Goal: Transaction & Acquisition: Purchase product/service

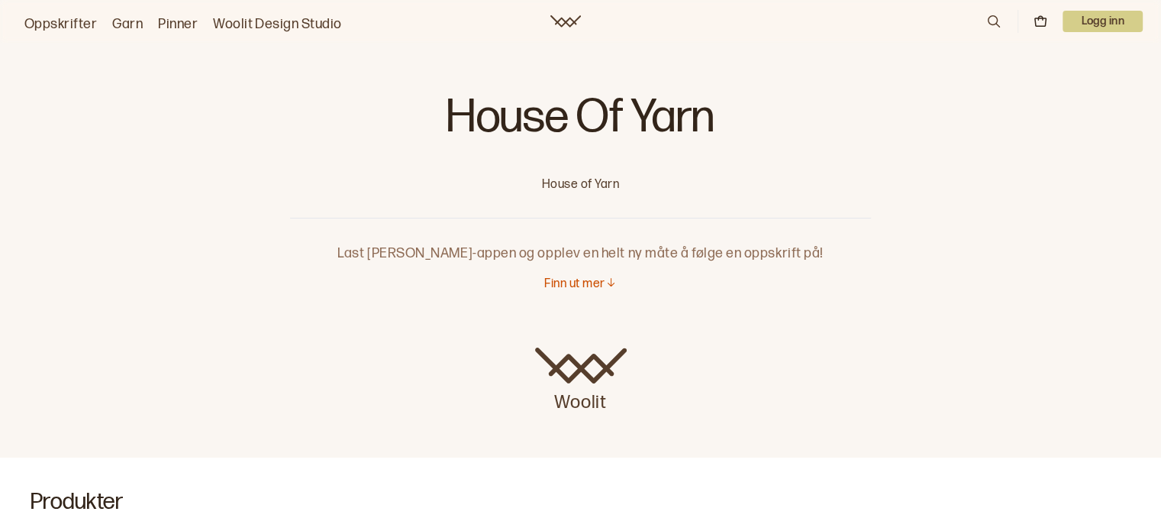
click at [62, 21] on link "Oppskrifter" at bounding box center [60, 24] width 73 height 21
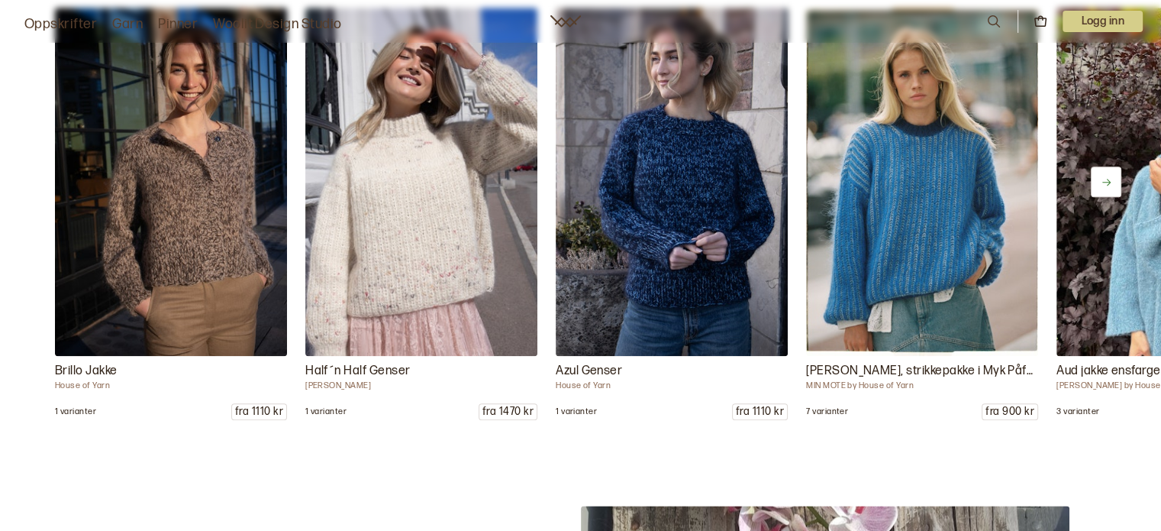
scroll to position [7483, 0]
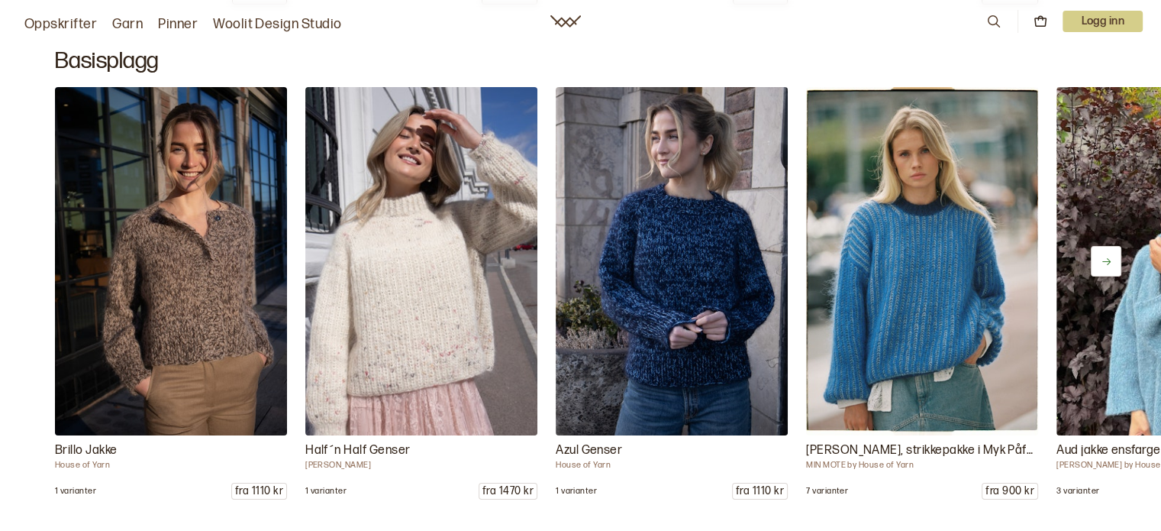
click at [1103, 268] on button at bounding box center [1106, 261] width 31 height 31
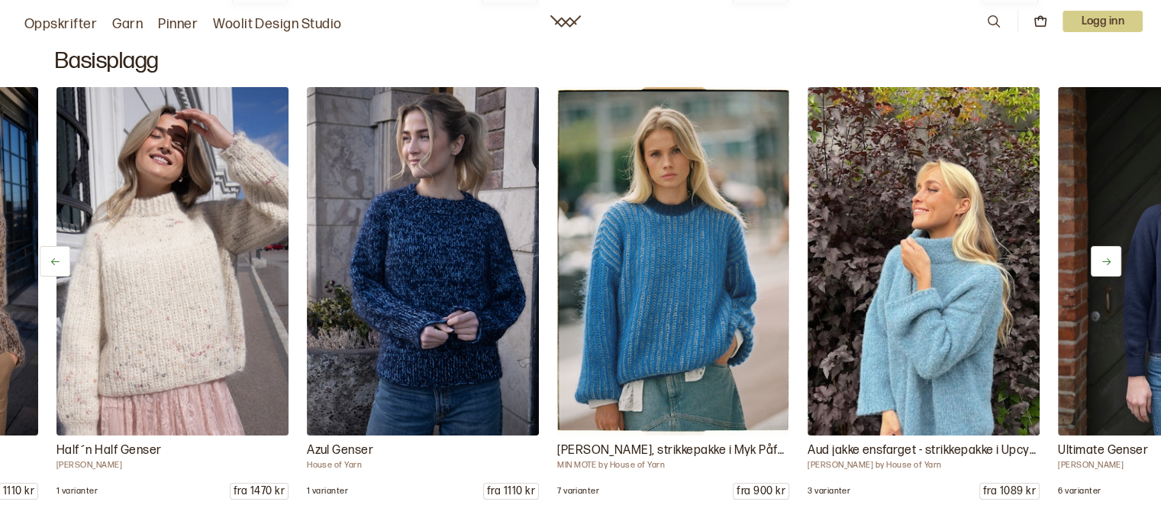
scroll to position [0, 250]
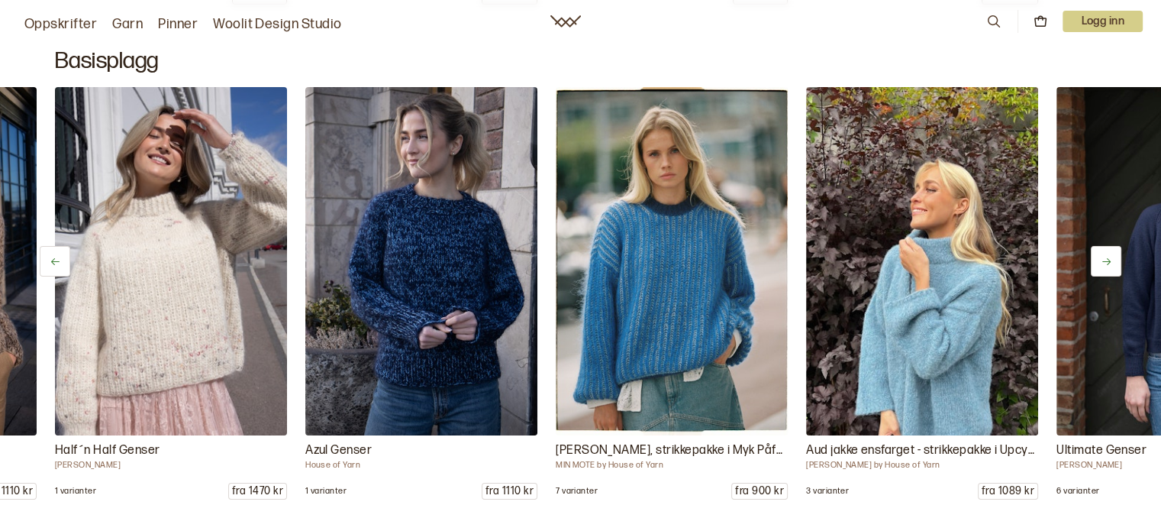
click at [1102, 268] on button at bounding box center [1106, 261] width 31 height 31
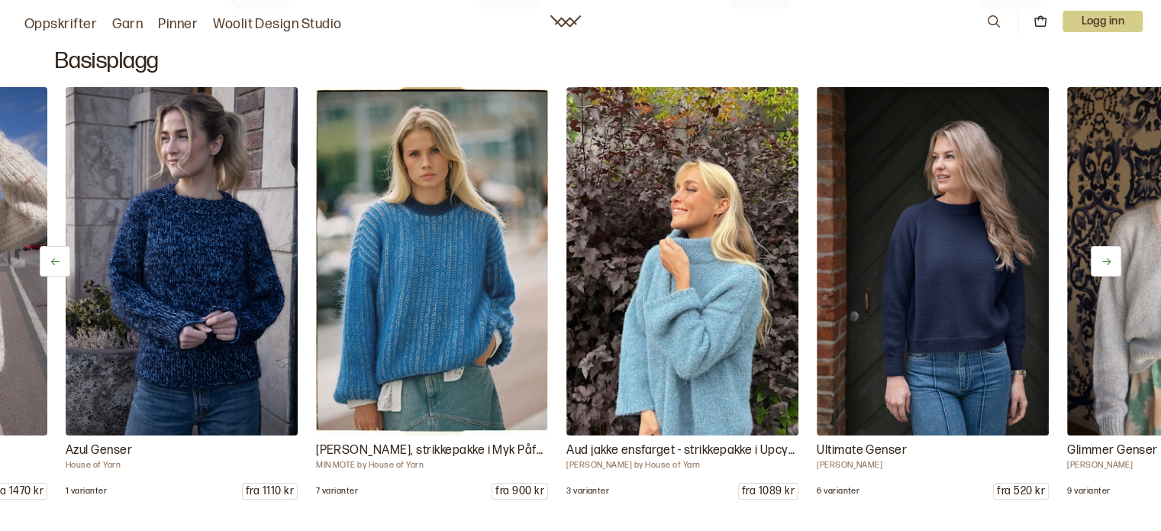
scroll to position [0, 501]
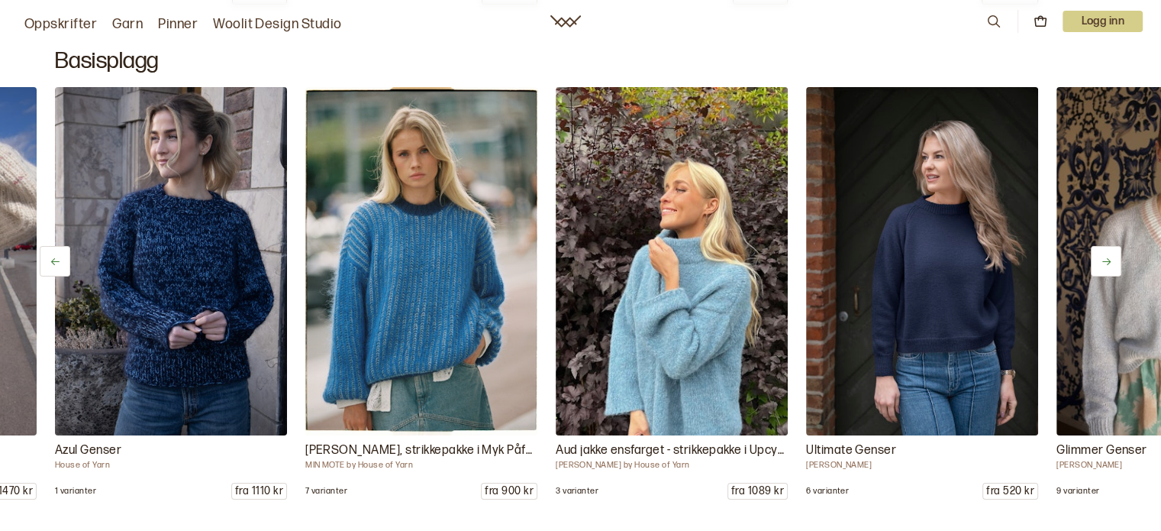
click at [1102, 268] on button at bounding box center [1106, 261] width 31 height 31
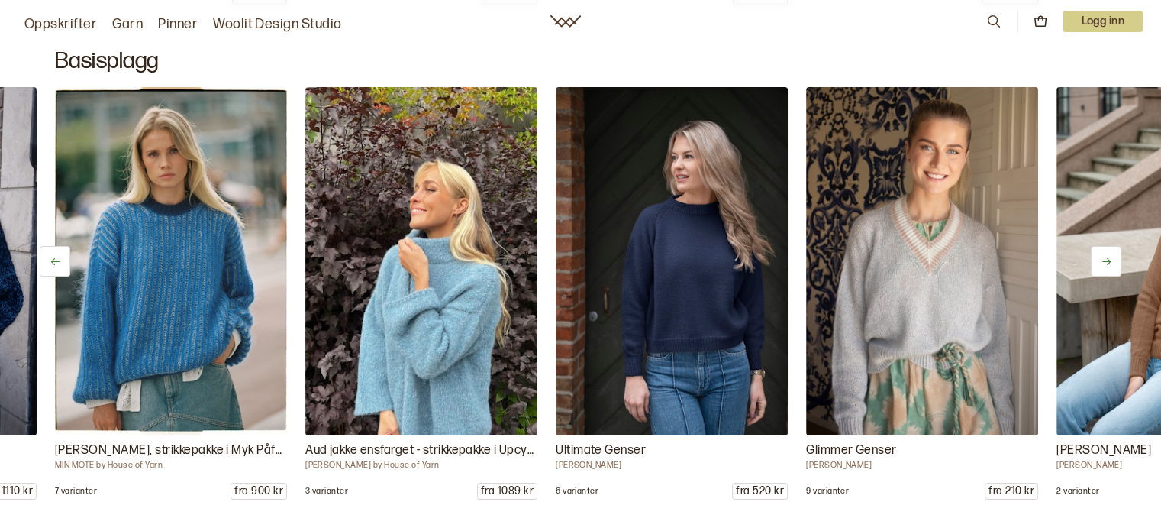
click at [1102, 268] on button at bounding box center [1106, 261] width 31 height 31
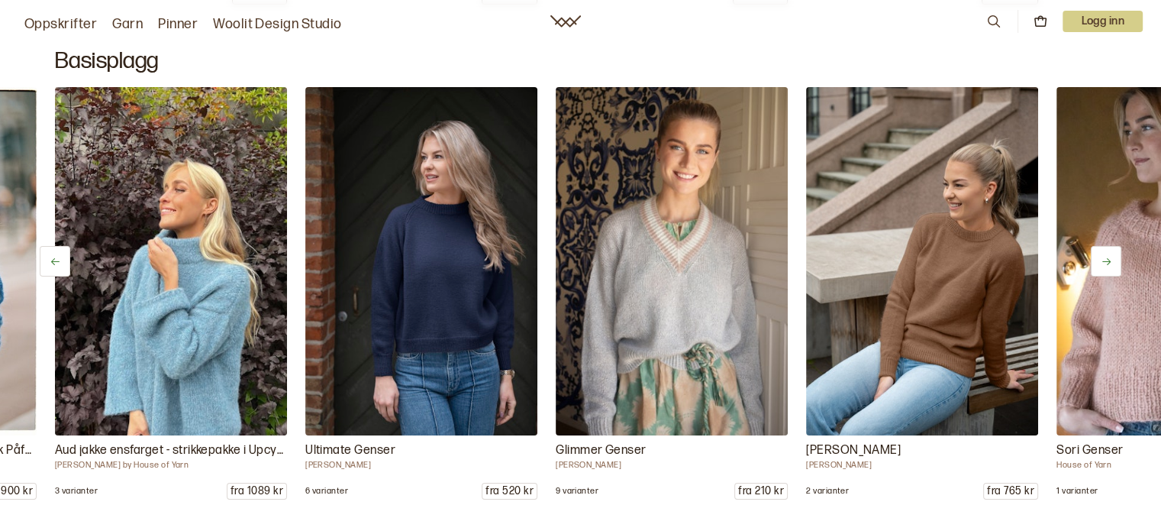
click at [1102, 268] on button at bounding box center [1106, 261] width 31 height 31
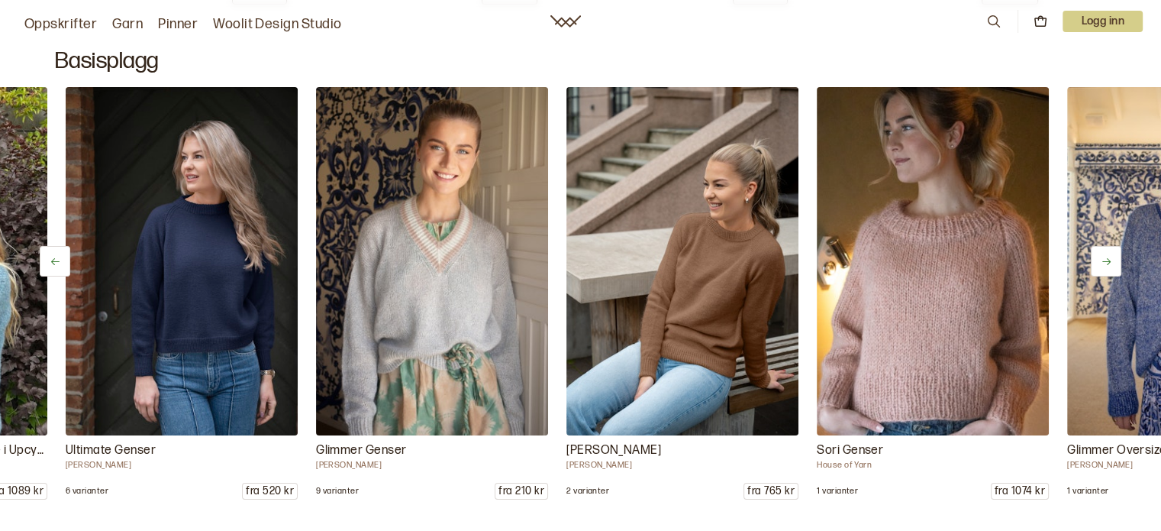
scroll to position [0, 1252]
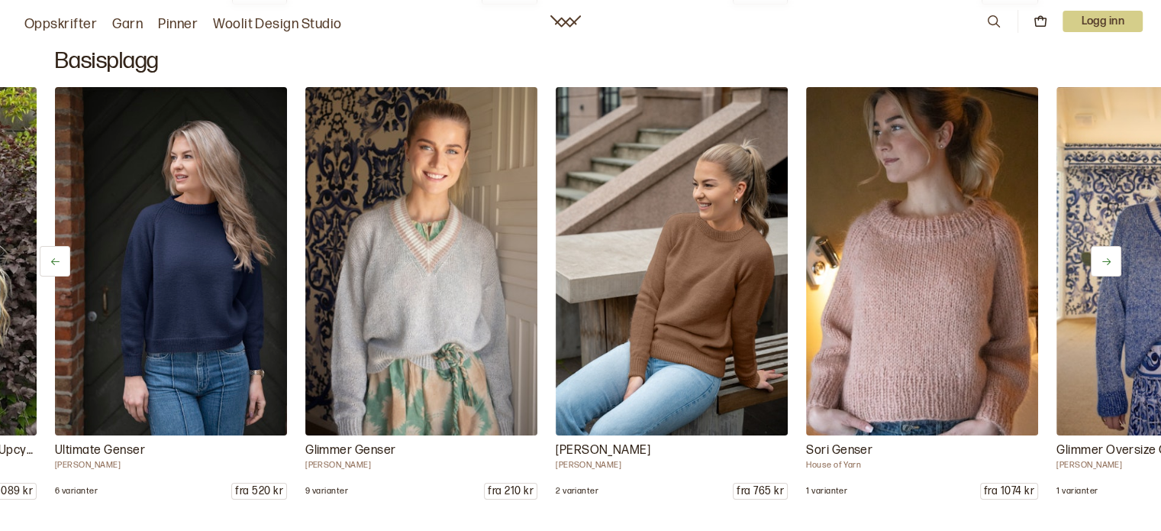
click at [1102, 268] on button at bounding box center [1106, 261] width 31 height 31
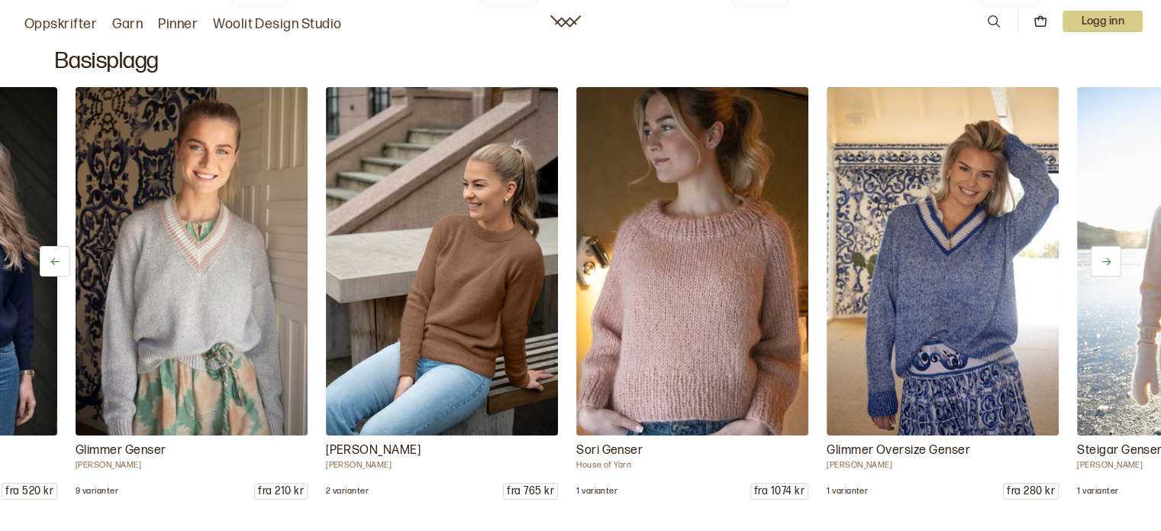
scroll to position [0, 1503]
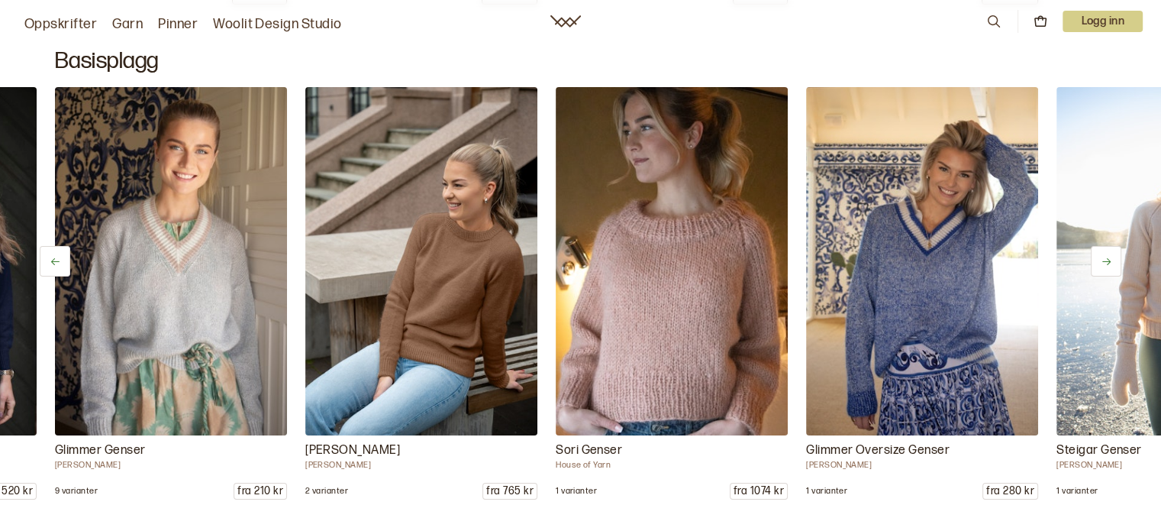
click at [1101, 262] on icon at bounding box center [1106, 261] width 11 height 11
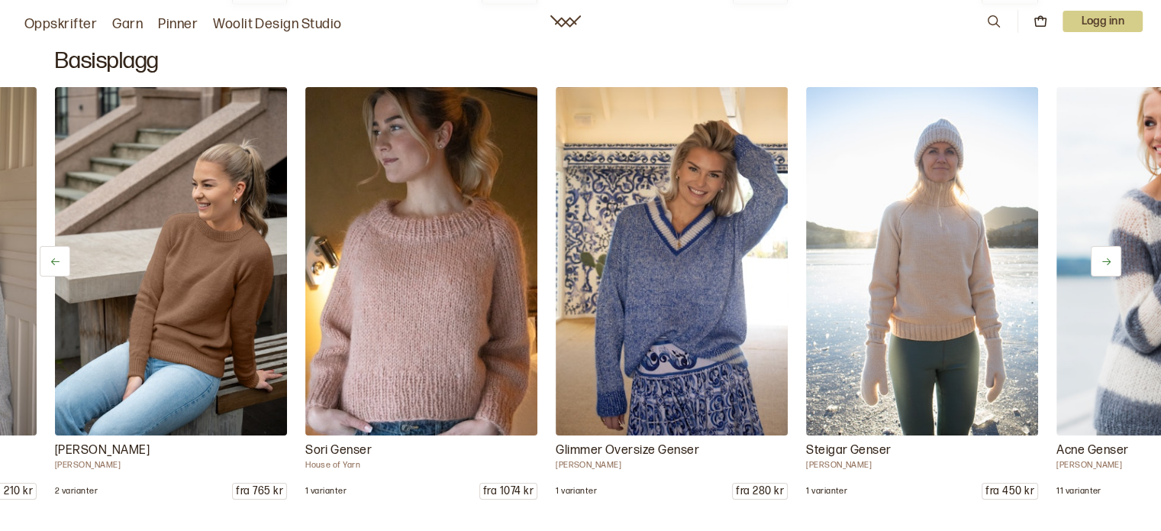
click at [1101, 262] on icon at bounding box center [1106, 261] width 11 height 11
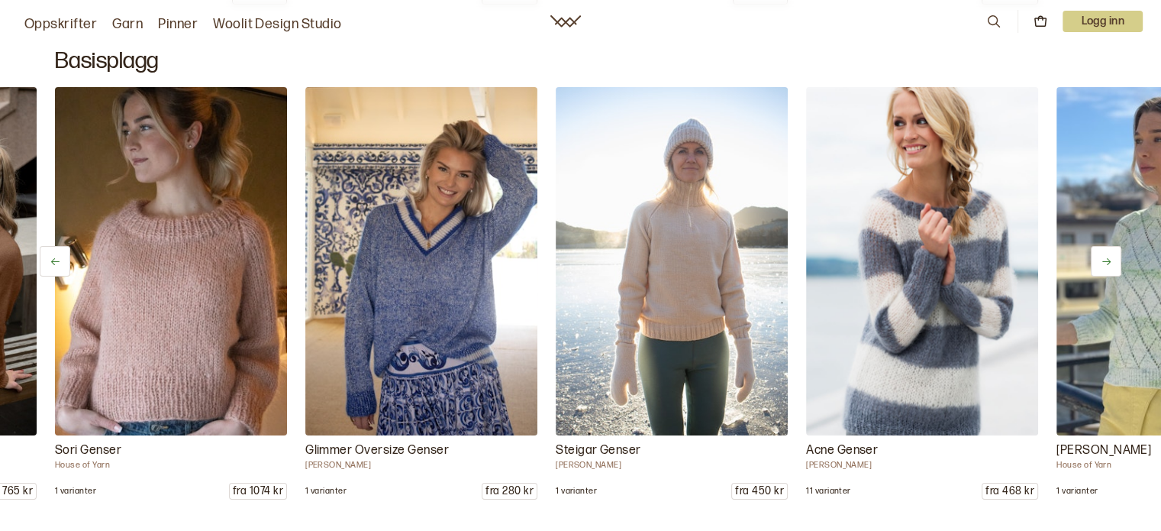
click at [1101, 262] on icon at bounding box center [1106, 261] width 11 height 11
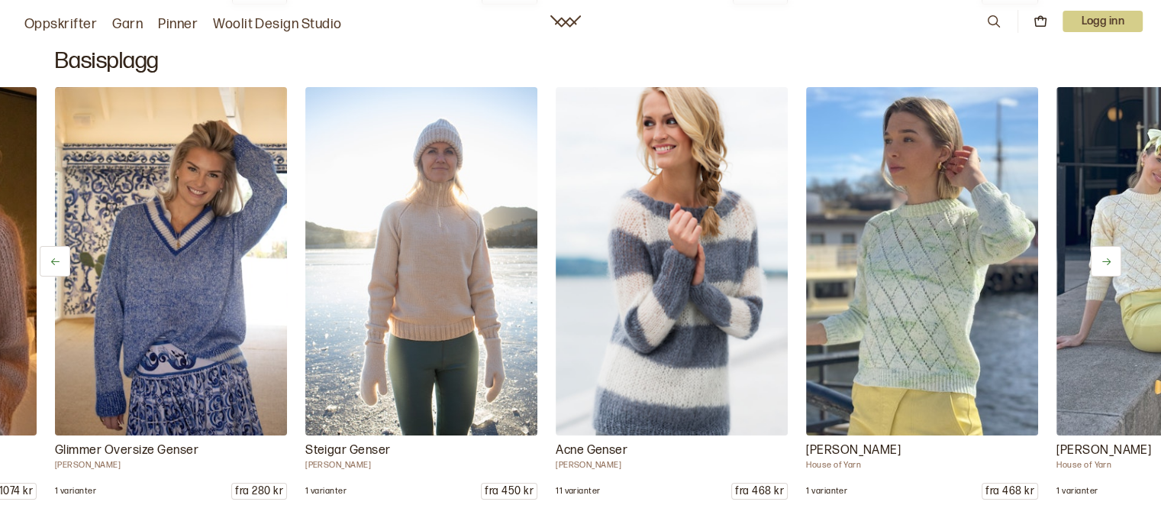
click at [1101, 262] on icon at bounding box center [1106, 261] width 11 height 11
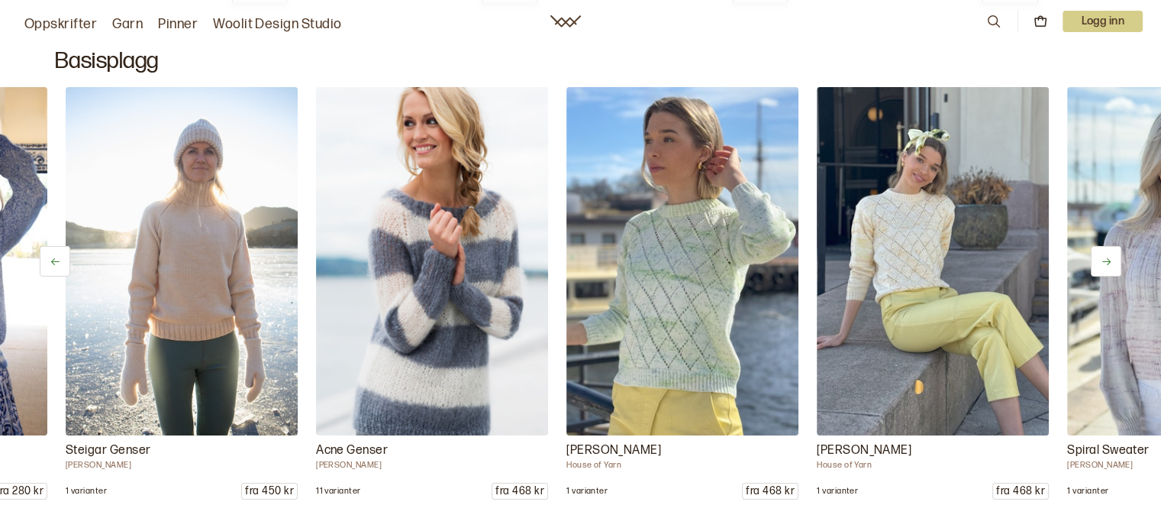
scroll to position [0, 2505]
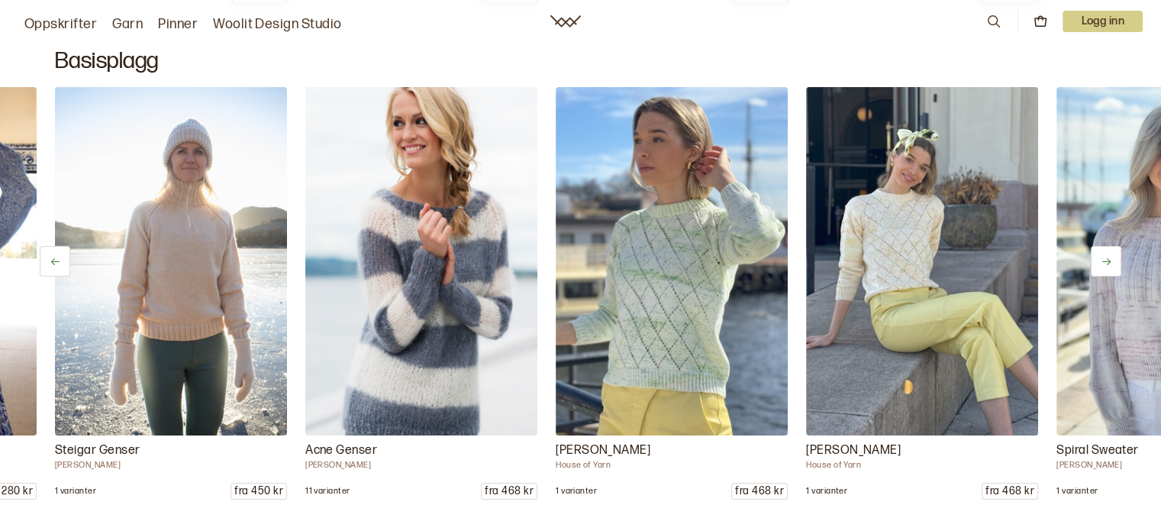
click at [1101, 262] on icon at bounding box center [1106, 261] width 11 height 11
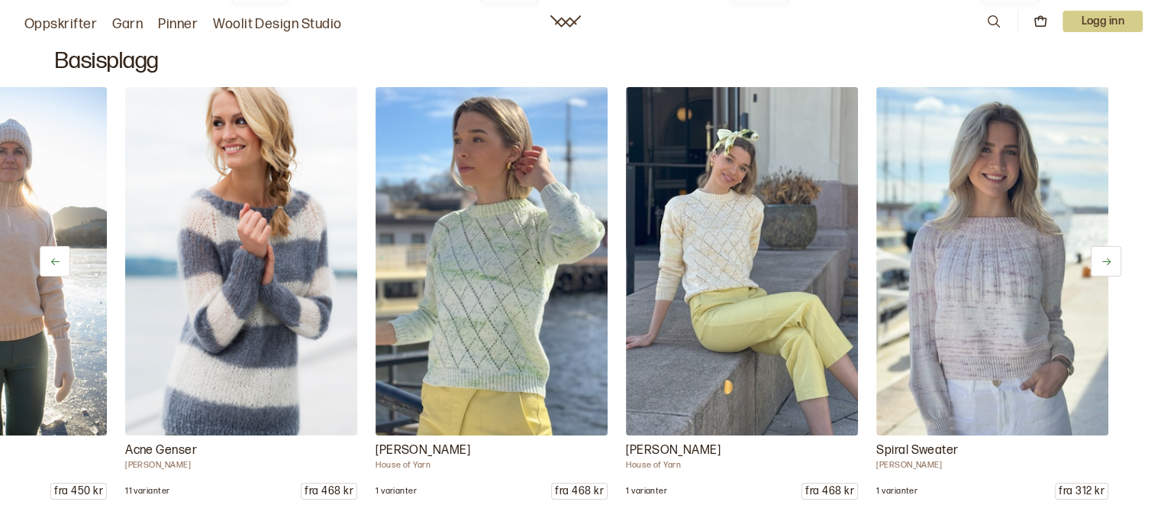
scroll to position [0, 2687]
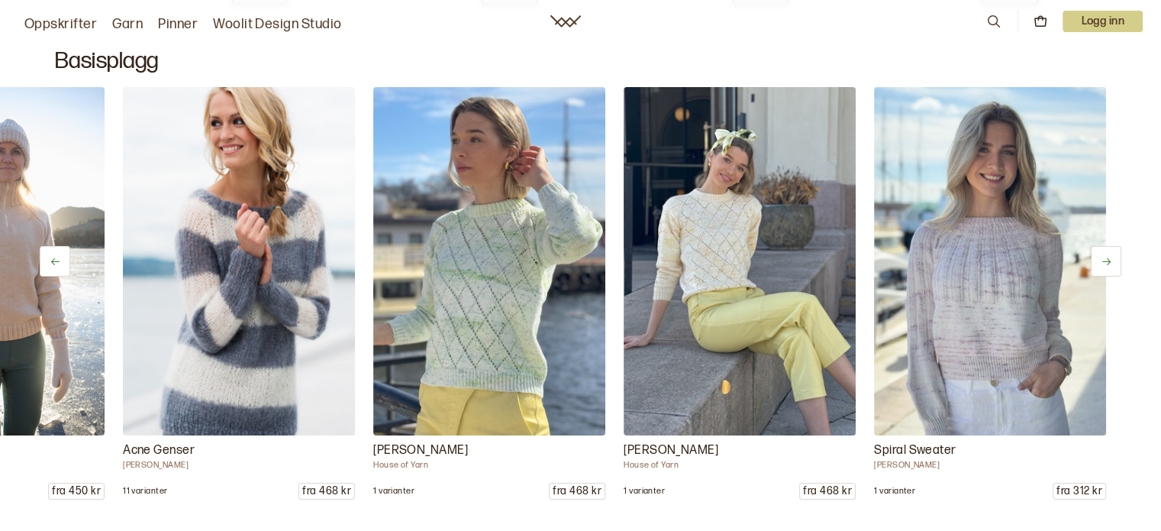
click at [1101, 262] on icon at bounding box center [1106, 261] width 11 height 11
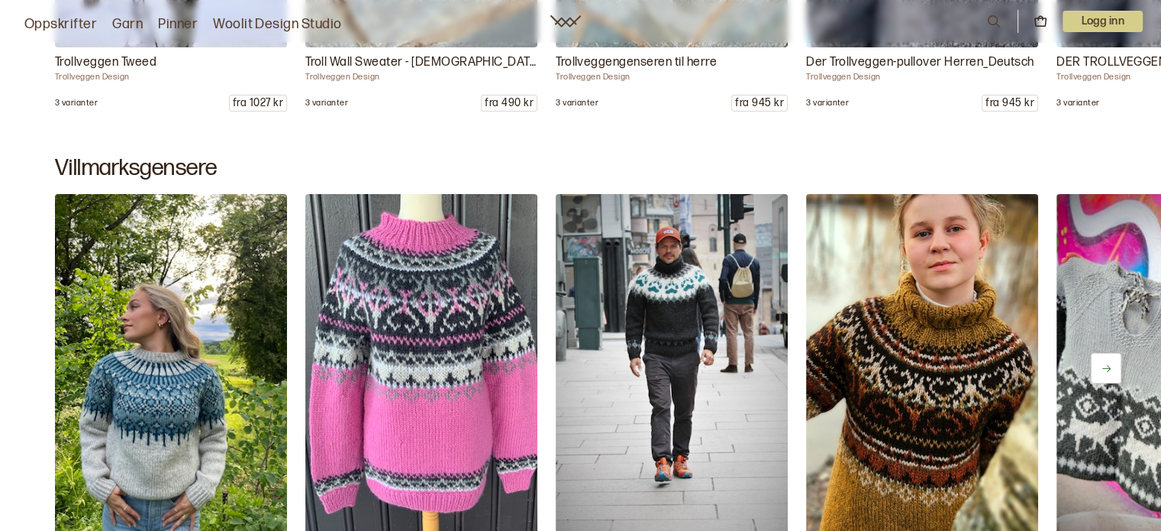
scroll to position [9087, 0]
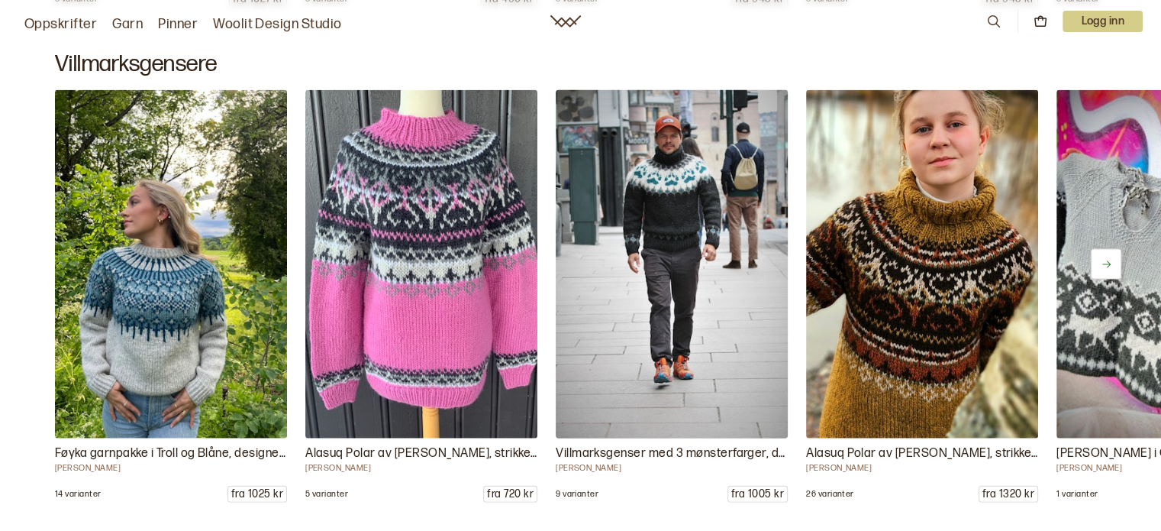
click at [680, 250] on img at bounding box center [672, 265] width 244 height 366
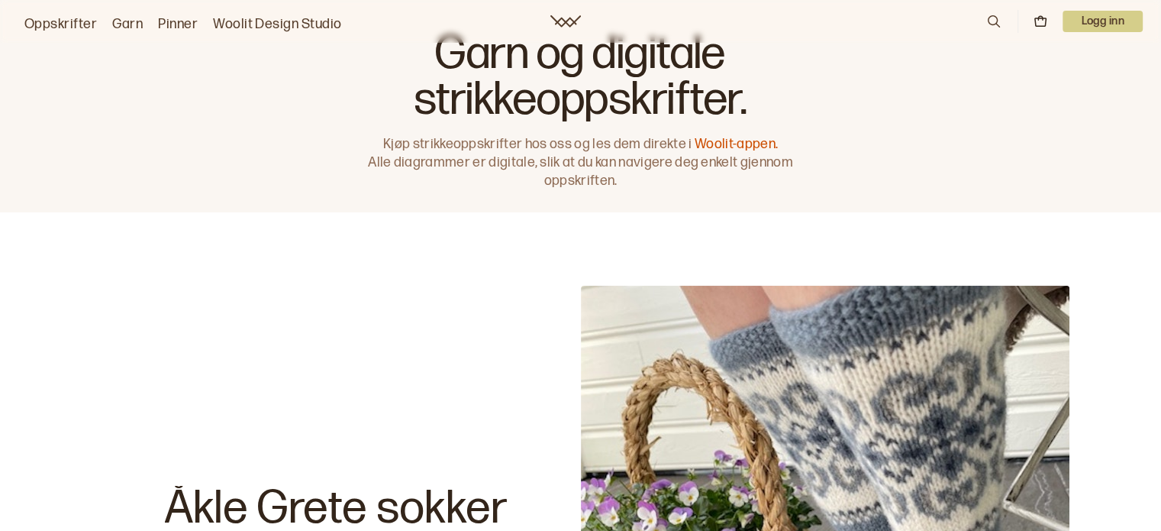
click at [993, 22] on icon at bounding box center [994, 21] width 17 height 17
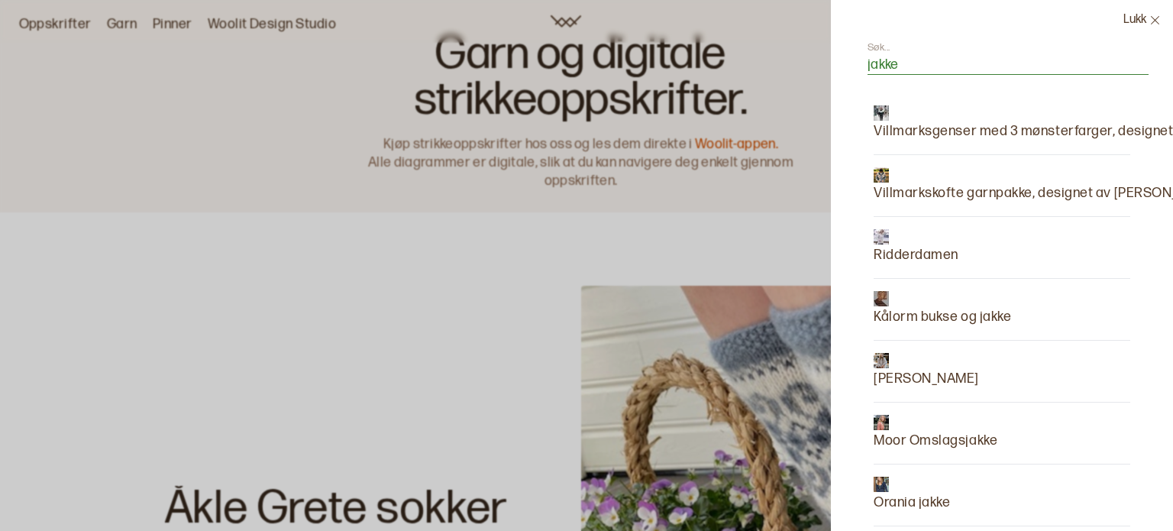
type input "jakke"
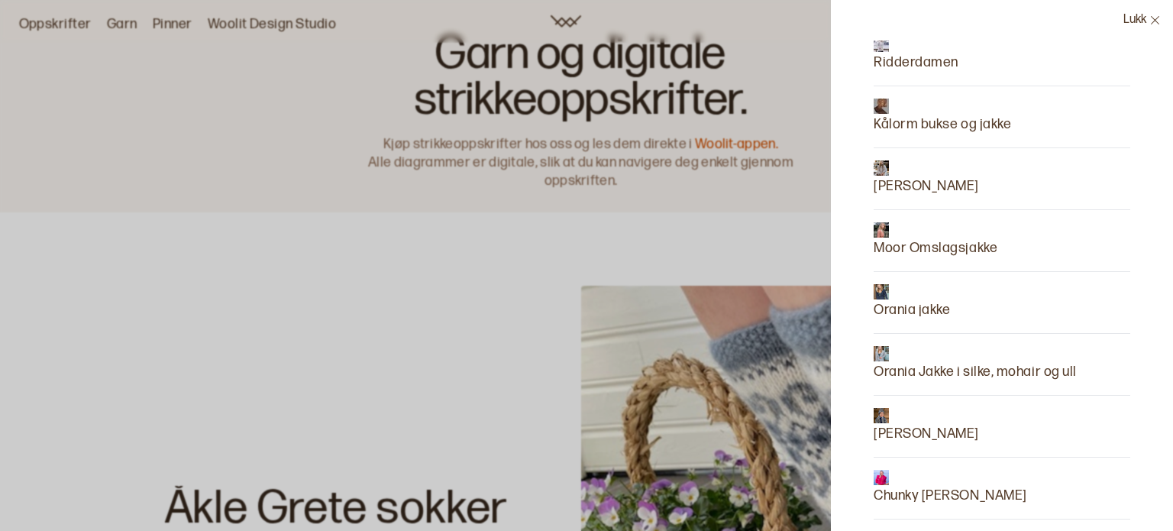
scroll to position [229, 0]
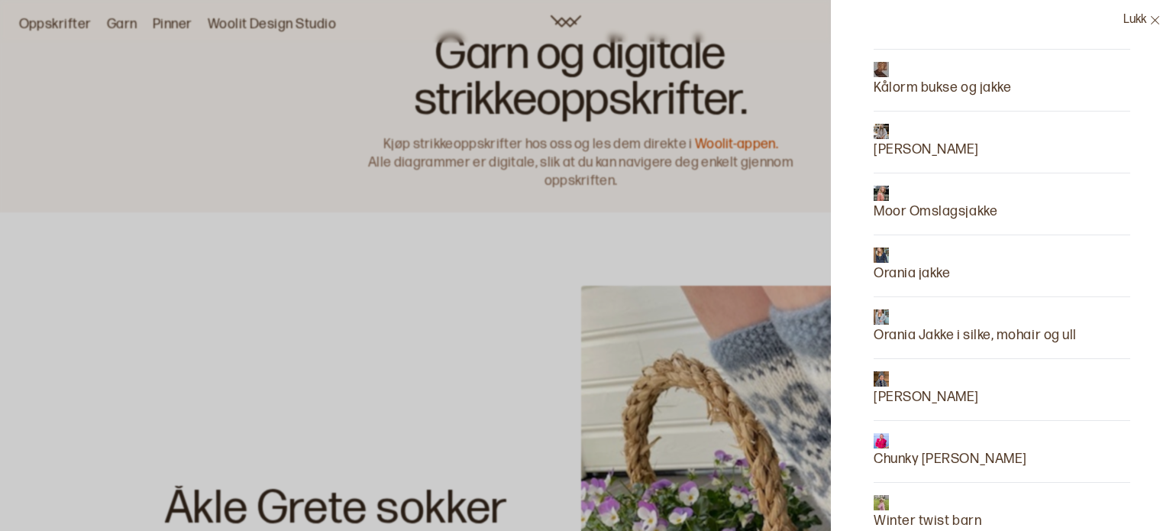
click at [925, 147] on p "[PERSON_NAME]" at bounding box center [926, 149] width 105 height 21
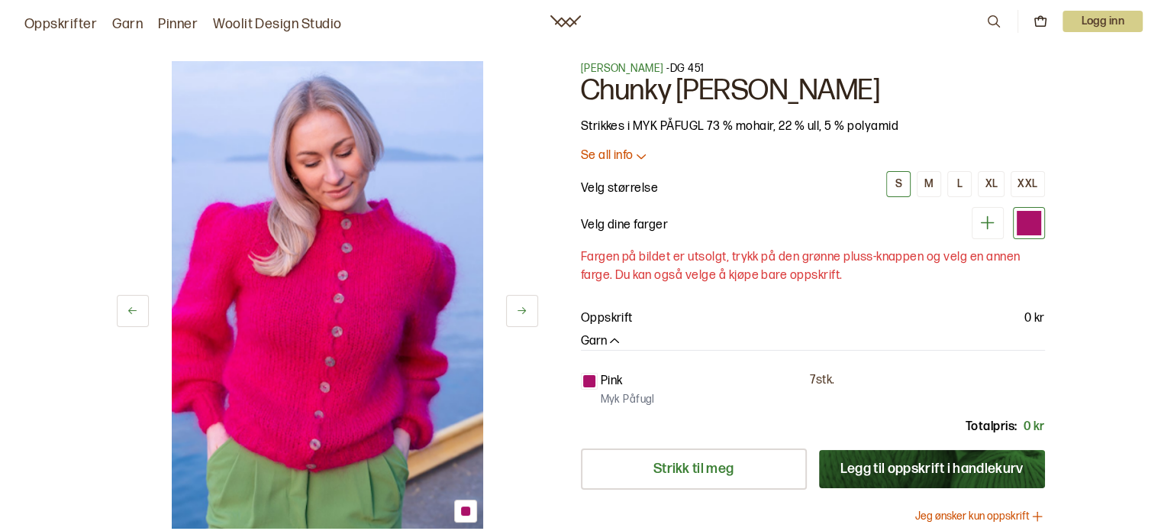
click at [1107, 24] on p "Logg inn" at bounding box center [1103, 21] width 80 height 21
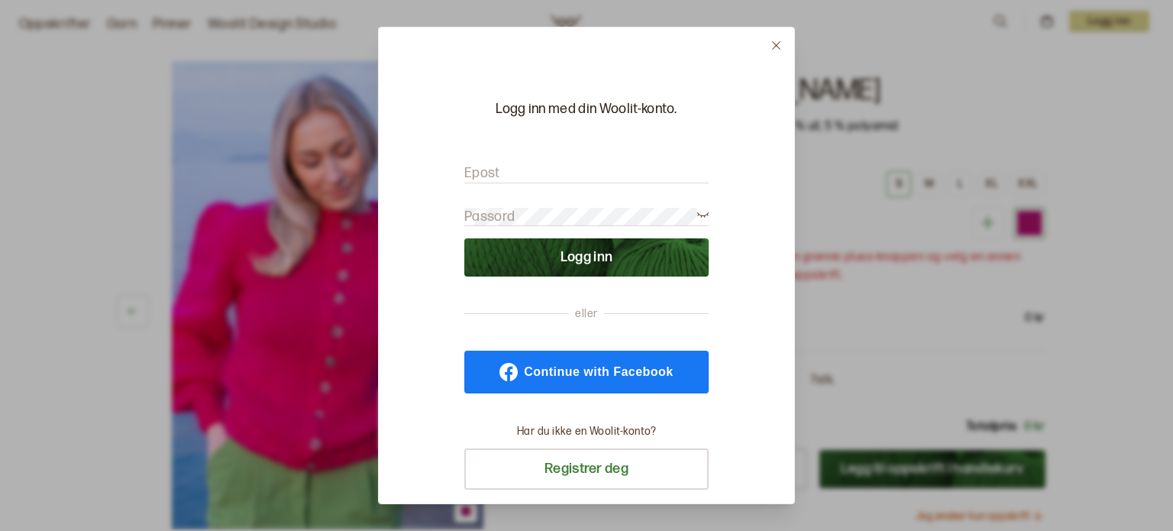
click at [776, 43] on icon at bounding box center [775, 45] width 11 height 11
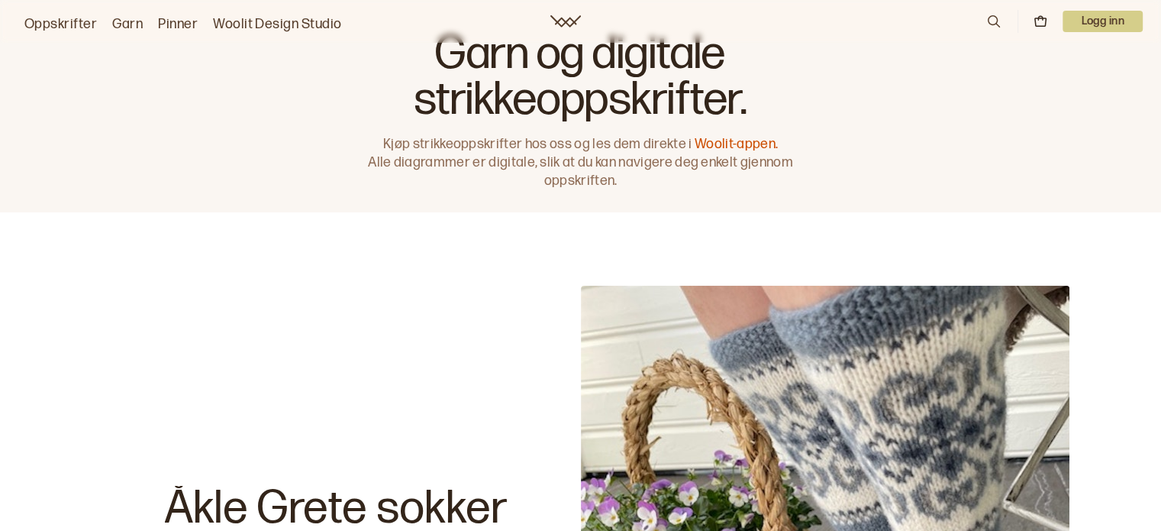
click at [1094, 18] on p "Logg inn" at bounding box center [1103, 21] width 80 height 21
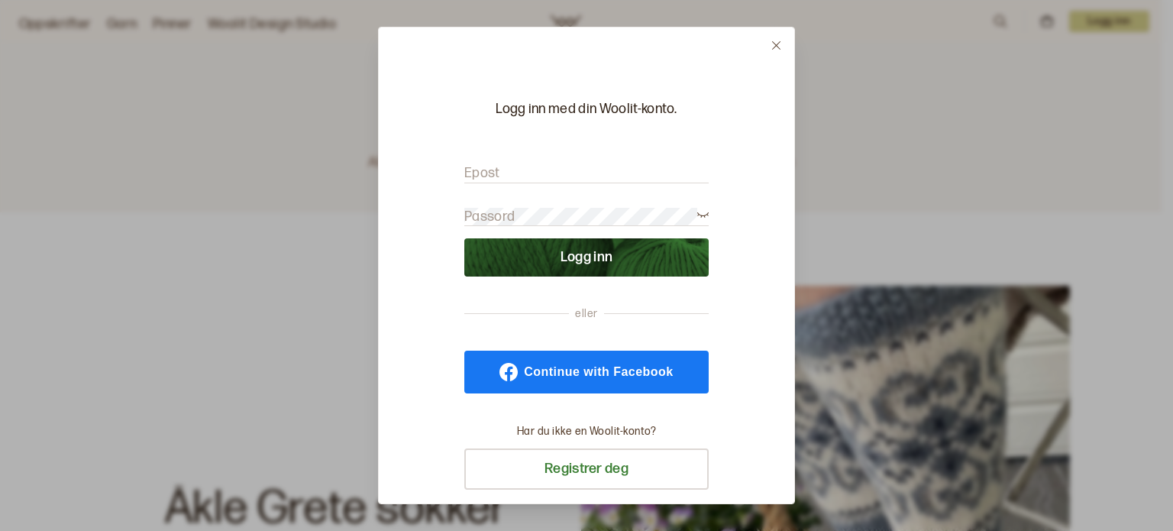
click at [538, 167] on input "Epost" at bounding box center [586, 173] width 244 height 19
type input "hildemidtlid@live.no"
click at [544, 257] on button "Logg inn" at bounding box center [586, 257] width 244 height 38
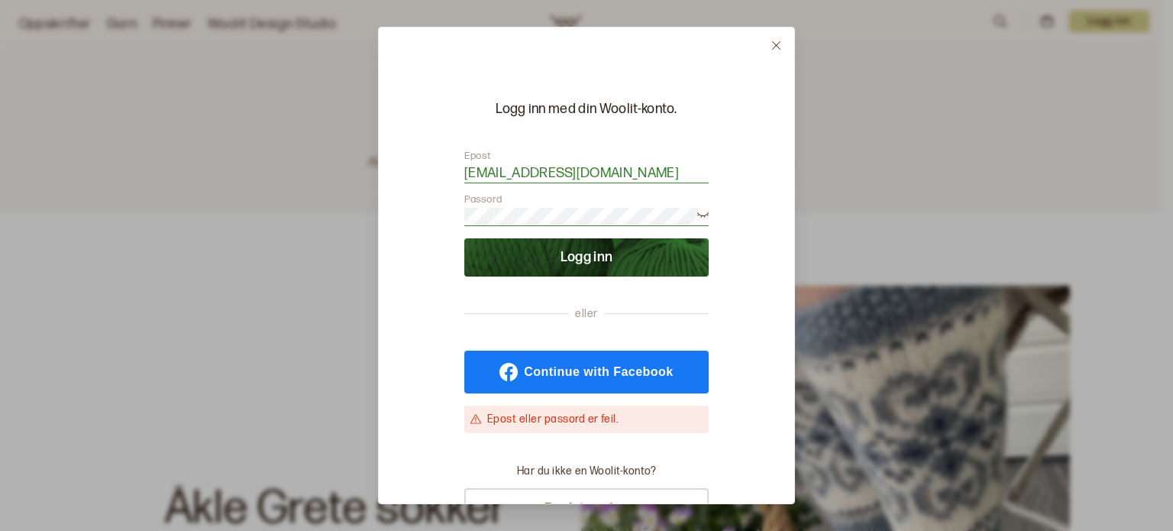
click at [583, 373] on span "Continue with Facebook" at bounding box center [598, 372] width 149 height 12
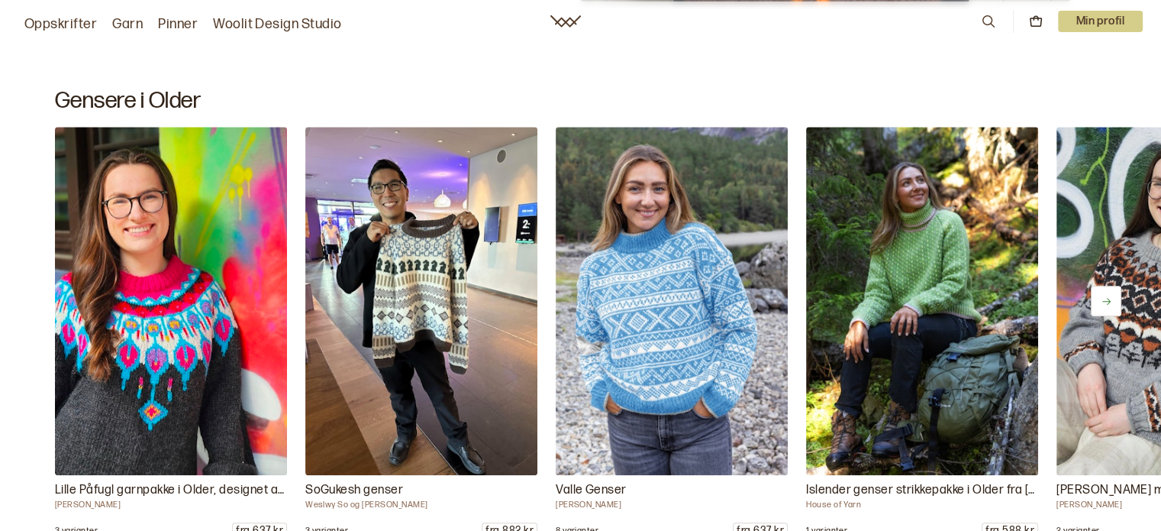
scroll to position [7025, 0]
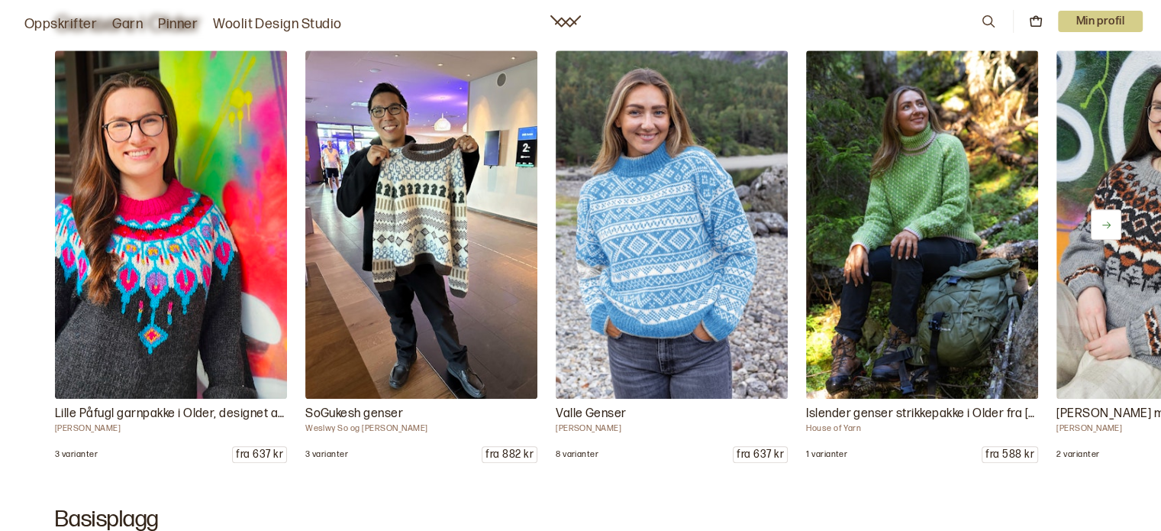
click at [1105, 220] on icon at bounding box center [1106, 224] width 11 height 11
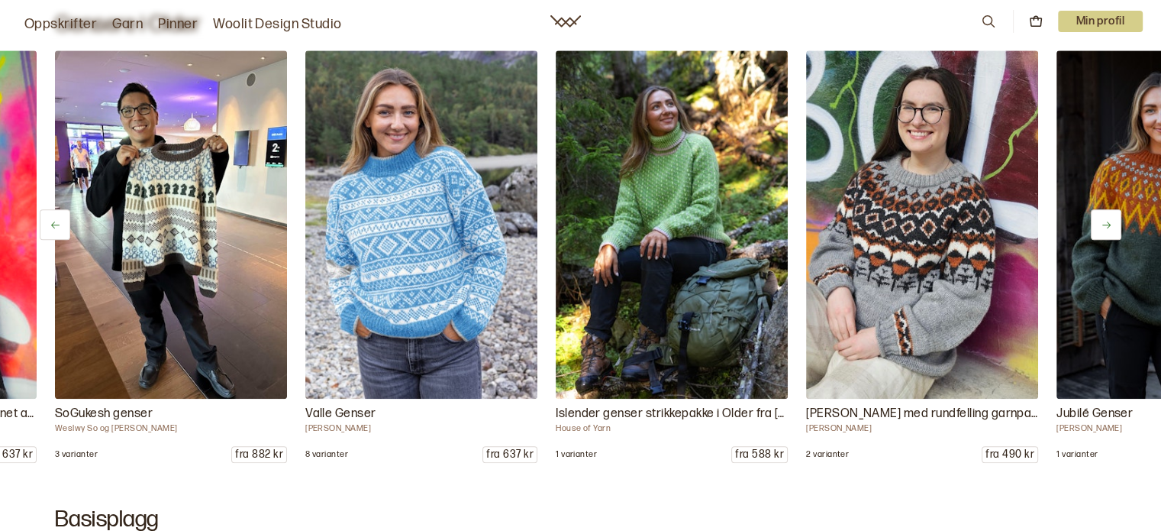
click at [1105, 220] on icon at bounding box center [1106, 224] width 11 height 11
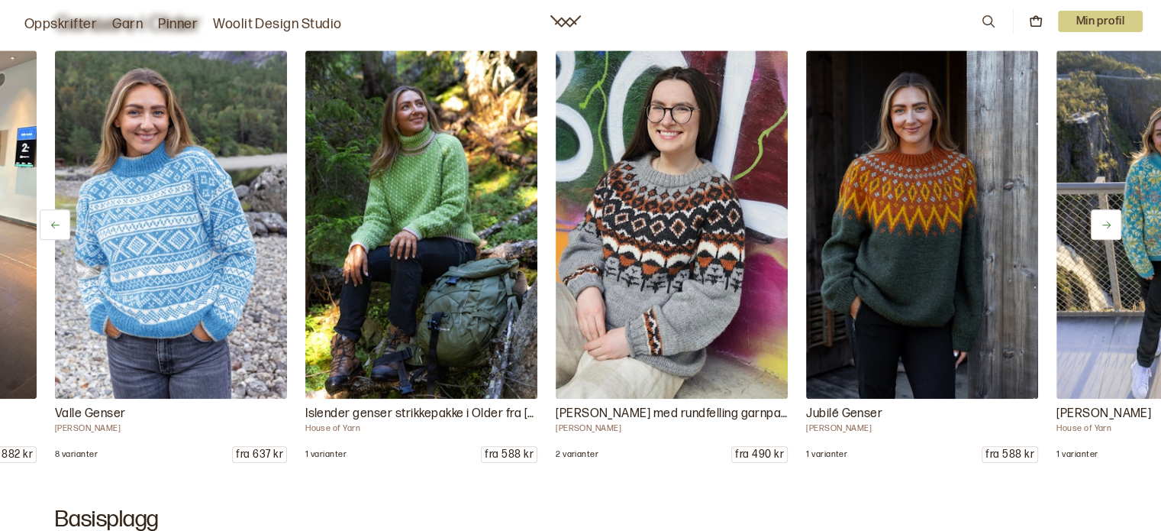
click at [1105, 220] on icon at bounding box center [1106, 224] width 11 height 11
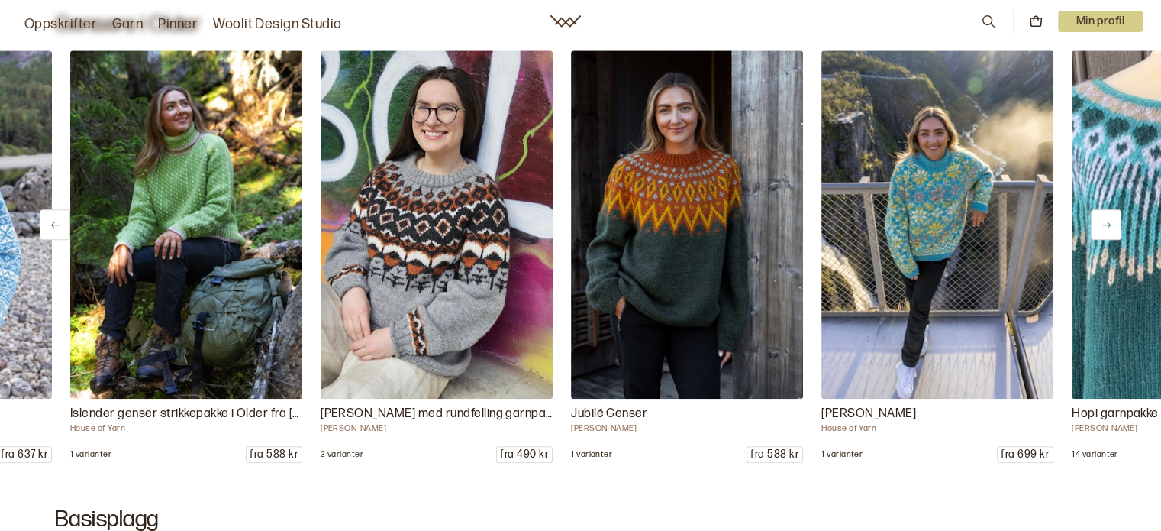
scroll to position [0, 751]
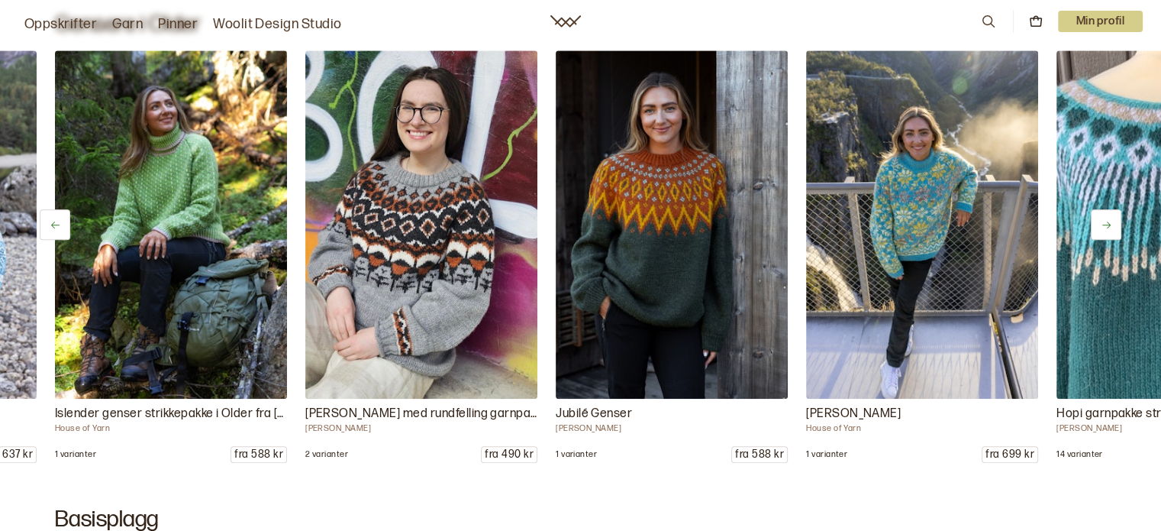
click at [1105, 220] on icon at bounding box center [1106, 224] width 11 height 11
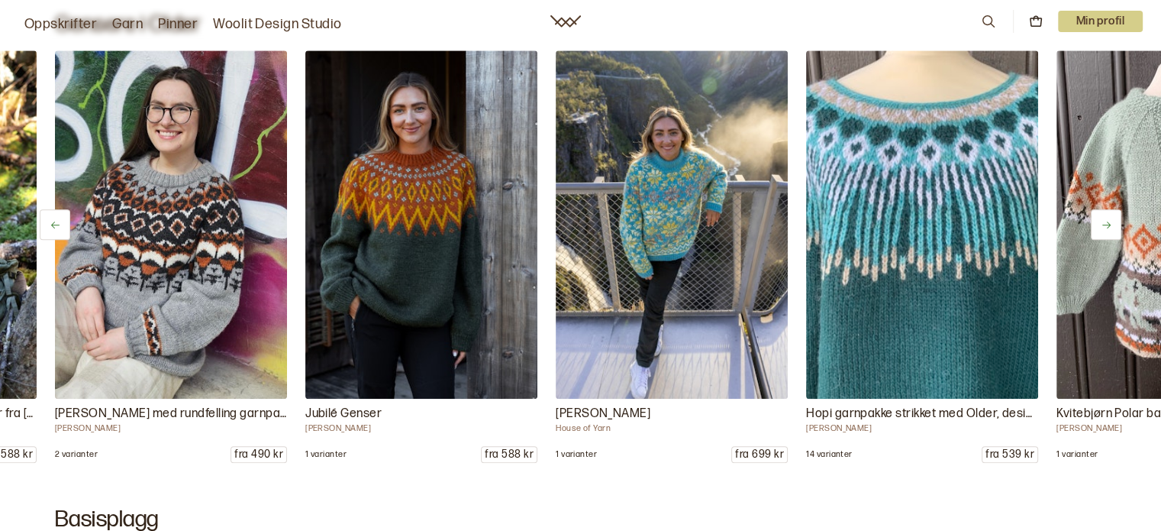
click at [1105, 220] on icon at bounding box center [1106, 224] width 11 height 11
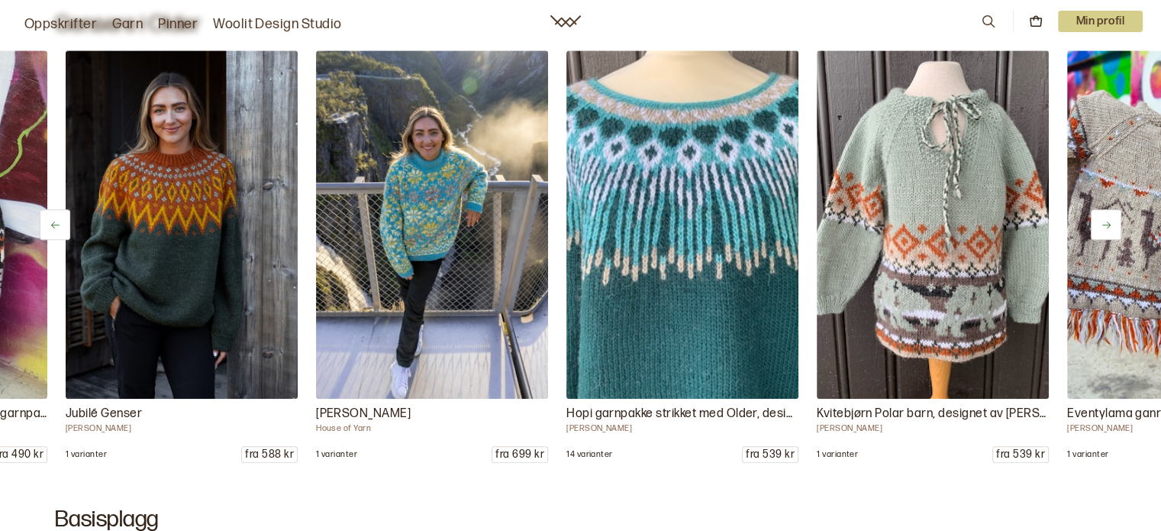
scroll to position [0, 1252]
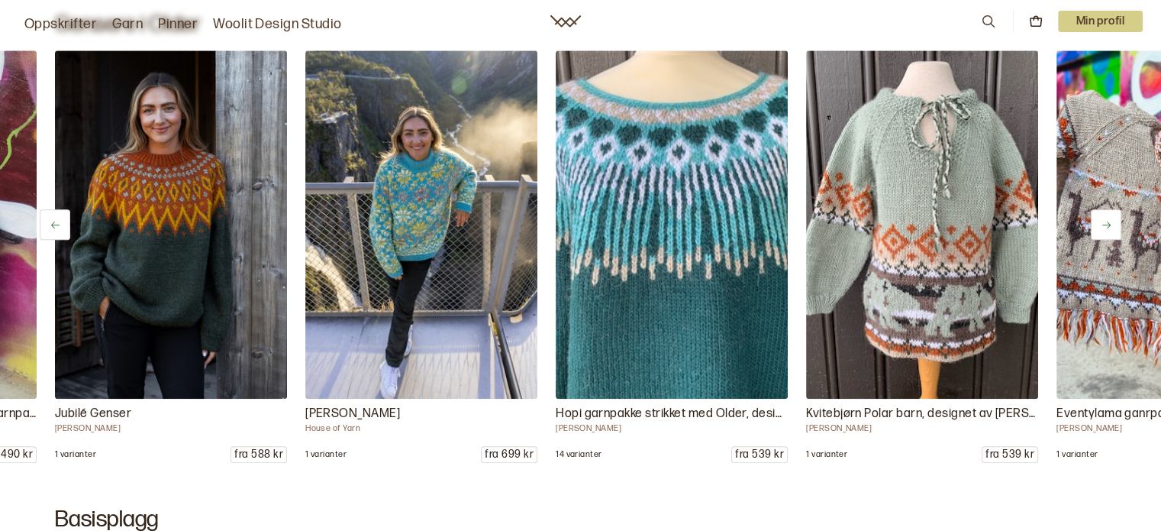
click at [1105, 220] on icon at bounding box center [1106, 224] width 11 height 11
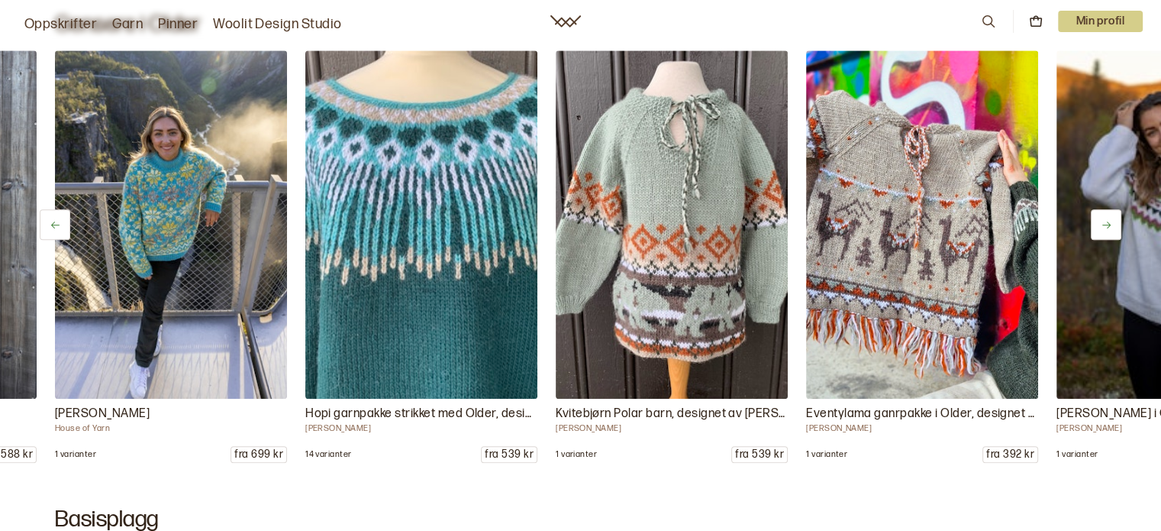
click at [1105, 220] on icon at bounding box center [1106, 224] width 11 height 11
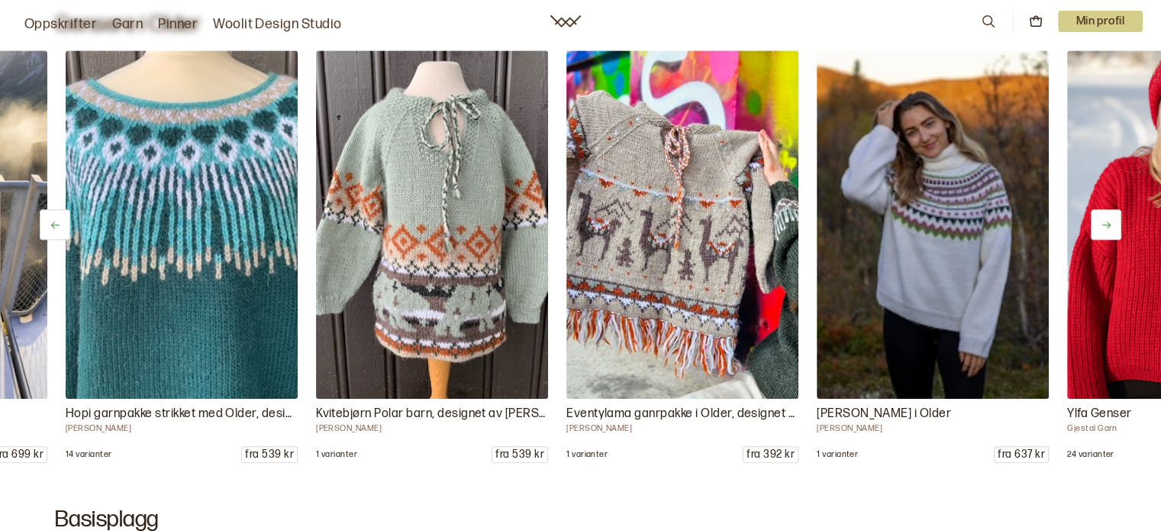
scroll to position [0, 1753]
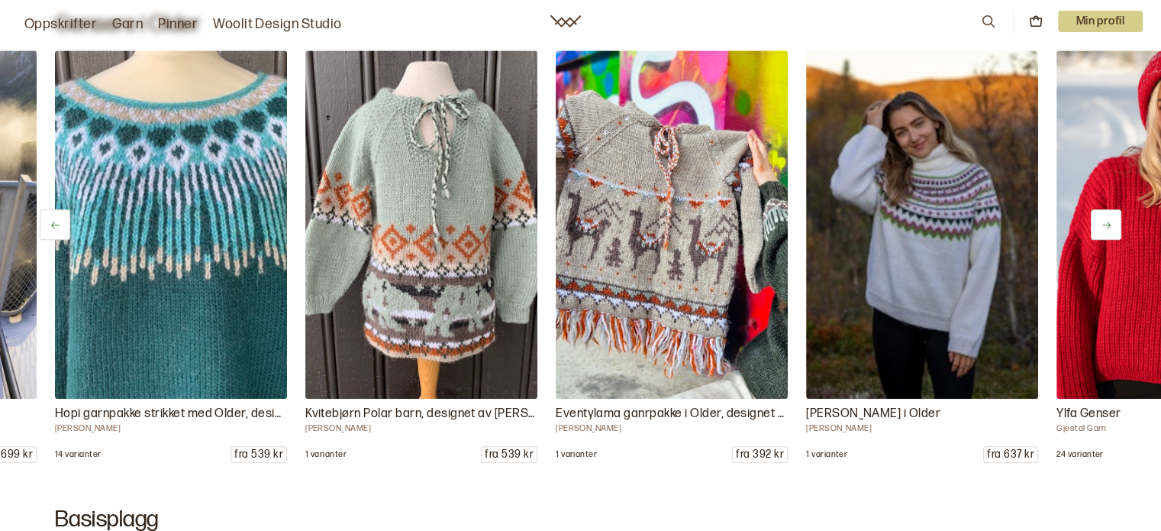
click at [1105, 220] on icon at bounding box center [1106, 224] width 11 height 11
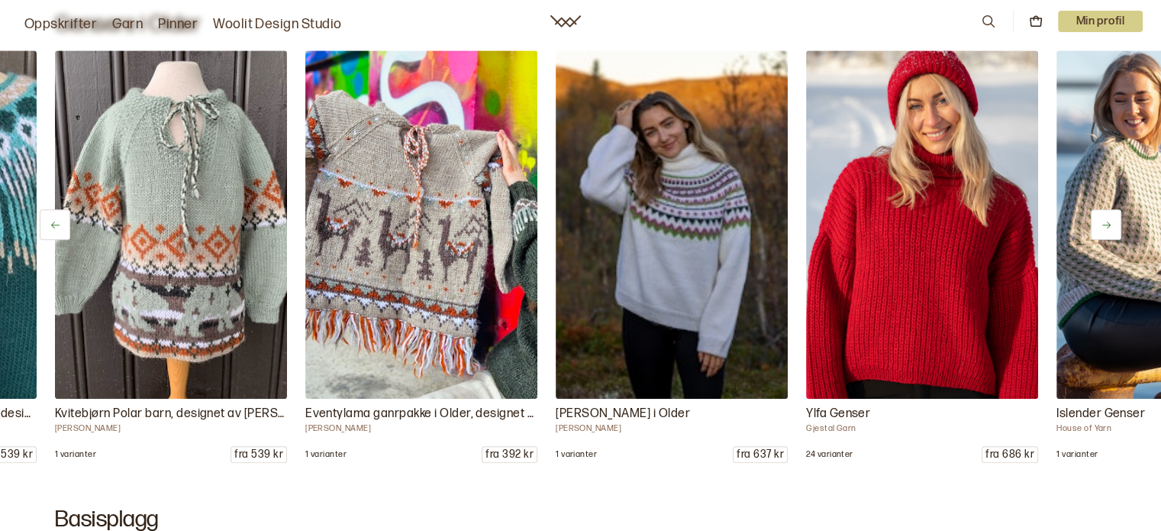
click at [1105, 220] on icon at bounding box center [1106, 224] width 11 height 11
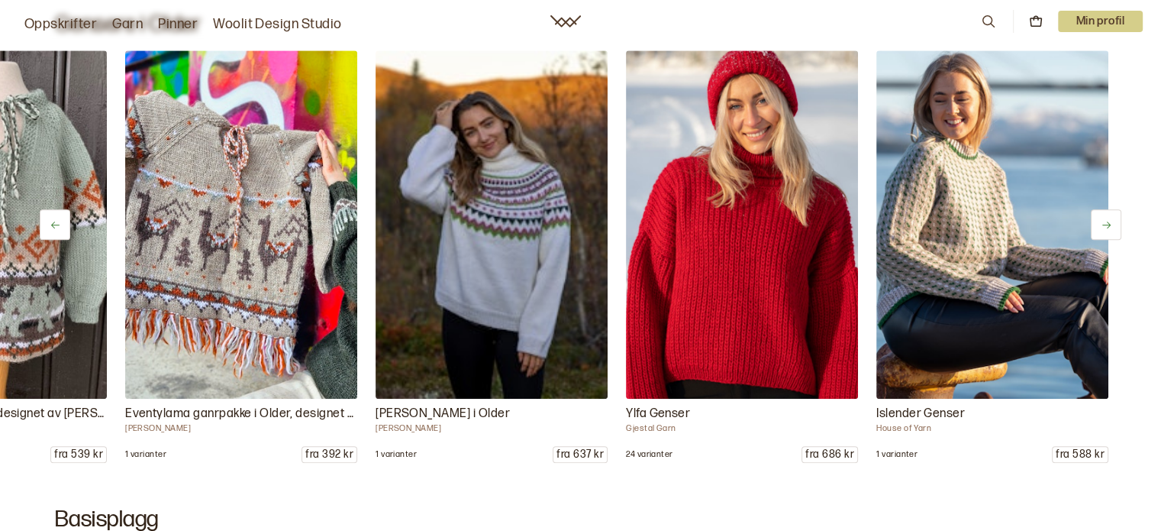
scroll to position [0, 2186]
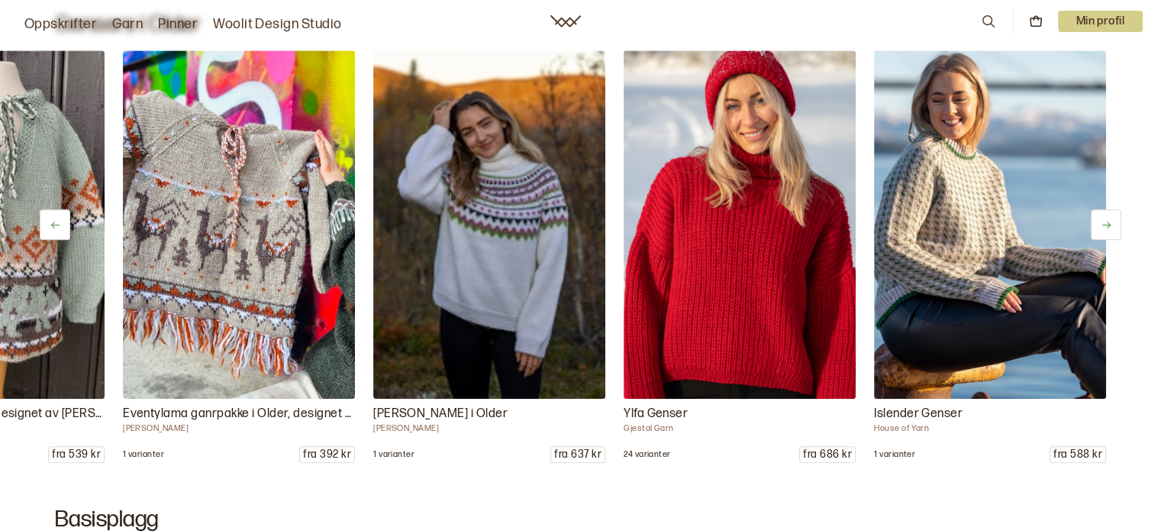
click at [1105, 220] on icon at bounding box center [1106, 224] width 11 height 11
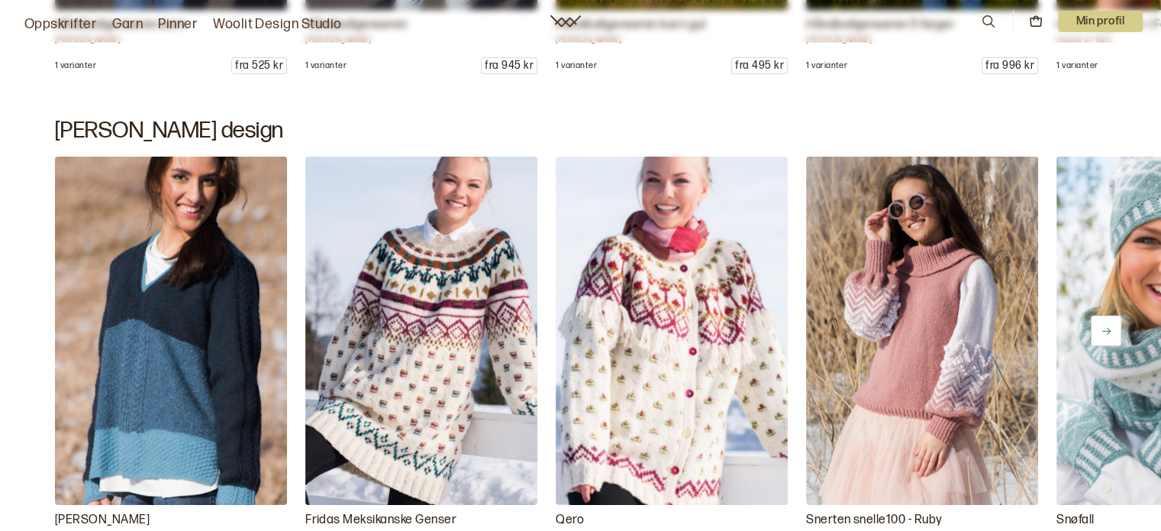
scroll to position [12676, 0]
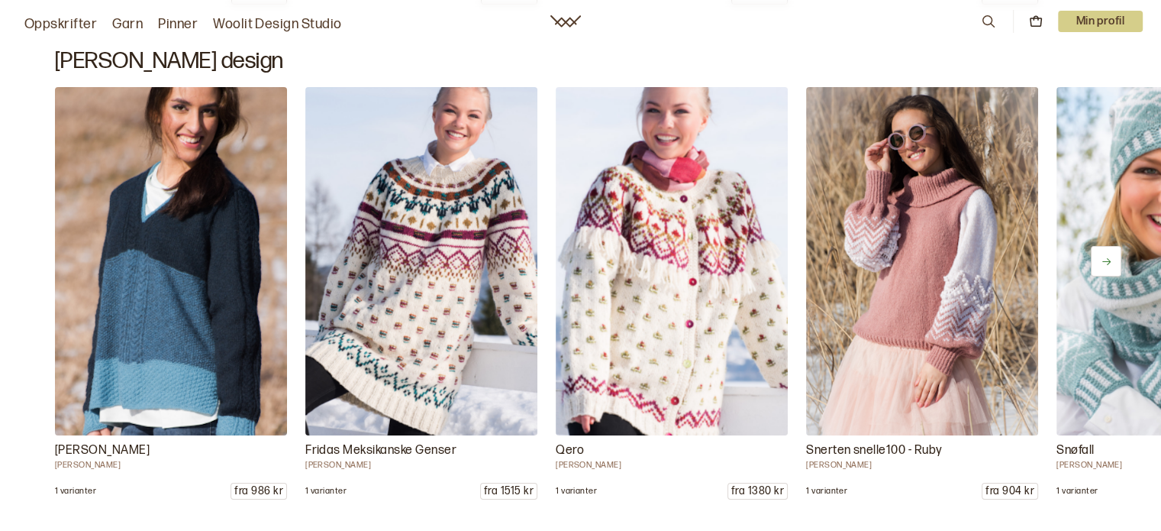
click at [1103, 260] on icon at bounding box center [1106, 261] width 11 height 11
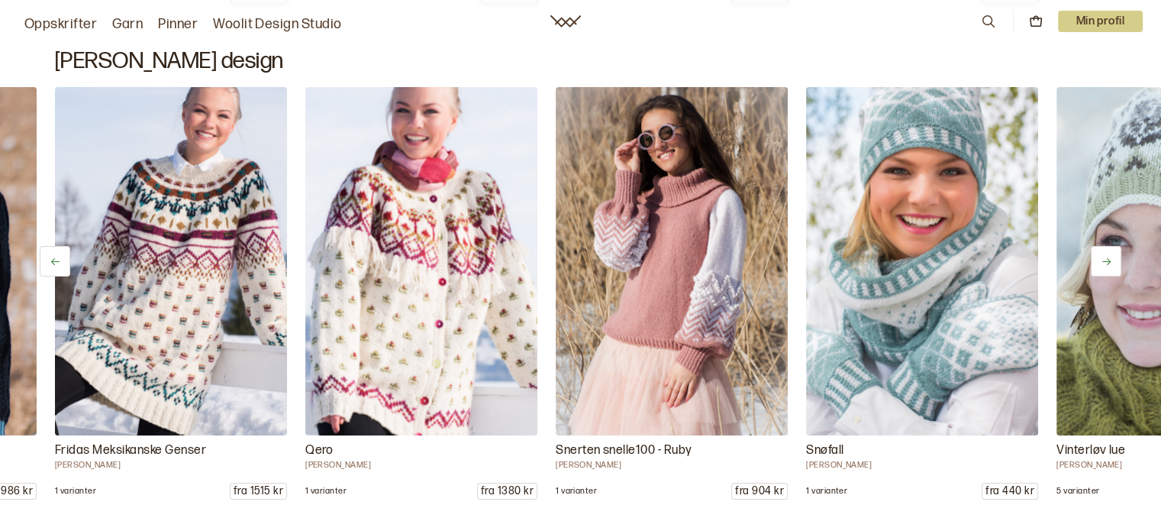
click at [1103, 260] on icon at bounding box center [1106, 261] width 11 height 11
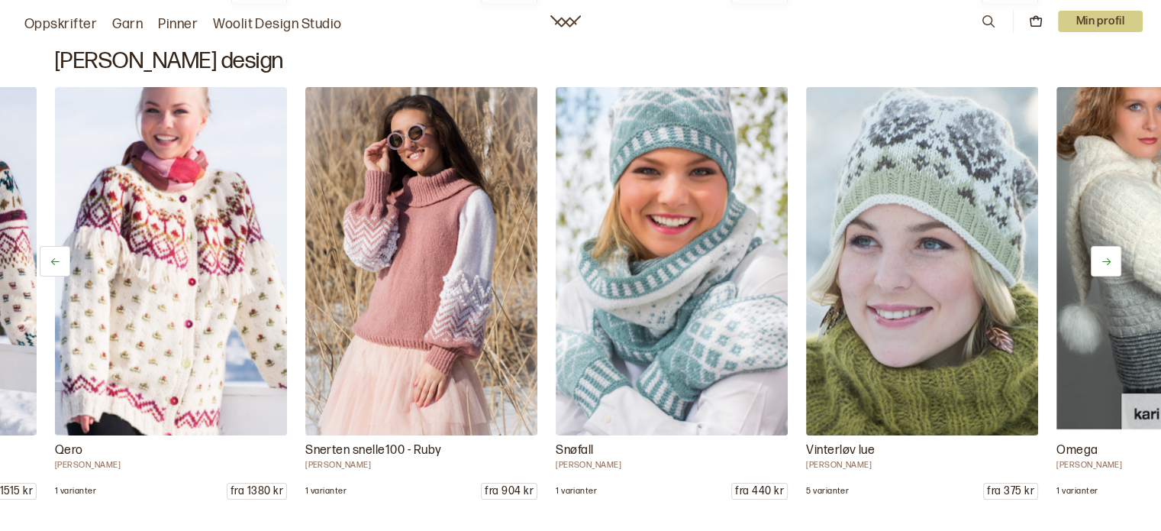
click at [1103, 260] on icon at bounding box center [1106, 261] width 11 height 11
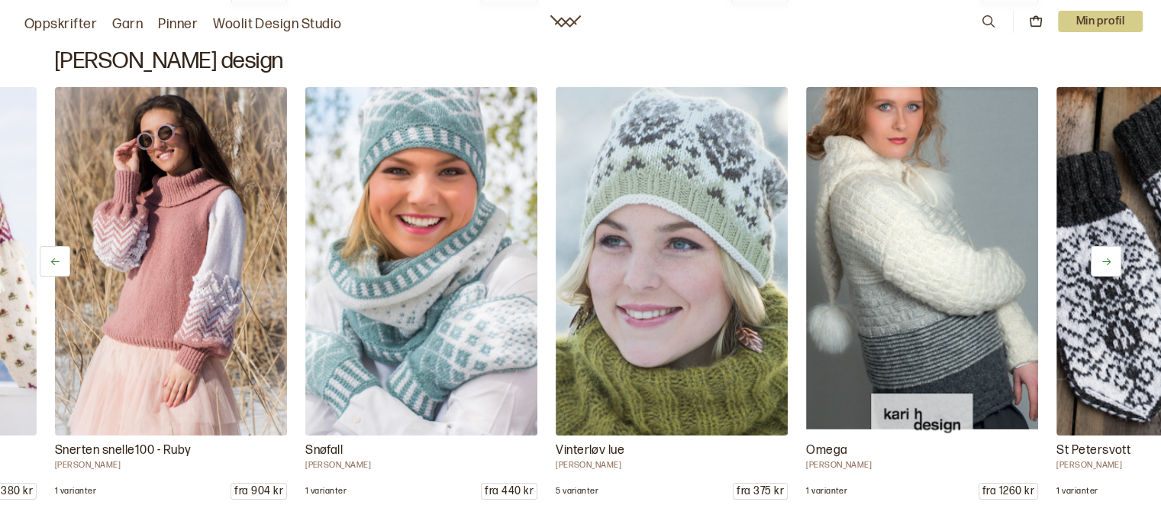
click at [1103, 260] on icon at bounding box center [1106, 261] width 11 height 11
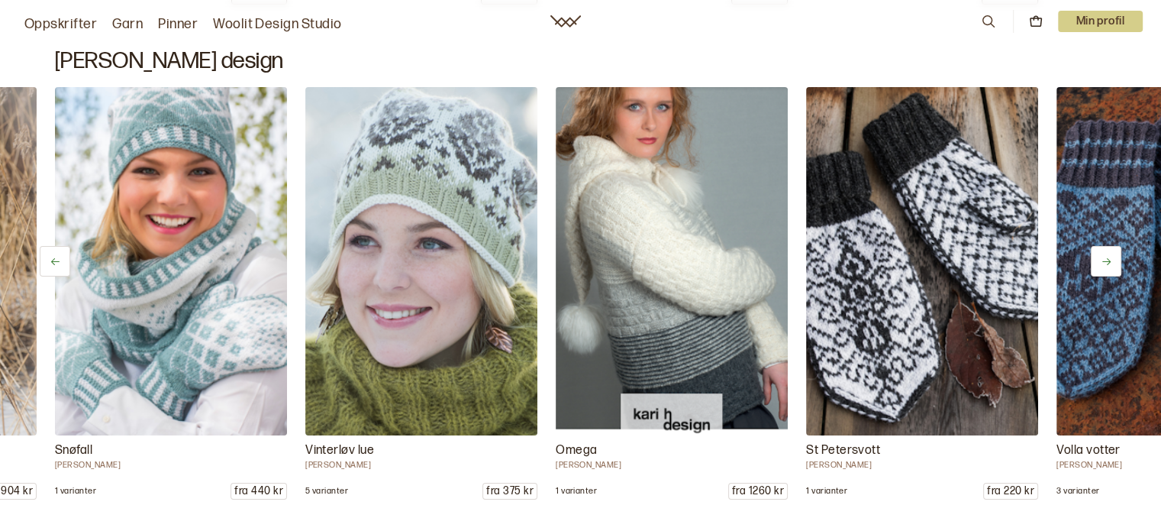
click at [1103, 260] on icon at bounding box center [1106, 261] width 11 height 11
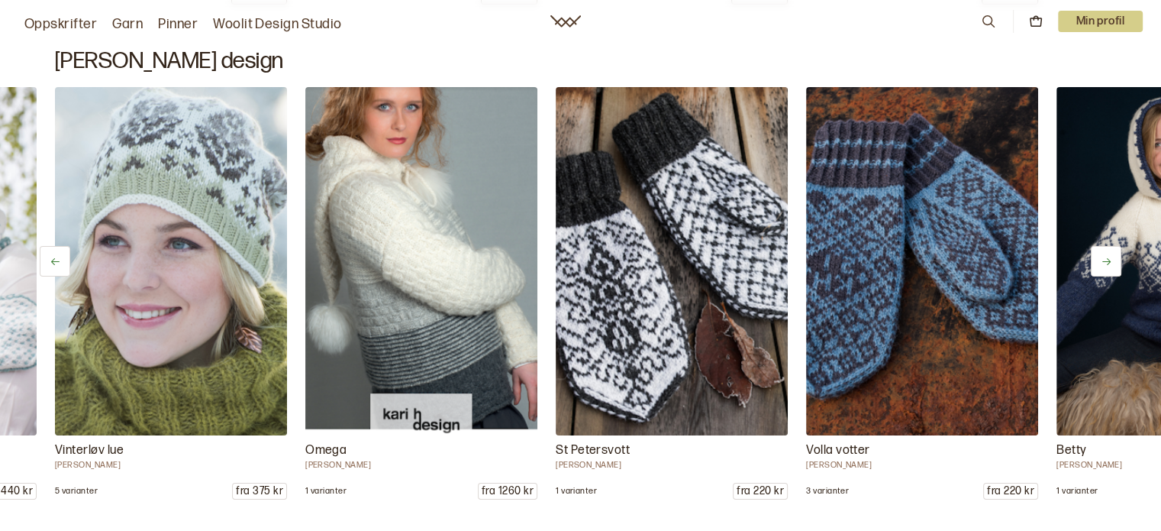
click at [1103, 260] on icon at bounding box center [1106, 261] width 11 height 11
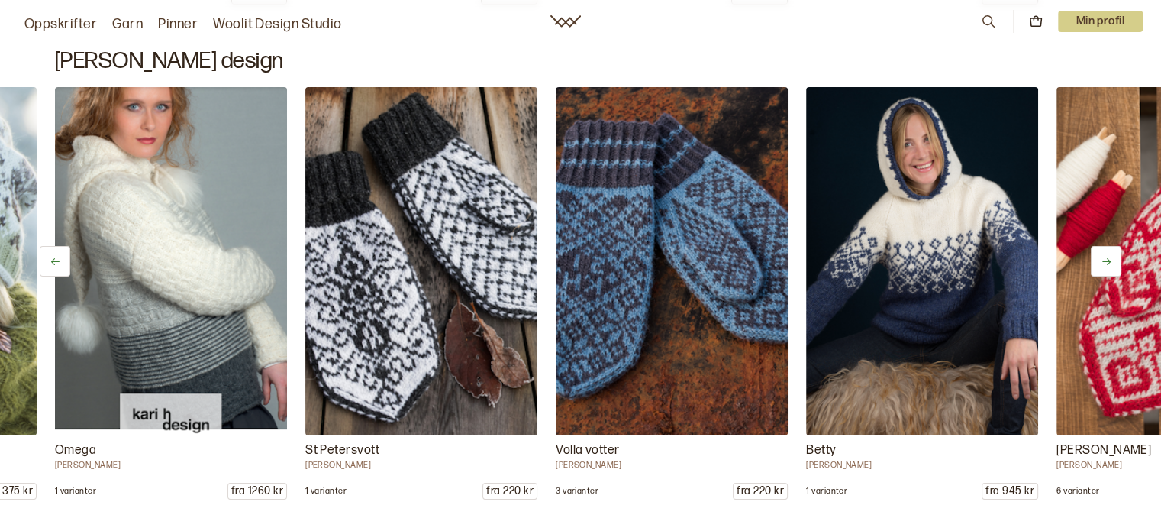
click at [1103, 260] on icon at bounding box center [1106, 261] width 11 height 11
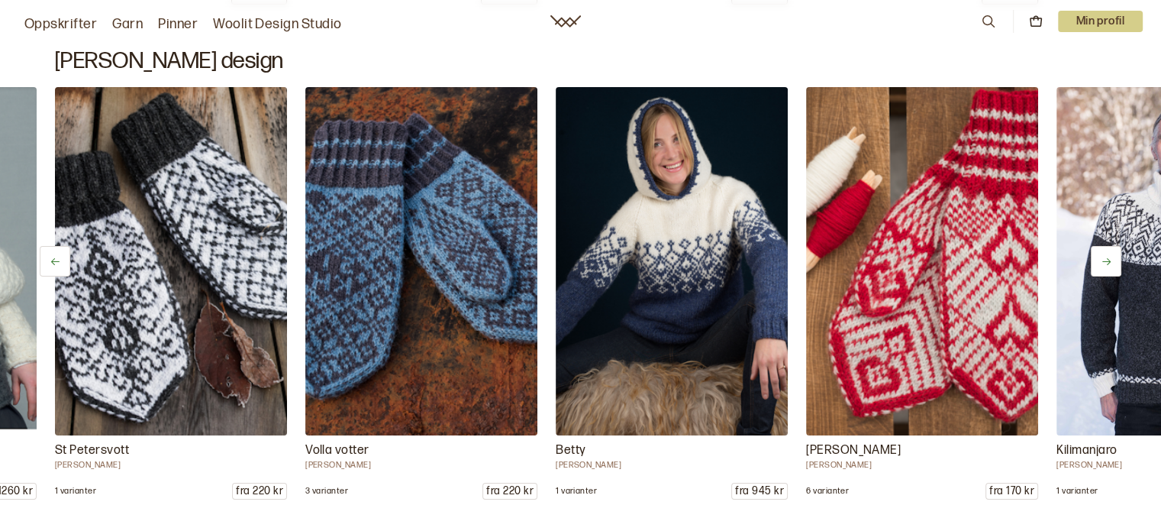
click at [1103, 260] on icon at bounding box center [1106, 261] width 11 height 11
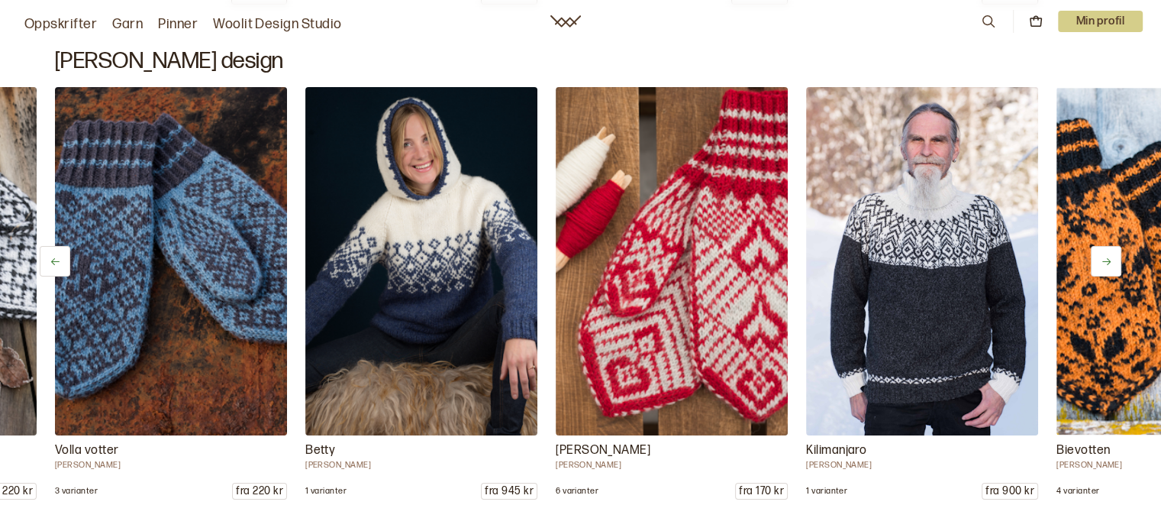
click at [1103, 260] on icon at bounding box center [1106, 261] width 11 height 11
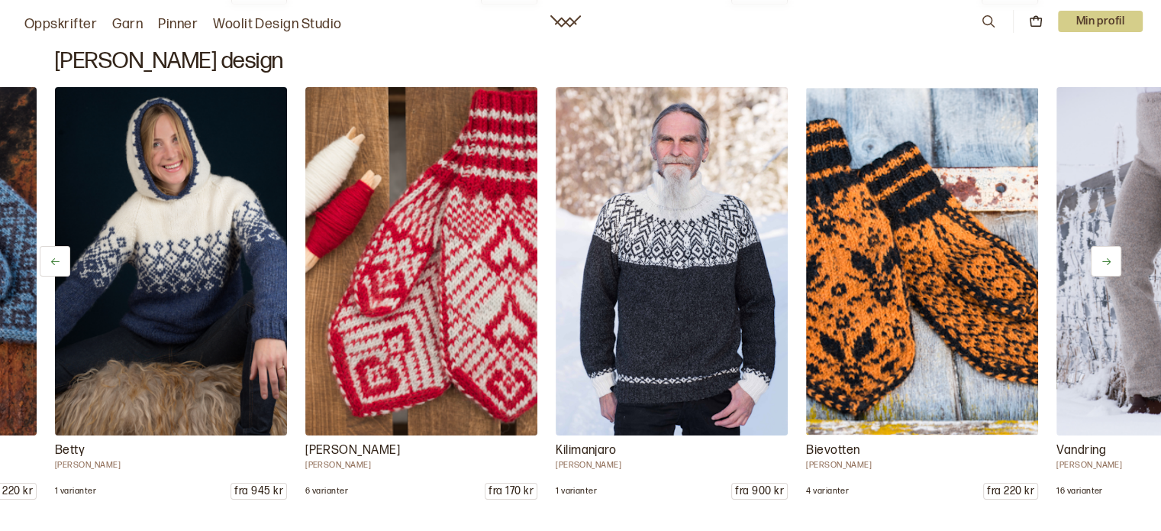
click at [1103, 260] on icon at bounding box center [1106, 261] width 11 height 11
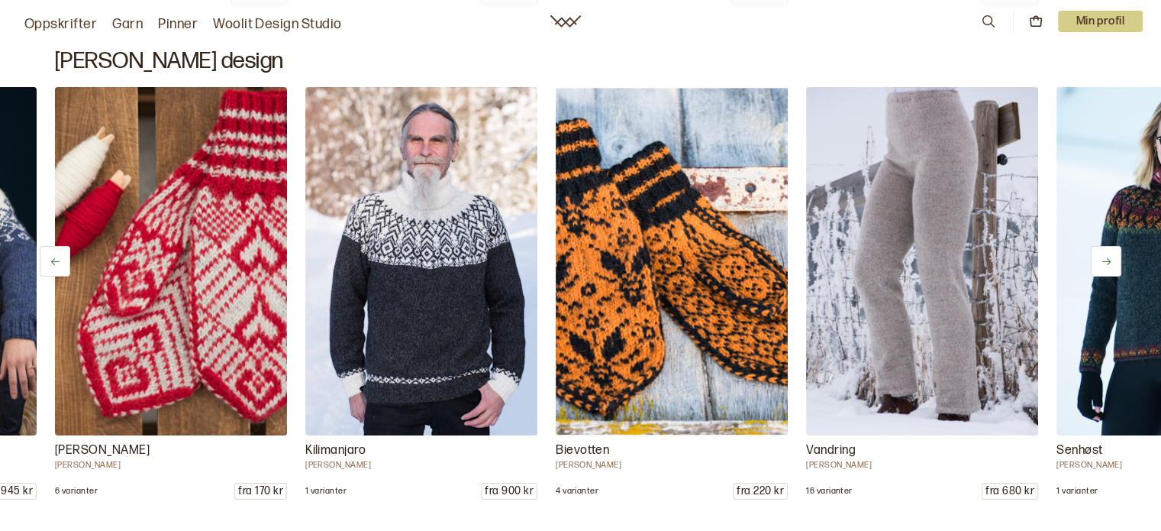
click at [1103, 260] on icon at bounding box center [1106, 261] width 11 height 11
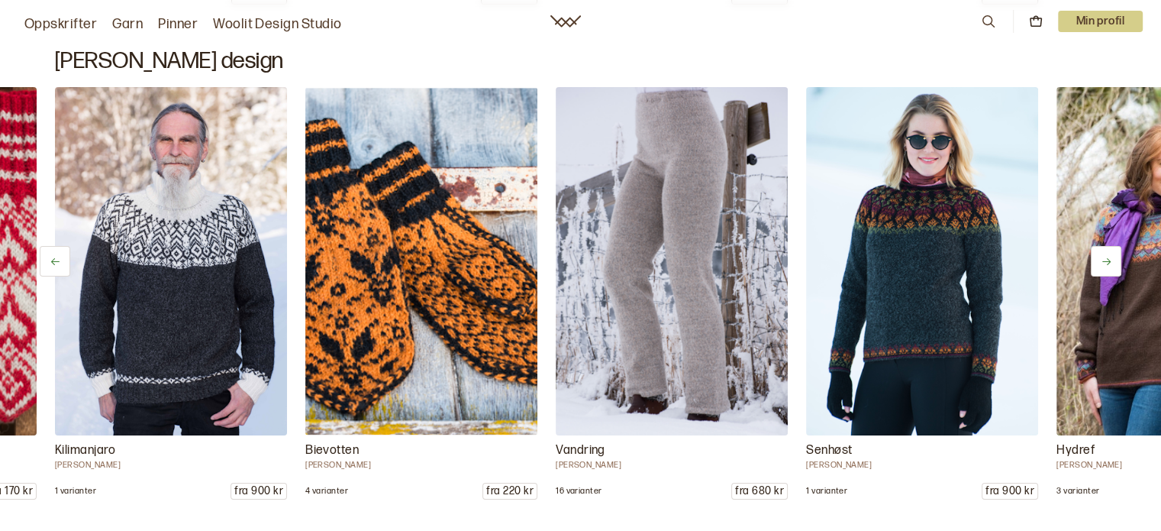
click at [1103, 260] on icon at bounding box center [1106, 261] width 11 height 11
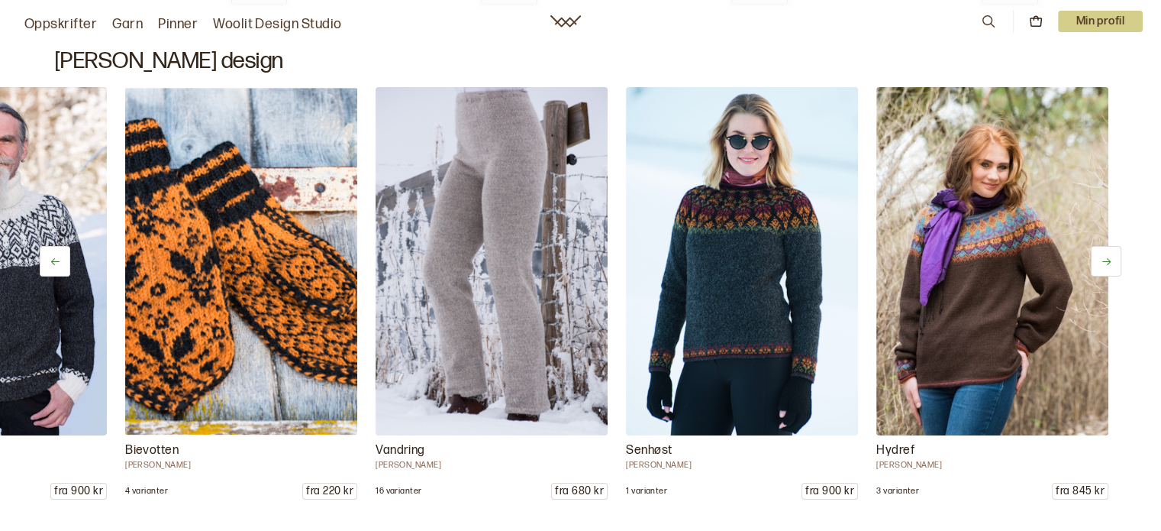
scroll to position [0, 2938]
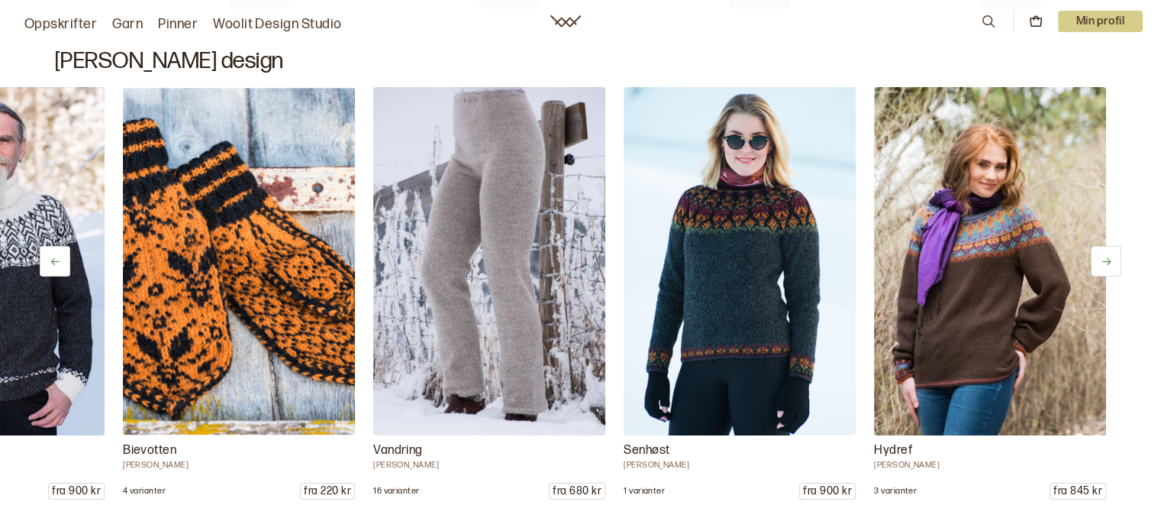
click at [1103, 260] on icon at bounding box center [1106, 261] width 11 height 11
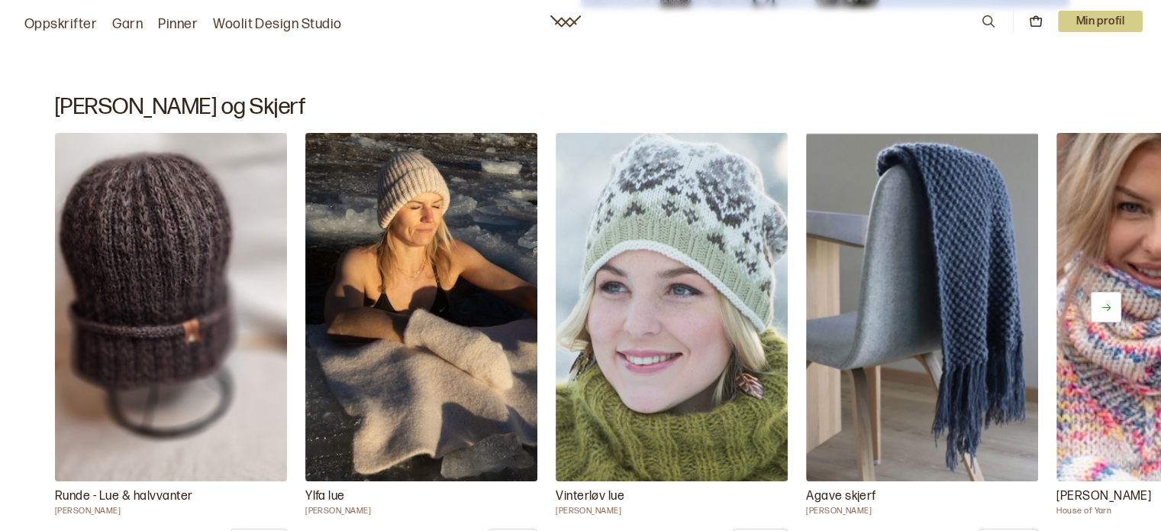
scroll to position [14738, 0]
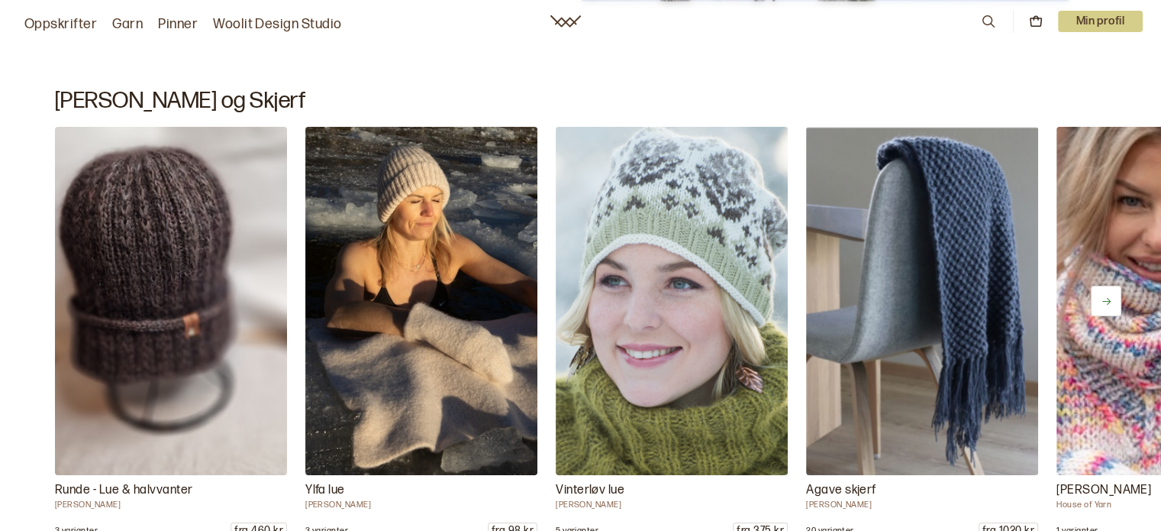
click at [1098, 300] on button at bounding box center [1106, 301] width 31 height 31
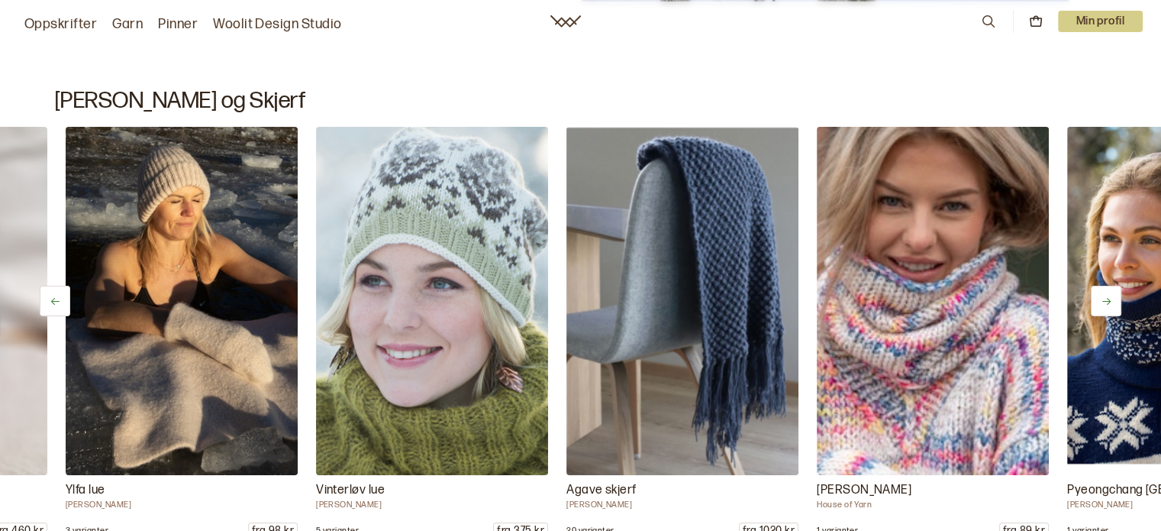
scroll to position [0, 250]
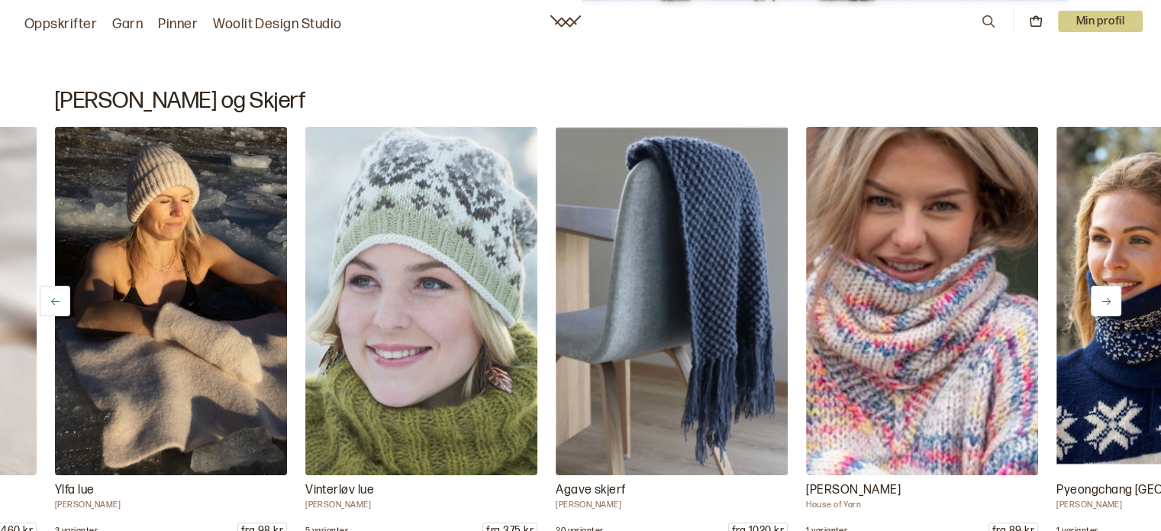
click at [1098, 300] on button at bounding box center [1106, 301] width 31 height 31
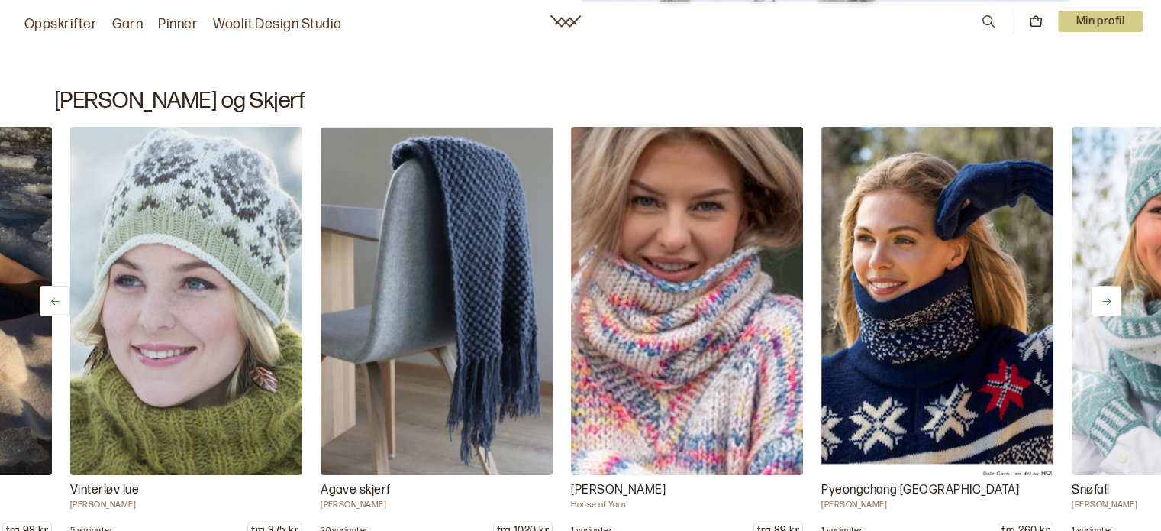
scroll to position [0, 501]
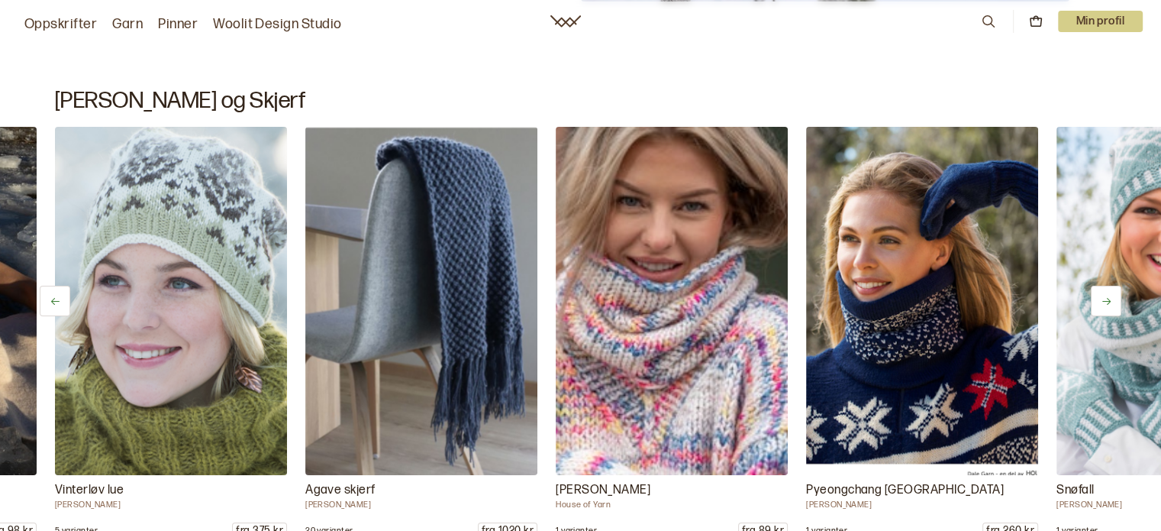
click at [1098, 300] on button at bounding box center [1106, 301] width 31 height 31
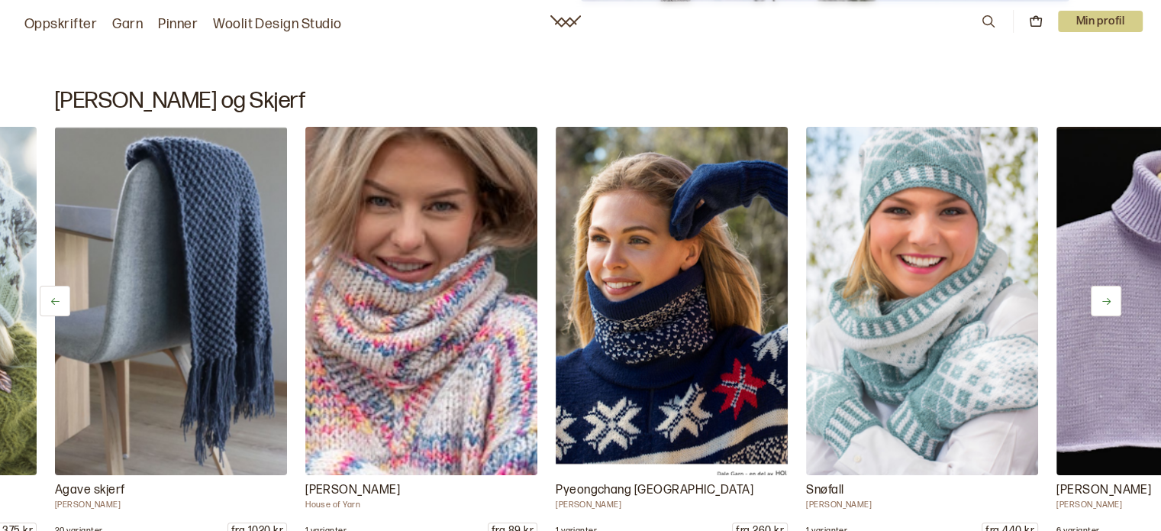
click at [1098, 301] on button at bounding box center [1106, 301] width 31 height 31
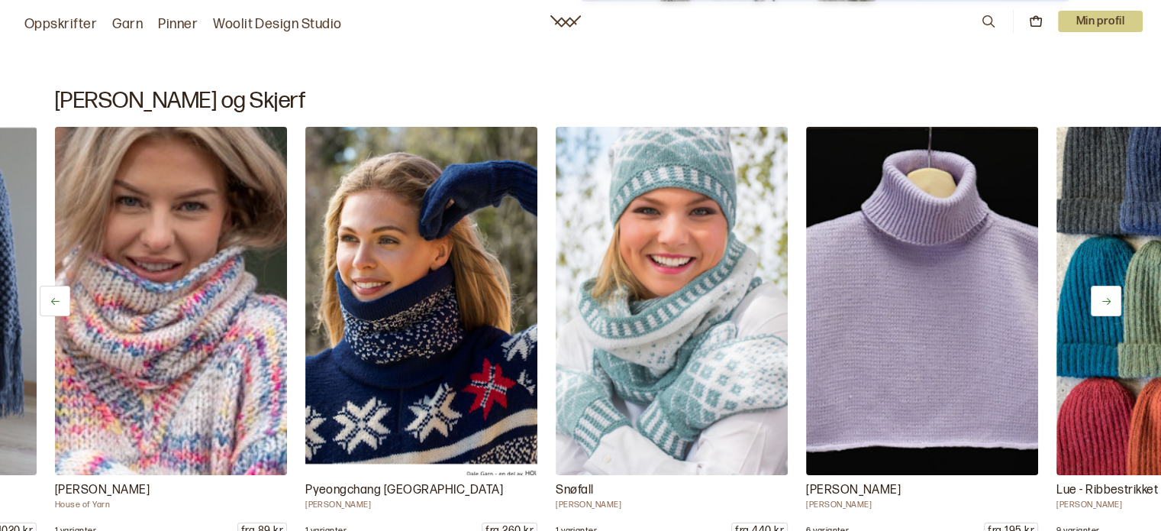
click at [1098, 301] on button at bounding box center [1106, 301] width 31 height 31
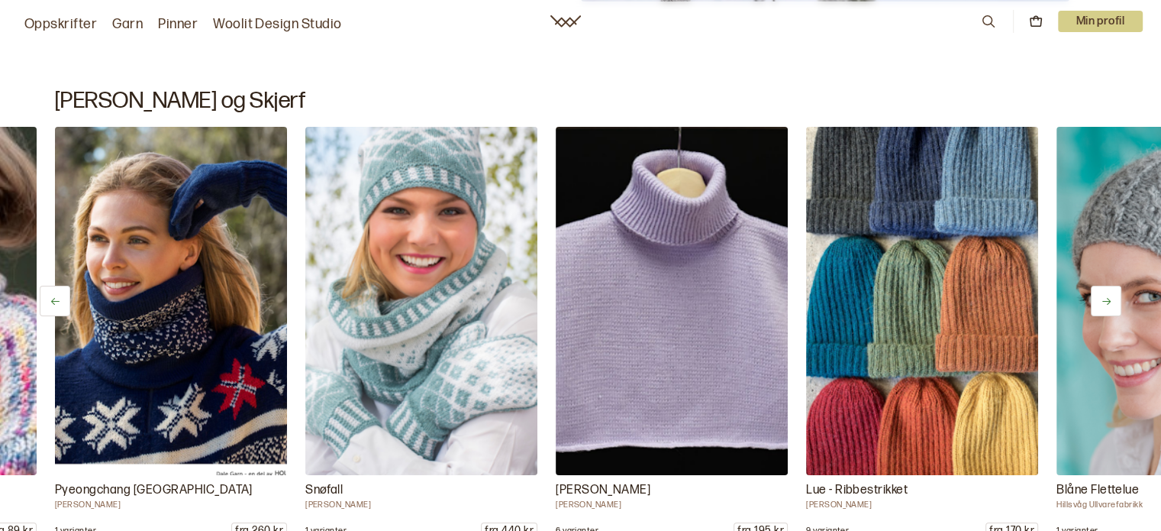
click at [1098, 301] on button at bounding box center [1106, 301] width 31 height 31
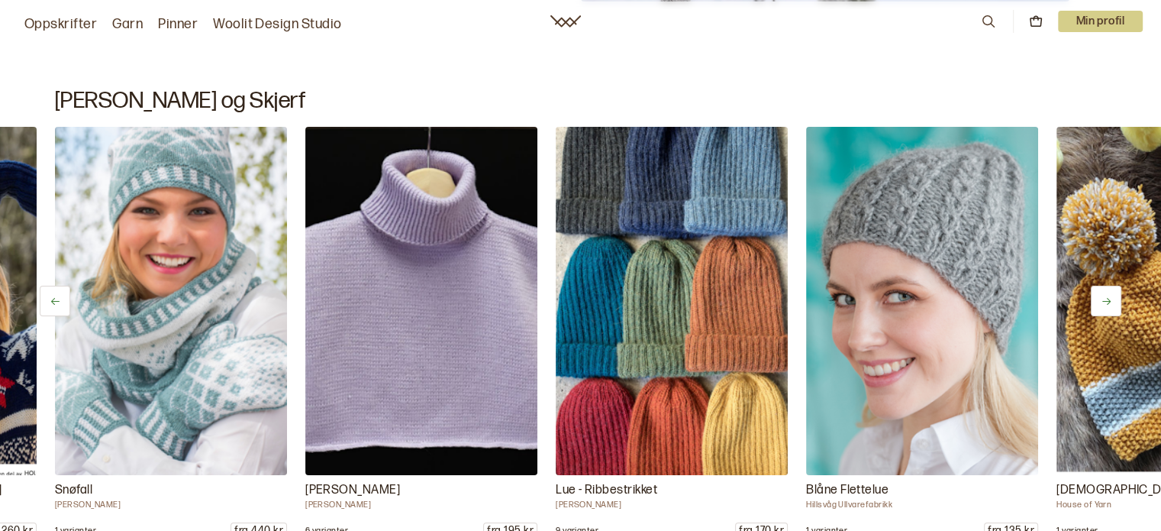
click at [1098, 301] on button at bounding box center [1106, 301] width 31 height 31
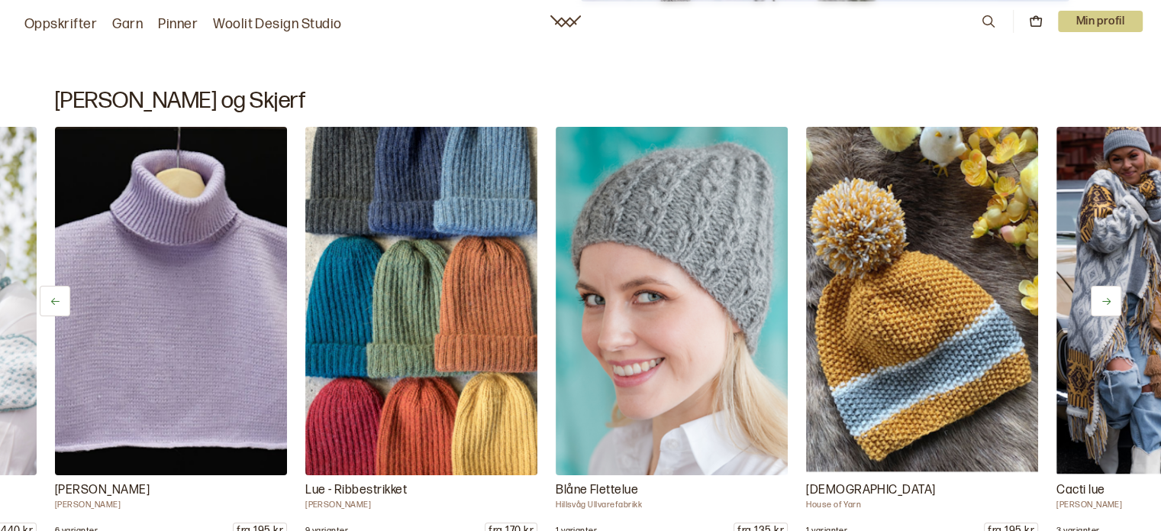
click at [1098, 301] on button at bounding box center [1106, 301] width 31 height 31
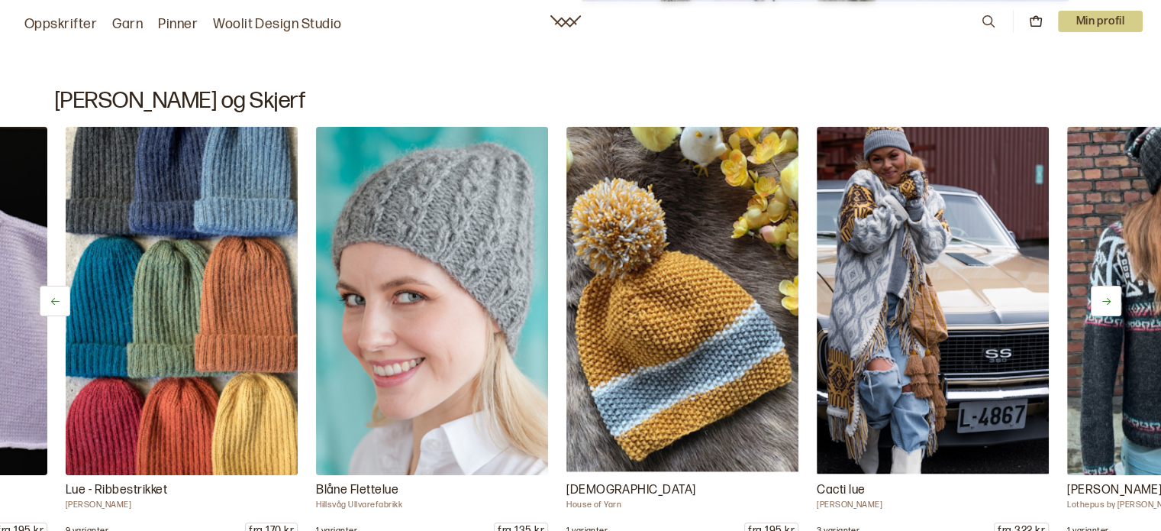
scroll to position [0, 2004]
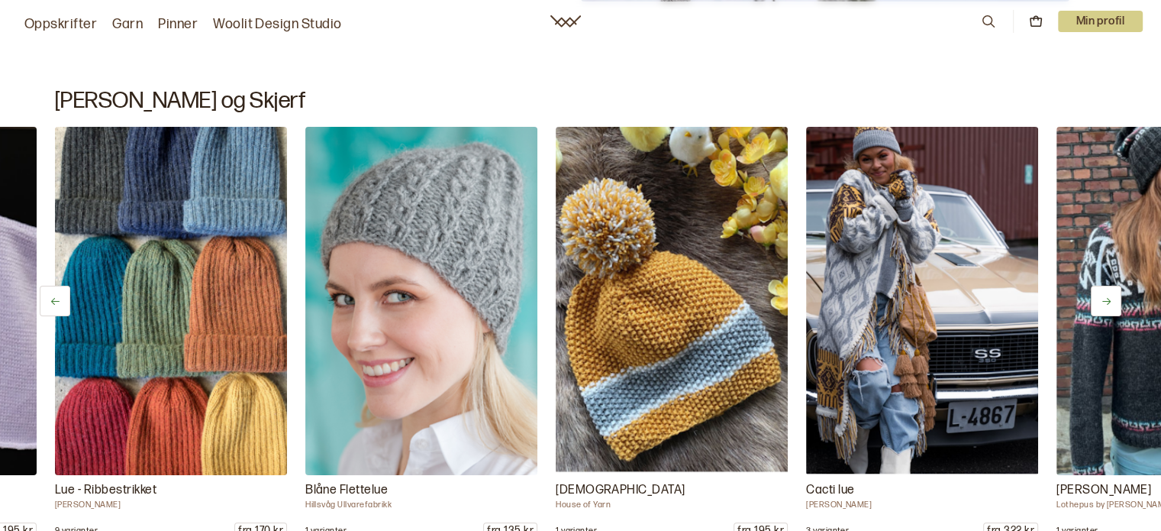
click at [1098, 301] on button at bounding box center [1106, 301] width 31 height 31
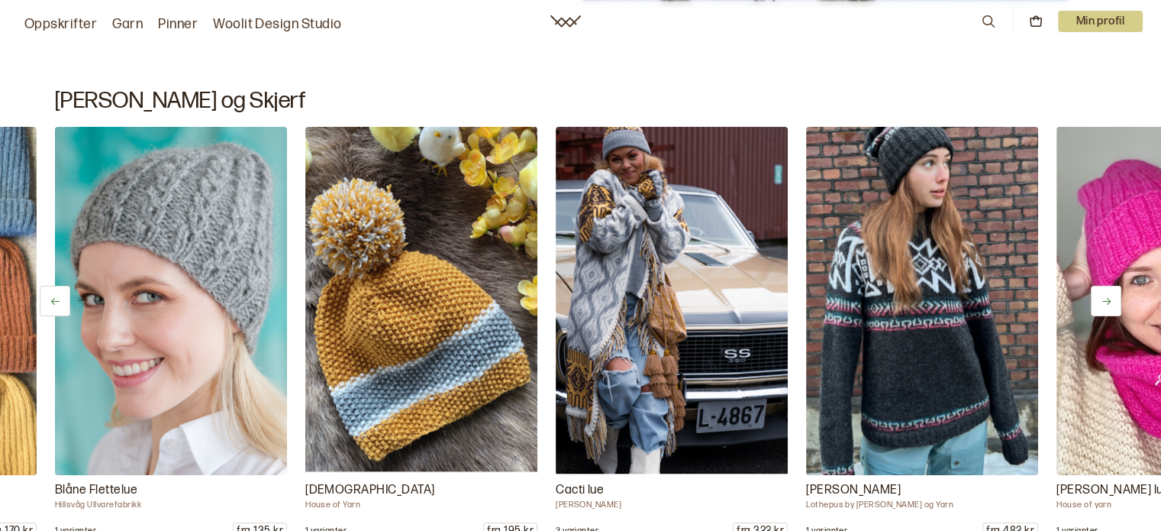
click at [1098, 301] on button at bounding box center [1106, 301] width 31 height 31
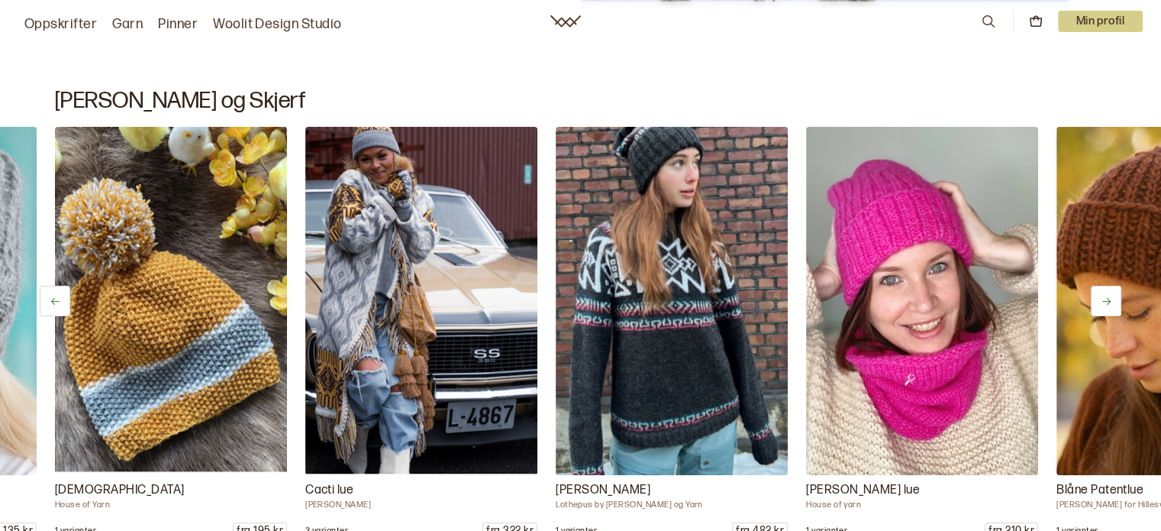
click at [1098, 301] on button at bounding box center [1106, 301] width 31 height 31
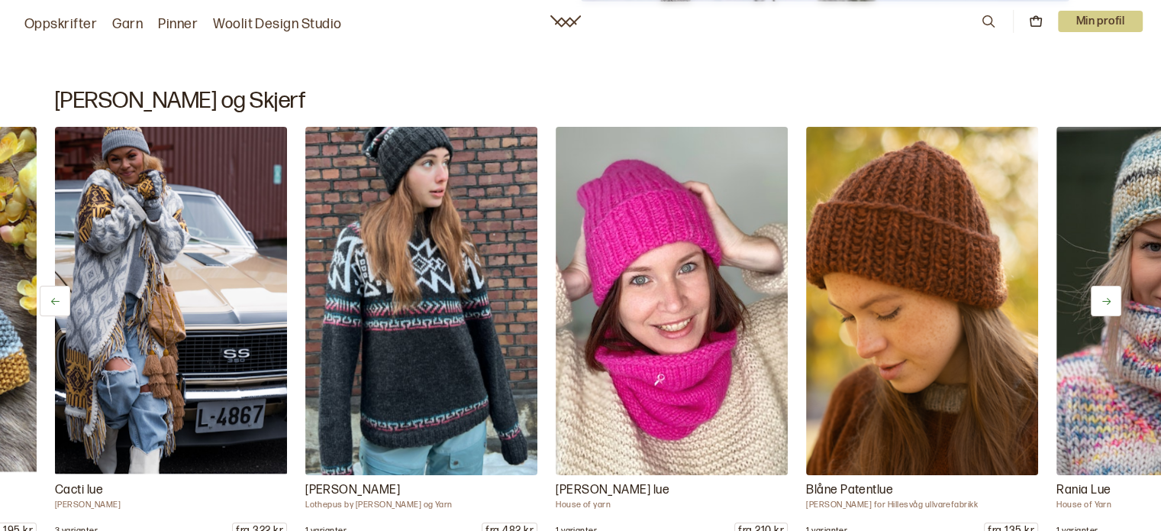
click at [1098, 301] on button at bounding box center [1106, 301] width 31 height 31
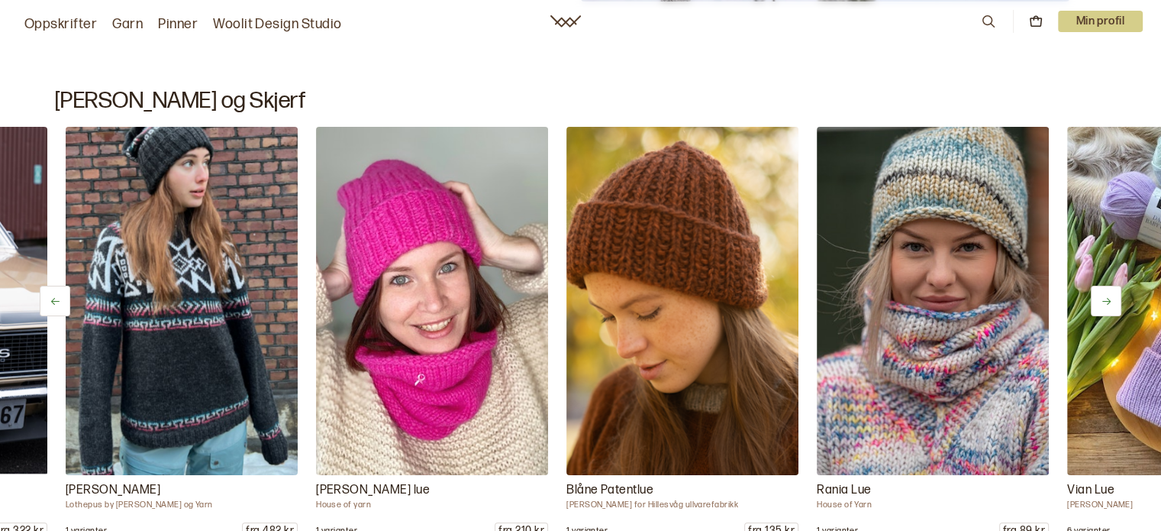
scroll to position [0, 3006]
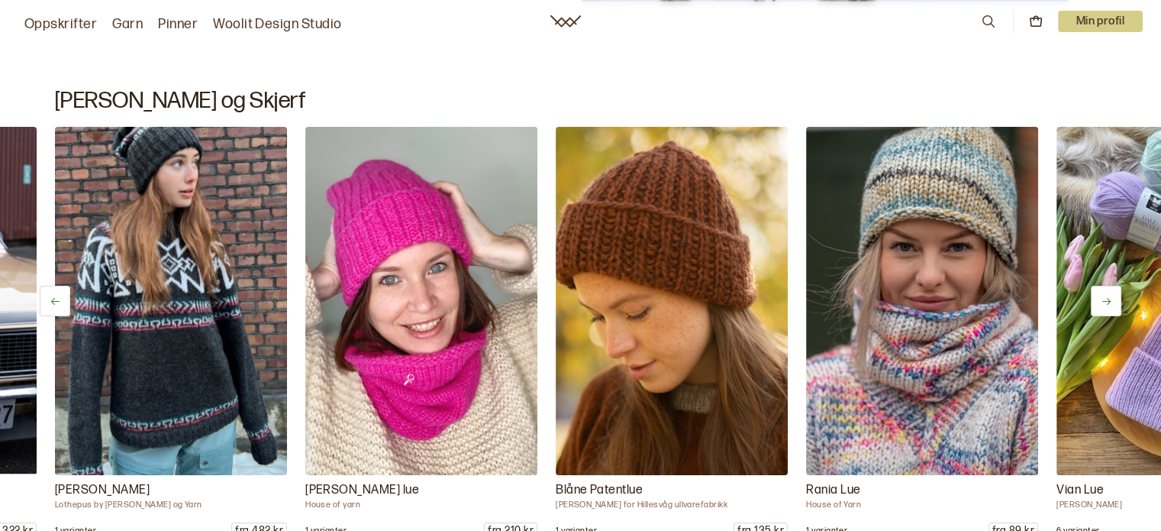
click at [1098, 301] on button at bounding box center [1106, 301] width 31 height 31
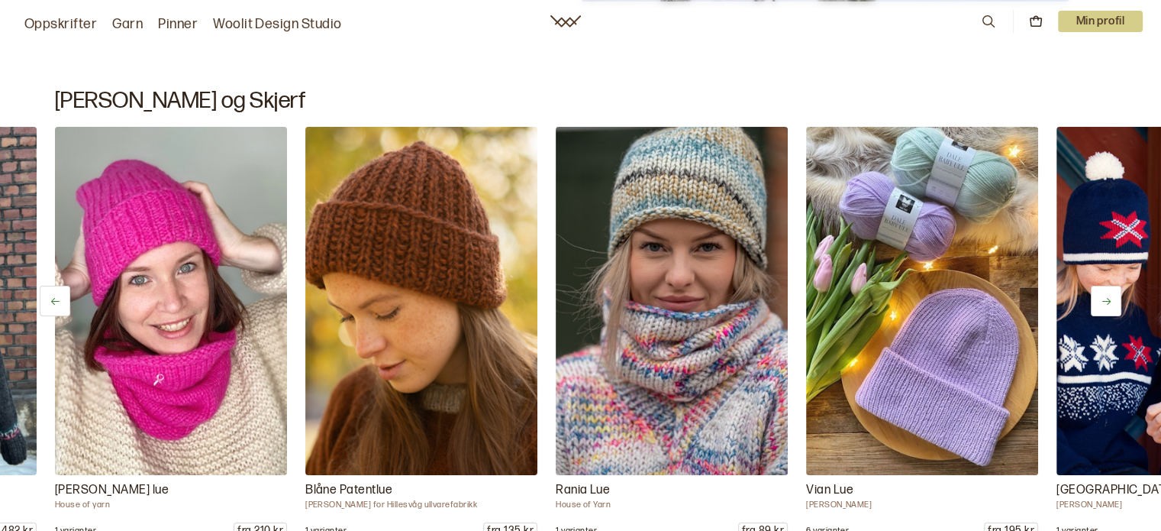
click at [1098, 301] on button at bounding box center [1106, 301] width 31 height 31
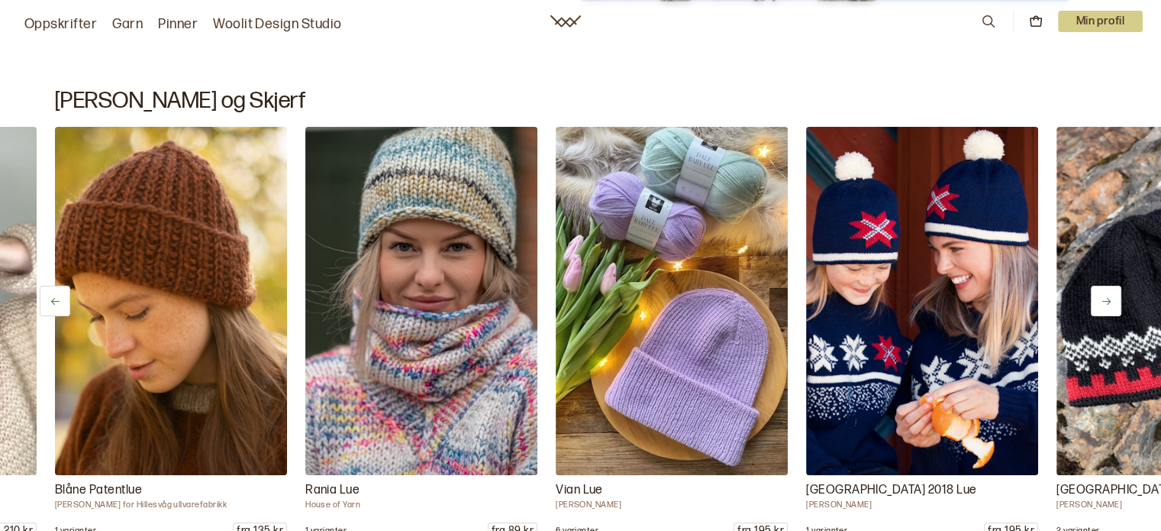
click at [1098, 301] on button at bounding box center [1106, 301] width 31 height 31
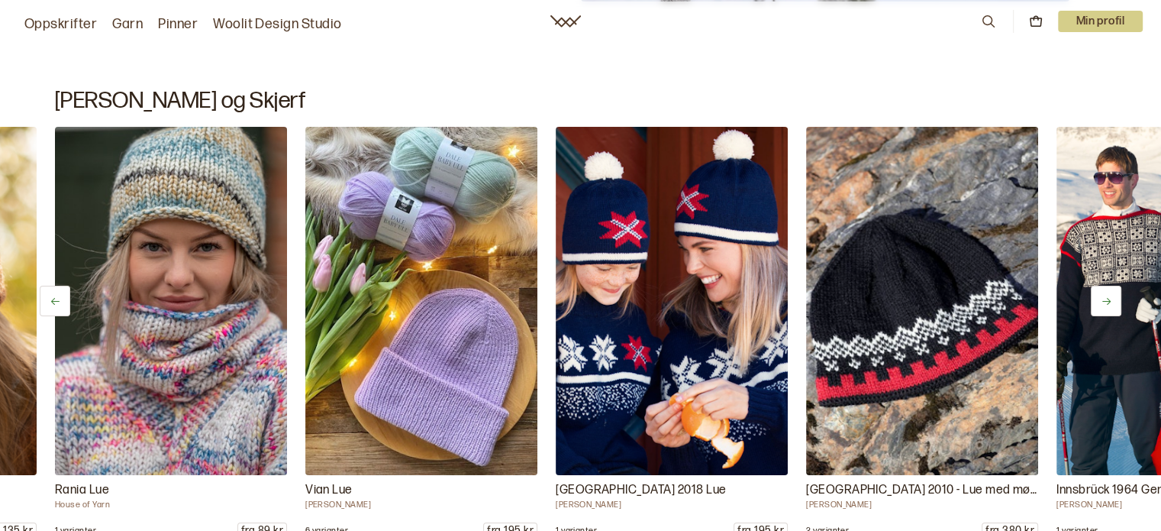
click at [1098, 301] on button at bounding box center [1106, 301] width 31 height 31
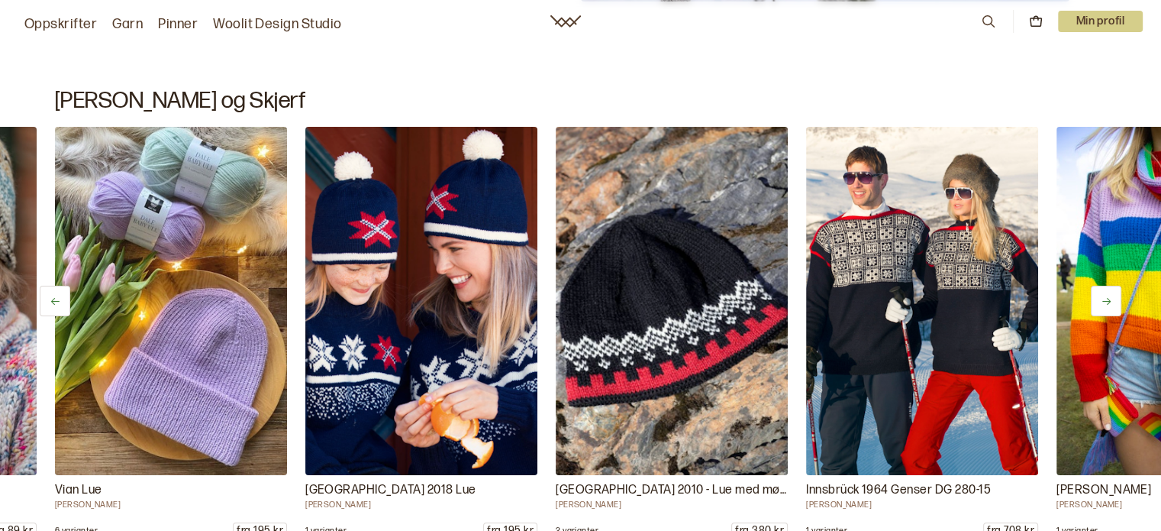
click at [1098, 301] on button at bounding box center [1106, 301] width 31 height 31
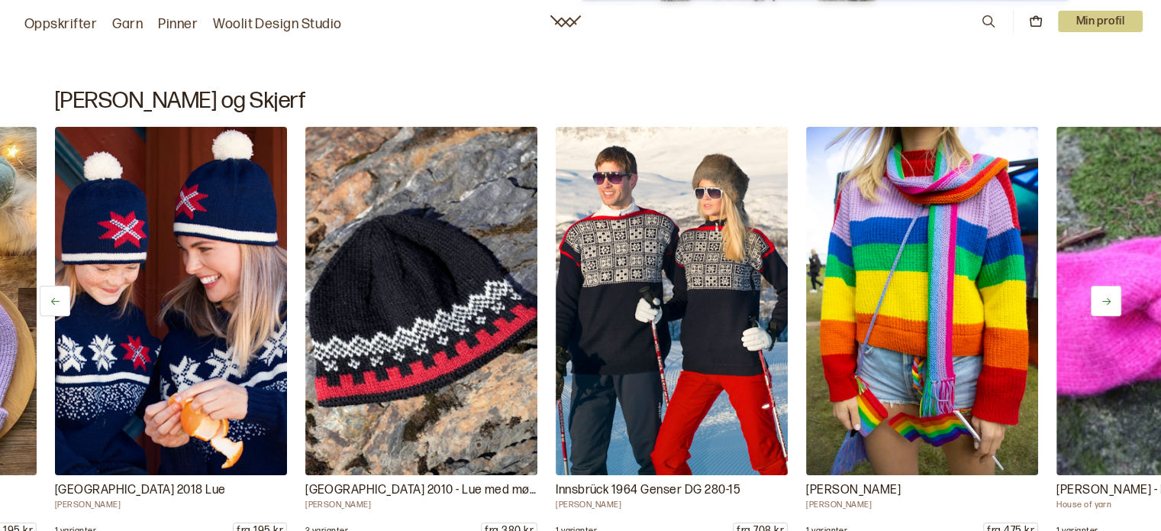
click at [1098, 301] on button at bounding box center [1106, 301] width 31 height 31
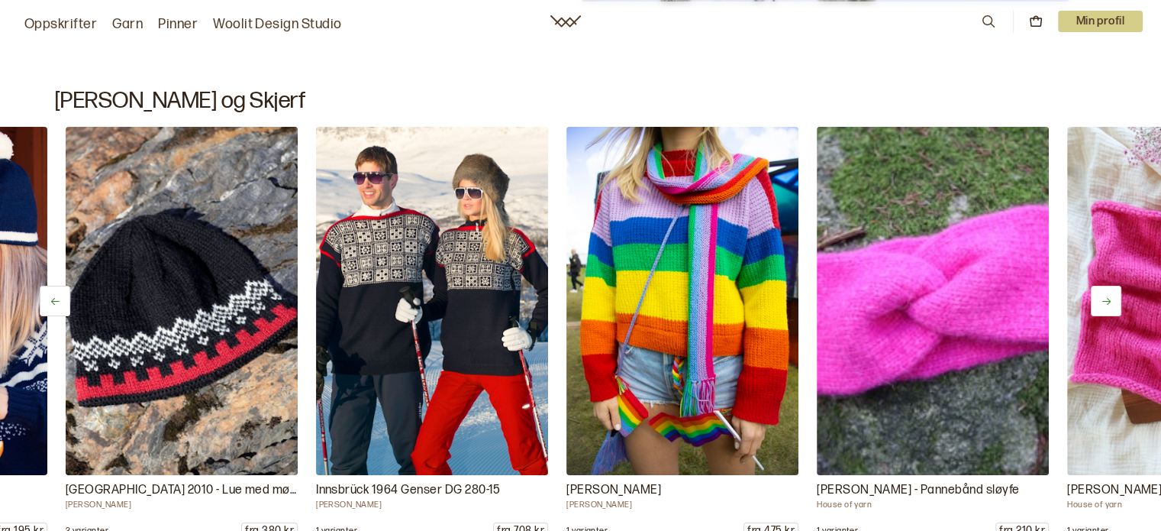
scroll to position [0, 4508]
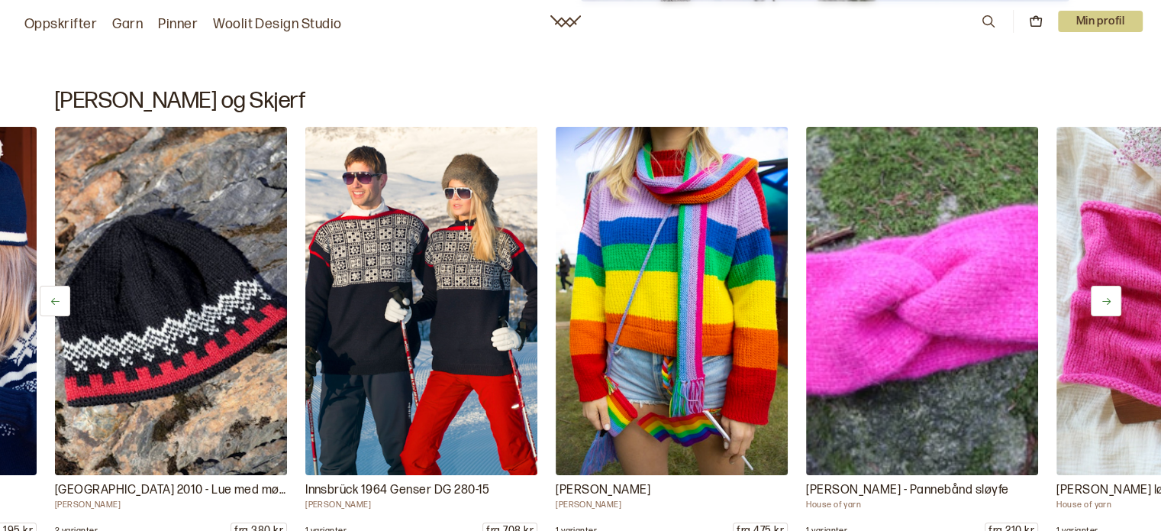
click at [1098, 301] on button at bounding box center [1106, 301] width 31 height 31
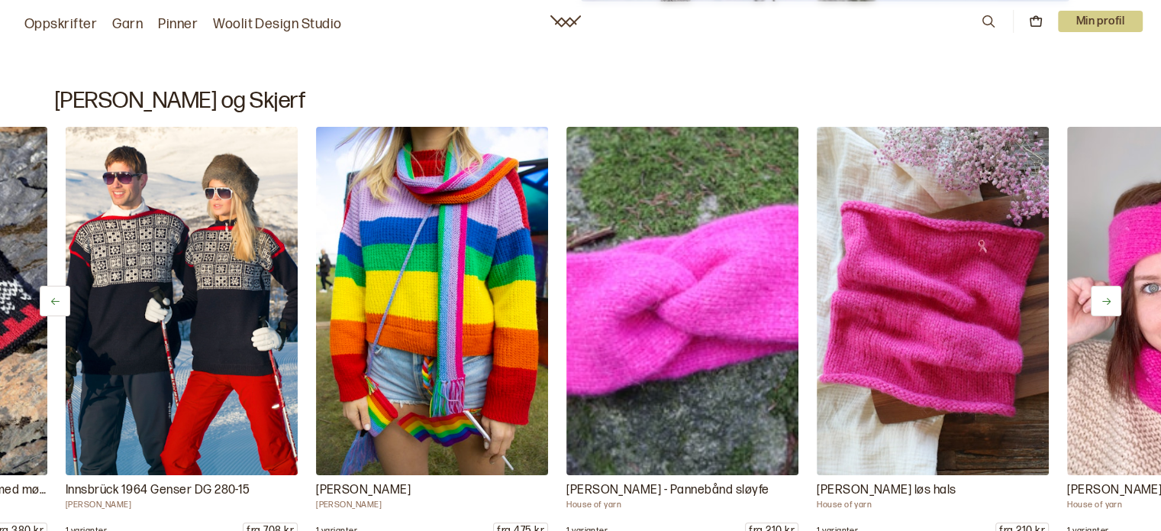
scroll to position [0, 4759]
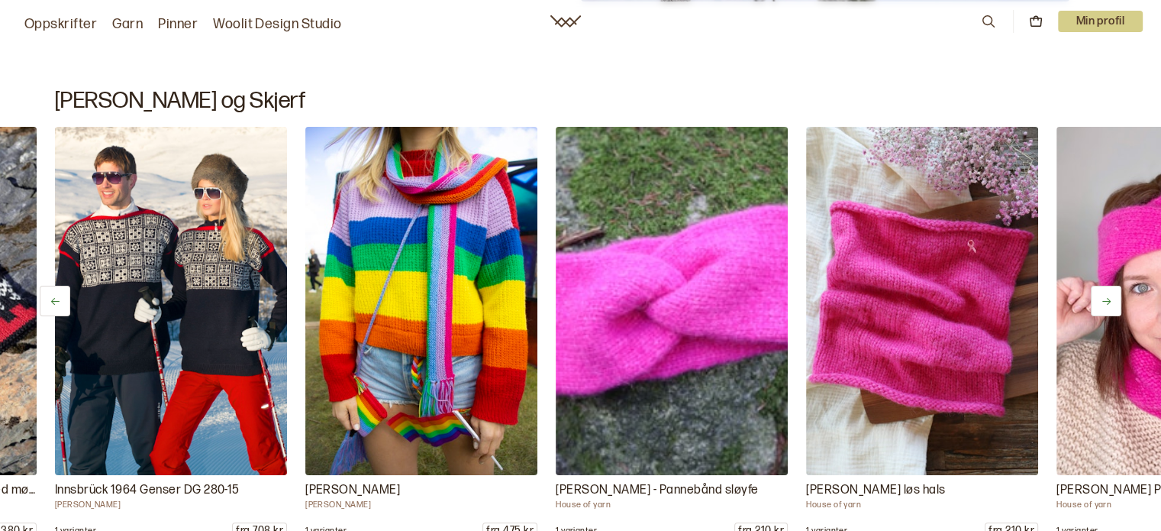
click at [1098, 301] on button at bounding box center [1106, 301] width 31 height 31
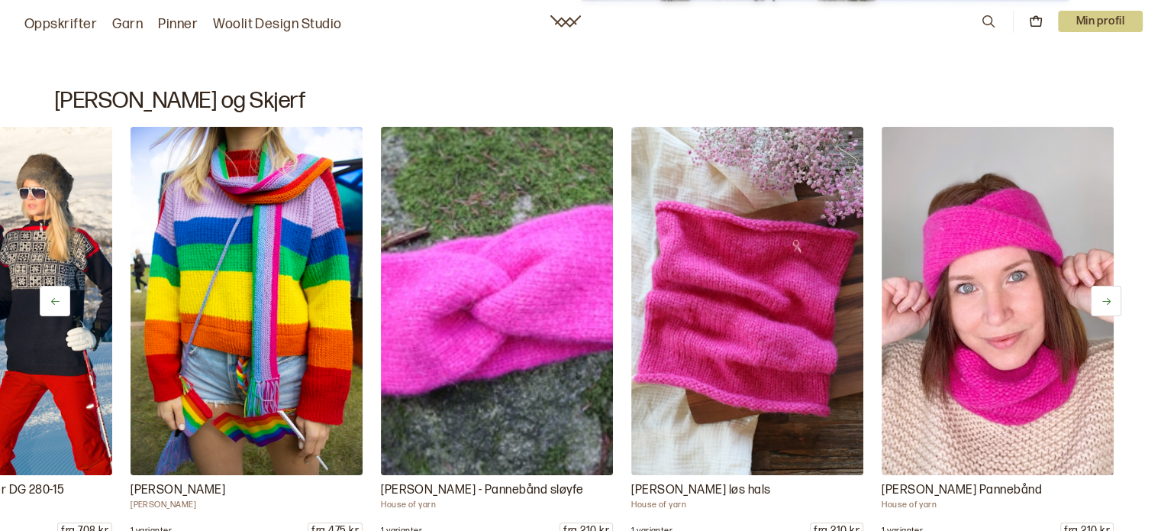
scroll to position [0, 4941]
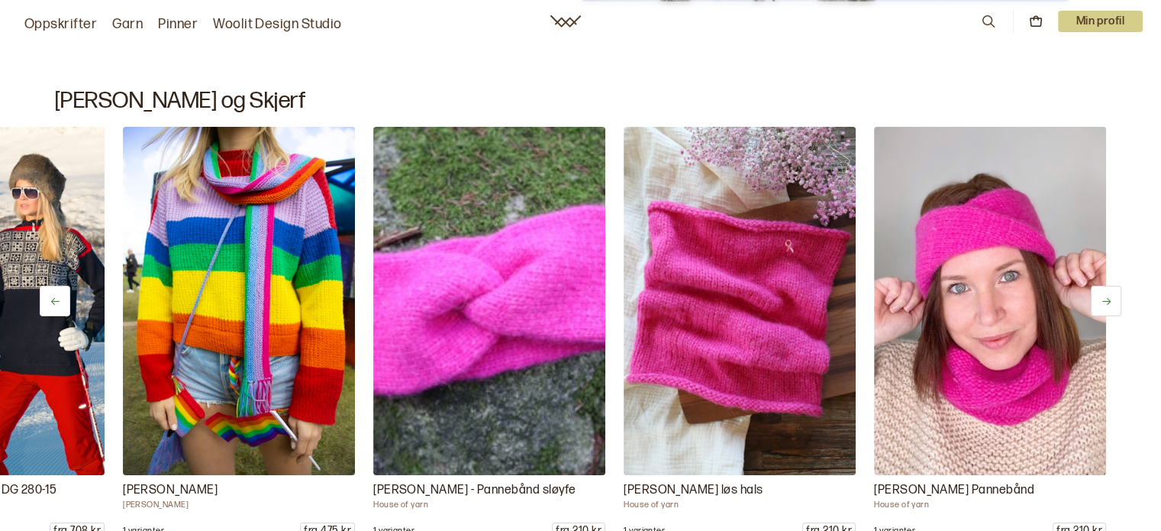
click at [1098, 301] on button at bounding box center [1106, 301] width 31 height 31
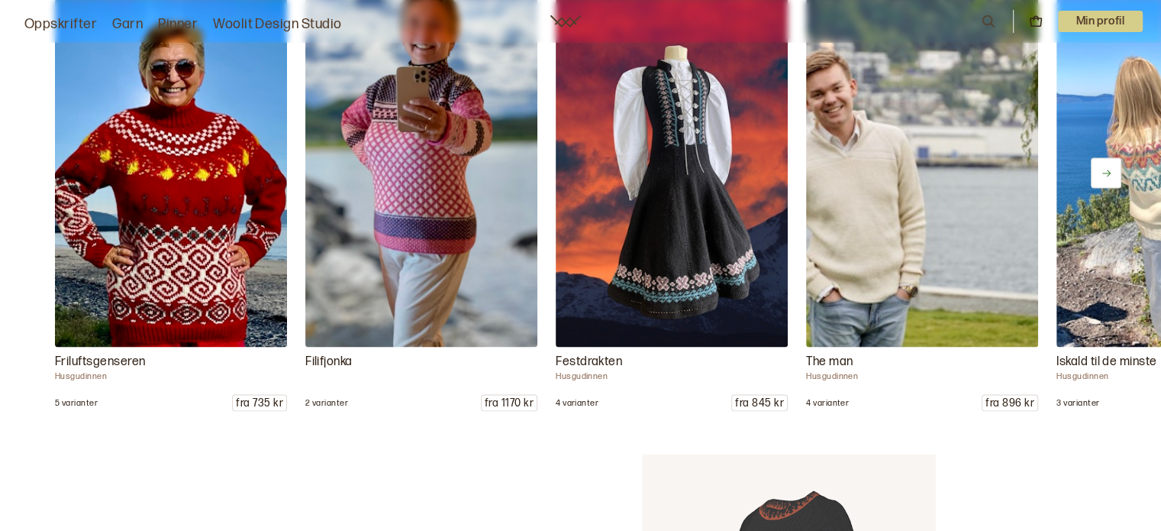
scroll to position [19930, 0]
click at [1107, 170] on icon at bounding box center [1106, 172] width 11 height 11
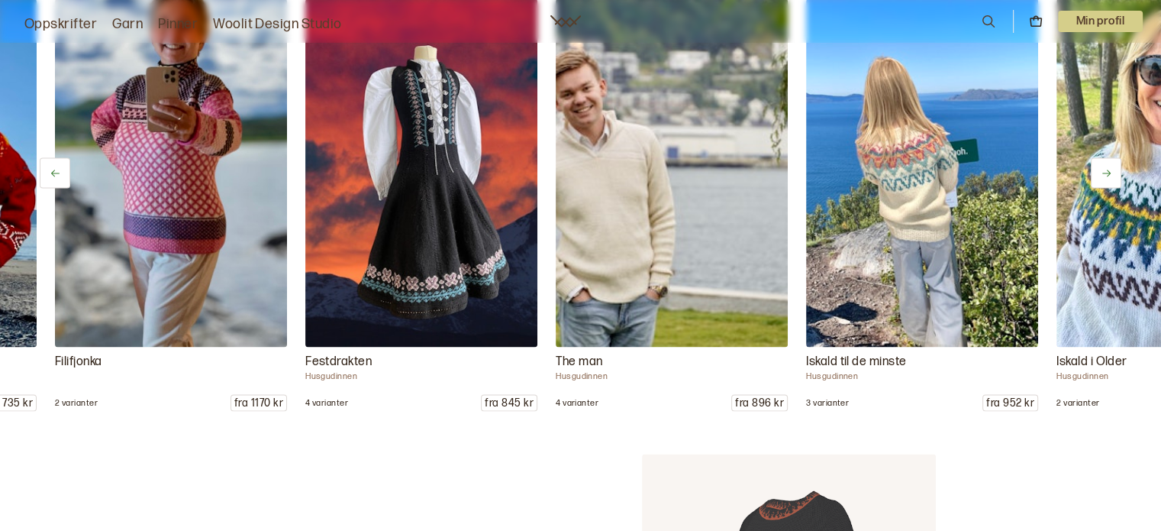
click at [1107, 170] on icon at bounding box center [1106, 172] width 11 height 11
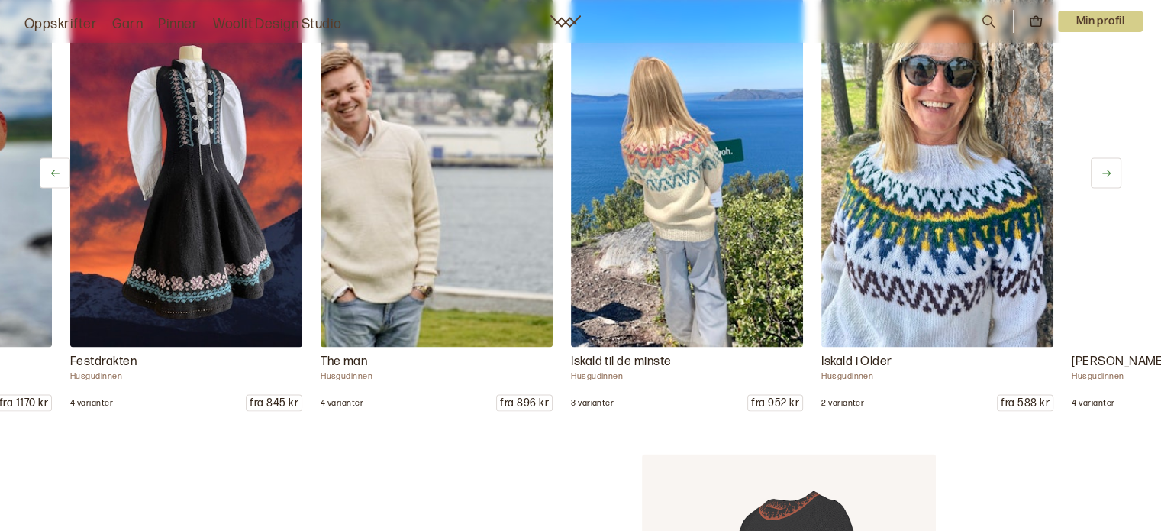
scroll to position [0, 501]
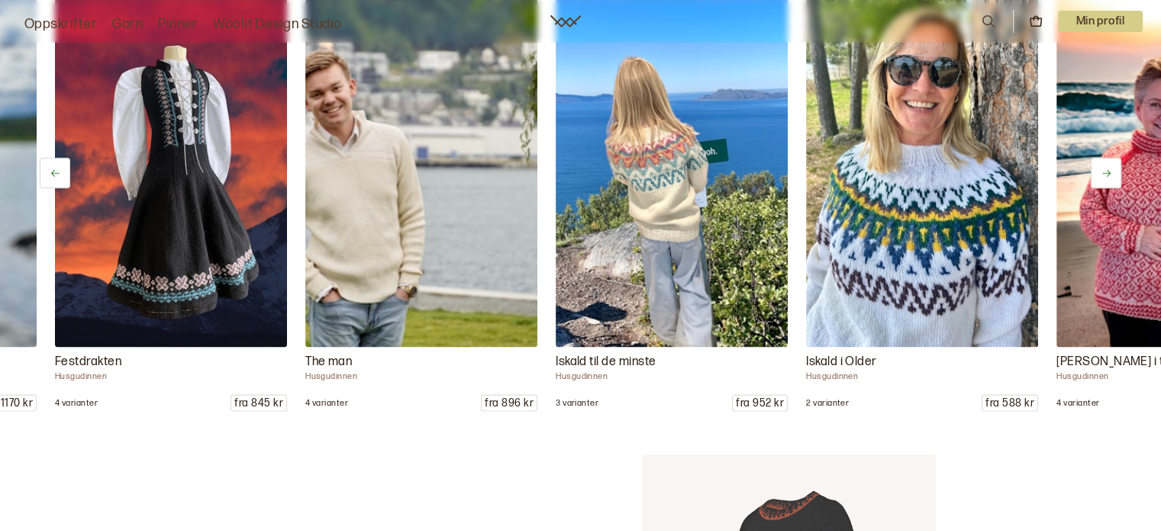
click at [1107, 170] on icon at bounding box center [1106, 172] width 11 height 11
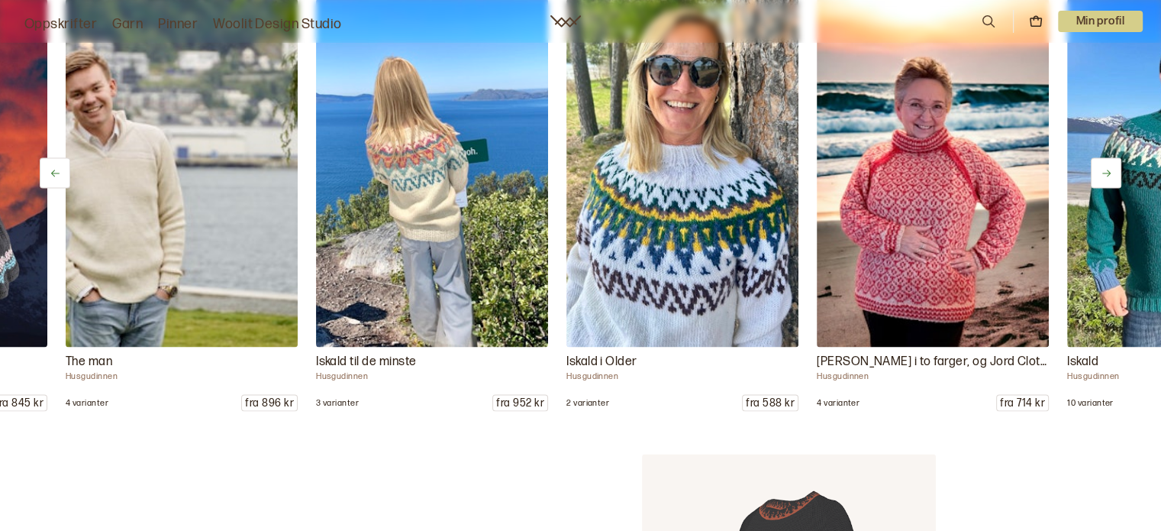
scroll to position [0, 751]
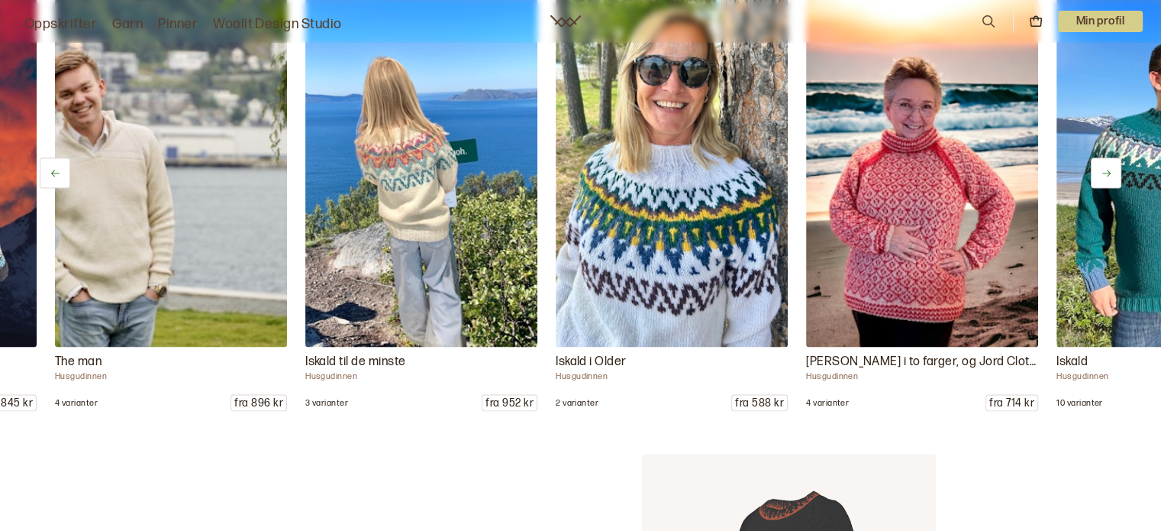
click at [1107, 170] on icon at bounding box center [1106, 172] width 11 height 11
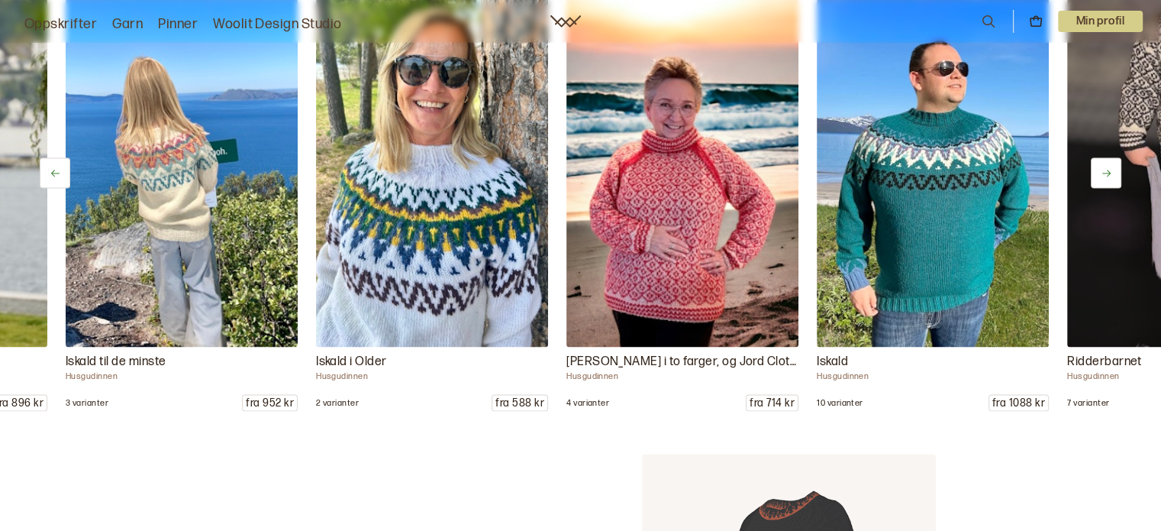
scroll to position [0, 1002]
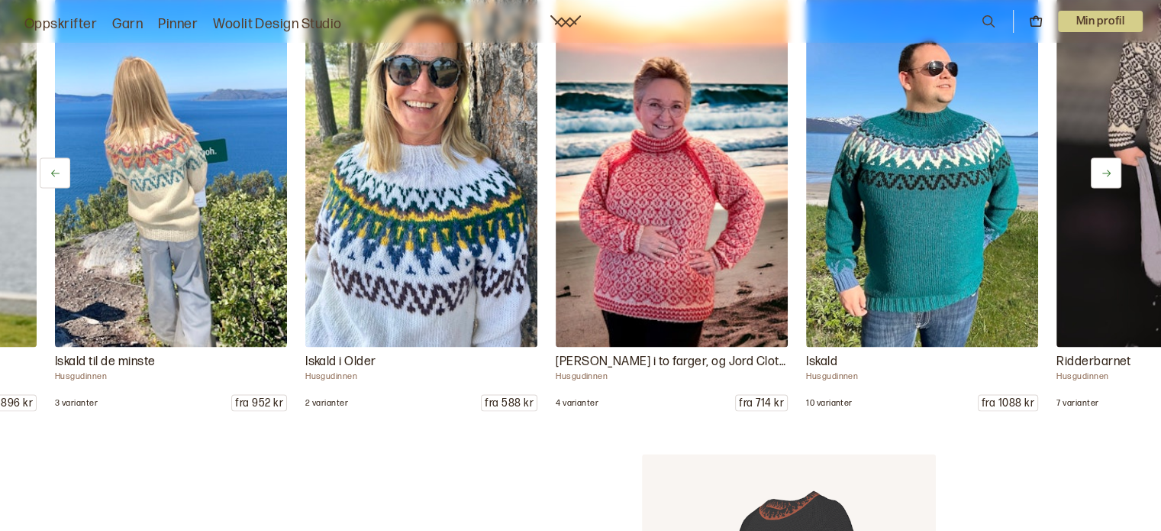
click at [1107, 170] on icon at bounding box center [1106, 172] width 11 height 11
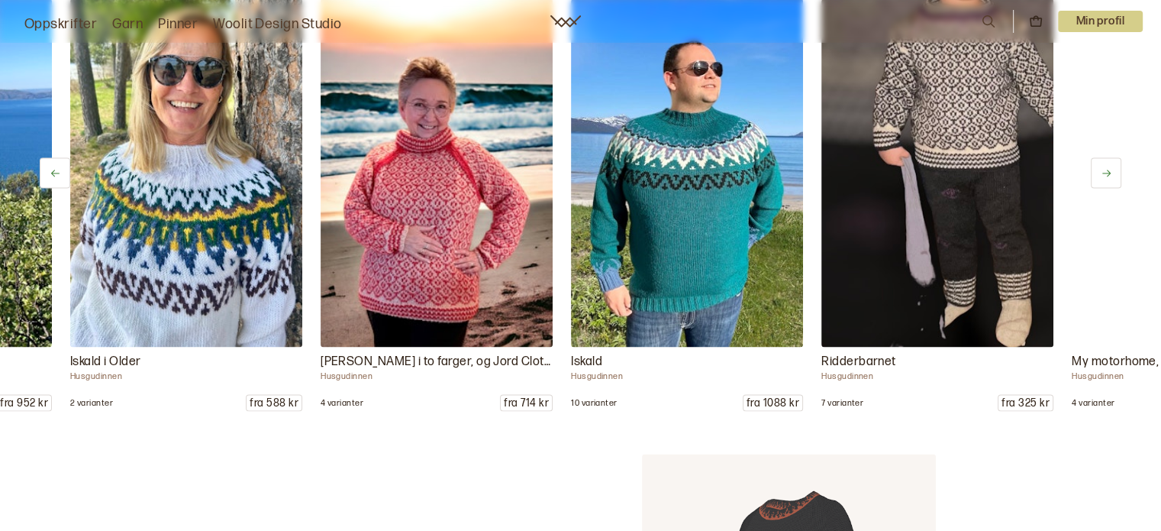
scroll to position [0, 1252]
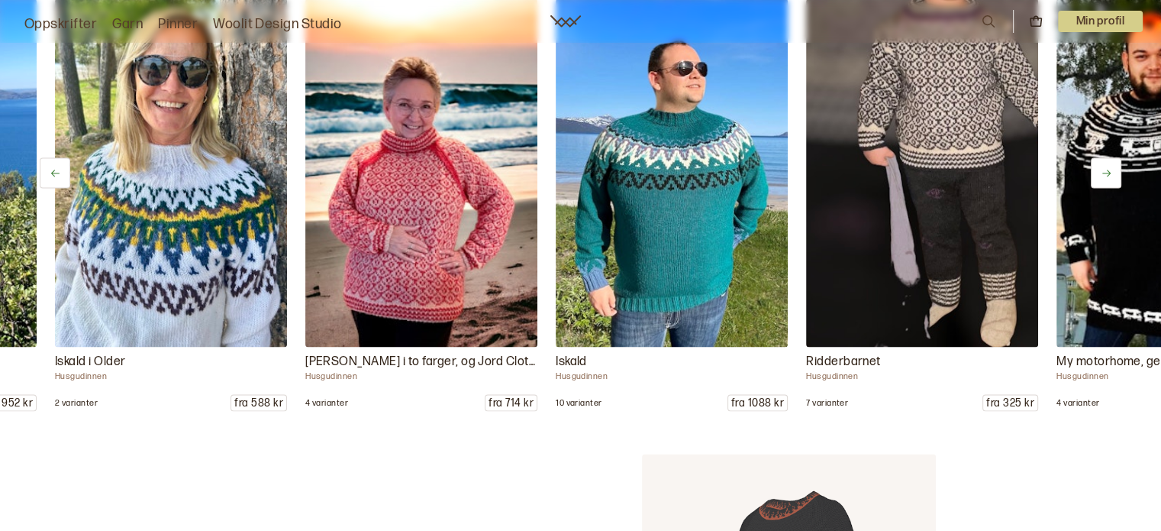
click at [1107, 170] on icon at bounding box center [1106, 172] width 11 height 11
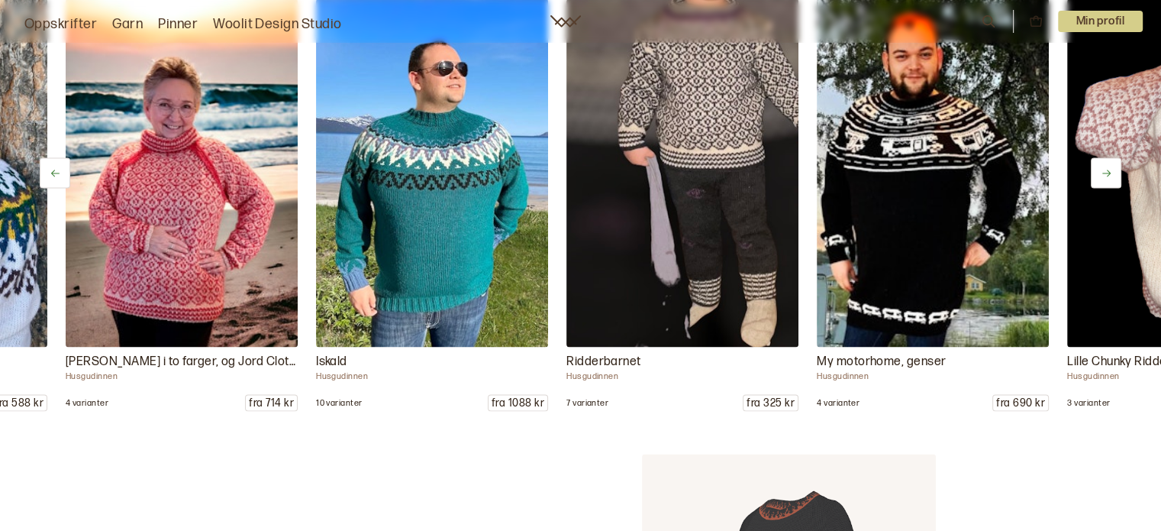
scroll to position [0, 1503]
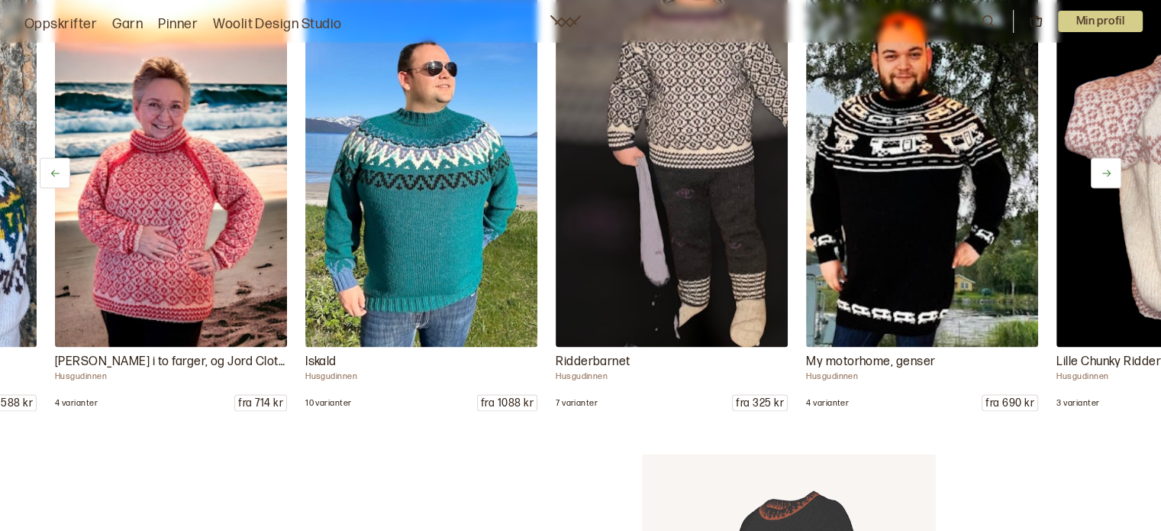
click at [1107, 170] on icon at bounding box center [1106, 172] width 11 height 11
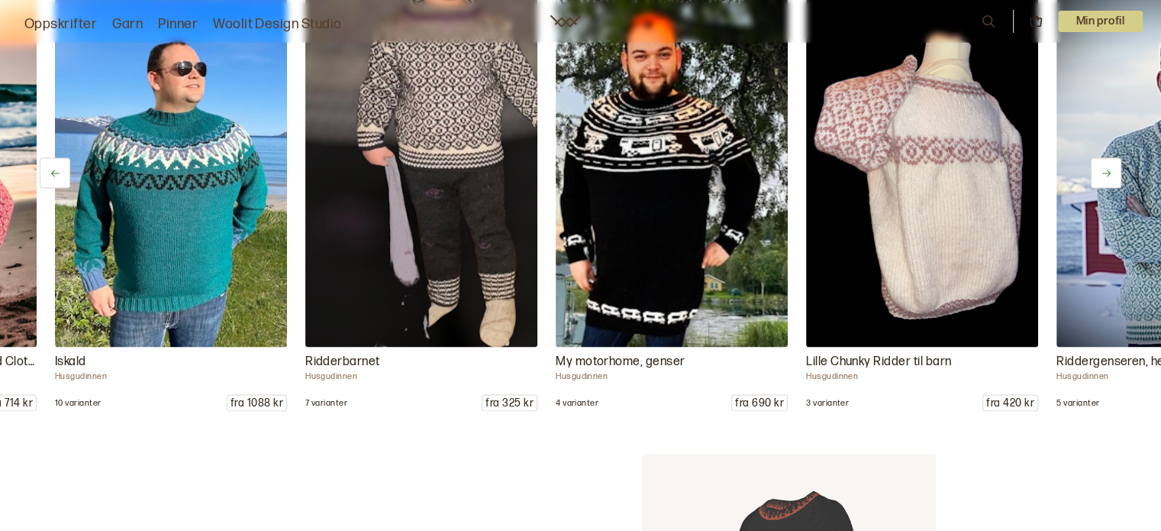
click at [1107, 170] on icon at bounding box center [1106, 172] width 11 height 11
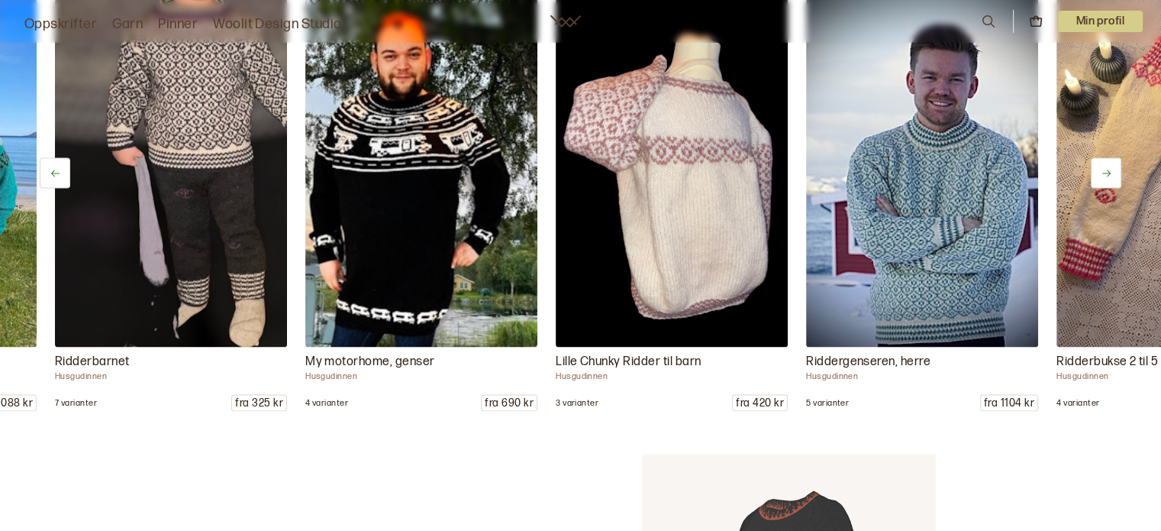
click at [1107, 170] on icon at bounding box center [1106, 172] width 11 height 11
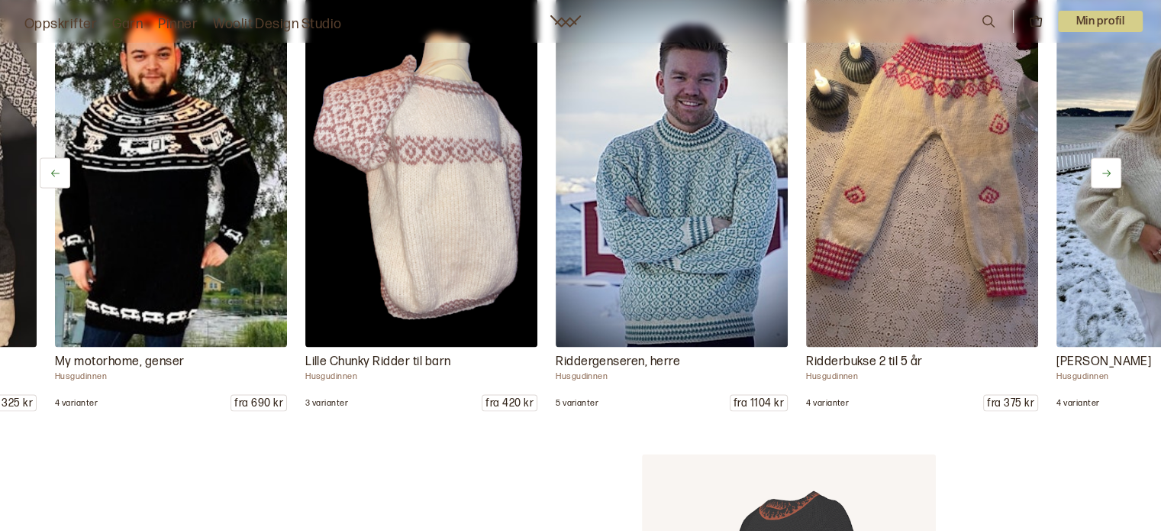
click at [1107, 170] on icon at bounding box center [1106, 172] width 11 height 11
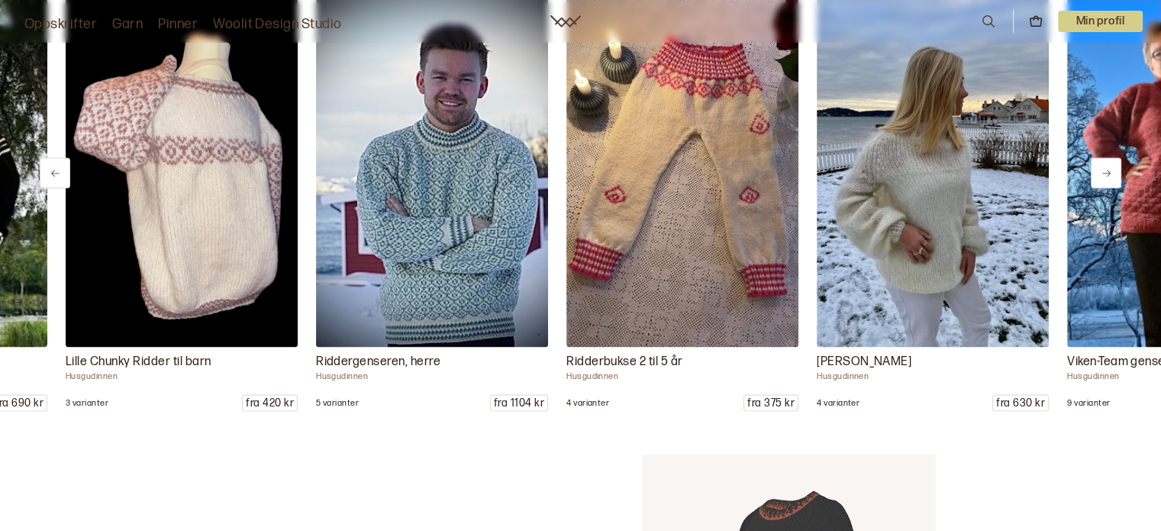
scroll to position [0, 2505]
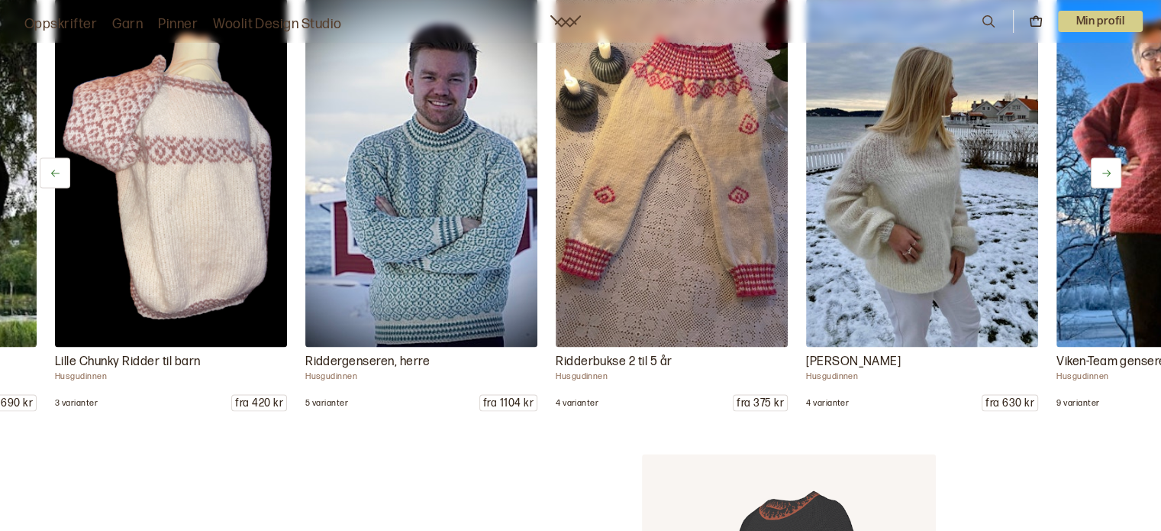
click at [1107, 170] on icon at bounding box center [1106, 172] width 11 height 11
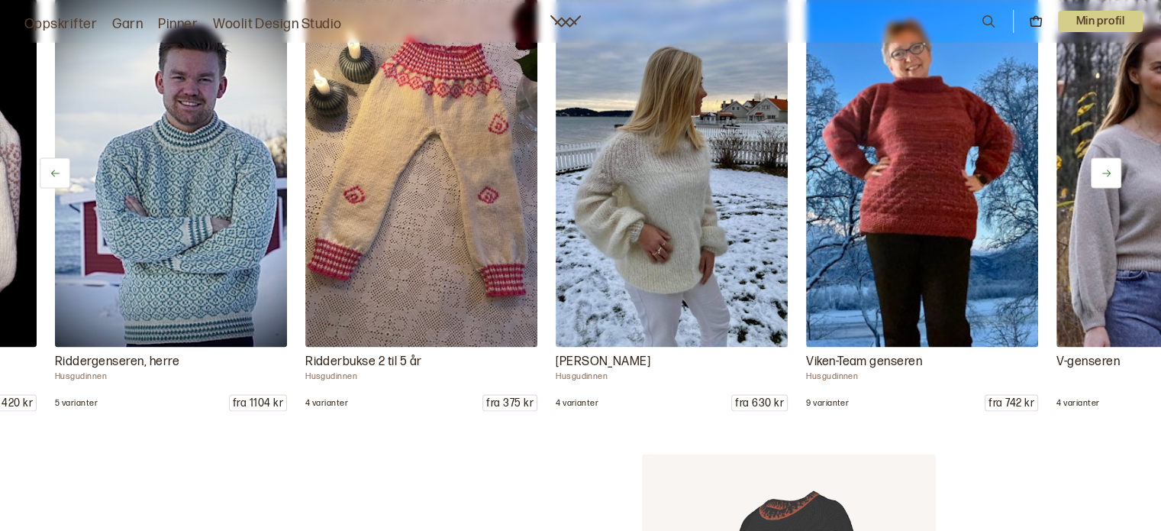
click at [1107, 170] on icon at bounding box center [1106, 172] width 11 height 11
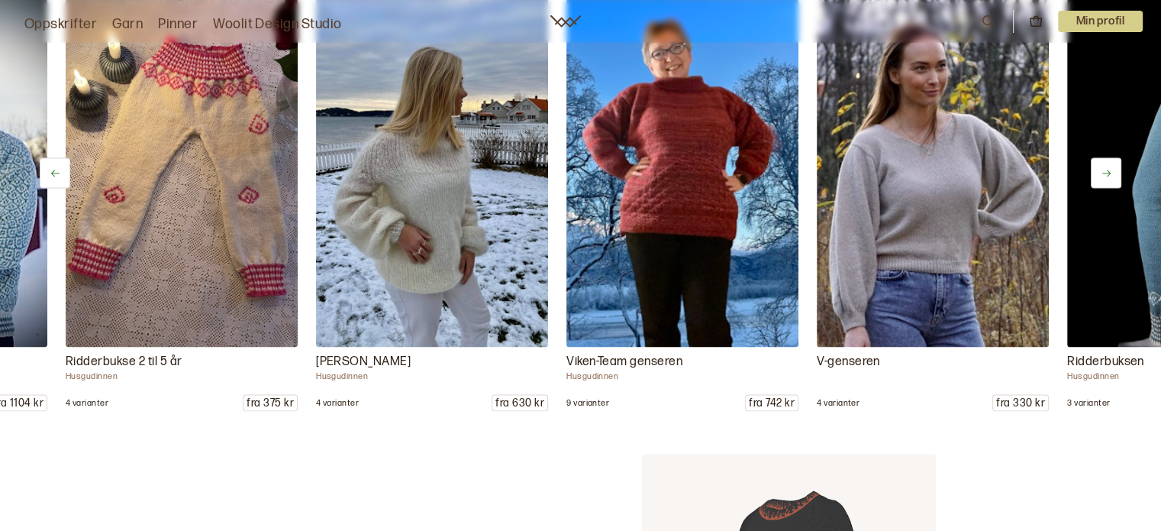
scroll to position [0, 3006]
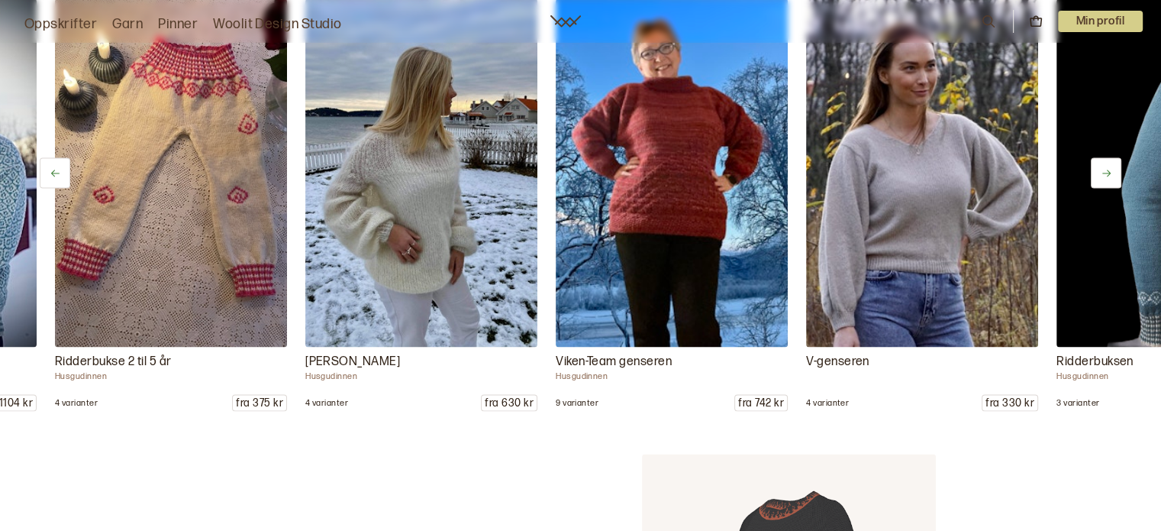
click at [1107, 170] on icon at bounding box center [1106, 172] width 11 height 11
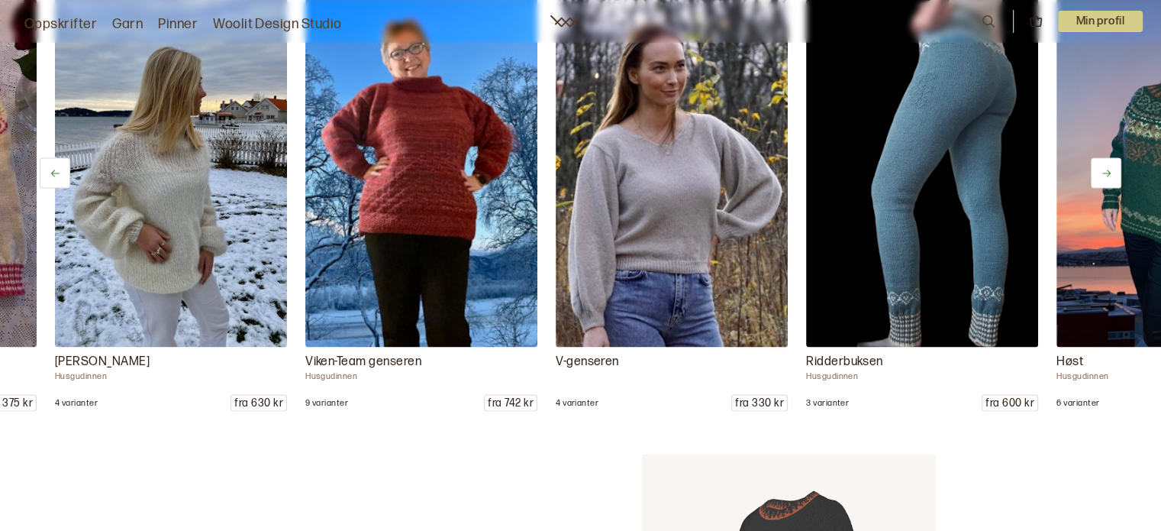
click at [1107, 170] on icon at bounding box center [1106, 172] width 11 height 11
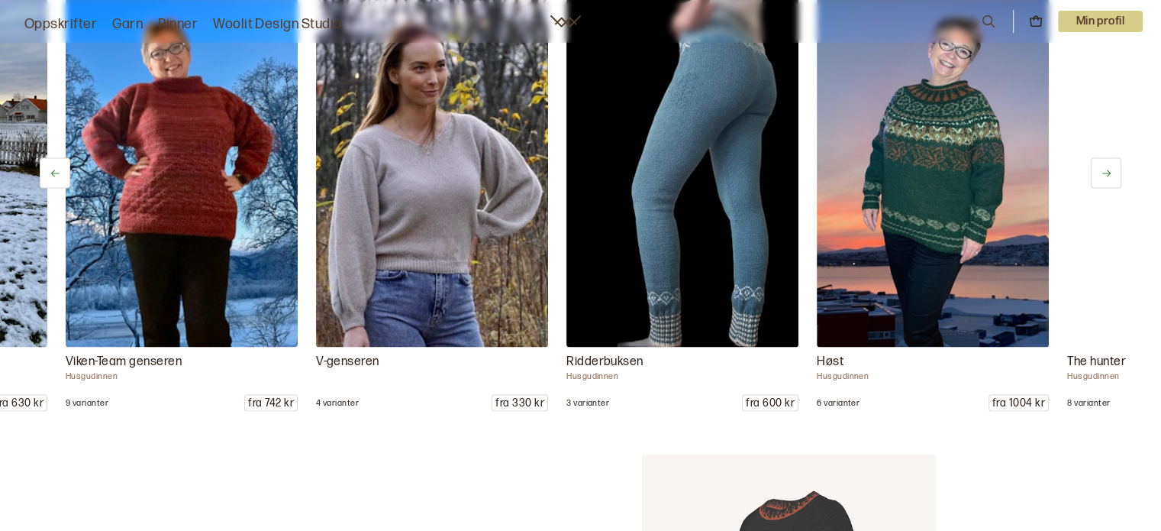
scroll to position [0, 3507]
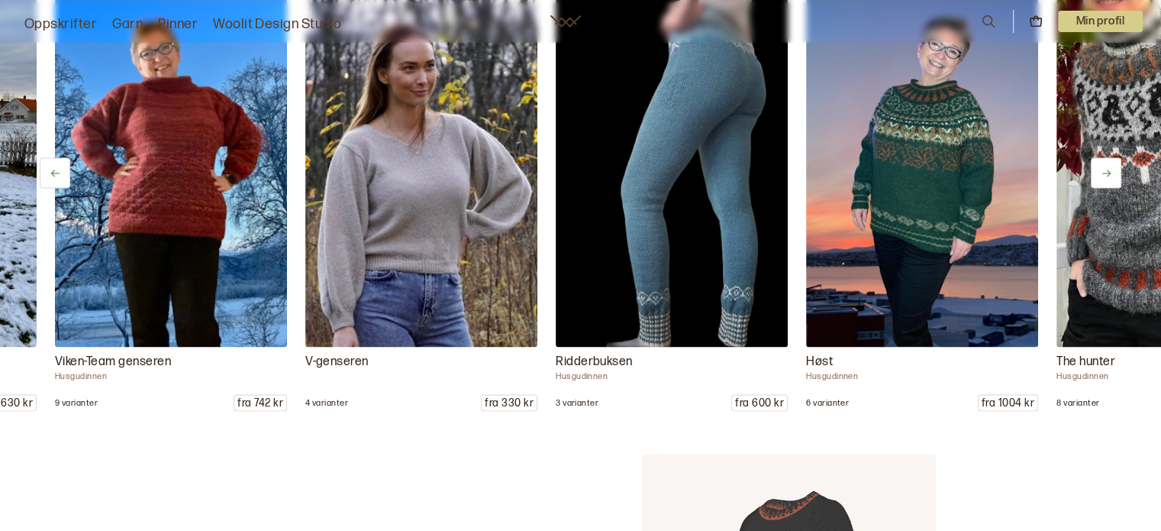
click at [1107, 170] on icon at bounding box center [1106, 172] width 11 height 11
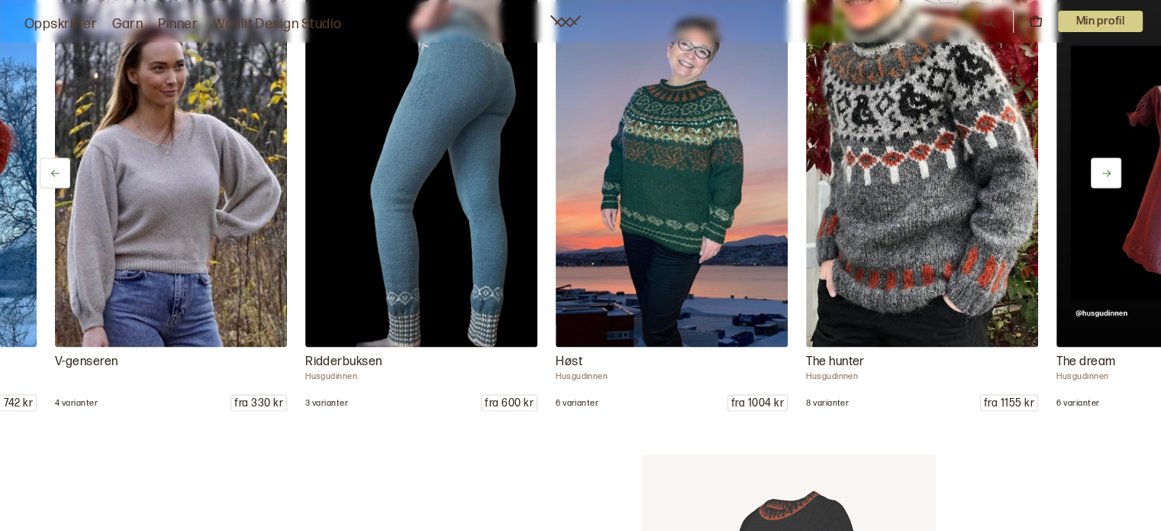
click at [1107, 170] on icon at bounding box center [1106, 172] width 11 height 11
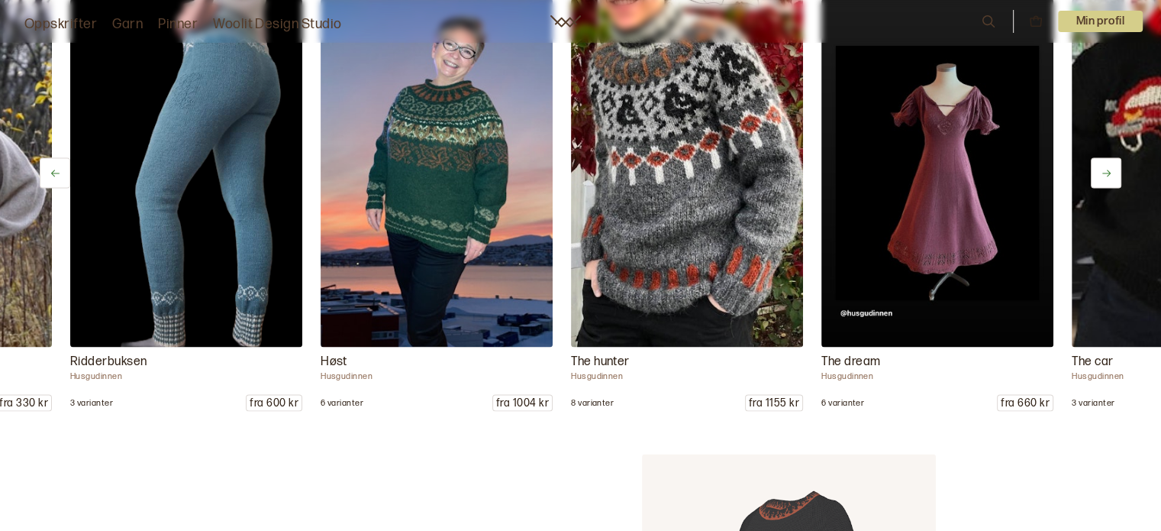
scroll to position [0, 4007]
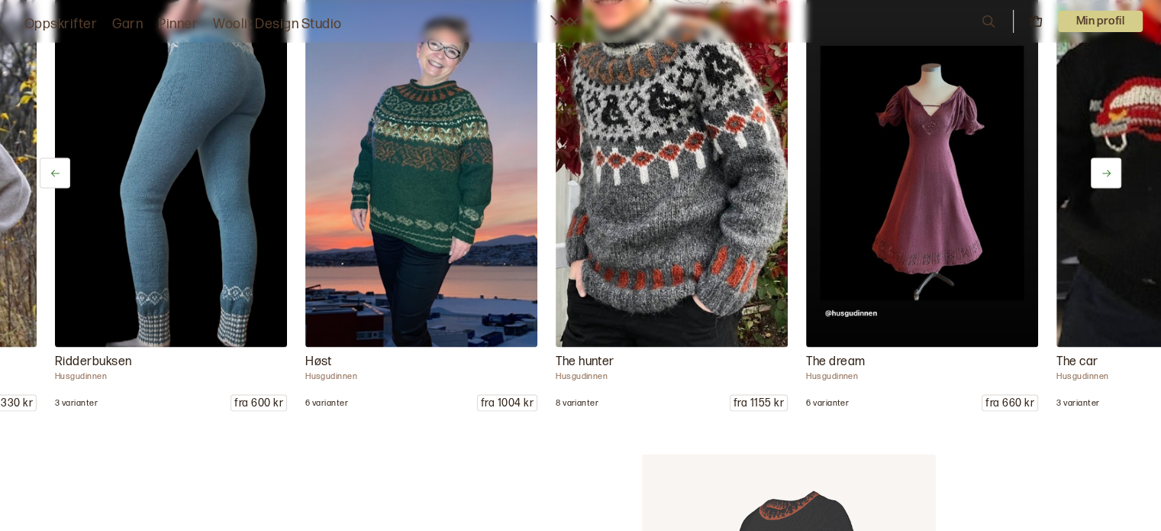
click at [1107, 170] on icon at bounding box center [1106, 172] width 11 height 11
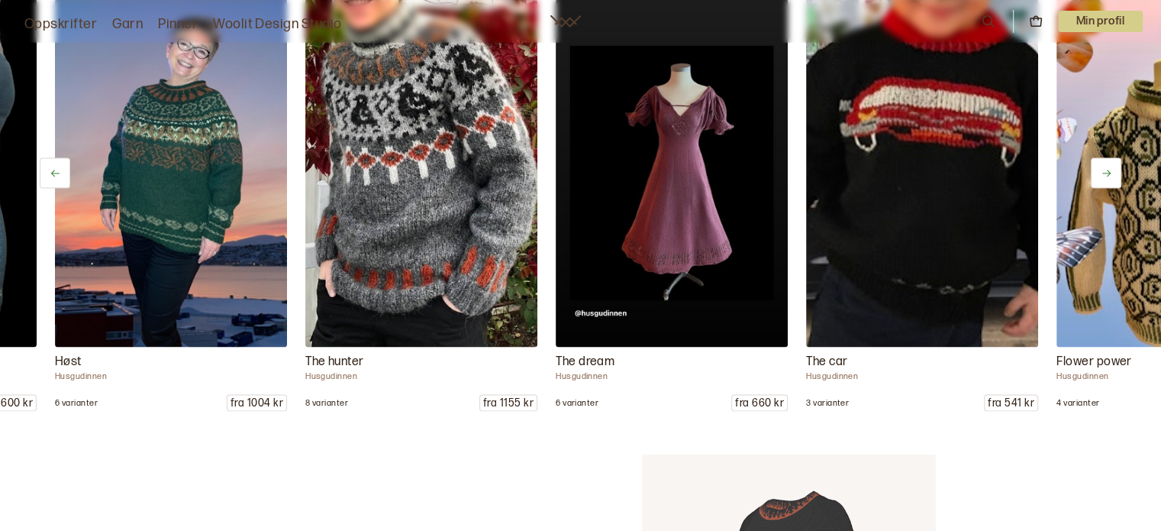
click at [1107, 170] on icon at bounding box center [1106, 172] width 11 height 11
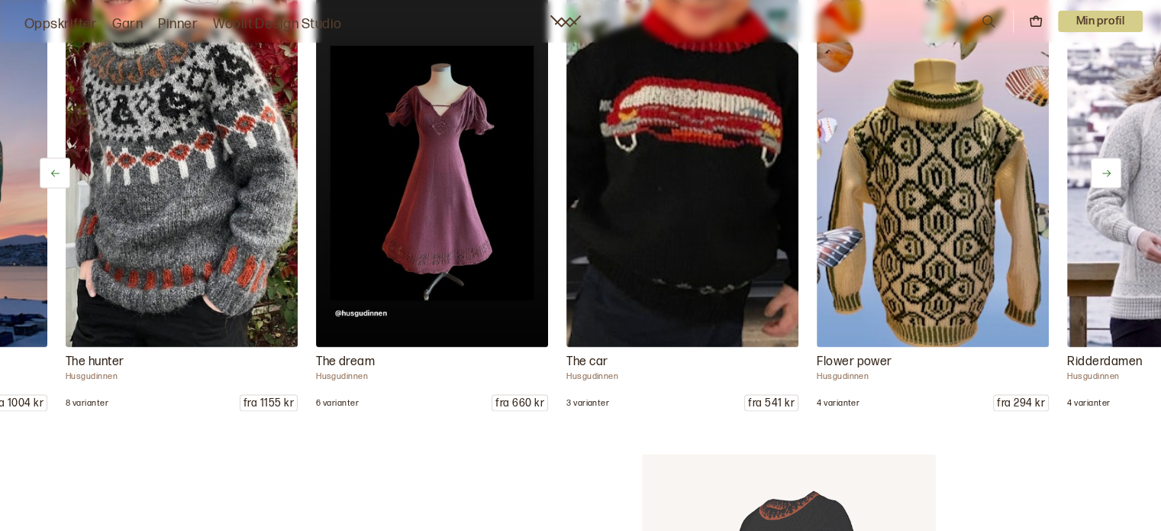
scroll to position [0, 4508]
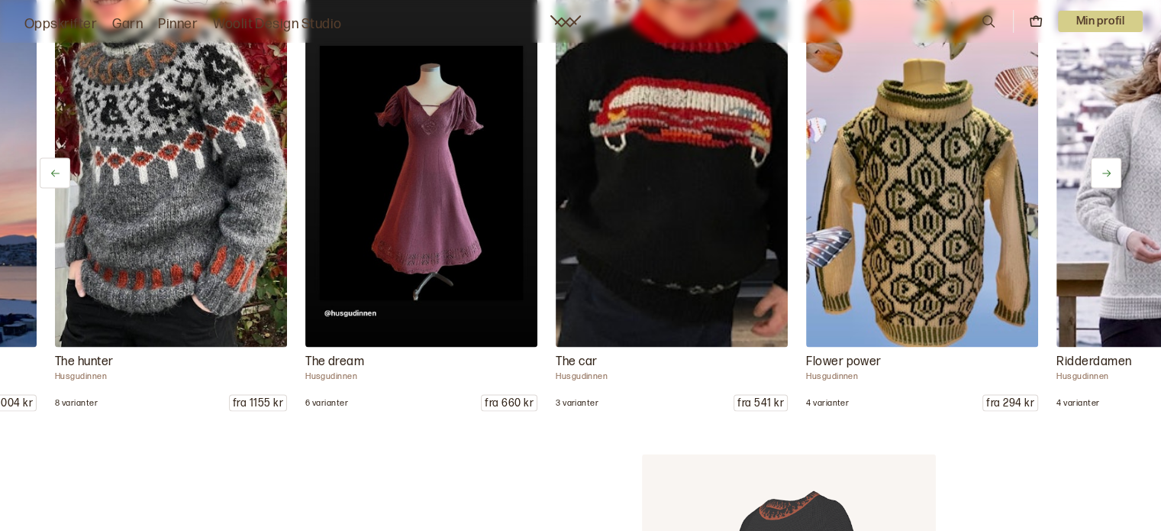
click at [1107, 170] on icon at bounding box center [1106, 172] width 11 height 11
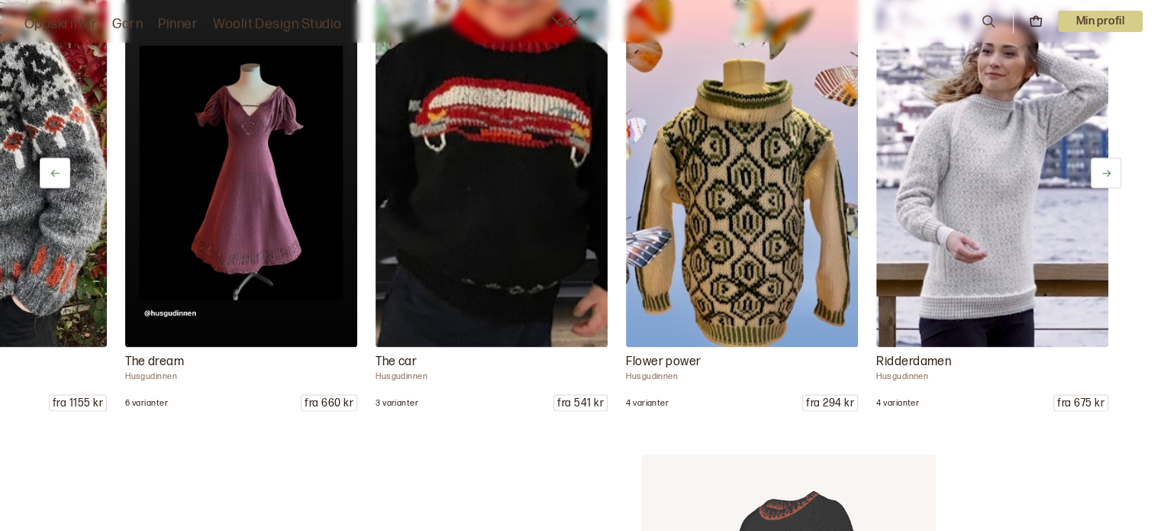
scroll to position [0, 4691]
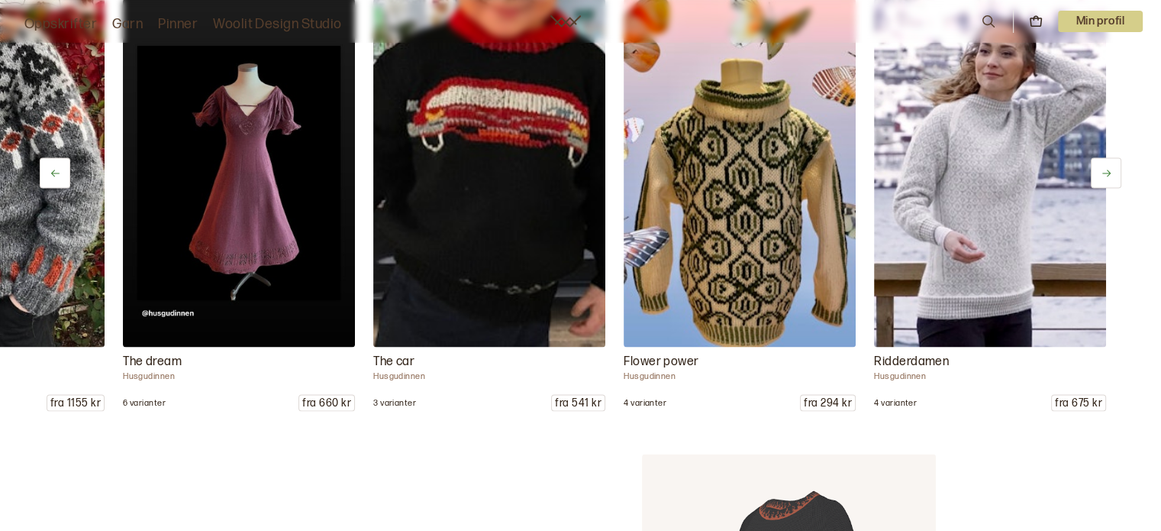
click at [1107, 170] on icon at bounding box center [1106, 172] width 11 height 11
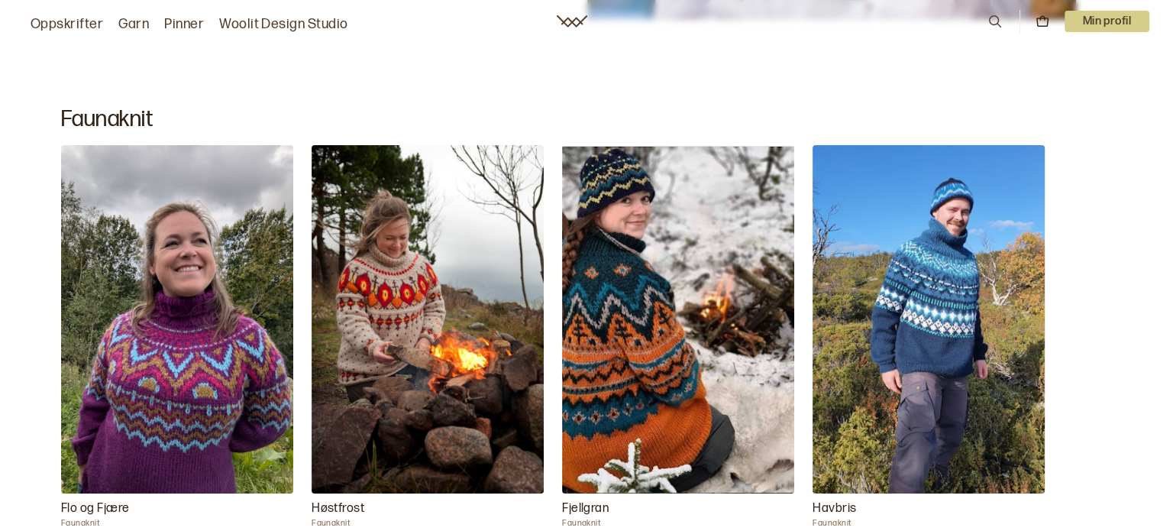
scroll to position [21531, 0]
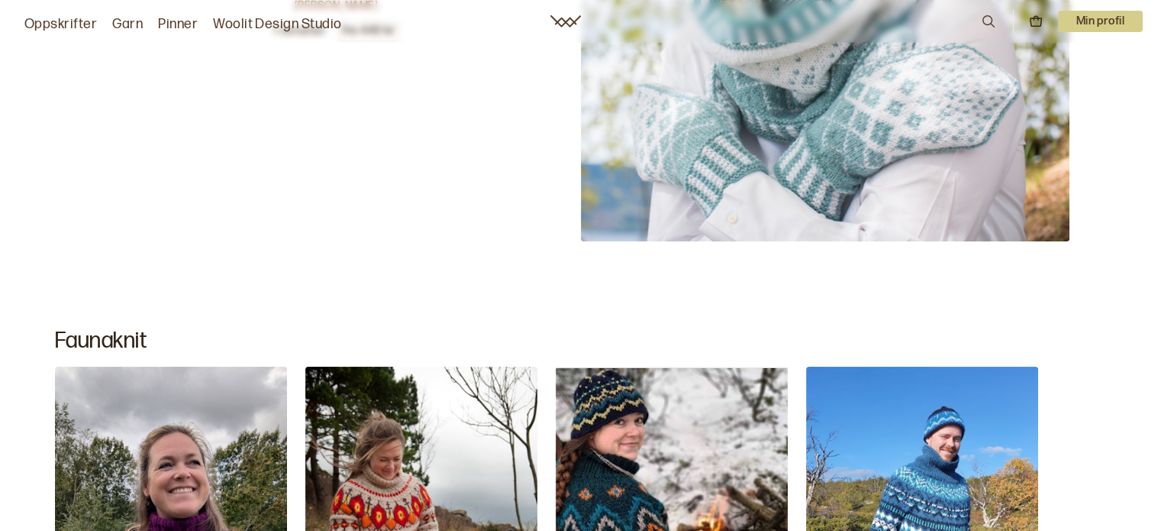
click at [987, 15] on icon at bounding box center [988, 21] width 17 height 17
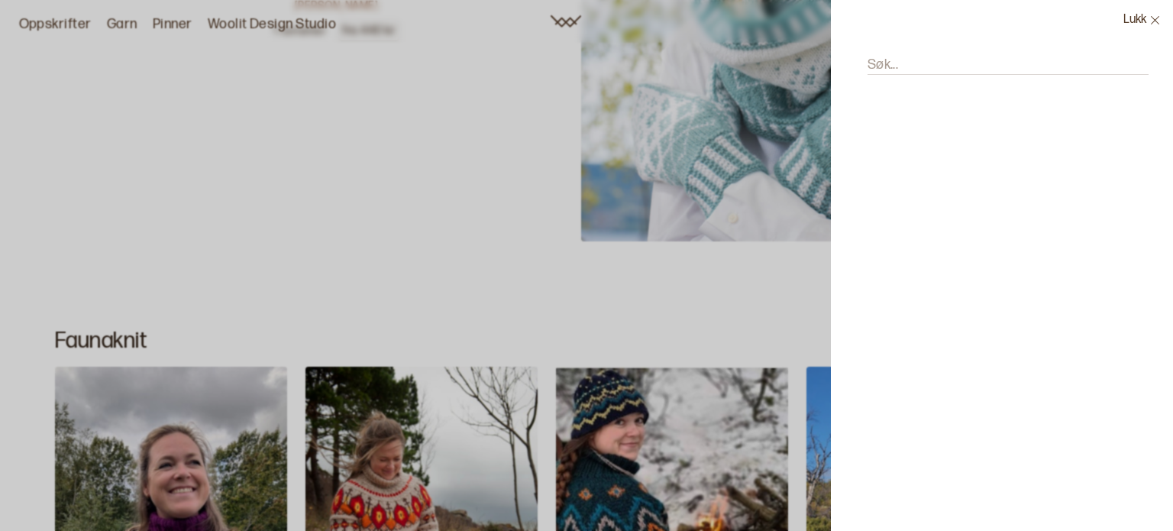
click at [916, 62] on input "Søk..." at bounding box center [1007, 65] width 281 height 19
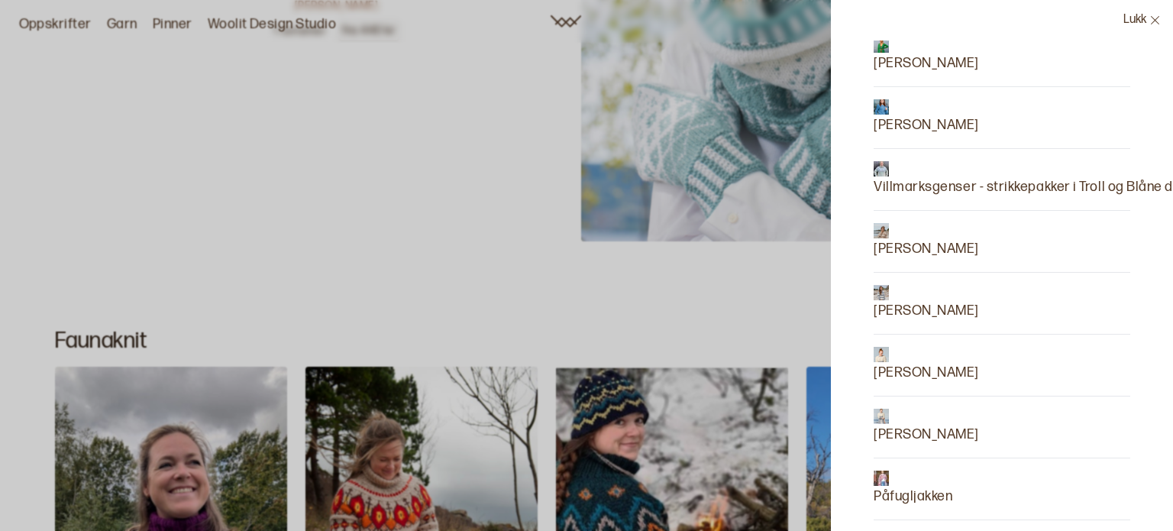
scroll to position [916, 0]
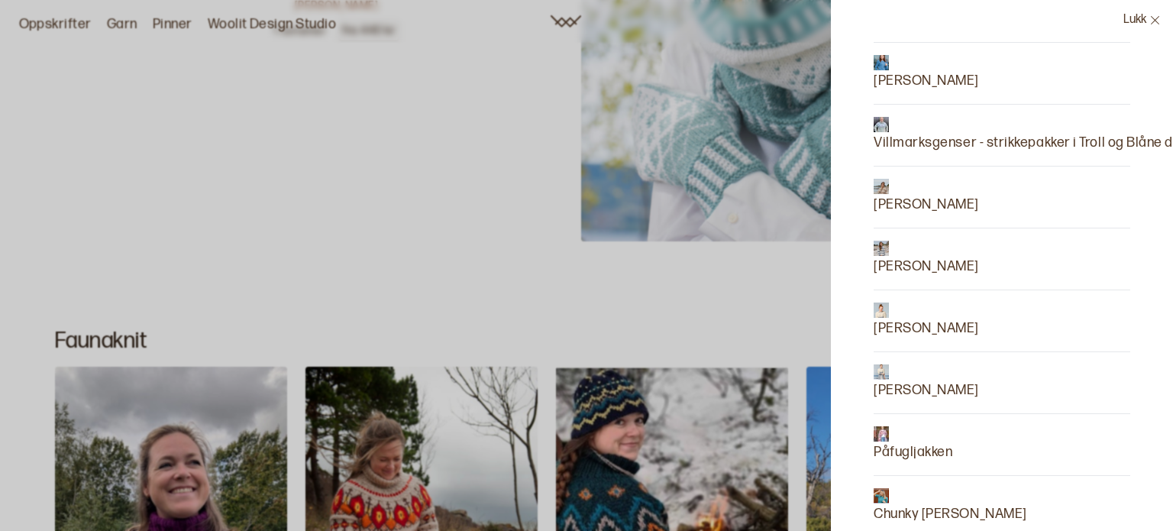
type input "jakke"
click at [910, 206] on p "[PERSON_NAME]" at bounding box center [926, 204] width 105 height 21
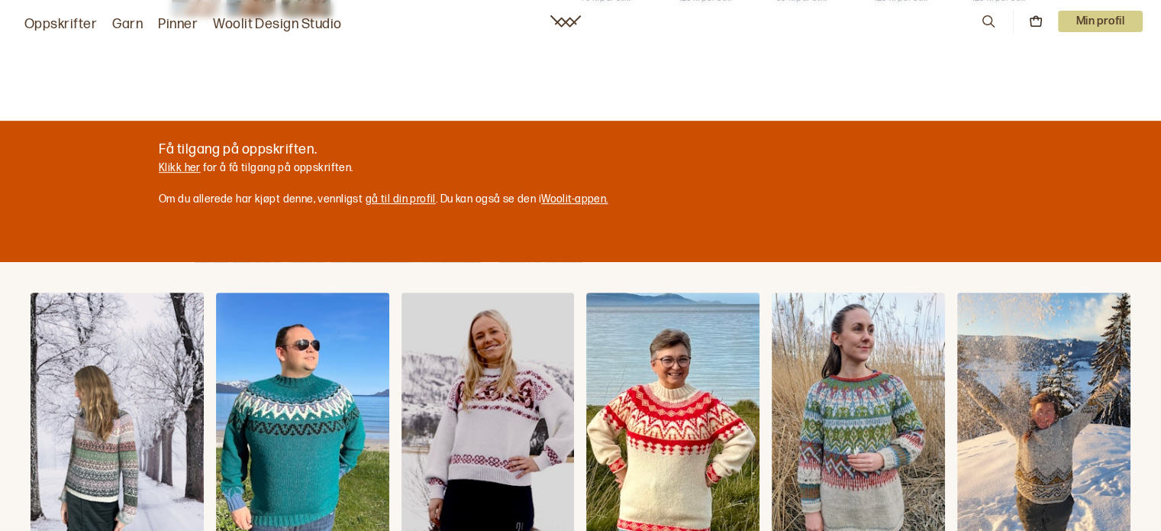
scroll to position [916, 0]
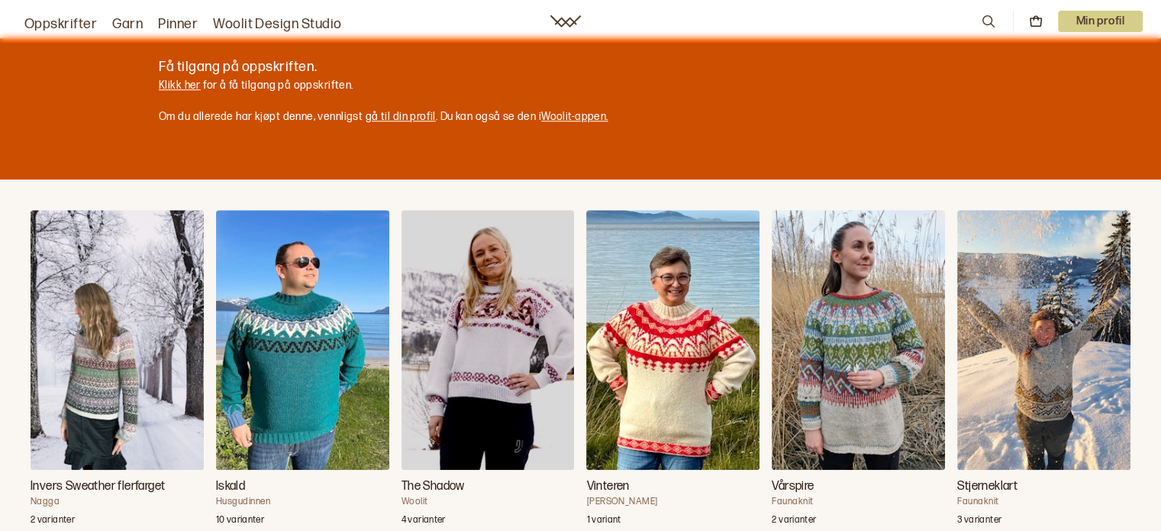
click at [192, 79] on link "Klikk her" at bounding box center [180, 85] width 42 height 13
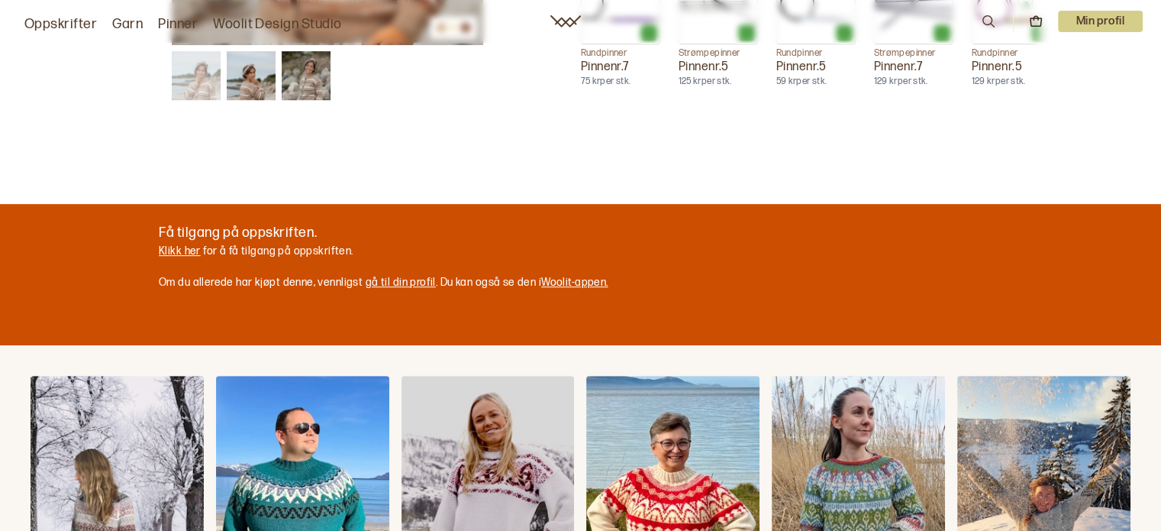
scroll to position [840, 0]
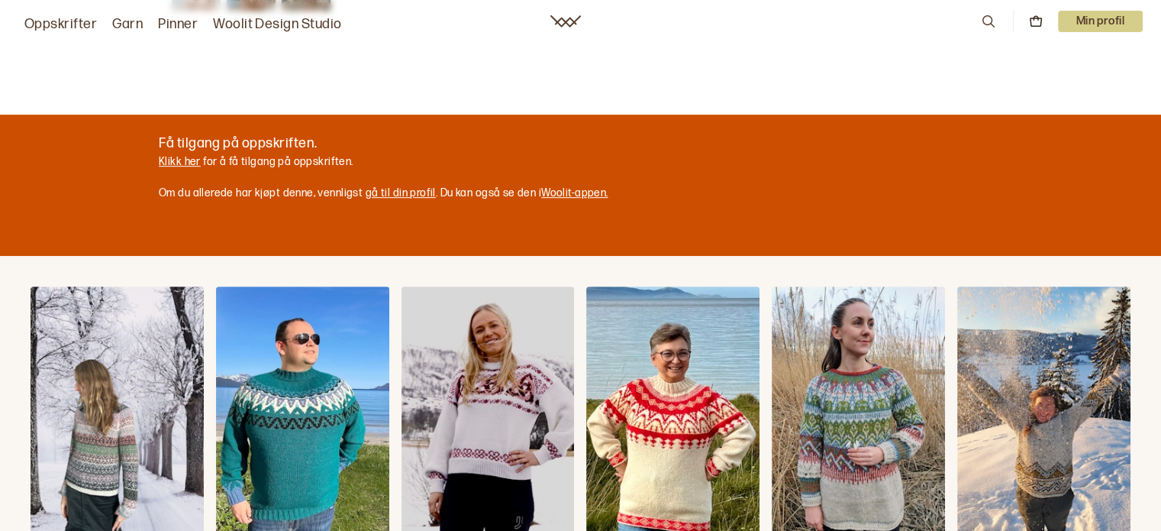
click at [181, 159] on link "Klikk her" at bounding box center [180, 161] width 42 height 13
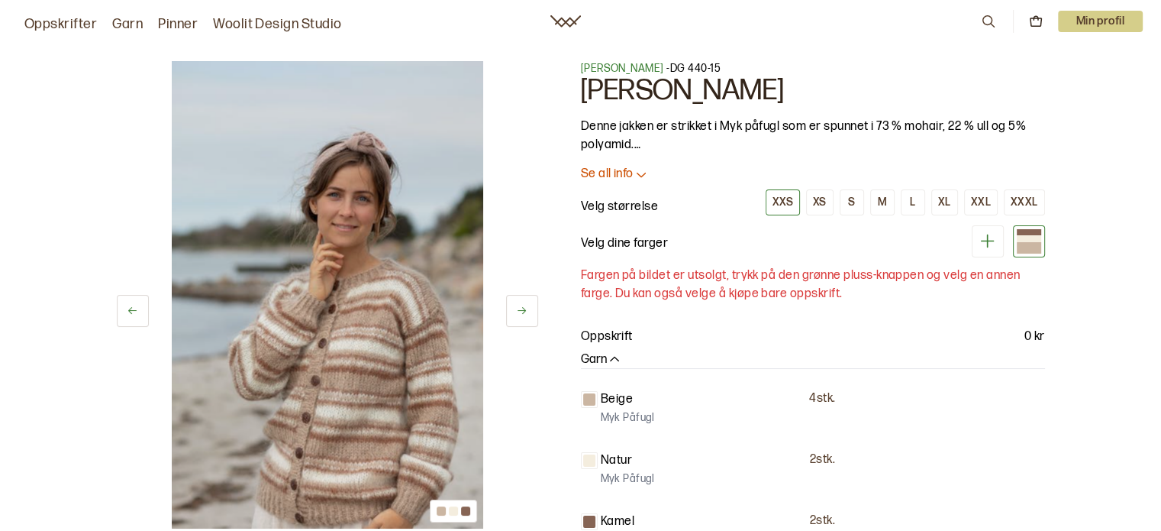
click at [617, 173] on p "Se all info" at bounding box center [607, 174] width 53 height 16
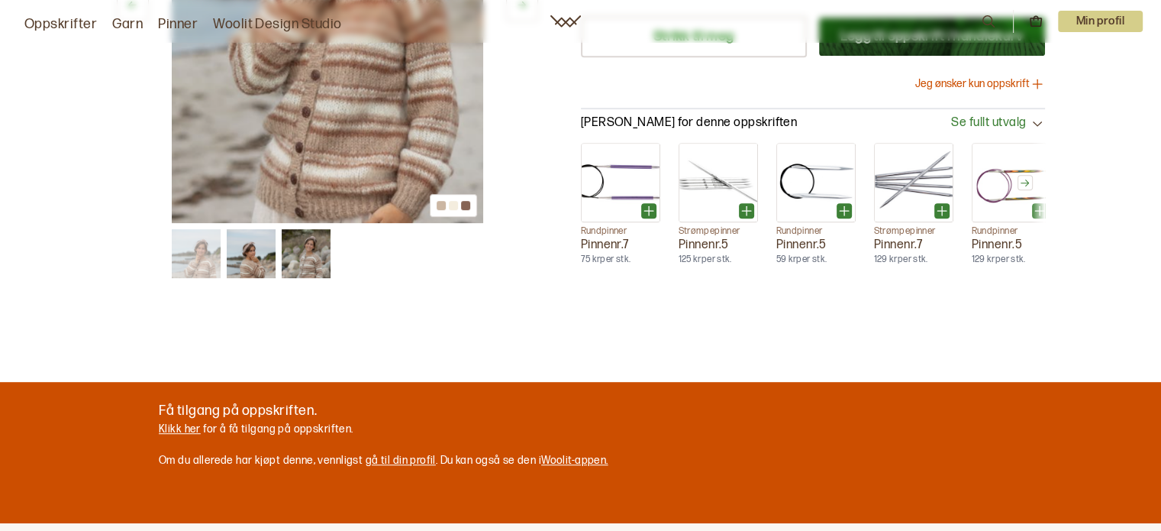
scroll to position [840, 0]
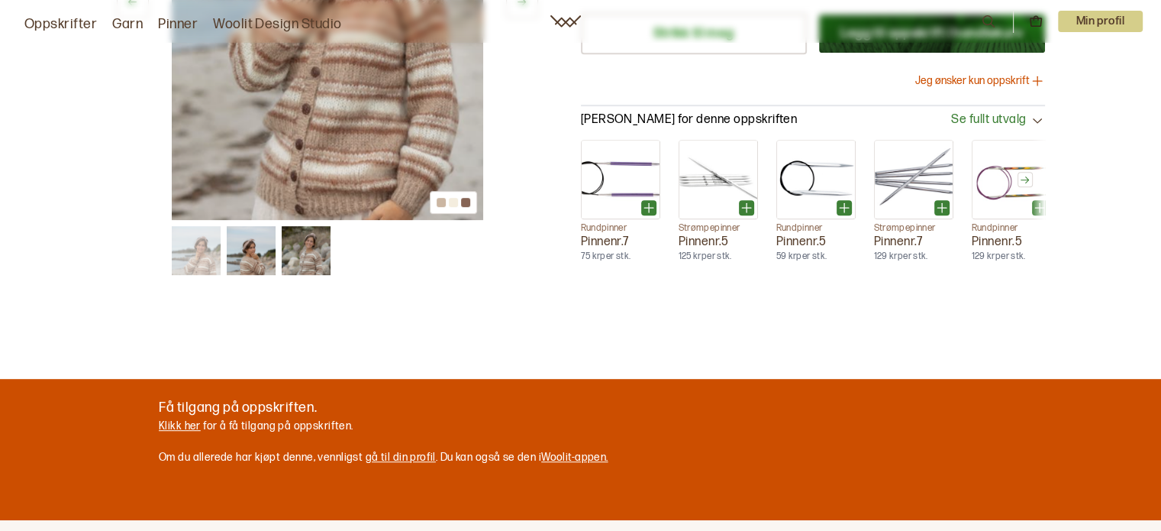
click at [974, 73] on button "Jeg ønsker kun oppskrift" at bounding box center [981, 80] width 130 height 15
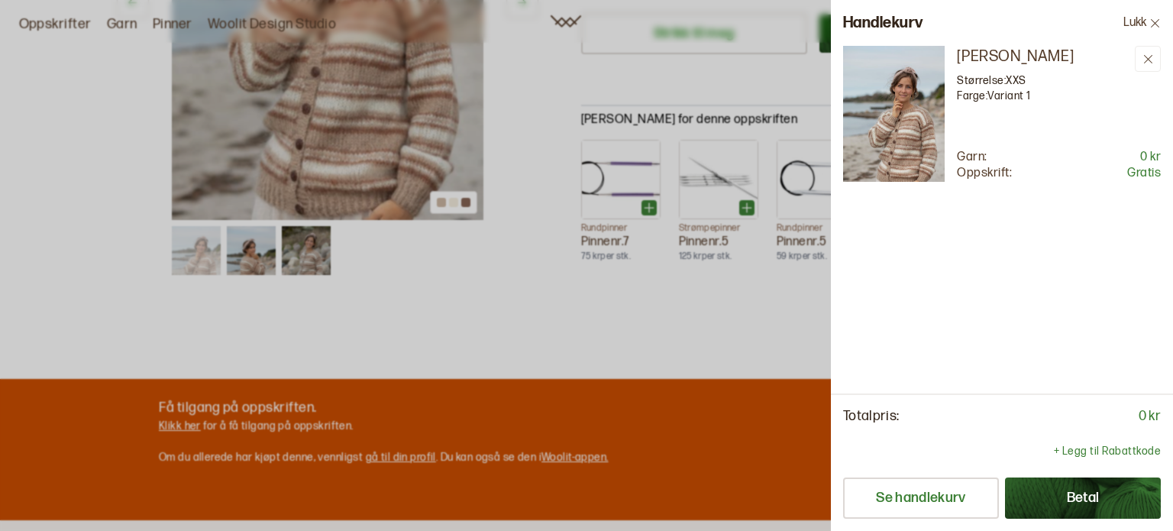
click at [1148, 24] on button "Lukk" at bounding box center [1142, 23] width 62 height 46
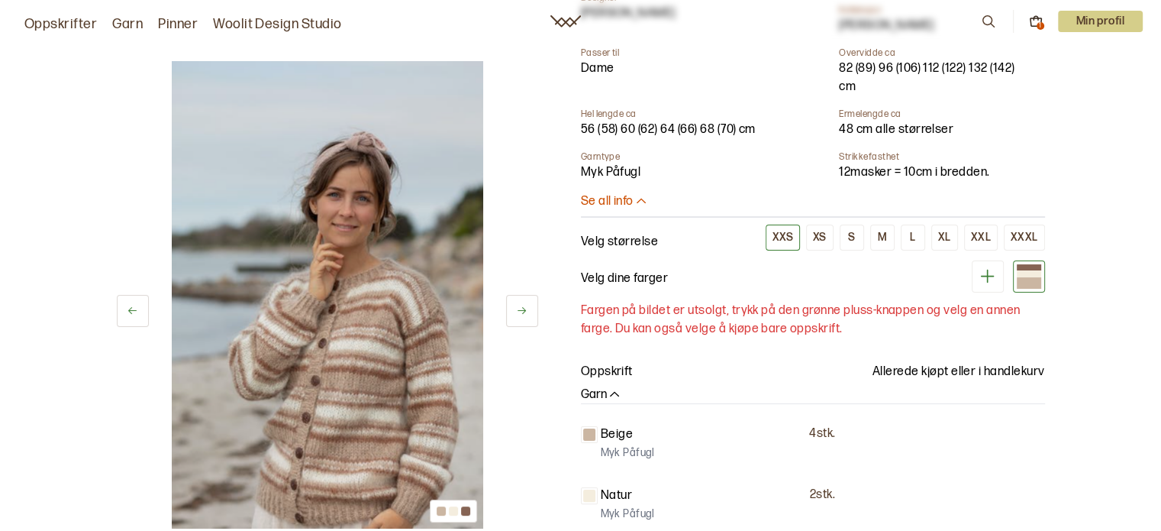
scroll to position [0, 0]
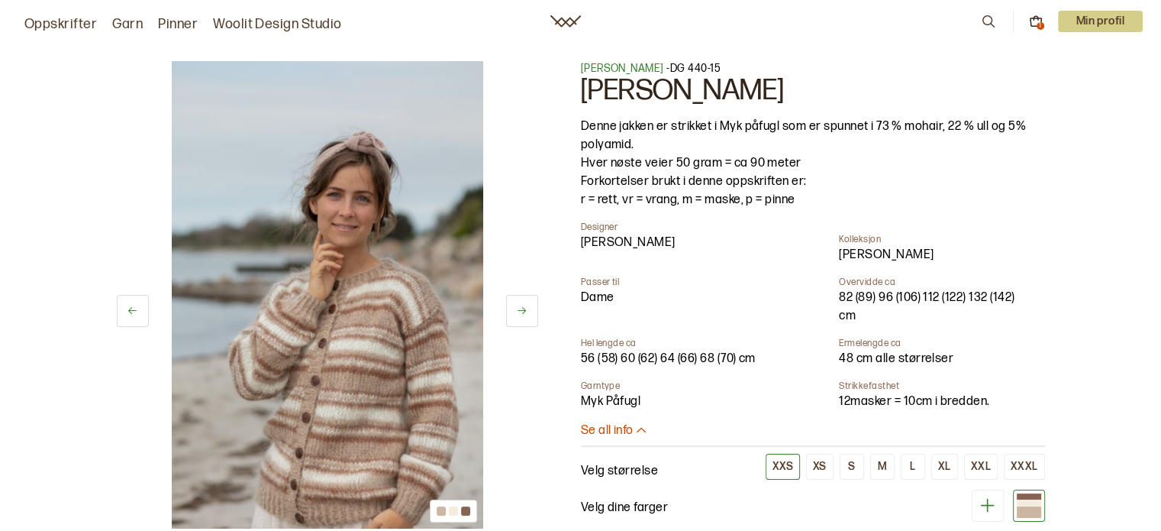
scroll to position [916, 0]
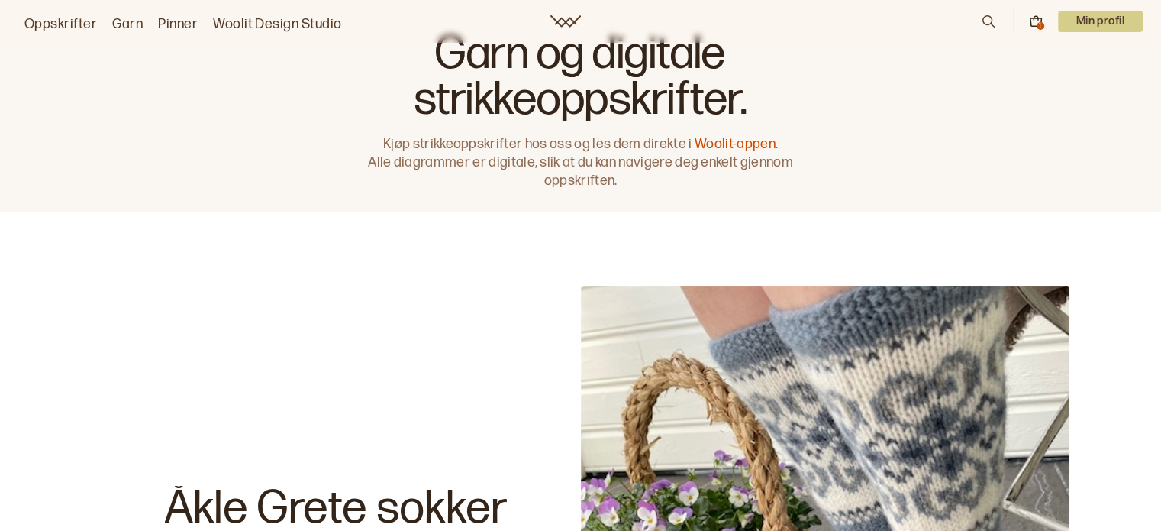
click at [989, 21] on icon at bounding box center [988, 21] width 17 height 17
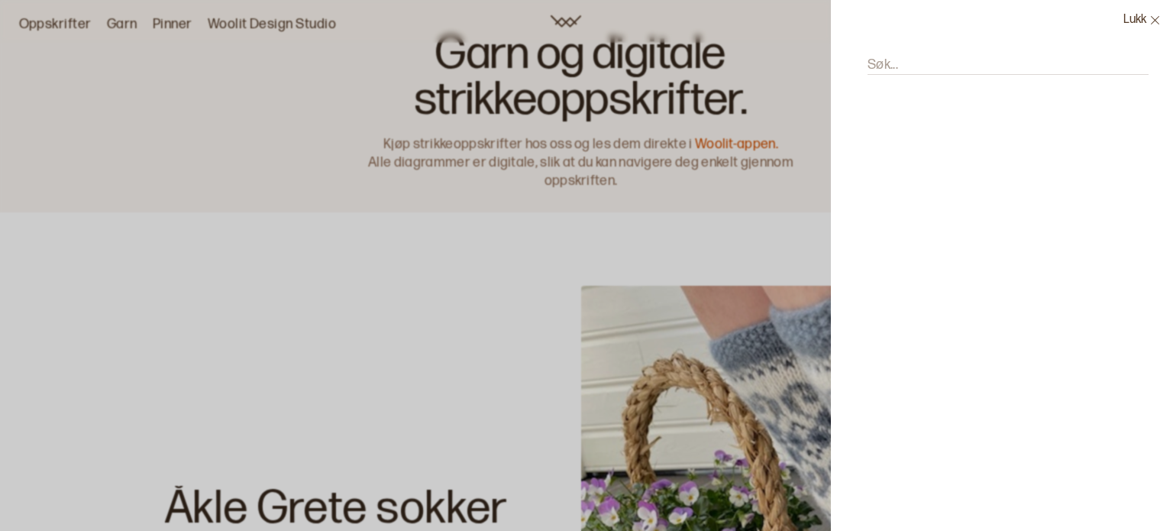
click at [974, 58] on input "Søk..." at bounding box center [1007, 65] width 281 height 19
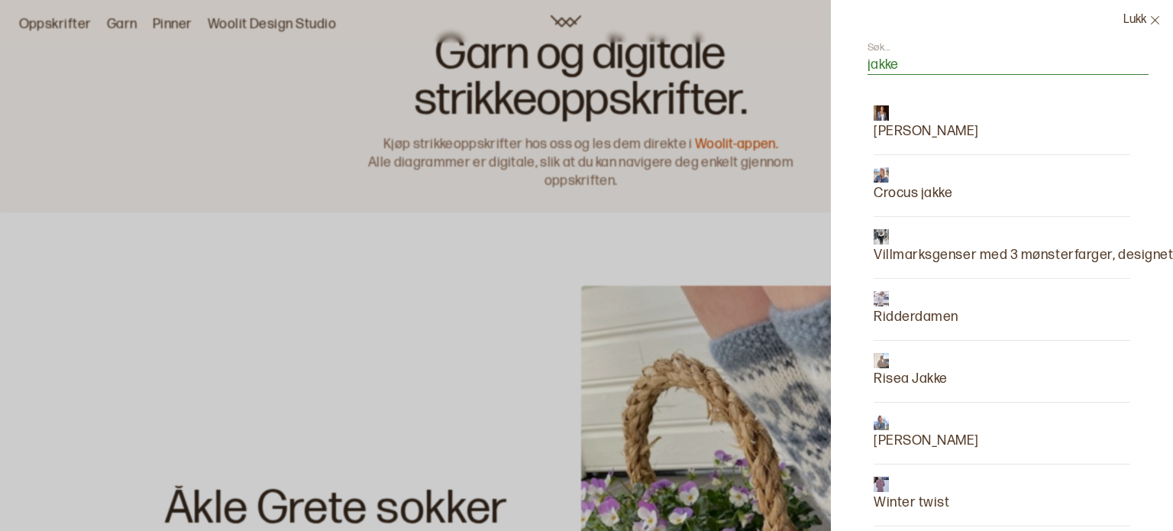
type input "jakke"
click at [958, 140] on p "[PERSON_NAME]" at bounding box center [926, 131] width 105 height 21
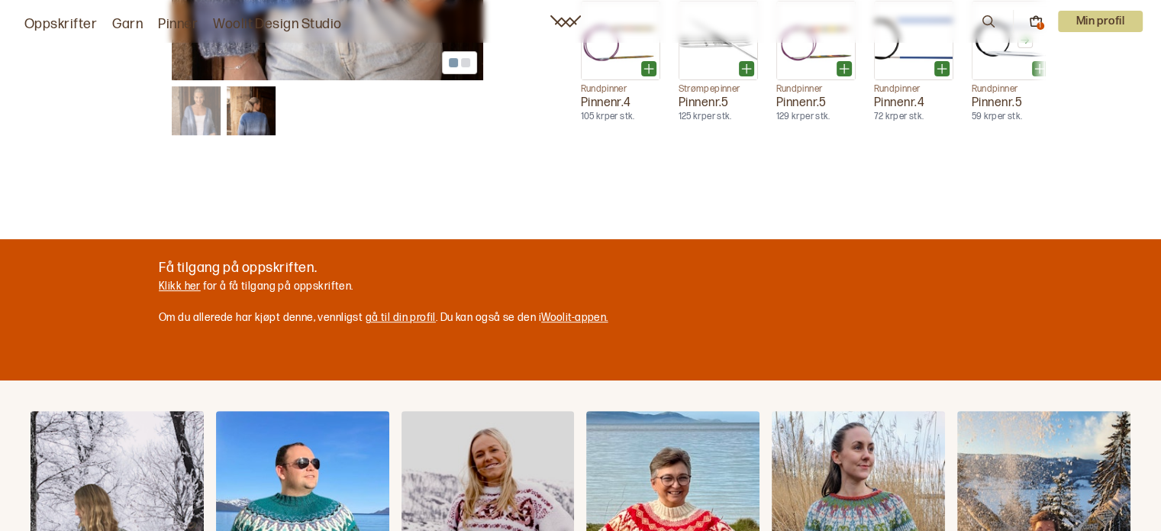
scroll to position [687, 0]
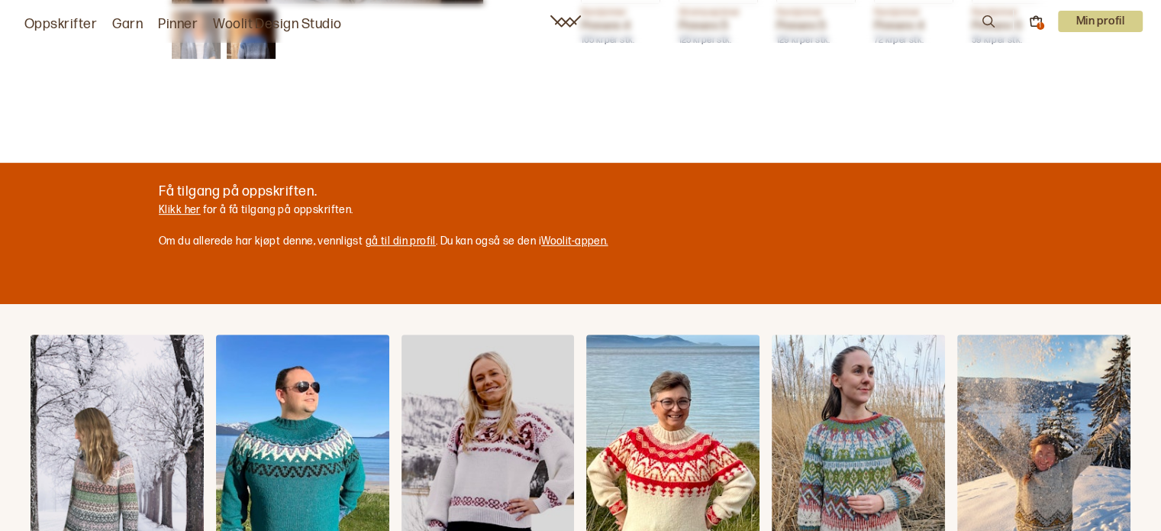
click at [186, 206] on link "Klikk her" at bounding box center [180, 209] width 42 height 13
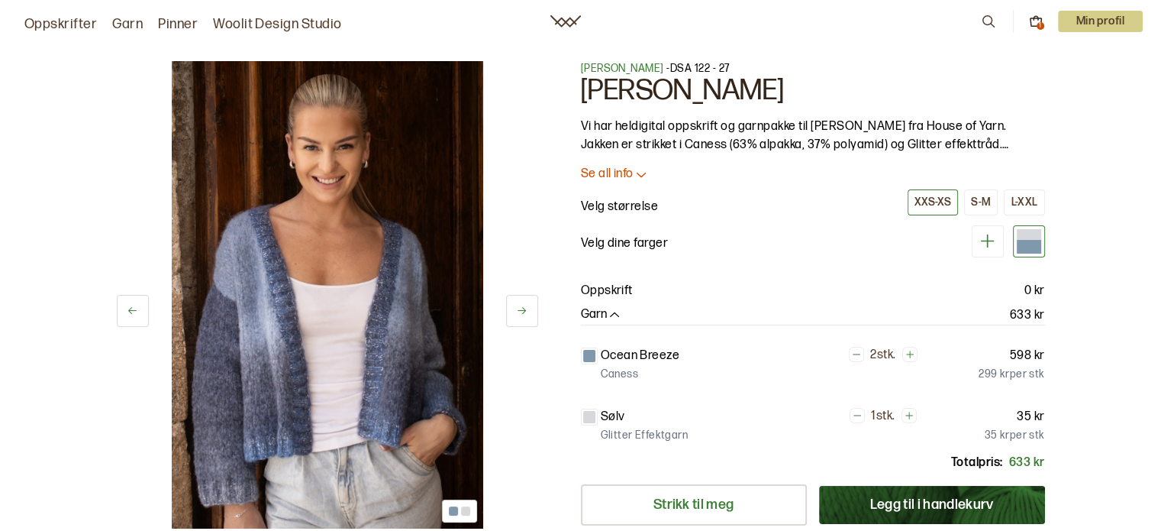
click at [943, 503] on button "Legg til i handlekurv" at bounding box center [932, 505] width 226 height 38
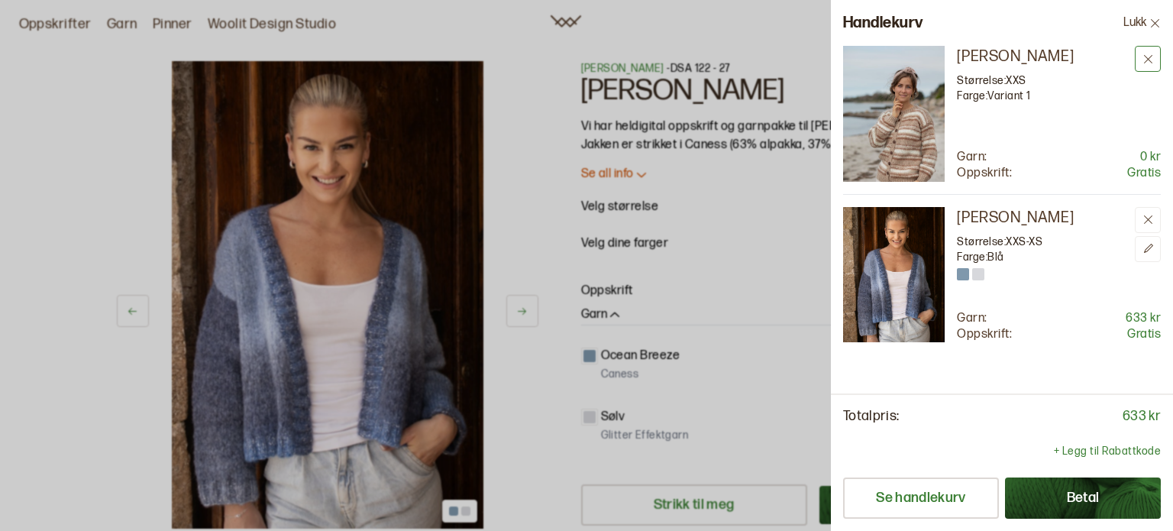
click at [1142, 60] on icon at bounding box center [1147, 58] width 11 height 11
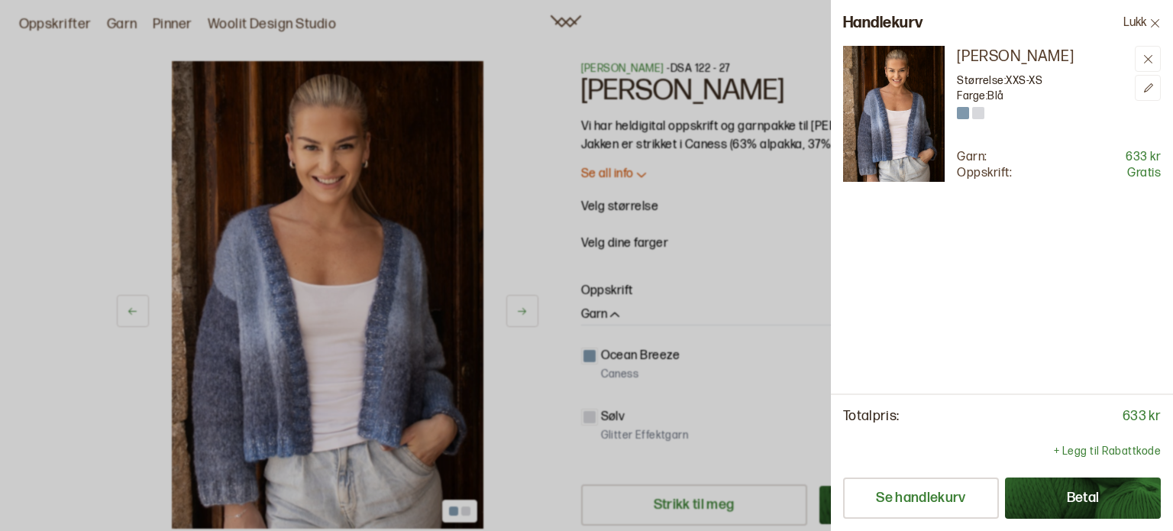
scroll to position [687, 0]
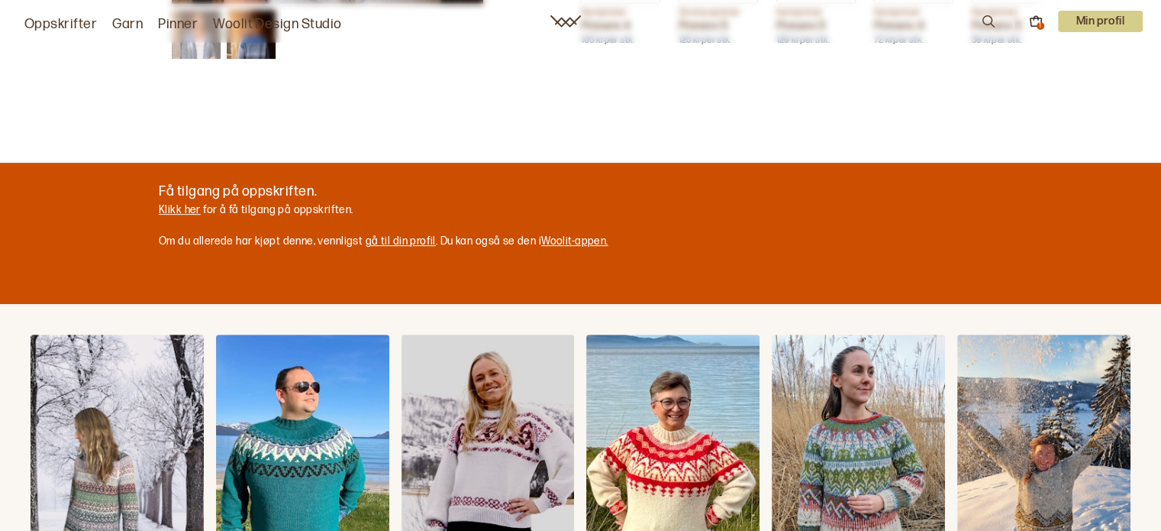
click at [984, 21] on icon at bounding box center [988, 21] width 17 height 17
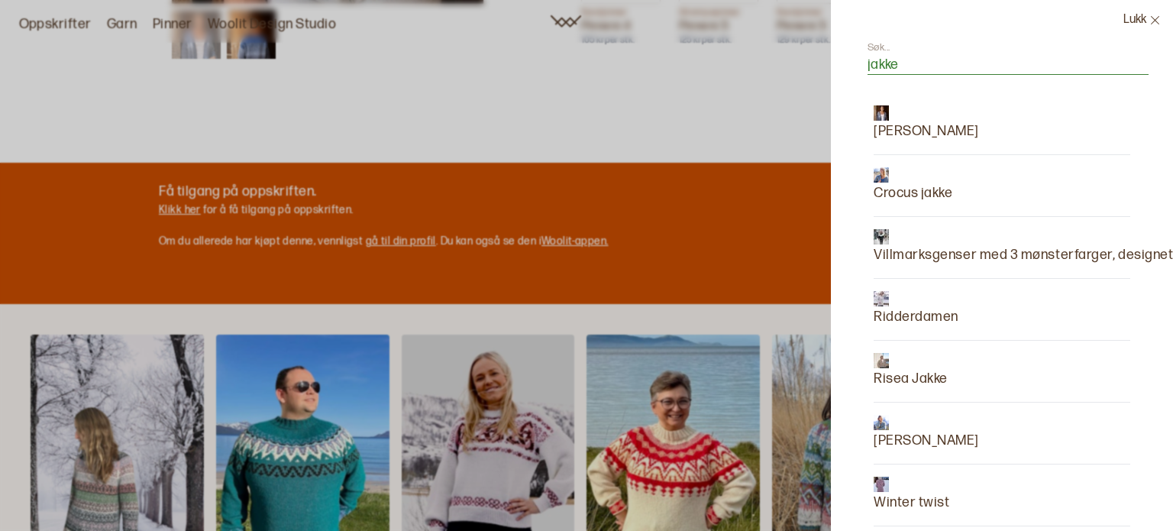
type input "jakke"
click at [907, 195] on p "Crocus jakke" at bounding box center [913, 193] width 79 height 21
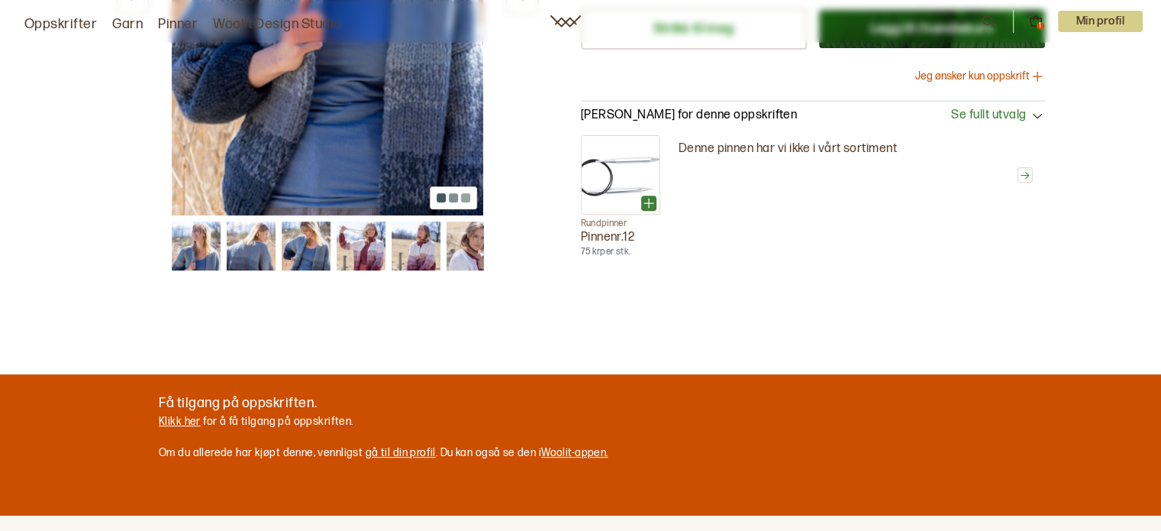
scroll to position [305, 0]
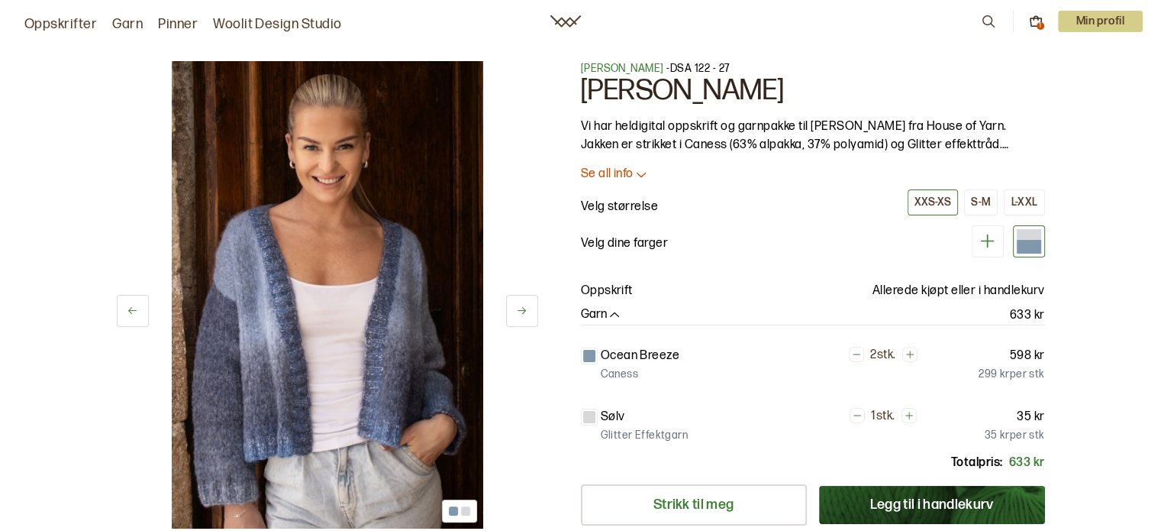
click at [980, 21] on icon at bounding box center [988, 21] width 17 height 17
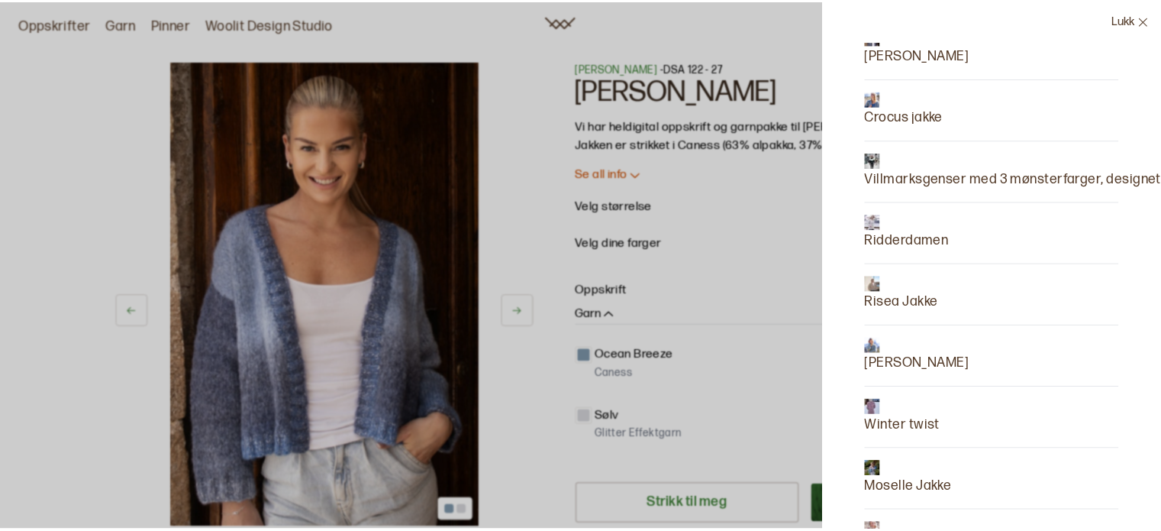
scroll to position [153, 0]
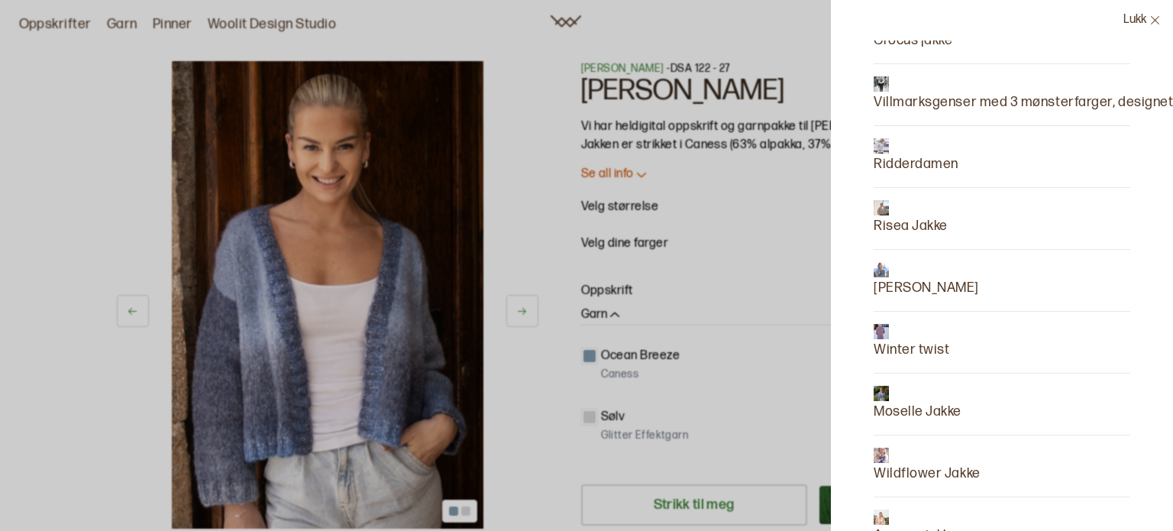
type input "jakke"
click at [916, 286] on p "[PERSON_NAME]" at bounding box center [926, 287] width 105 height 21
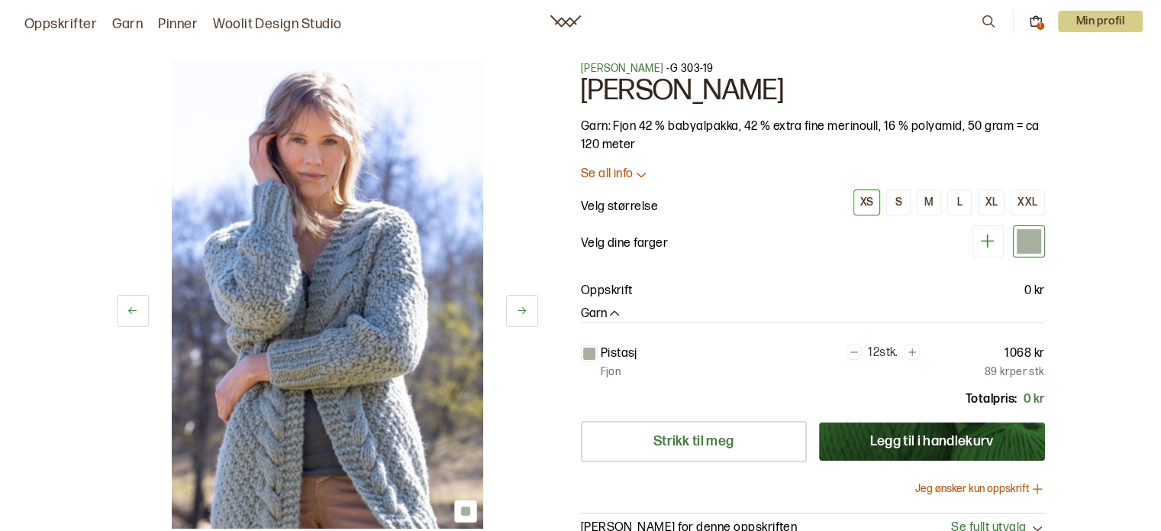
click at [986, 20] on icon at bounding box center [988, 21] width 17 height 17
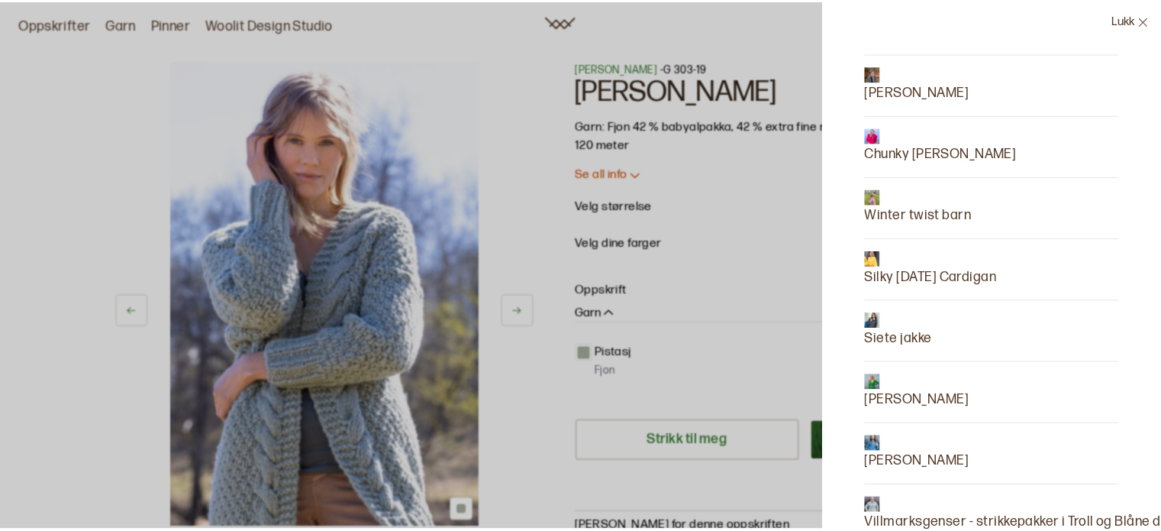
scroll to position [611, 0]
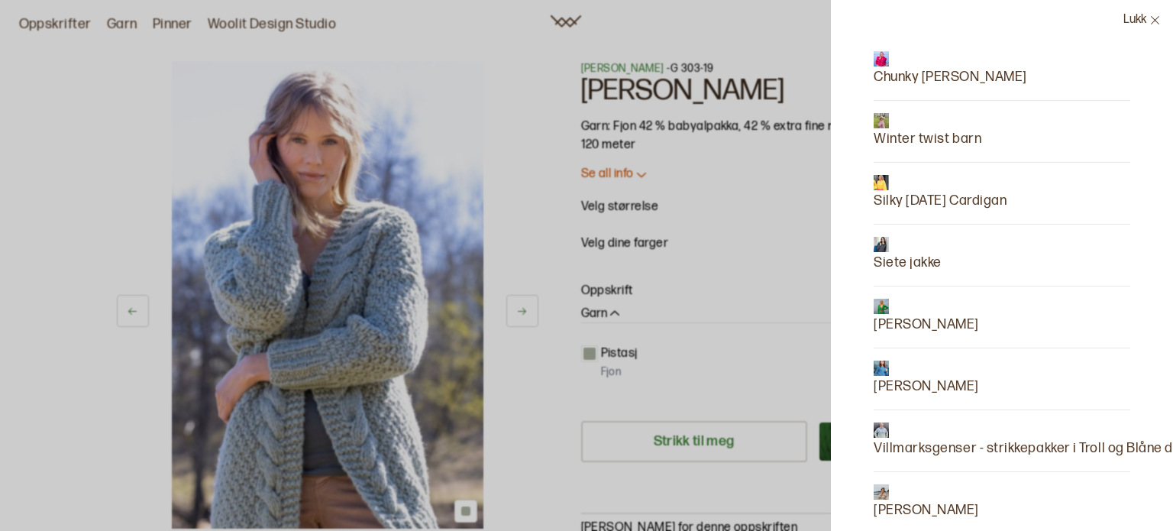
type input "jakke"
click at [909, 326] on p "[PERSON_NAME]" at bounding box center [926, 324] width 105 height 21
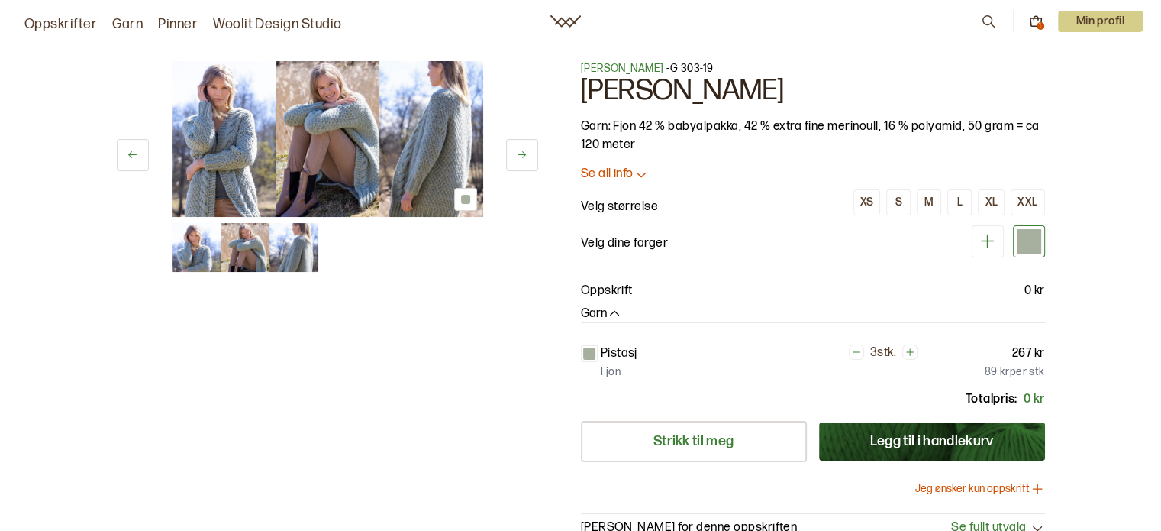
click at [986, 20] on icon at bounding box center [988, 21] width 17 height 17
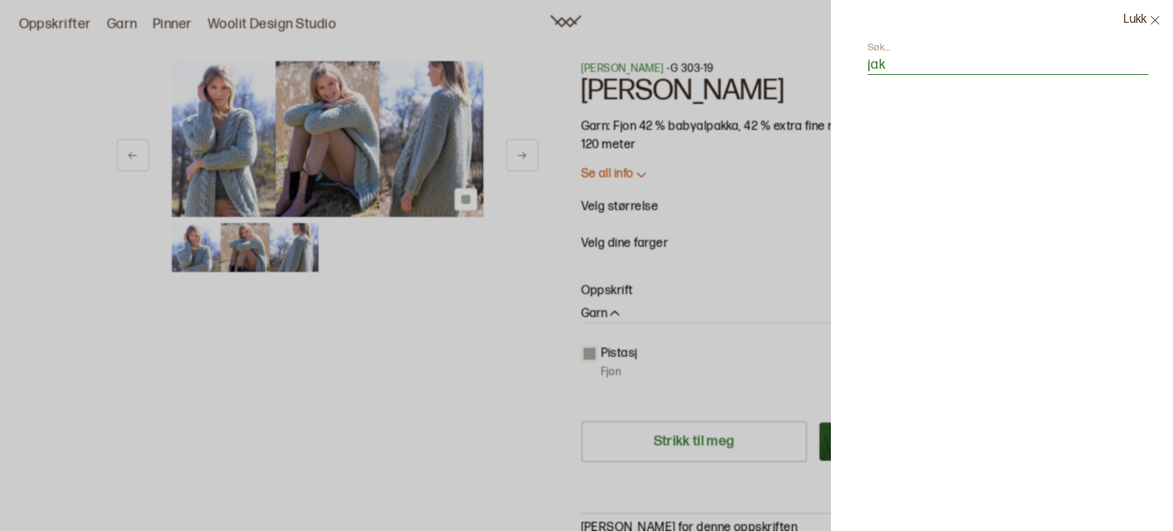
type input "jakk"
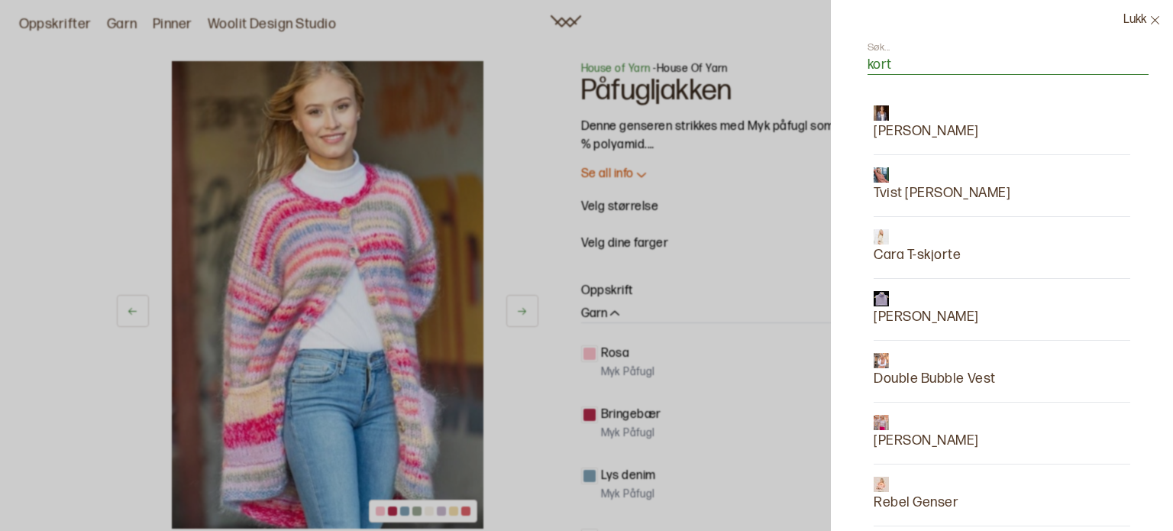
scroll to position [458, 0]
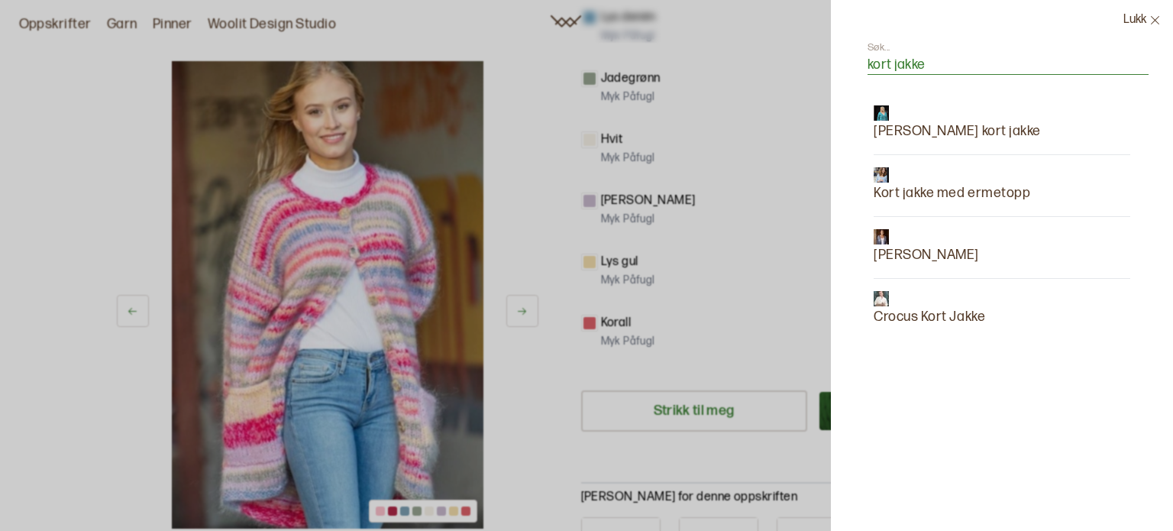
type input "kort jakke"
click at [953, 250] on p "[PERSON_NAME]" at bounding box center [926, 254] width 105 height 21
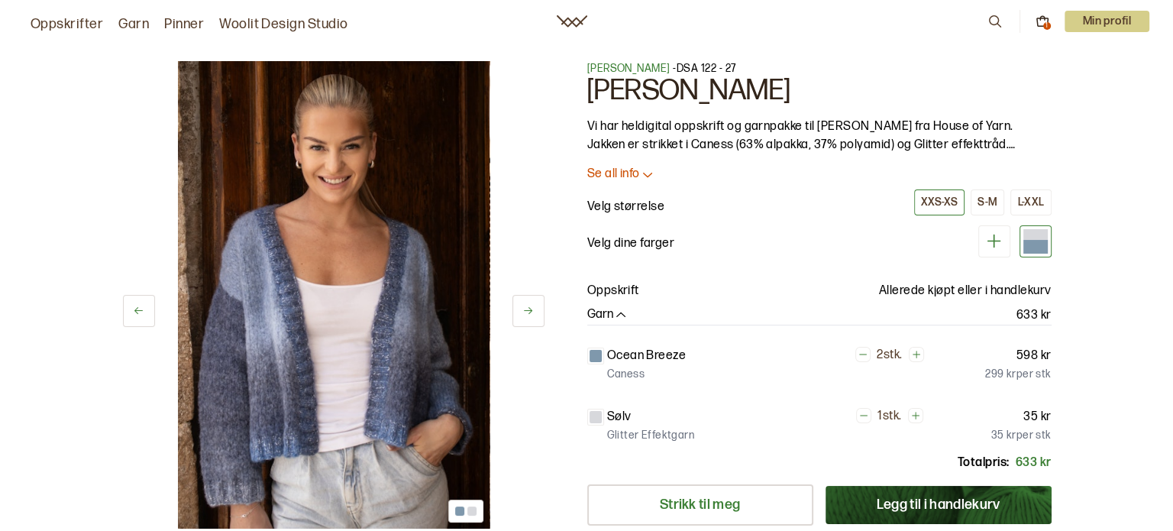
scroll to position [458, 0]
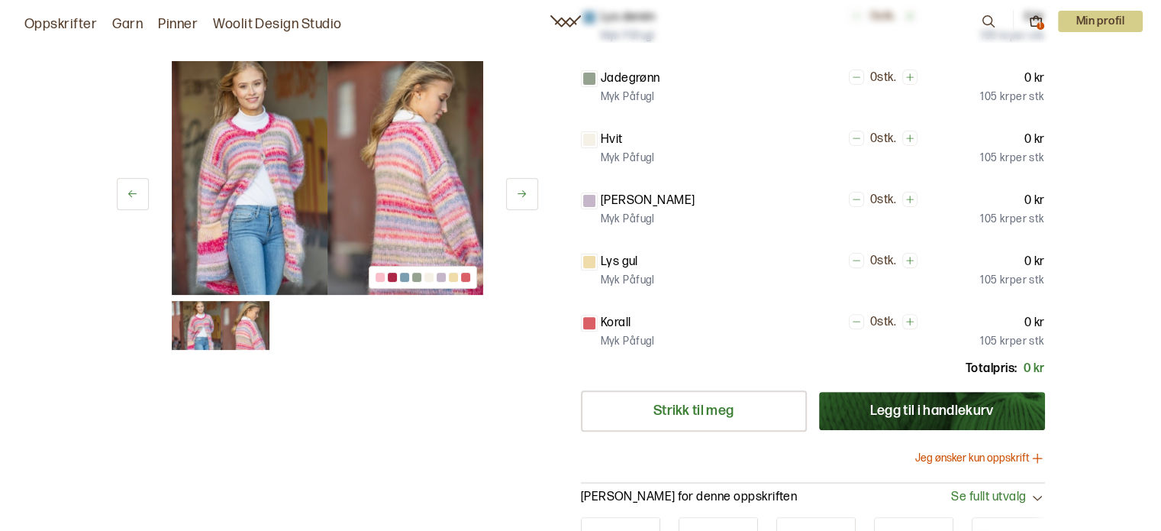
click at [987, 18] on icon at bounding box center [988, 21] width 17 height 17
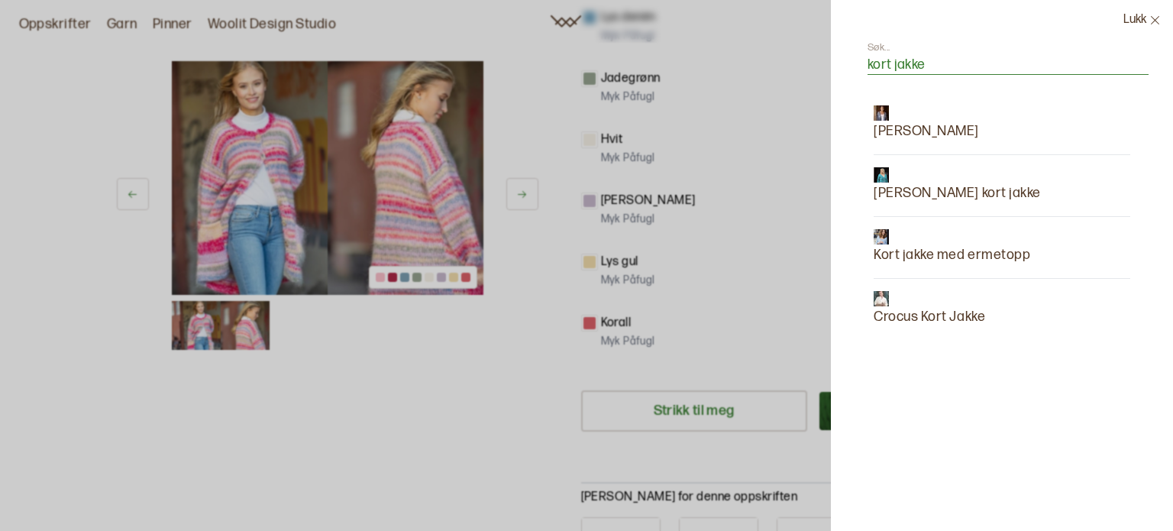
type input "kort jakke"
click at [936, 314] on p "Crocus Kort Jakke" at bounding box center [929, 316] width 111 height 21
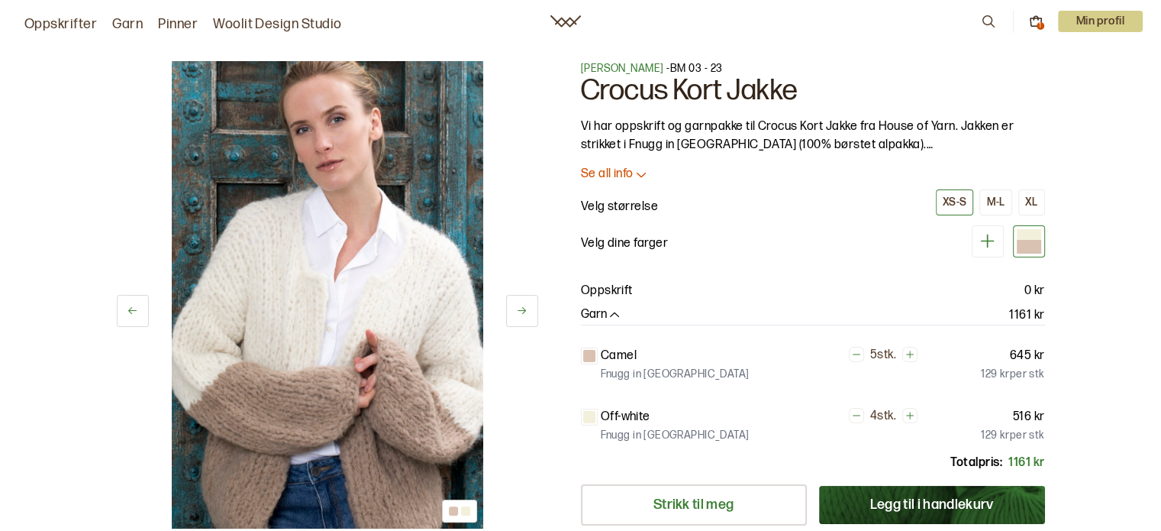
click at [987, 23] on icon at bounding box center [988, 21] width 17 height 17
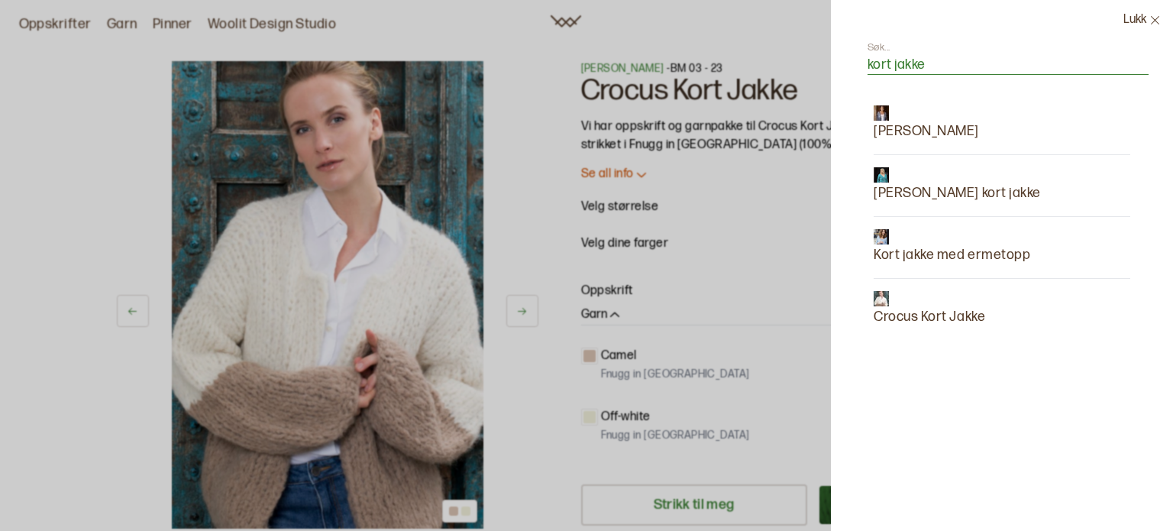
type input "kort jakke"
click at [919, 192] on p "[PERSON_NAME] kort jakke" at bounding box center [957, 193] width 167 height 21
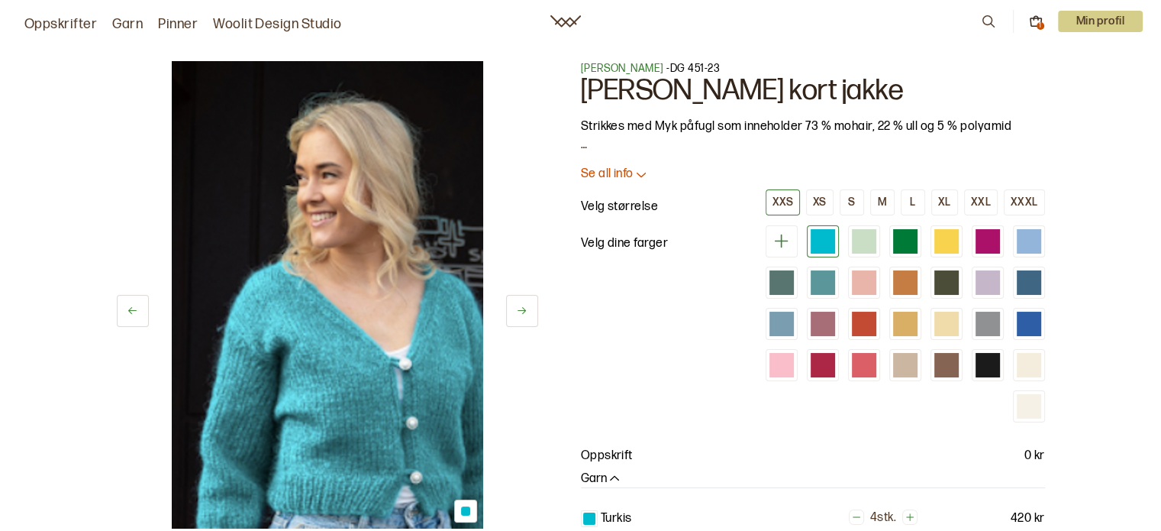
click at [983, 18] on icon at bounding box center [989, 21] width 12 height 12
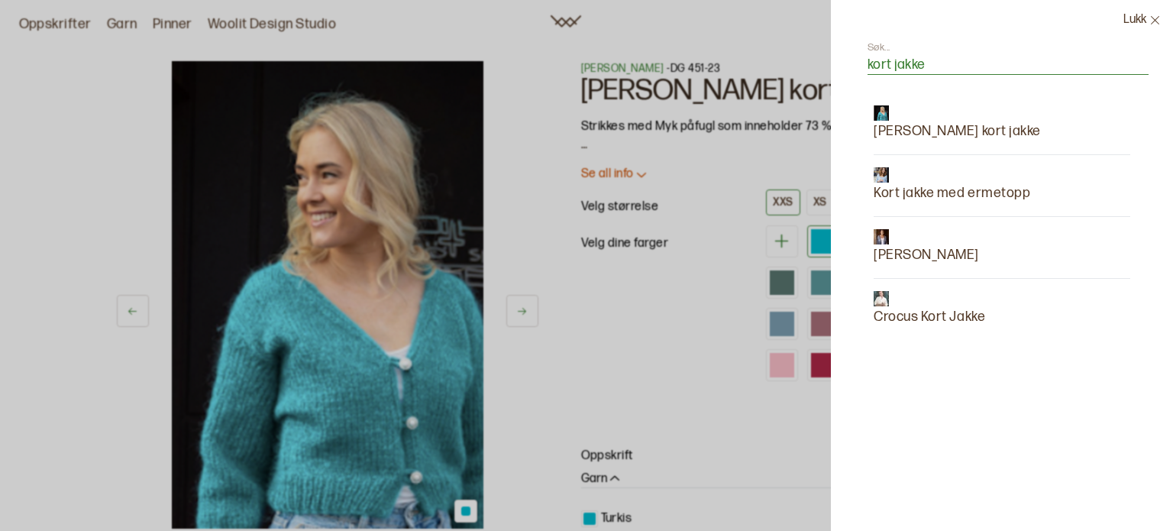
type input "kort jakke"
click at [913, 189] on p "Kort jakke med ermetopp" at bounding box center [952, 193] width 157 height 21
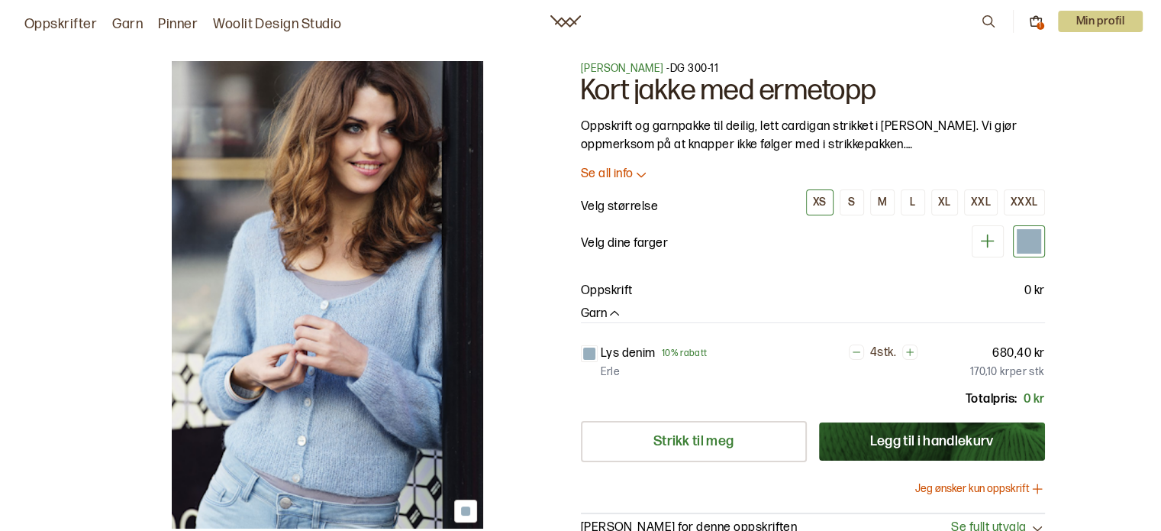
click at [987, 18] on icon at bounding box center [988, 21] width 17 height 17
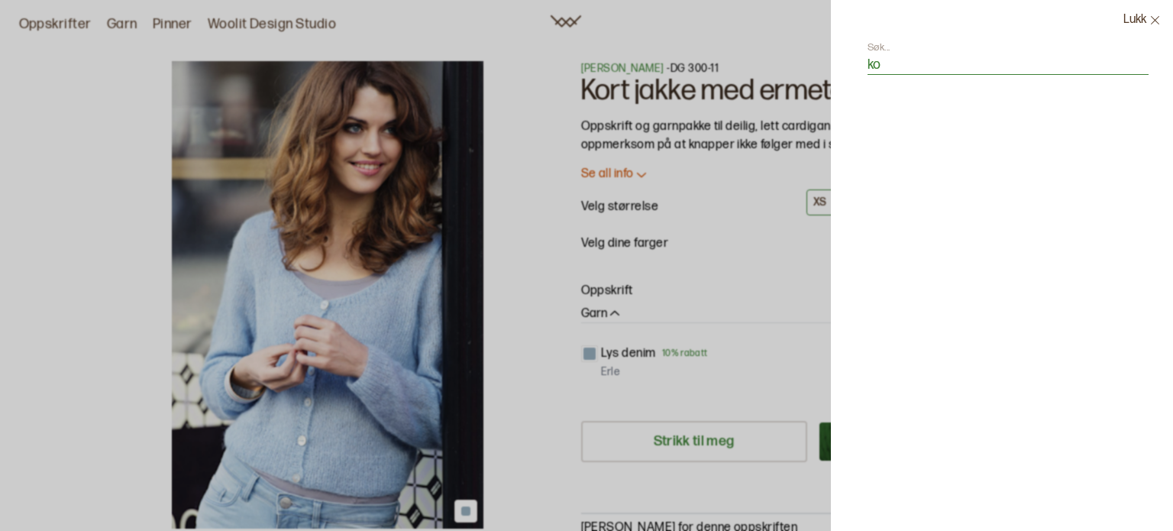
type input "kor"
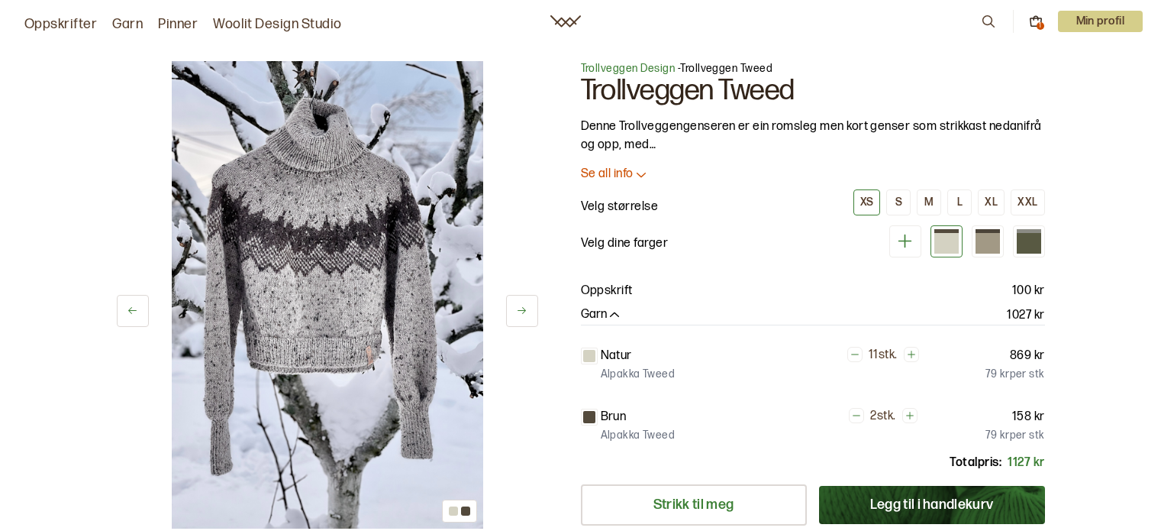
scroll to position [382, 0]
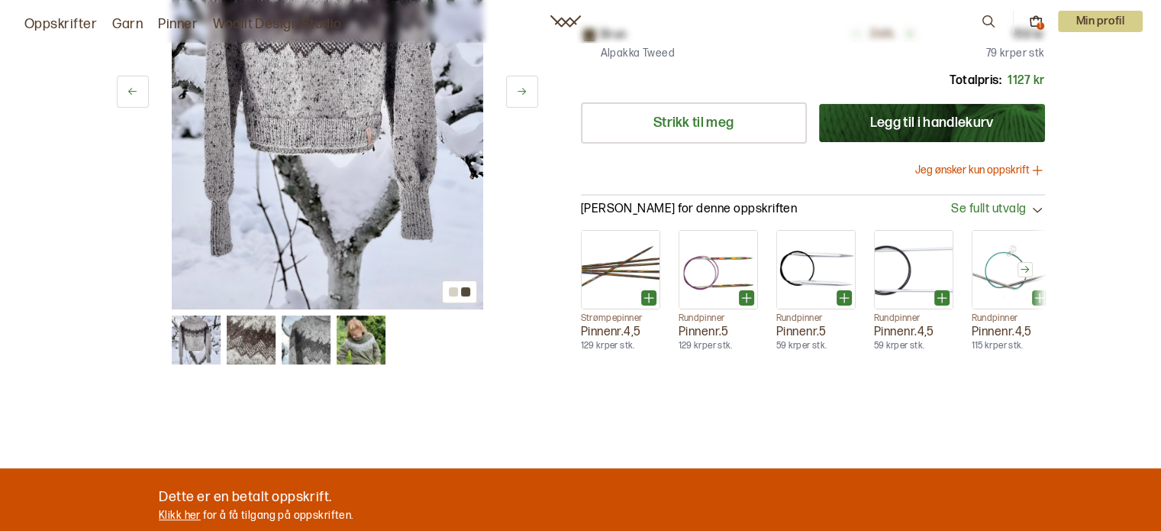
click at [370, 344] on img at bounding box center [361, 339] width 49 height 49
click at [358, 338] on img at bounding box center [361, 339] width 49 height 49
click at [360, 340] on img at bounding box center [361, 339] width 49 height 49
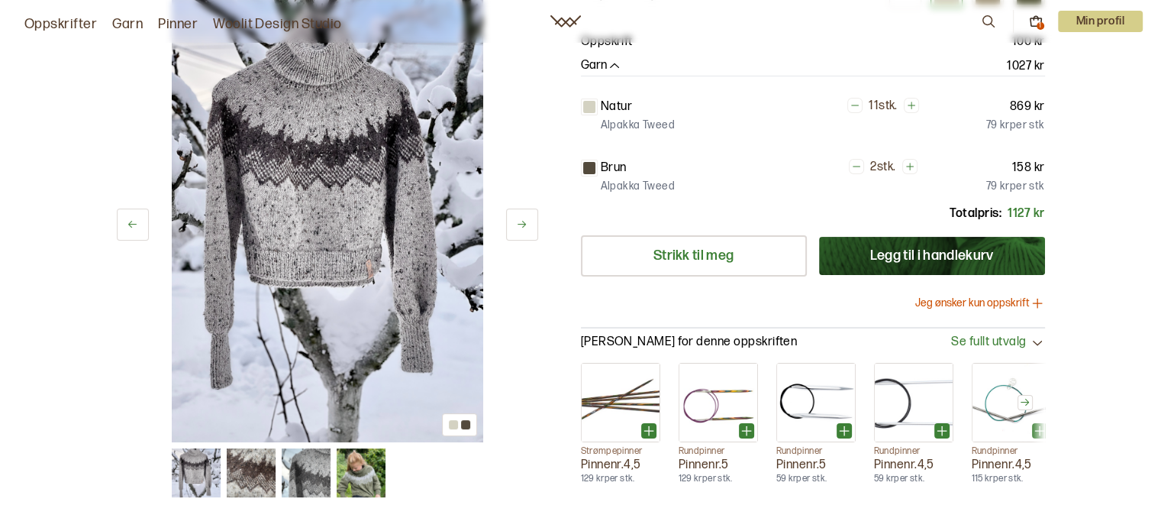
scroll to position [305, 0]
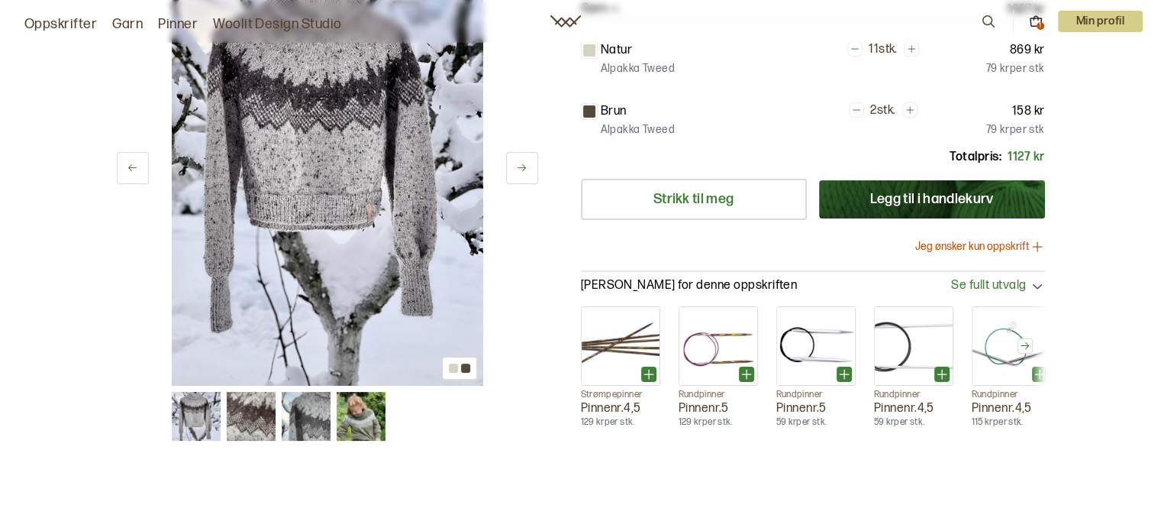
click at [388, 242] on img at bounding box center [328, 151] width 312 height 467
click at [374, 268] on img at bounding box center [328, 151] width 312 height 467
click at [241, 418] on img at bounding box center [251, 416] width 49 height 49
click at [303, 408] on img at bounding box center [306, 416] width 49 height 49
click at [350, 412] on img at bounding box center [361, 416] width 49 height 49
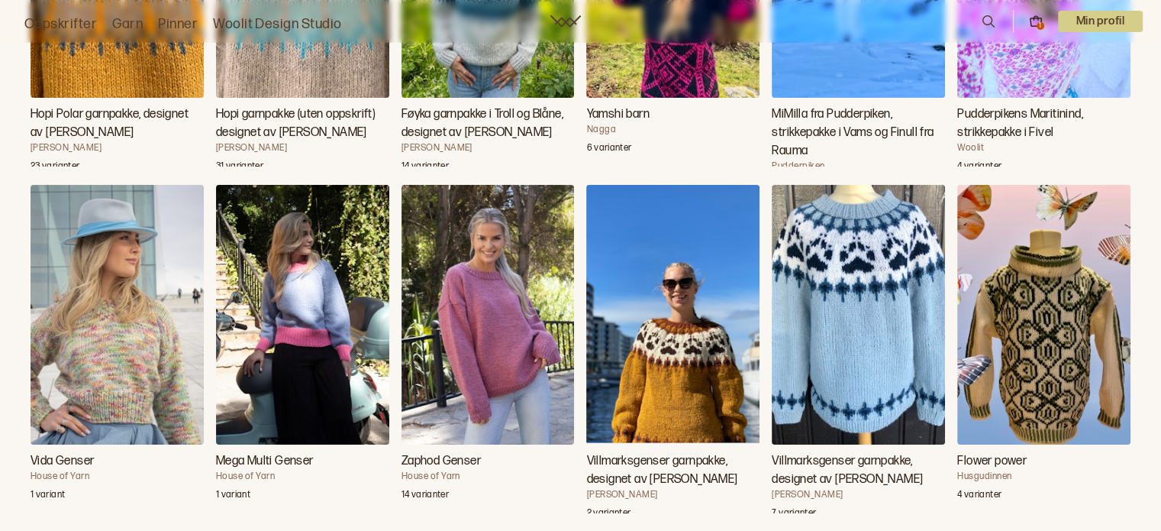
scroll to position [5727, 0]
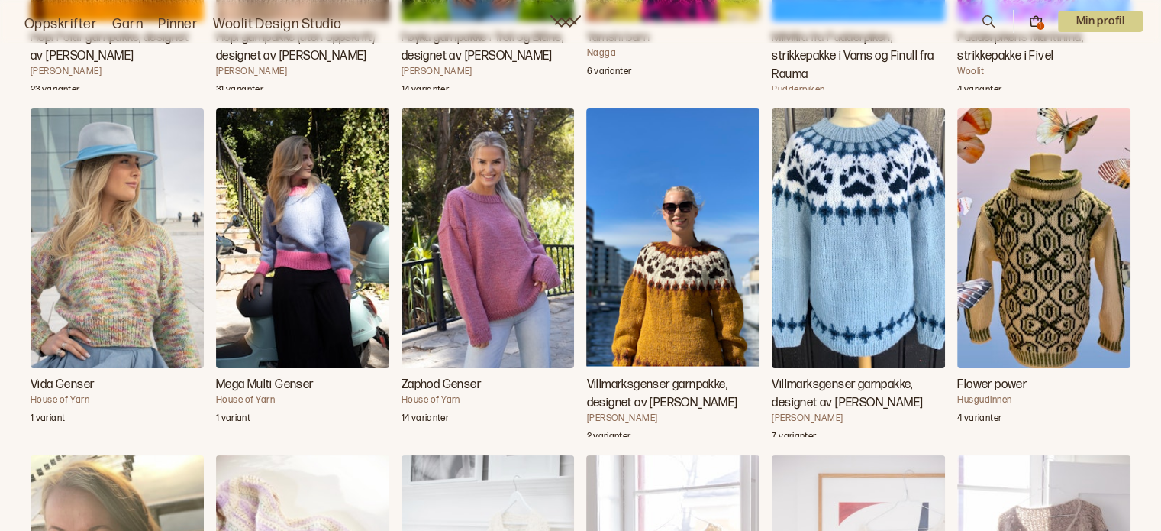
click at [130, 279] on img "Vida Genser" at bounding box center [117, 238] width 173 height 260
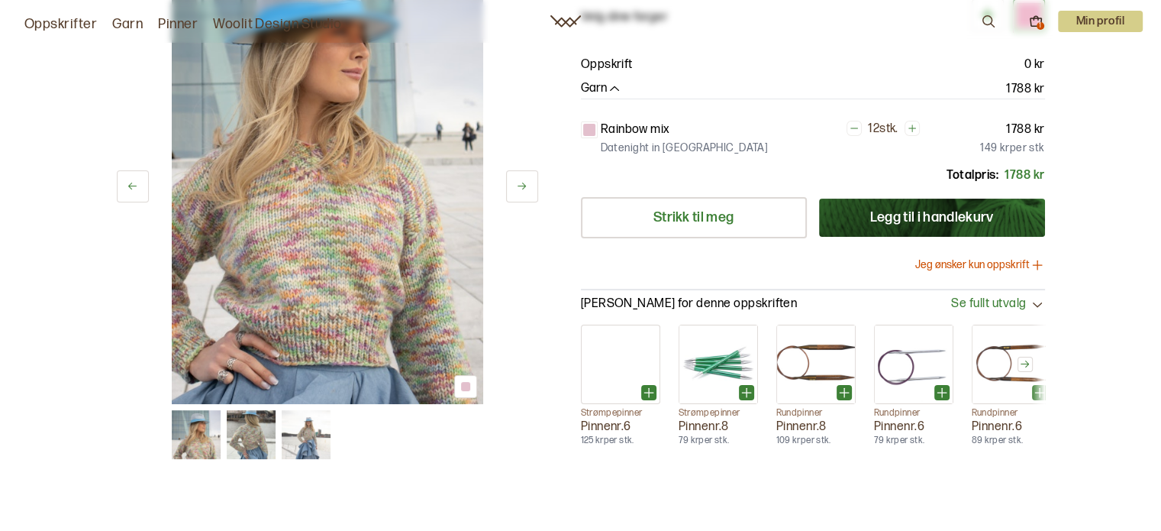
scroll to position [229, 0]
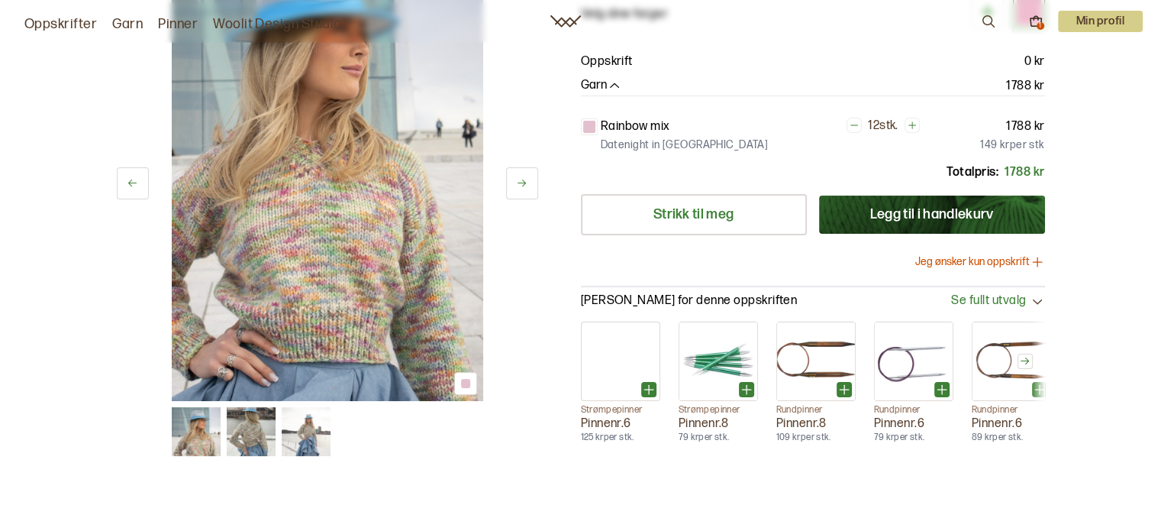
click at [305, 434] on img at bounding box center [306, 431] width 49 height 49
click at [241, 425] on img at bounding box center [251, 431] width 49 height 49
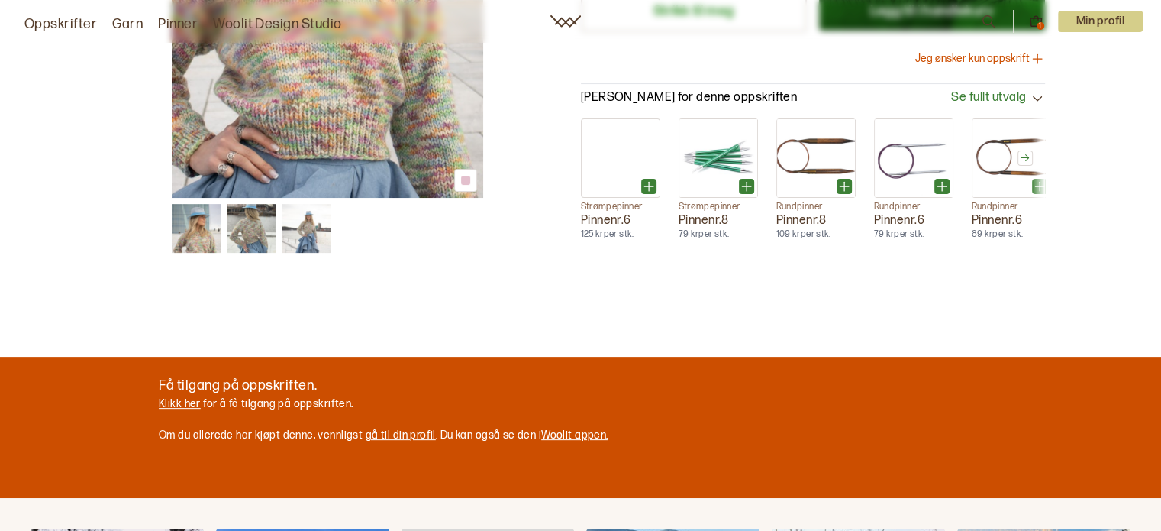
scroll to position [458, 0]
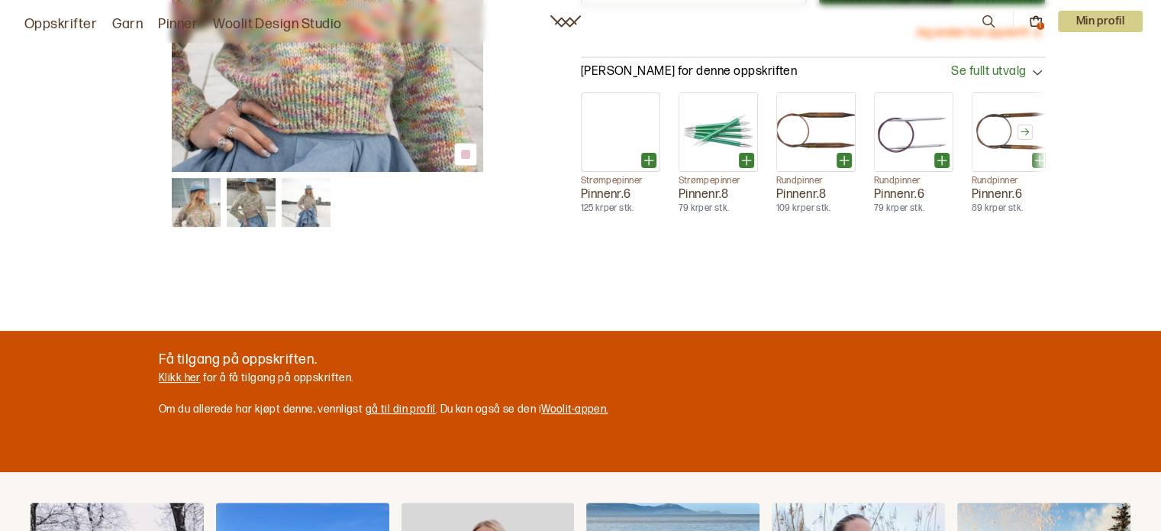
click at [188, 376] on link "Klikk her" at bounding box center [180, 377] width 42 height 13
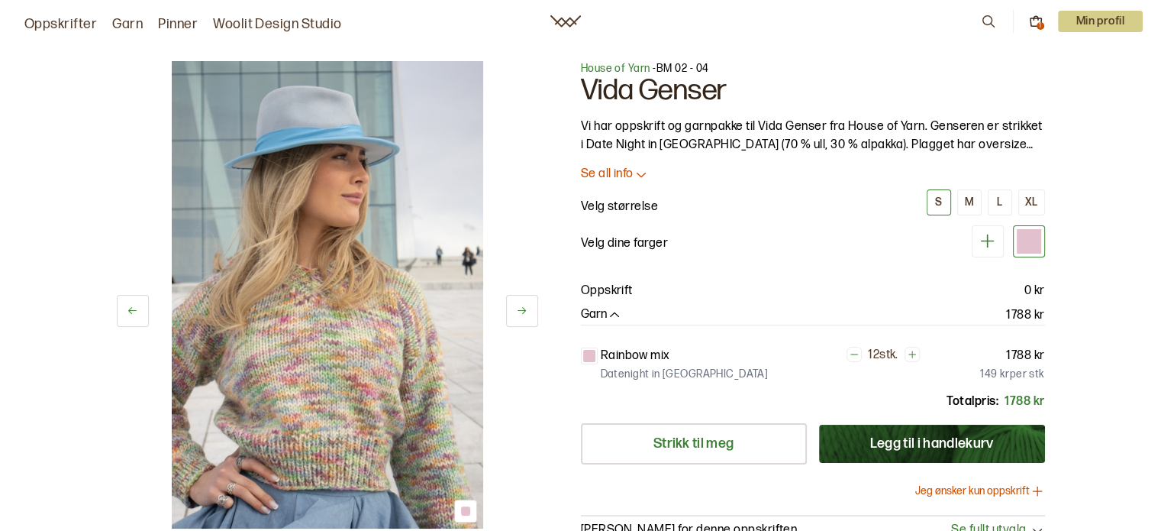
click at [904, 443] on button "Legg til i handlekurv" at bounding box center [932, 444] width 226 height 38
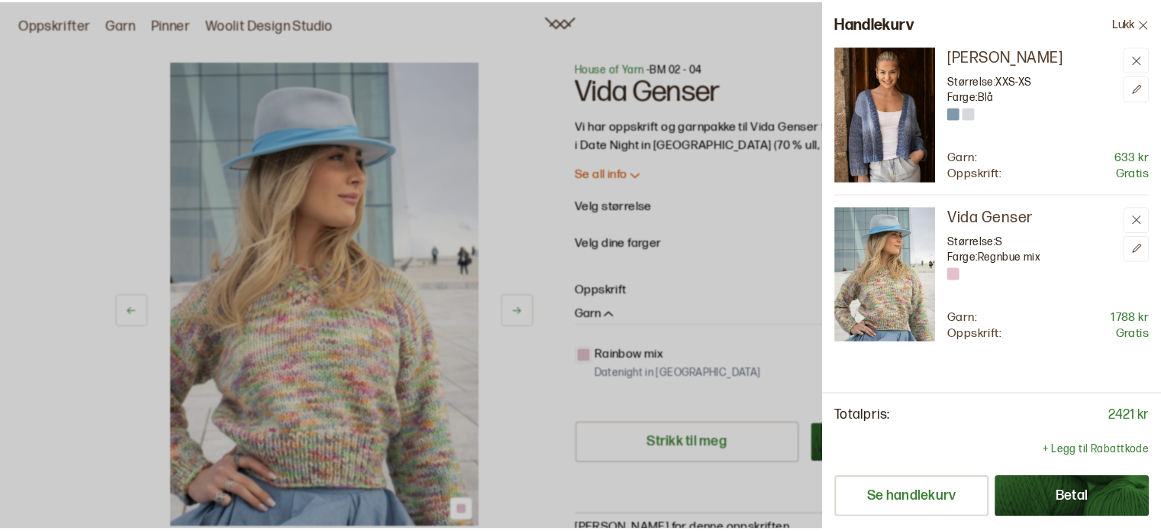
scroll to position [458, 0]
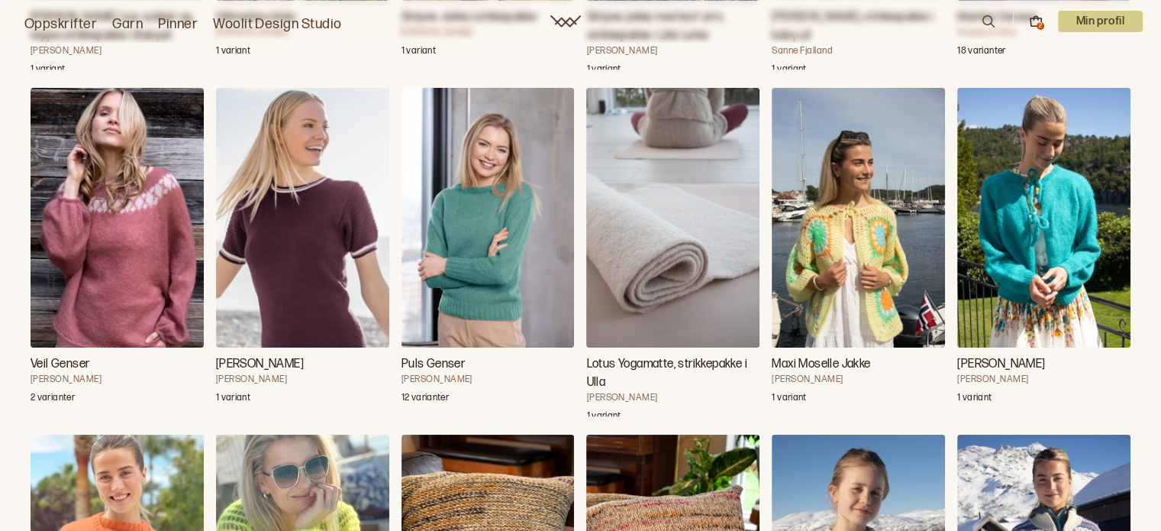
scroll to position [18235, 0]
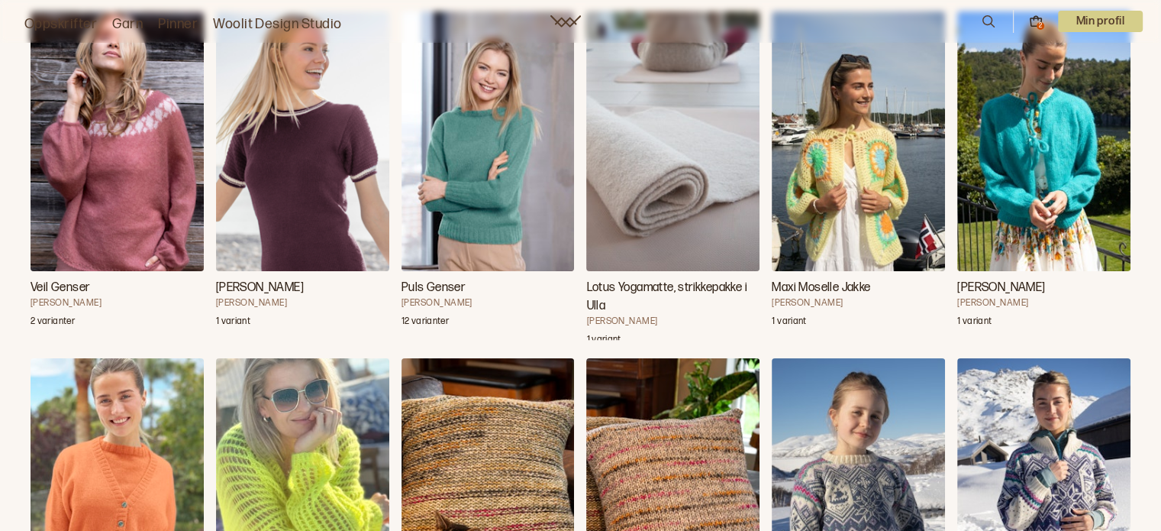
click at [1045, 140] on img "Alsas Jakke" at bounding box center [1044, 141] width 173 height 260
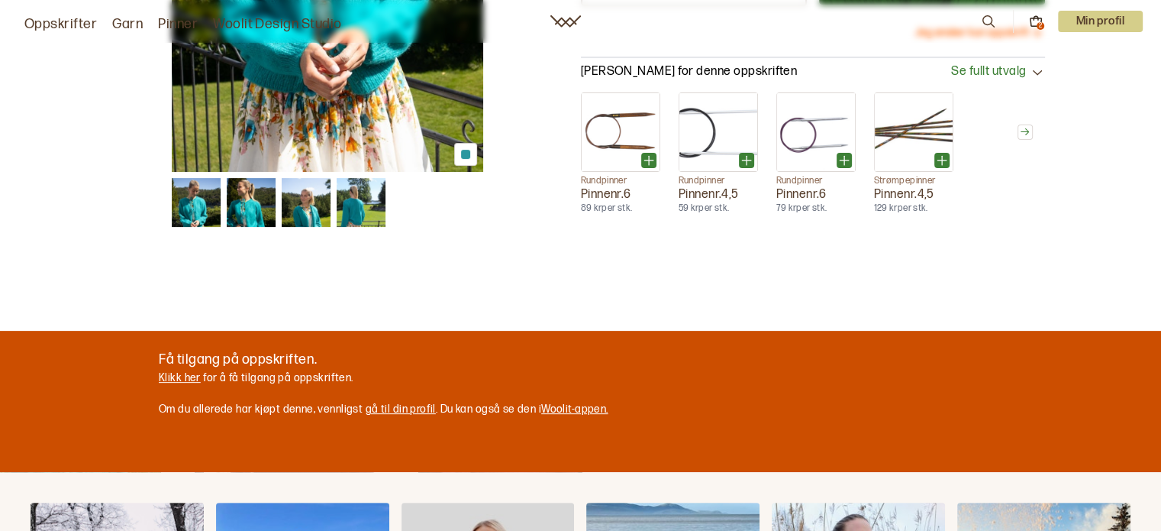
scroll to position [535, 0]
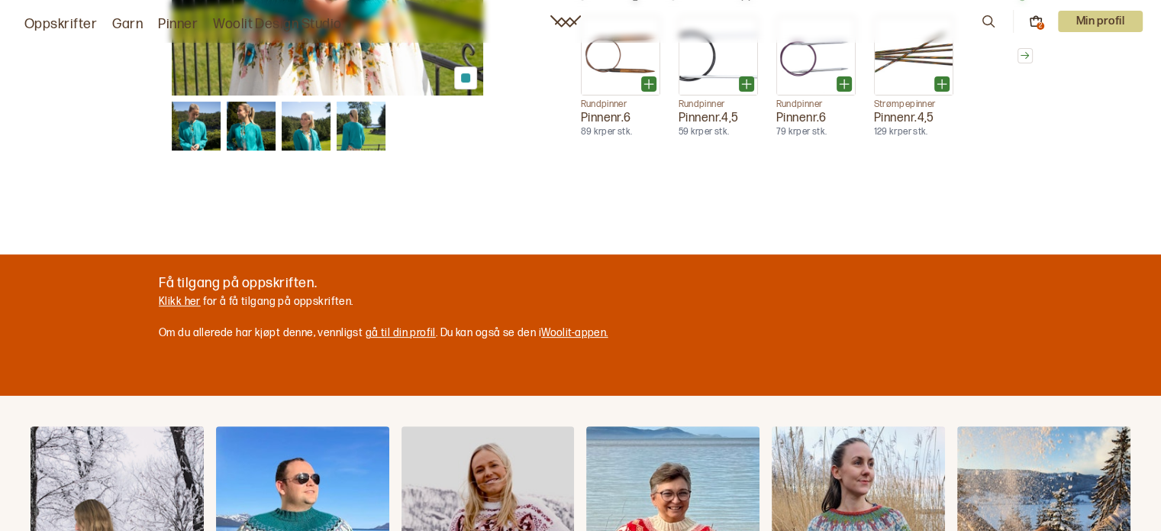
click at [173, 299] on link "Klikk her" at bounding box center [180, 301] width 42 height 13
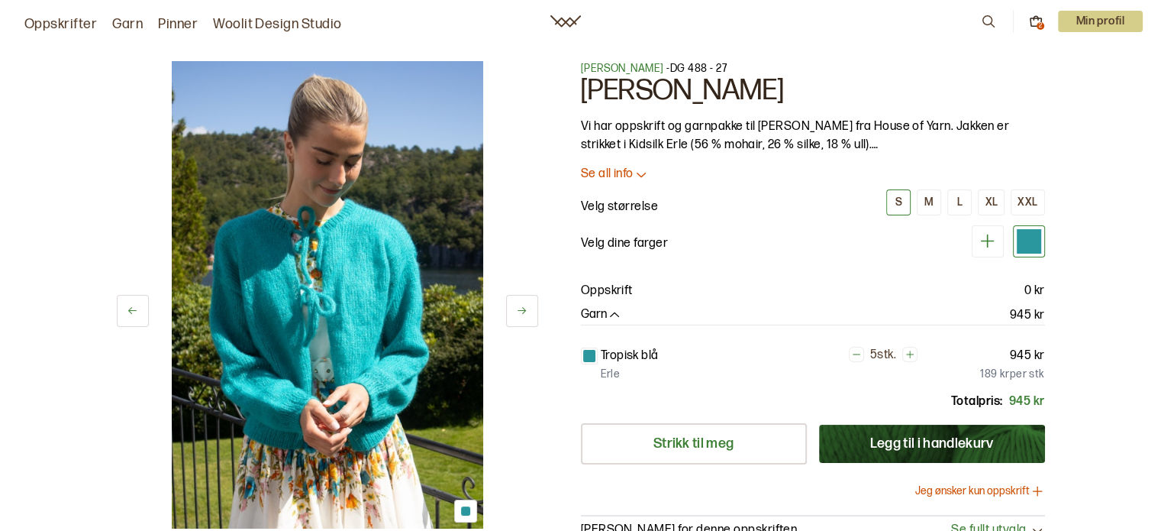
click at [867, 444] on button "Legg til i handlekurv" at bounding box center [932, 444] width 226 height 38
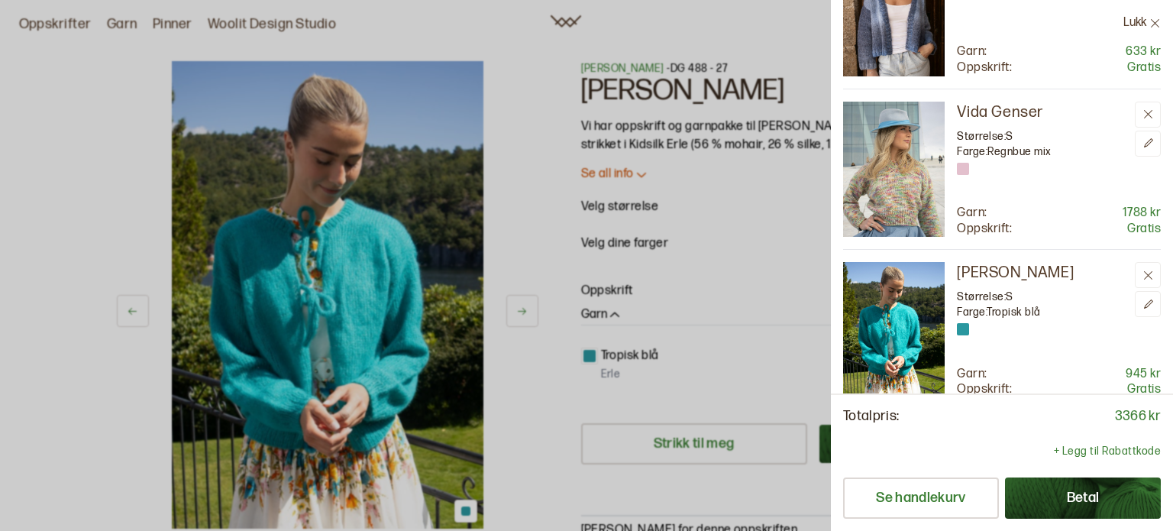
scroll to position [121, 0]
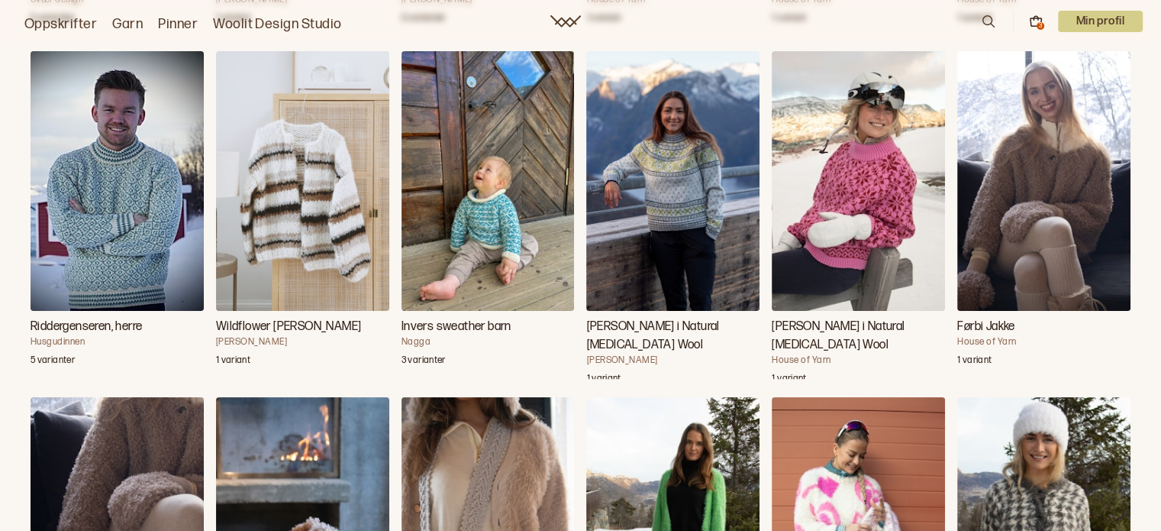
scroll to position [6414, 0]
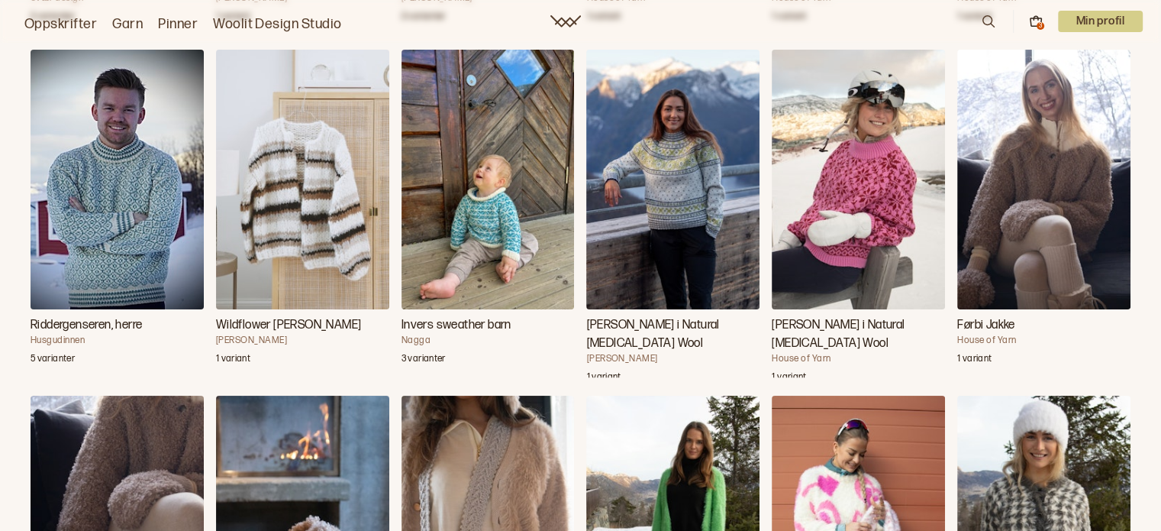
click at [1013, 158] on img "Førbi Jakke" at bounding box center [1044, 180] width 173 height 260
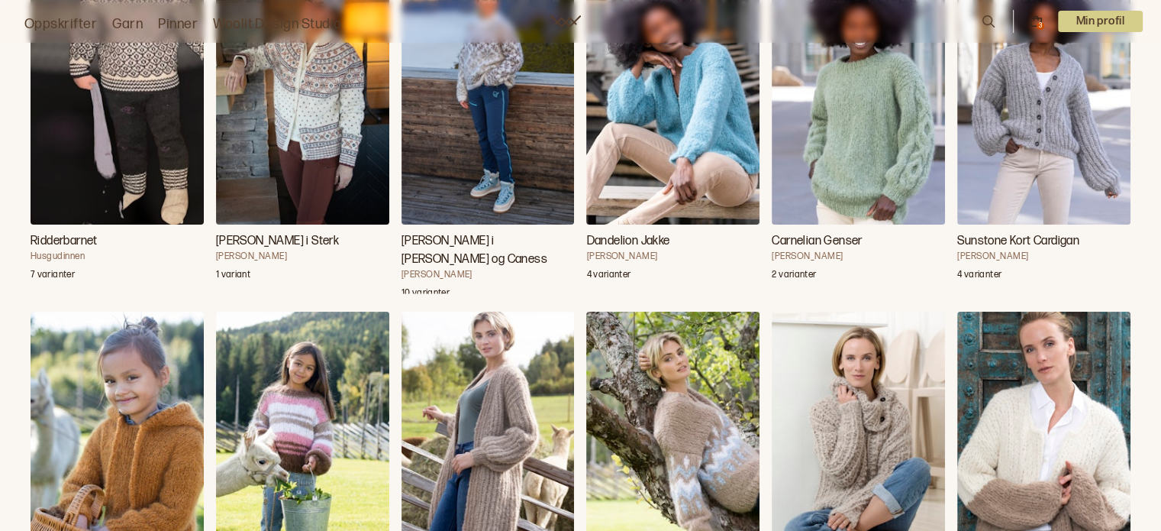
scroll to position [8247, 0]
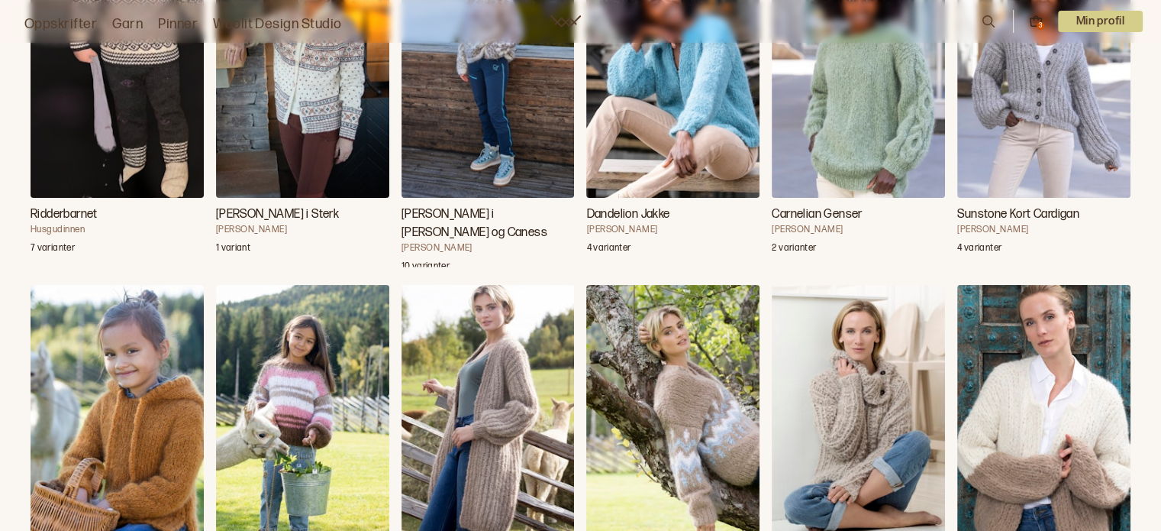
click at [709, 89] on img "Dandelion Jakke" at bounding box center [672, 68] width 173 height 260
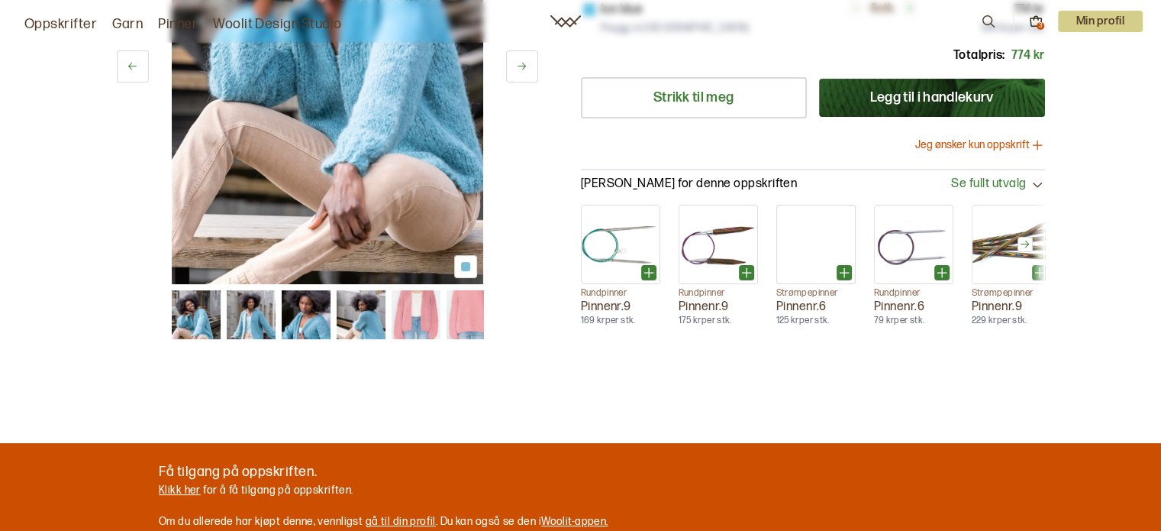
scroll to position [382, 0]
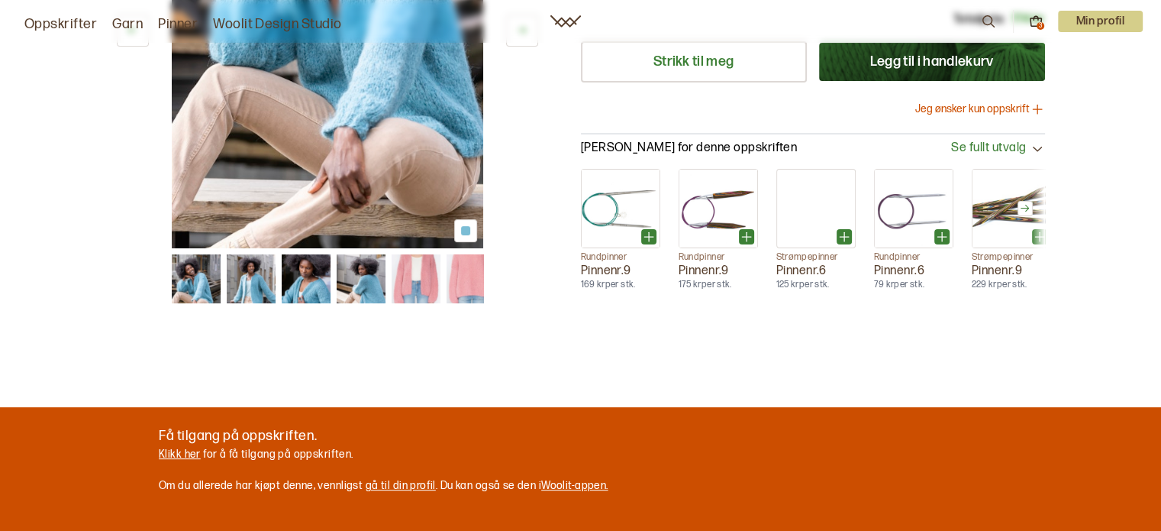
click at [413, 273] on img at bounding box center [416, 278] width 49 height 49
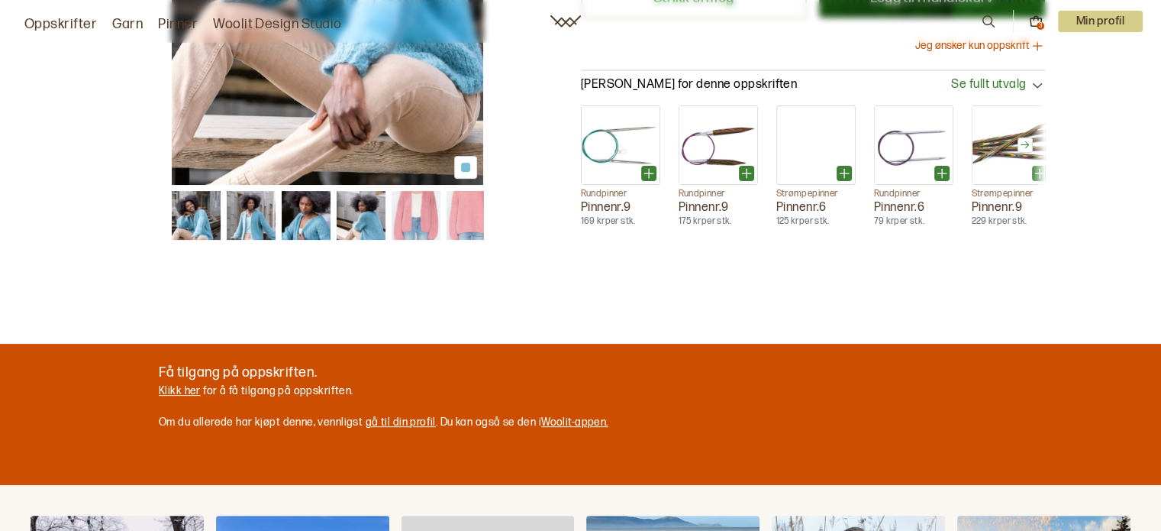
scroll to position [535, 0]
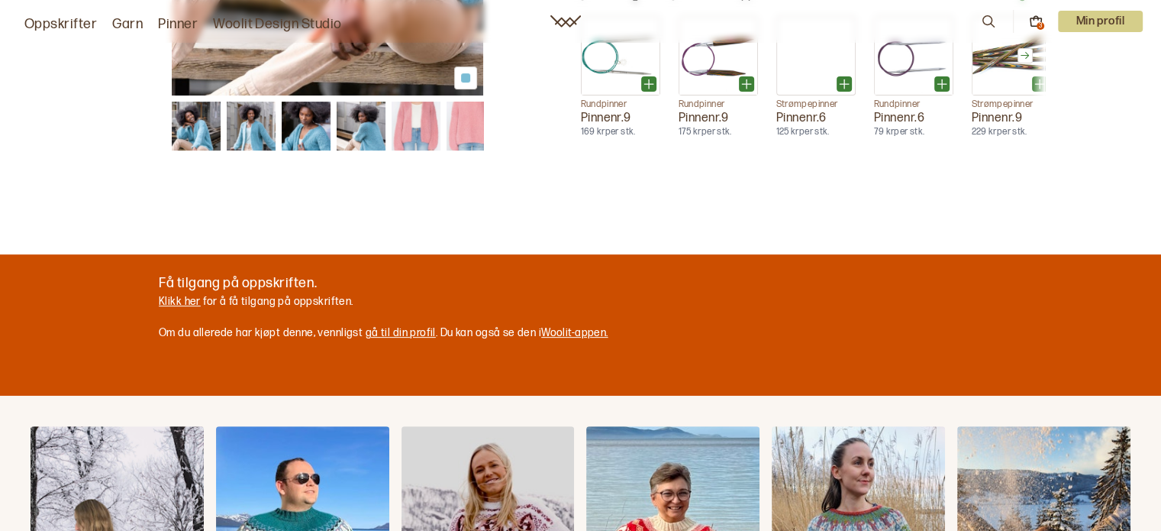
click at [190, 302] on link "Klikk her" at bounding box center [180, 301] width 42 height 13
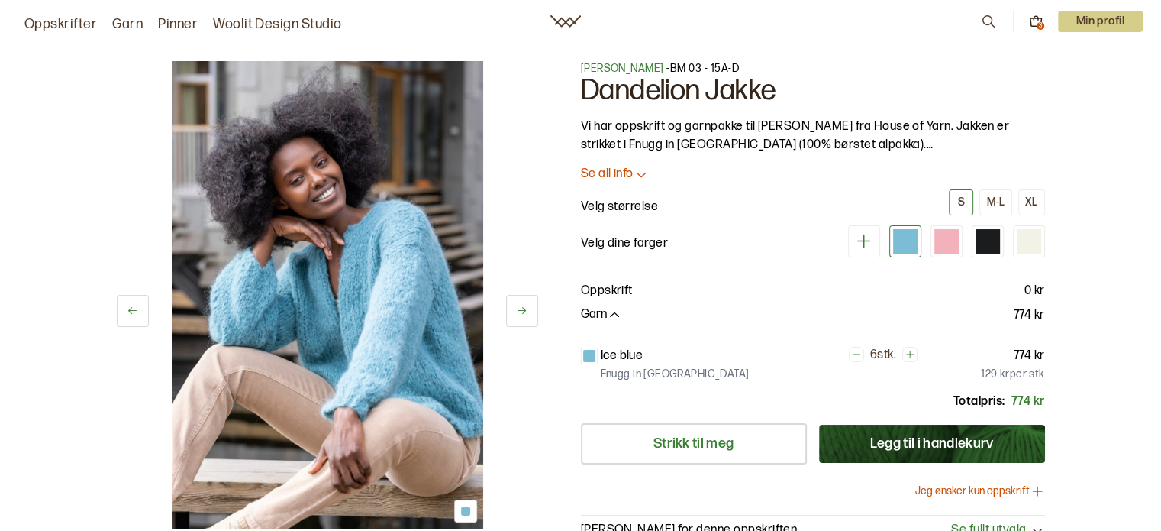
click at [956, 439] on button "Legg til i handlekurv" at bounding box center [932, 444] width 226 height 38
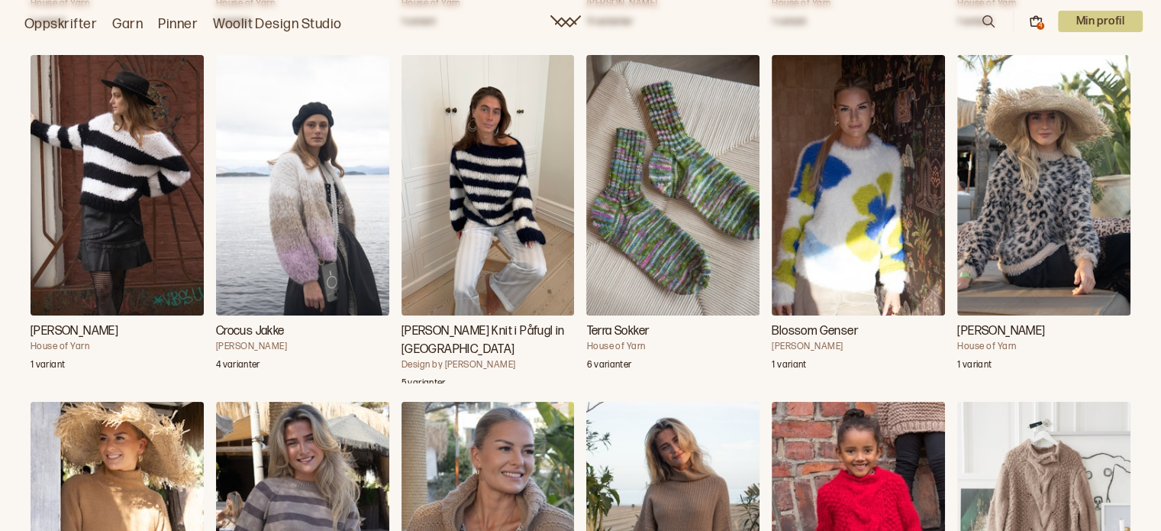
scroll to position [9163, 0]
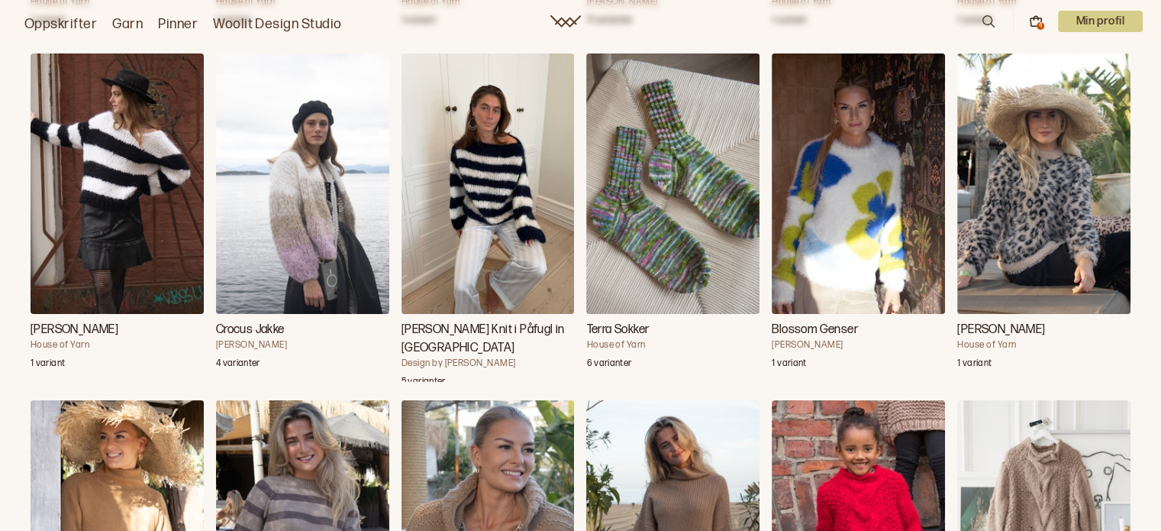
click at [317, 202] on img "Crocus Jakke" at bounding box center [302, 183] width 173 height 260
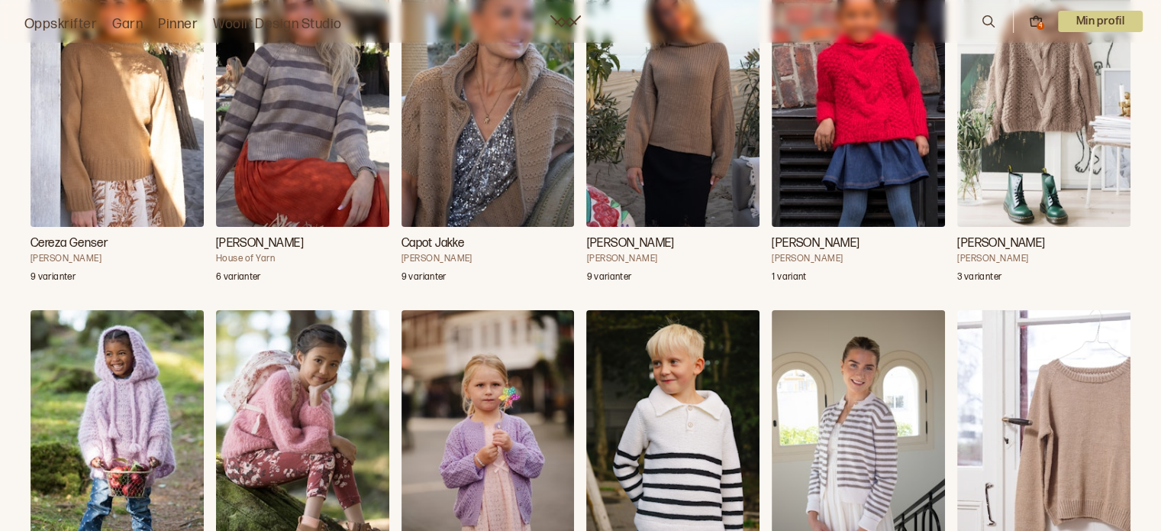
scroll to position [9622, 0]
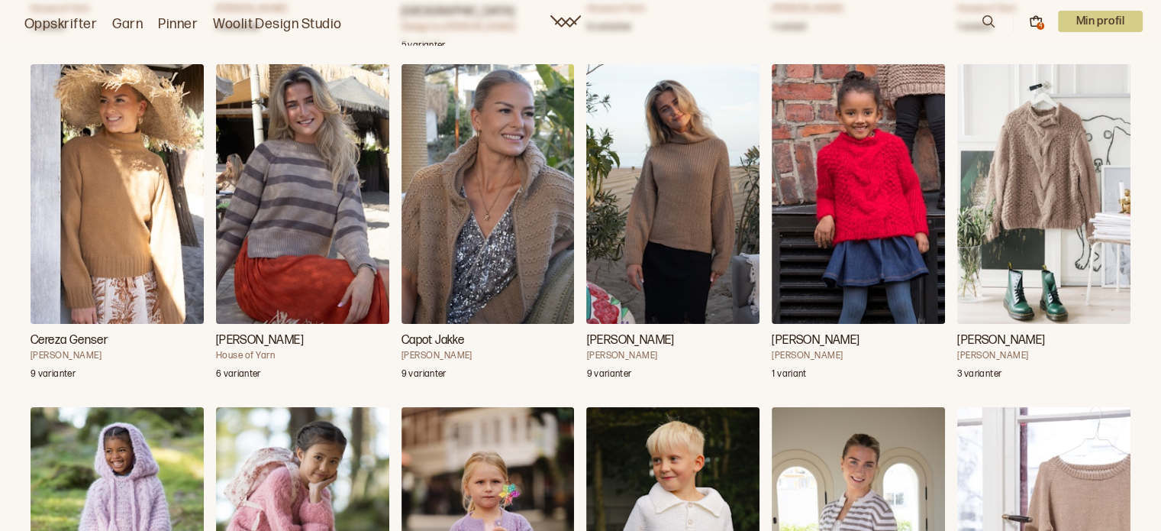
click at [1057, 161] on img "Henriette Genser" at bounding box center [1044, 194] width 173 height 260
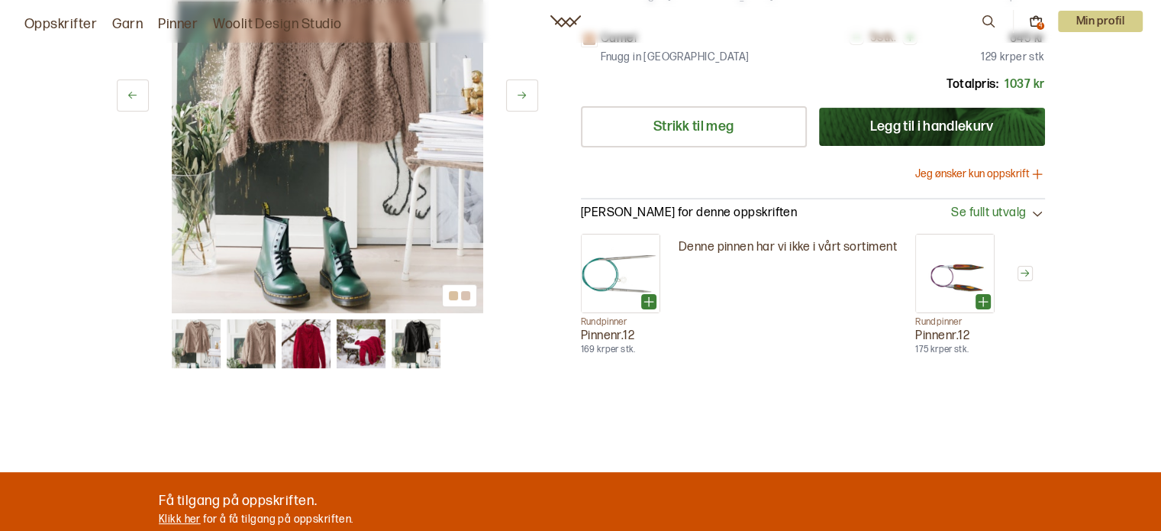
scroll to position [382, 0]
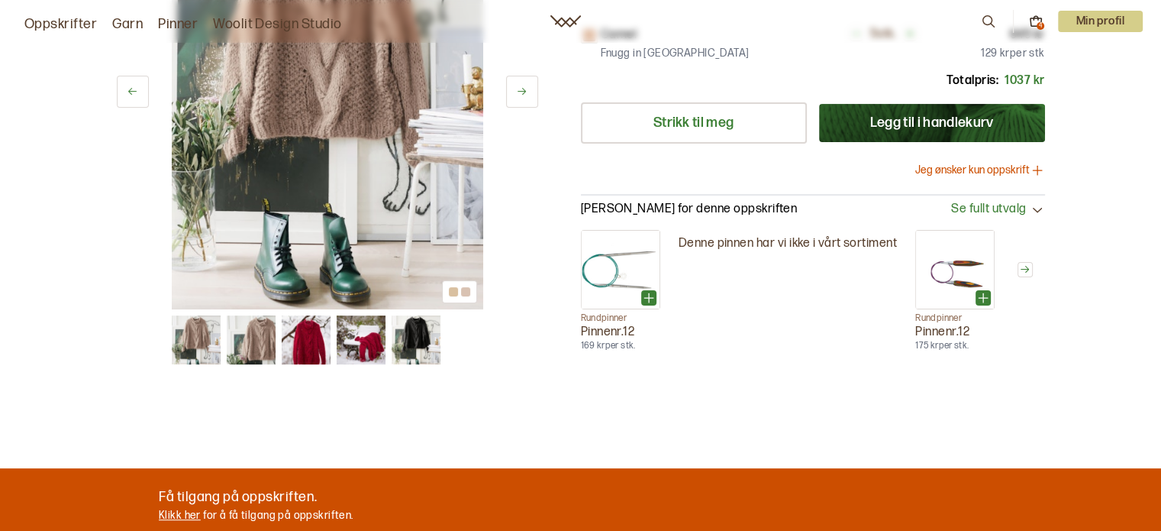
click at [318, 331] on img at bounding box center [306, 339] width 49 height 49
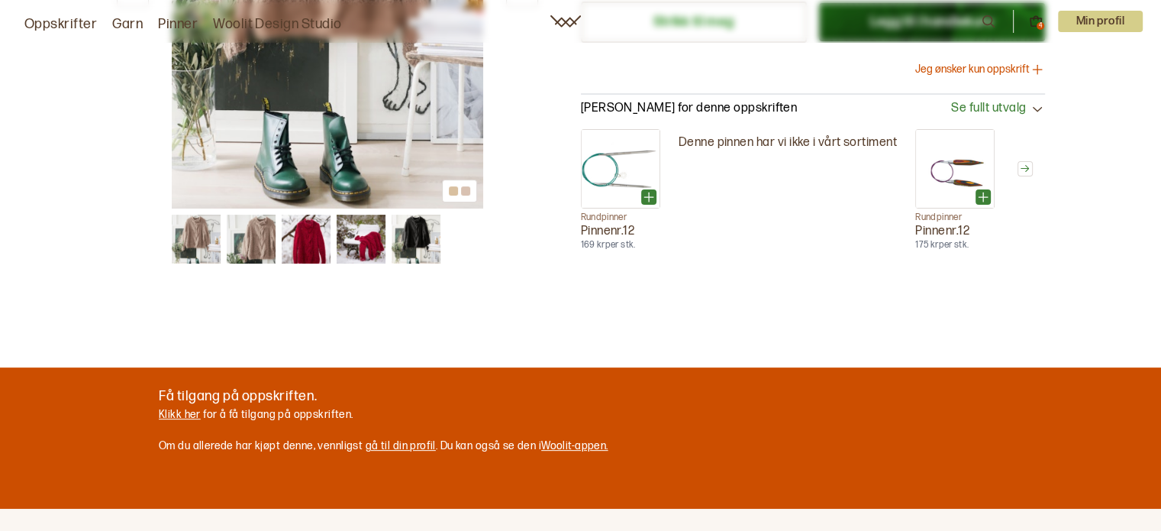
scroll to position [535, 0]
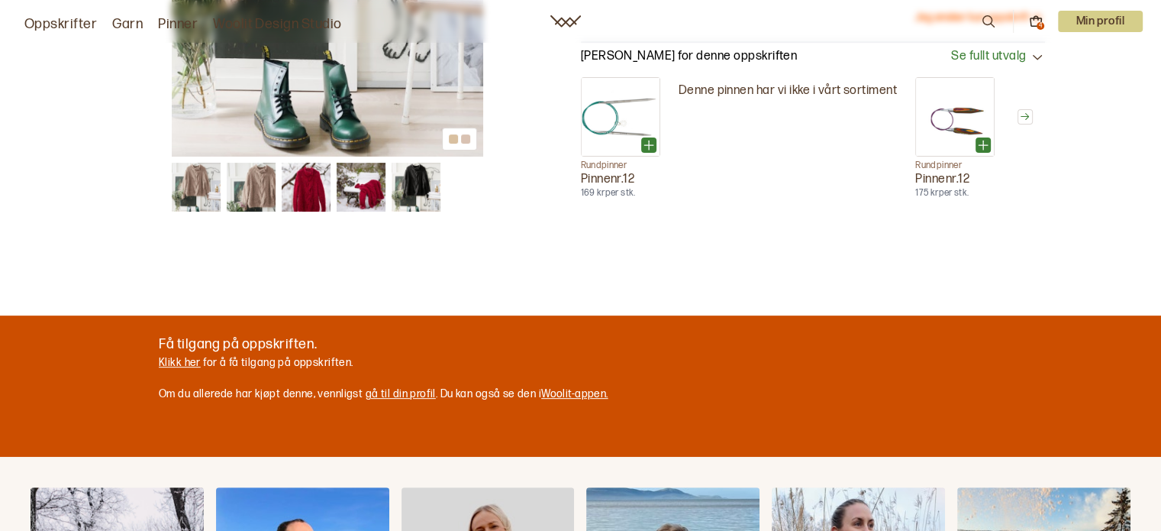
click at [192, 361] on link "Klikk her" at bounding box center [180, 362] width 42 height 13
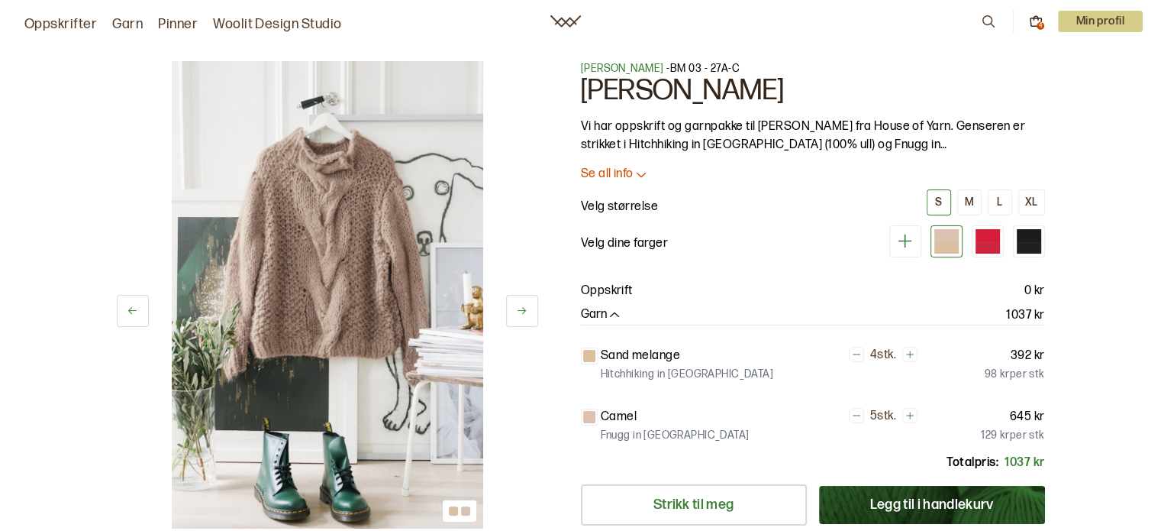
click at [956, 508] on button "Legg til i handlekurv" at bounding box center [932, 505] width 226 height 38
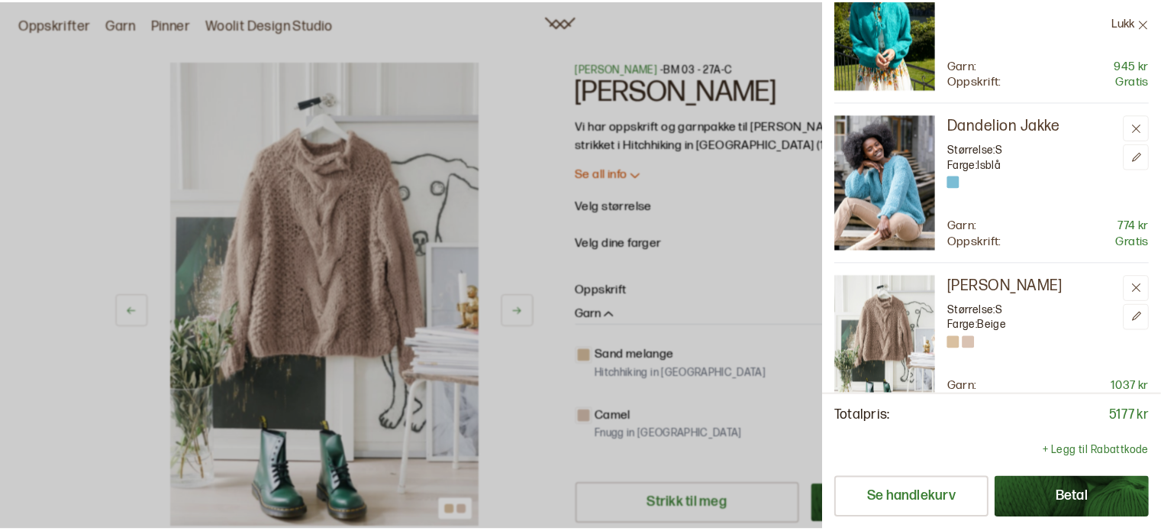
scroll to position [443, 0]
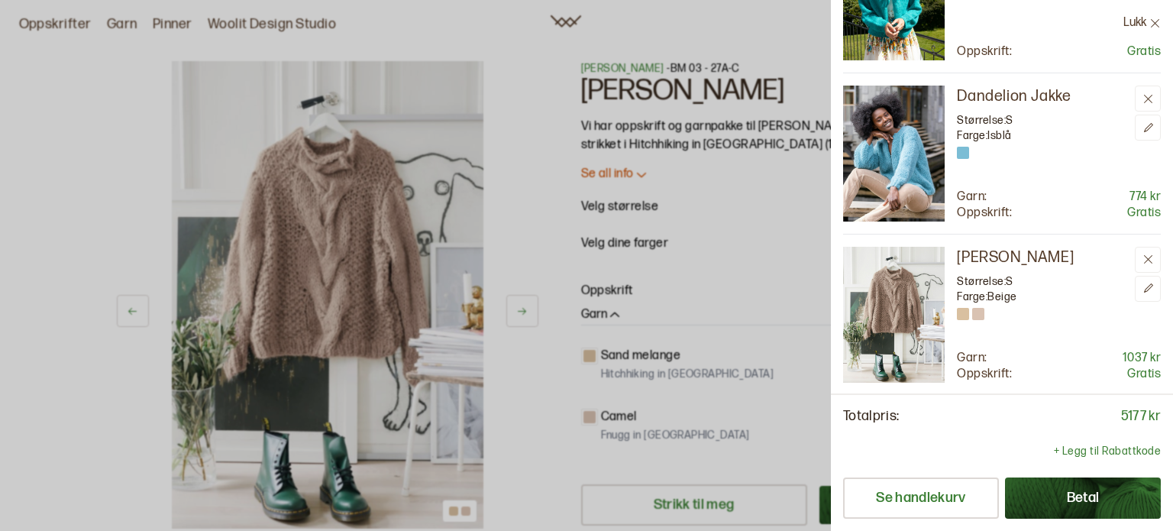
drag, startPoint x: 551, startPoint y: 247, endPoint x: 498, endPoint y: 204, distance: 68.3
click at [548, 245] on div at bounding box center [586, 265] width 1173 height 531
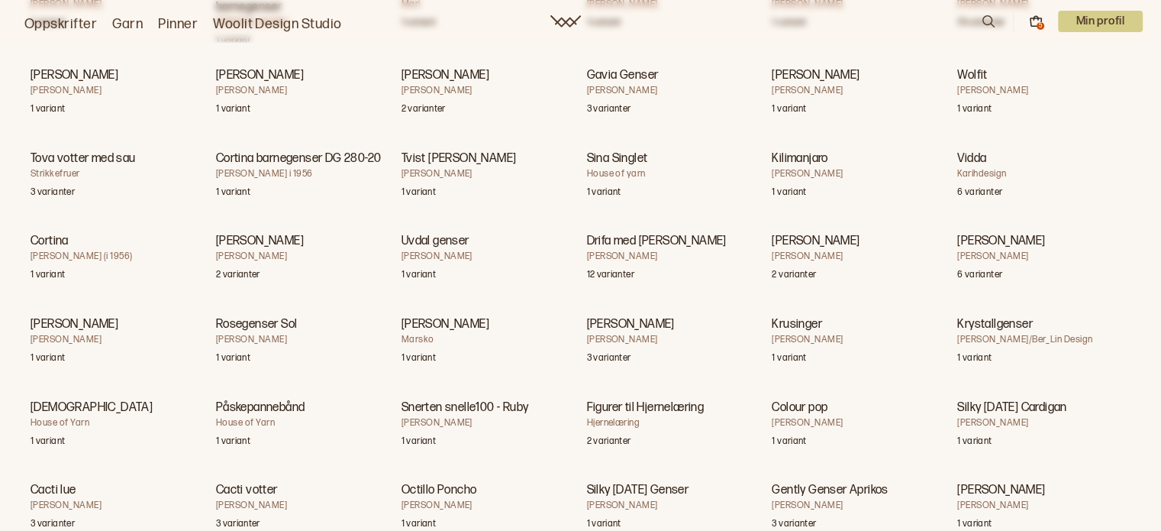
scroll to position [38028, 0]
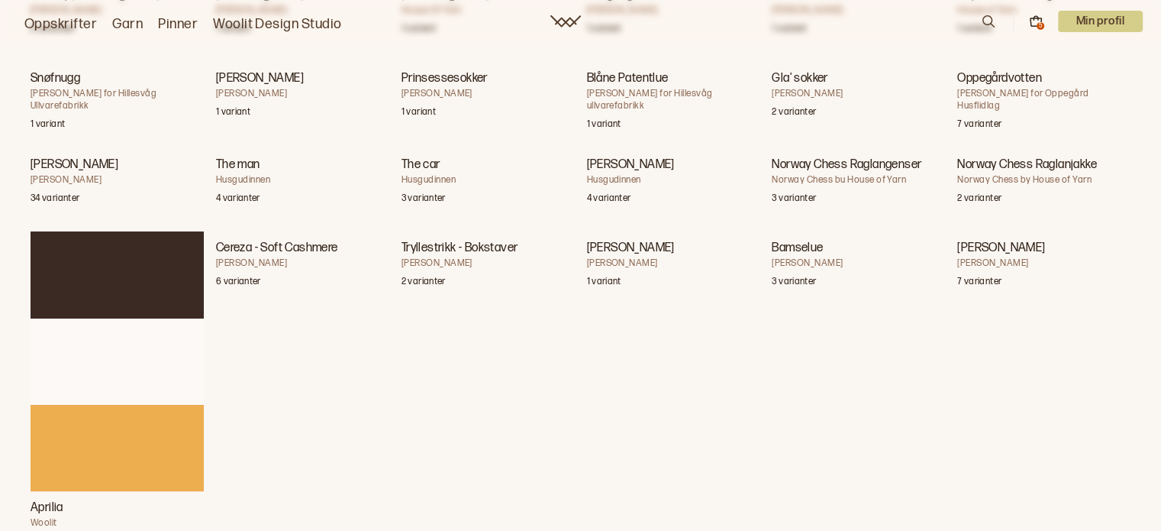
scroll to position [50933, 0]
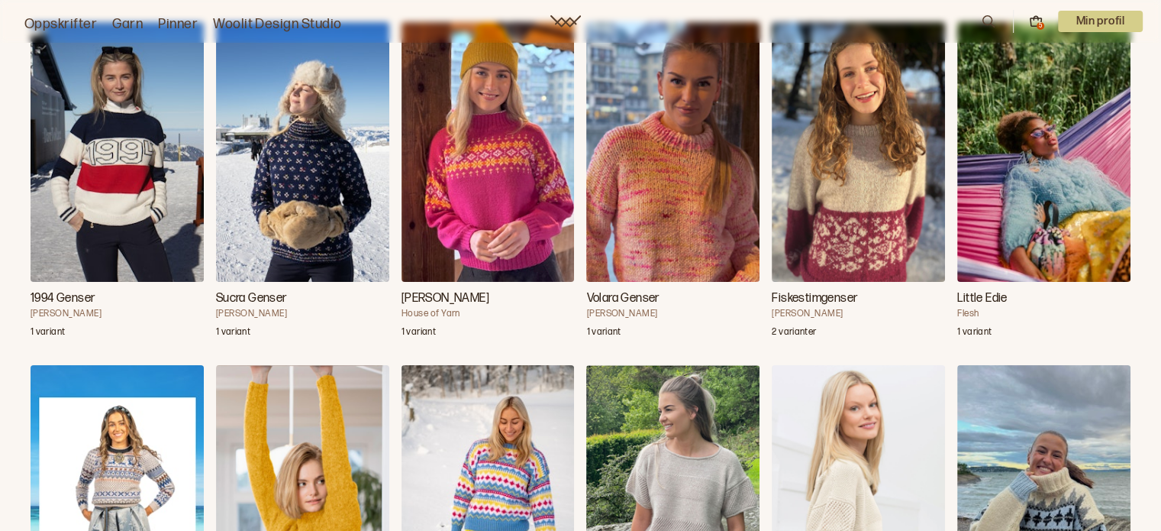
click at [663, 157] on img "Volara Genser" at bounding box center [672, 152] width 173 height 260
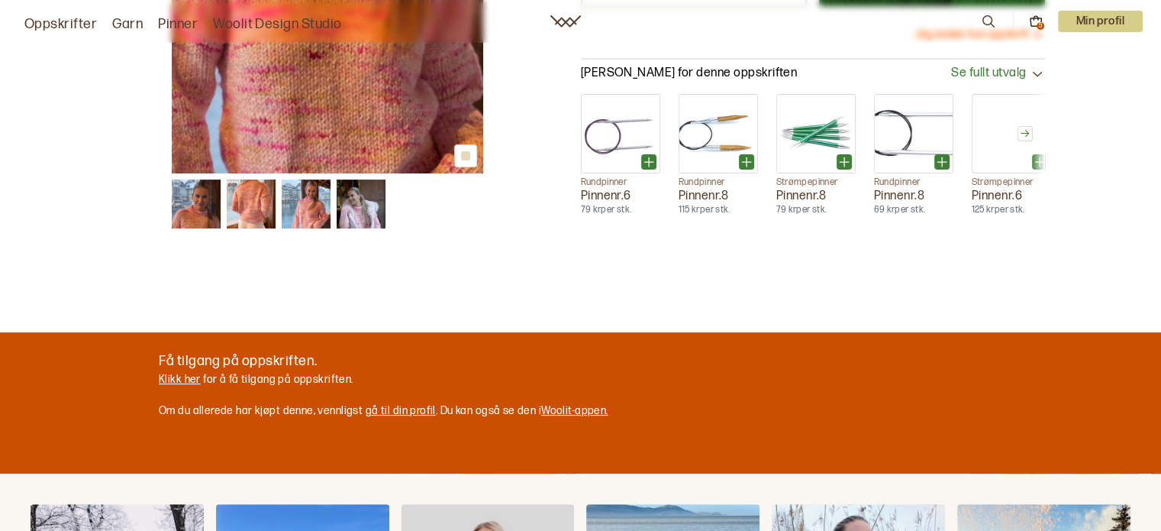
scroll to position [458, 0]
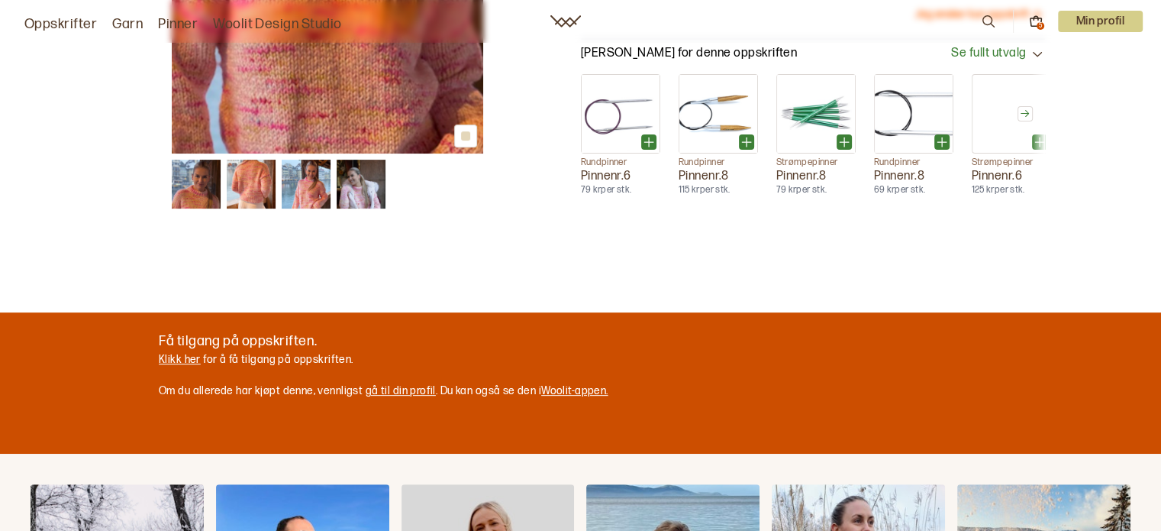
click at [182, 361] on link "Klikk her" at bounding box center [180, 359] width 42 height 13
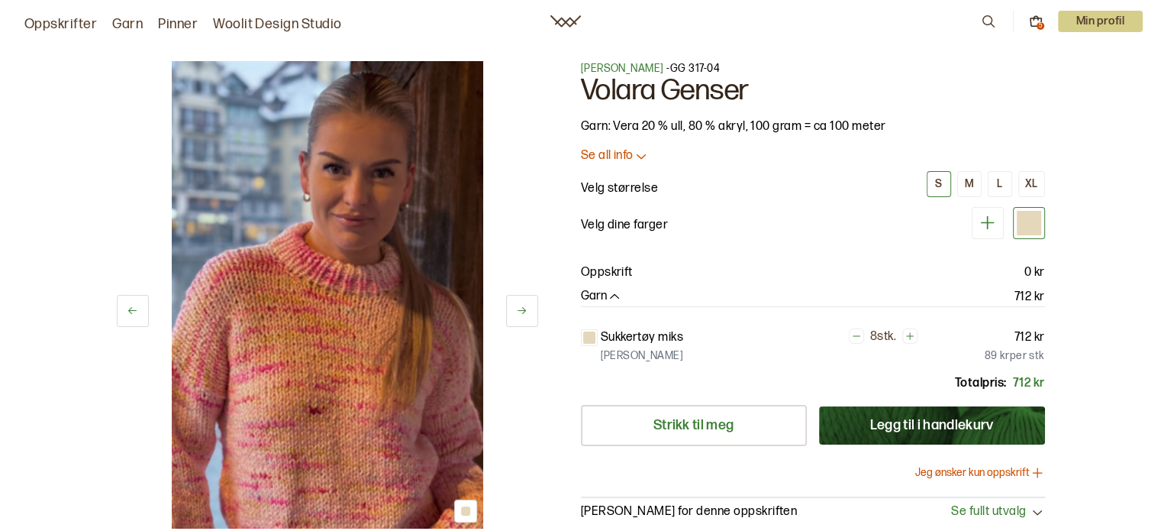
click at [915, 429] on button "Legg til i handlekurv" at bounding box center [932, 425] width 226 height 38
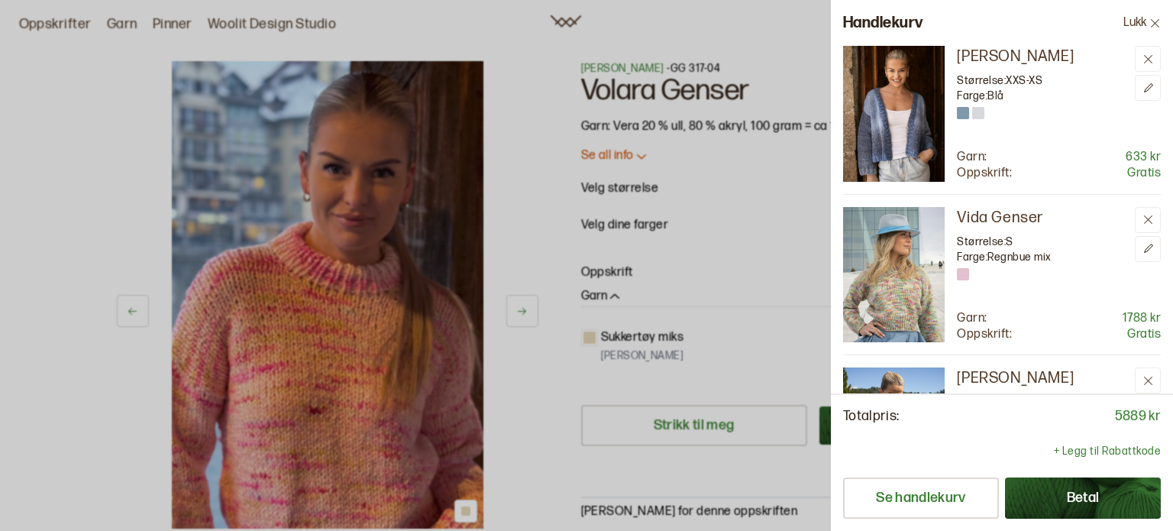
click at [535, 214] on div at bounding box center [586, 265] width 1173 height 531
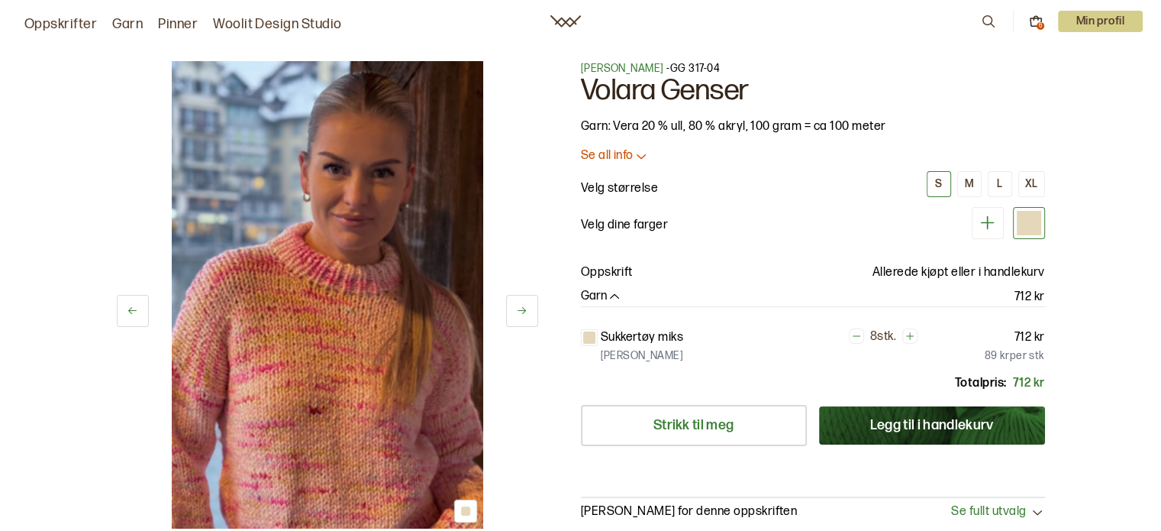
click at [528, 314] on button at bounding box center [522, 311] width 32 height 32
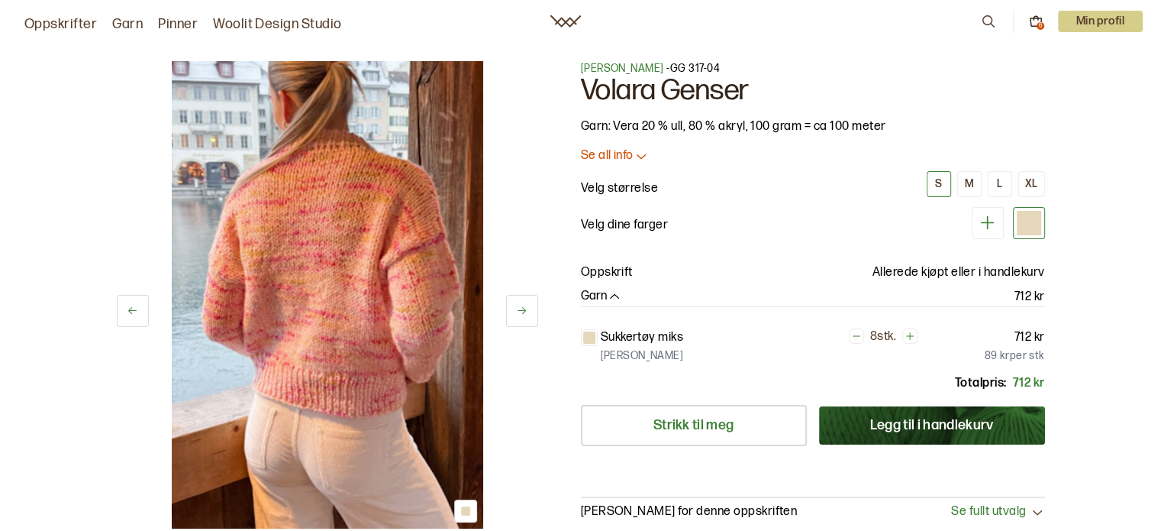
click at [527, 311] on icon at bounding box center [521, 310] width 11 height 11
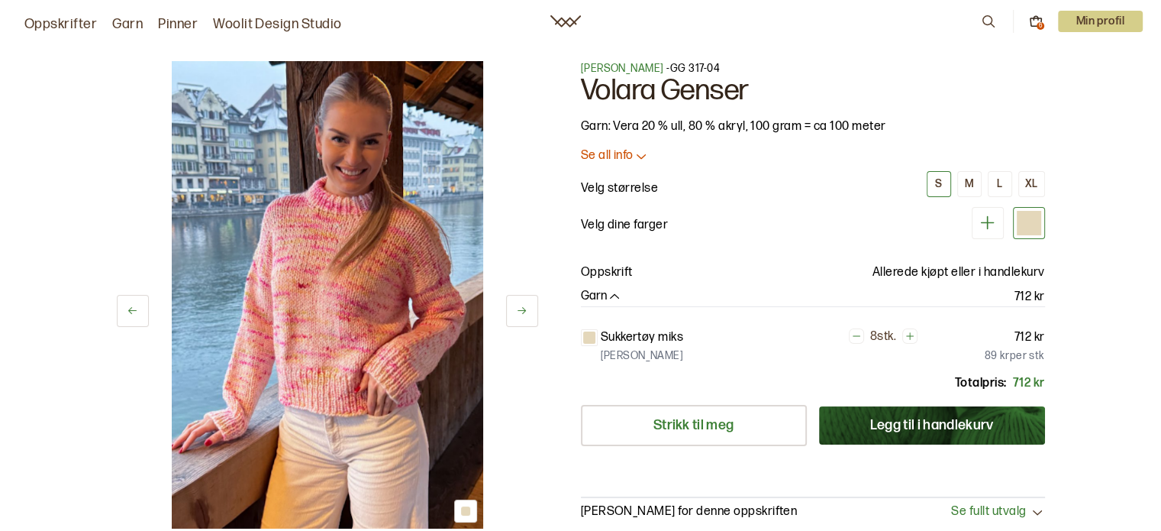
click at [531, 314] on button at bounding box center [522, 311] width 32 height 32
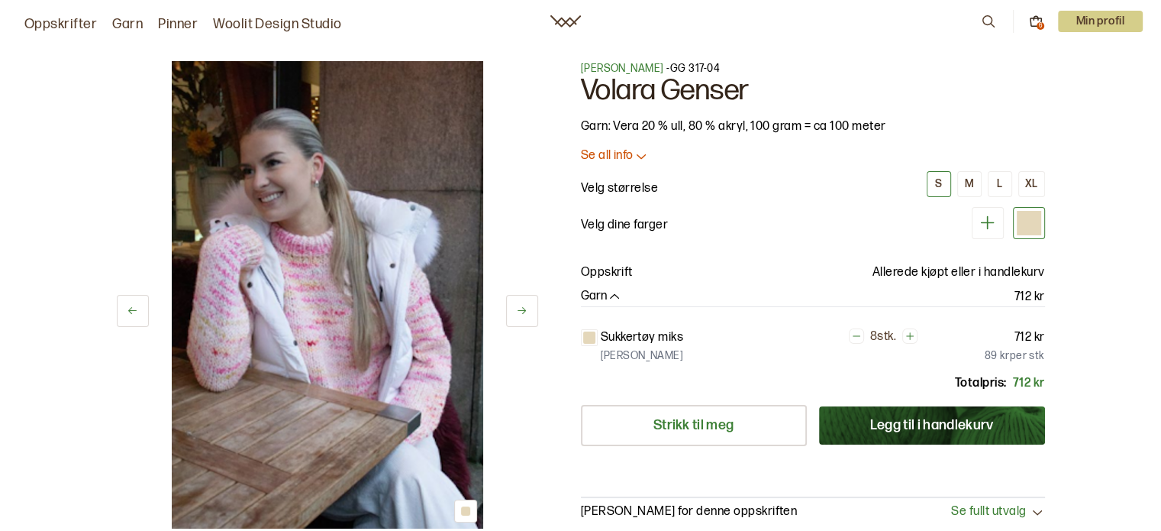
click at [531, 314] on button at bounding box center [522, 311] width 32 height 32
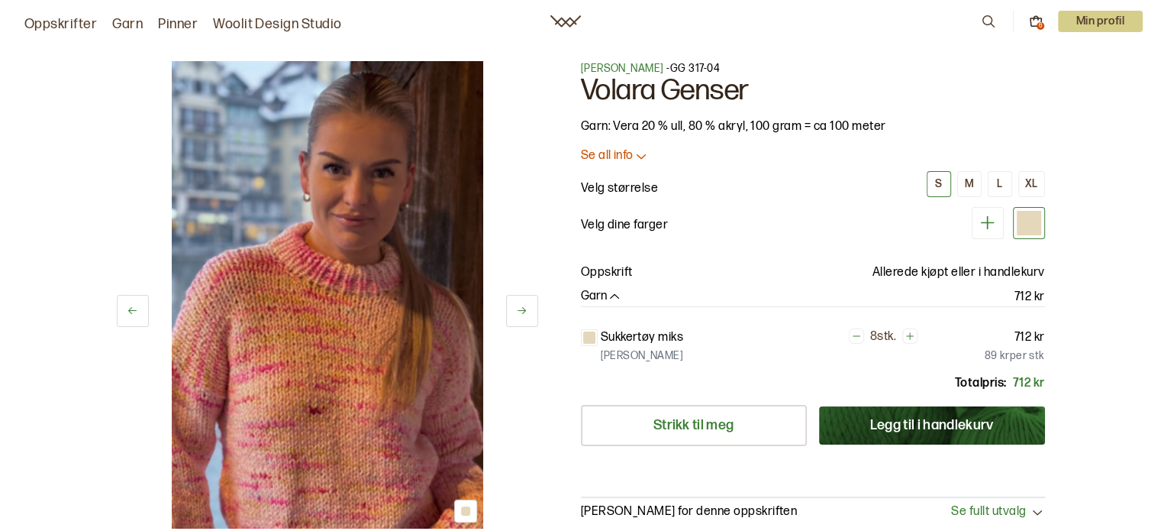
click at [531, 314] on button at bounding box center [522, 311] width 32 height 32
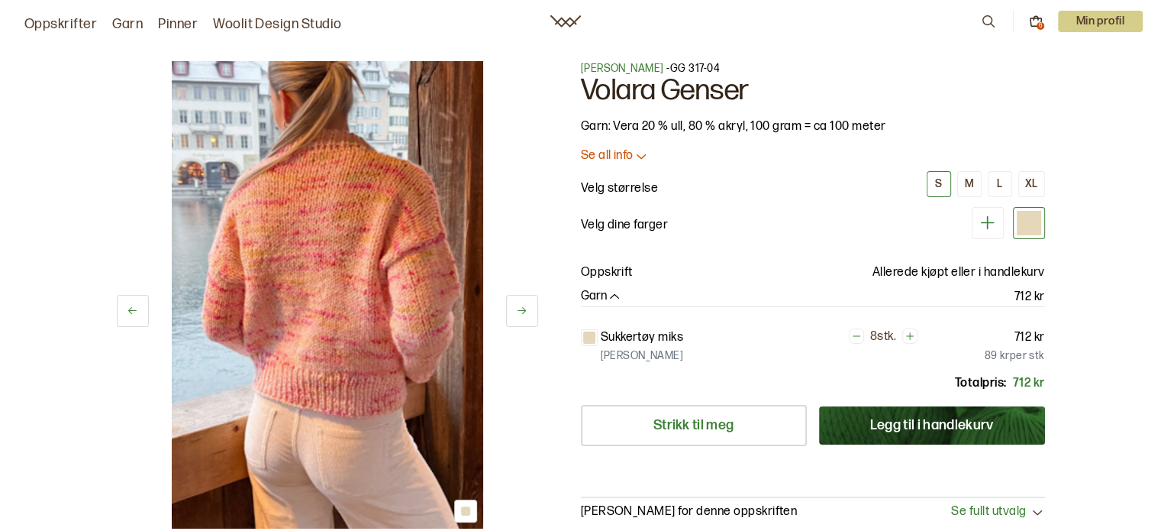
click at [531, 314] on button at bounding box center [522, 311] width 32 height 32
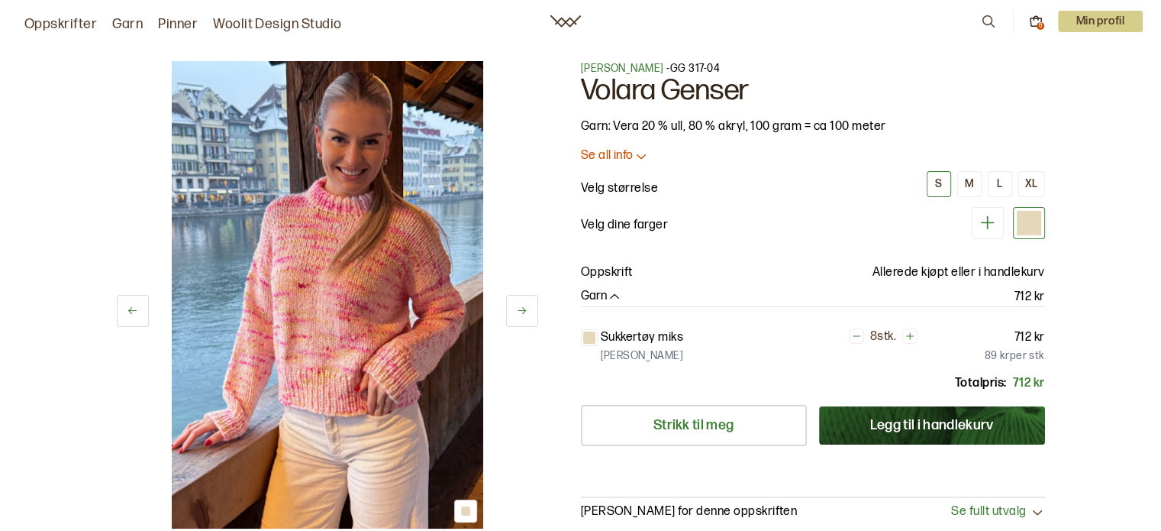
click at [531, 314] on button at bounding box center [522, 311] width 32 height 32
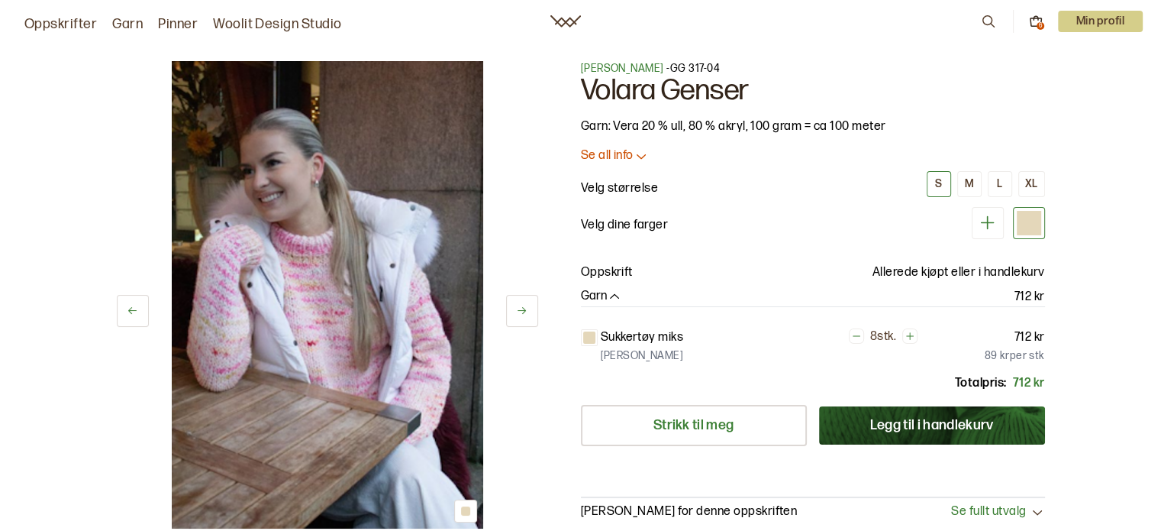
click at [531, 314] on button at bounding box center [522, 311] width 32 height 32
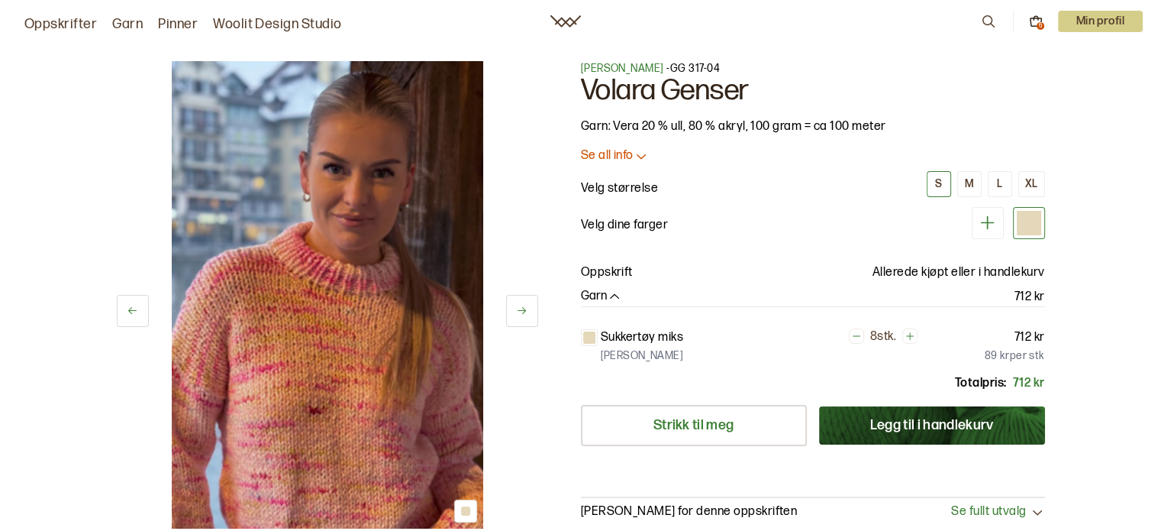
click at [531, 314] on button at bounding box center [522, 311] width 32 height 32
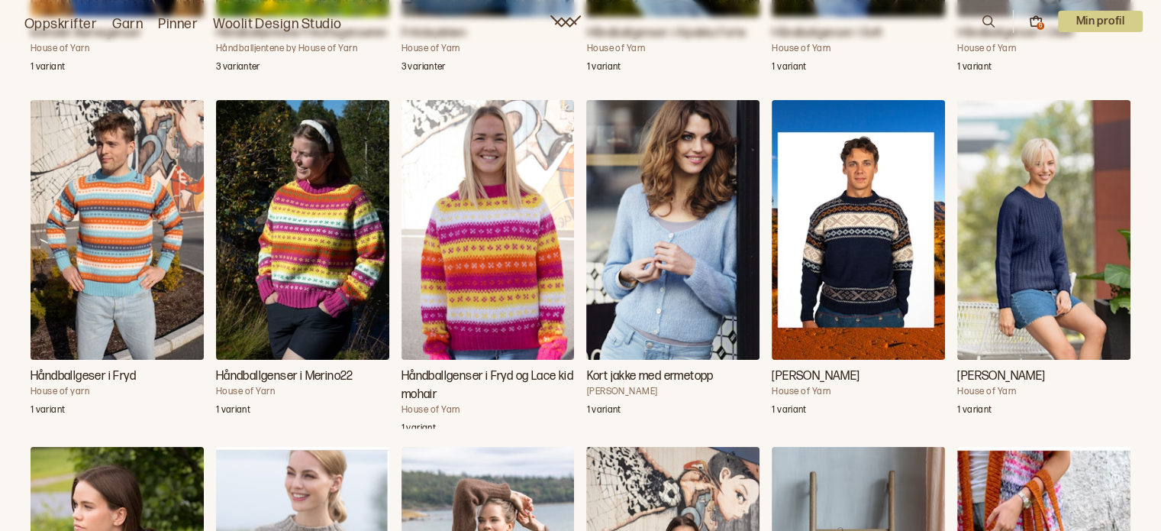
scroll to position [59562, 0]
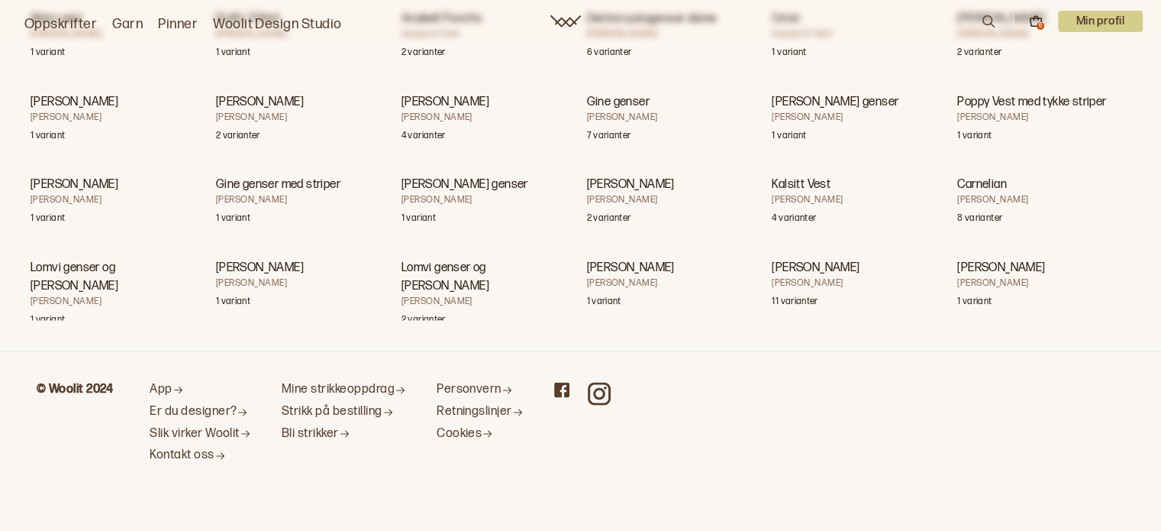
scroll to position [74548, 0]
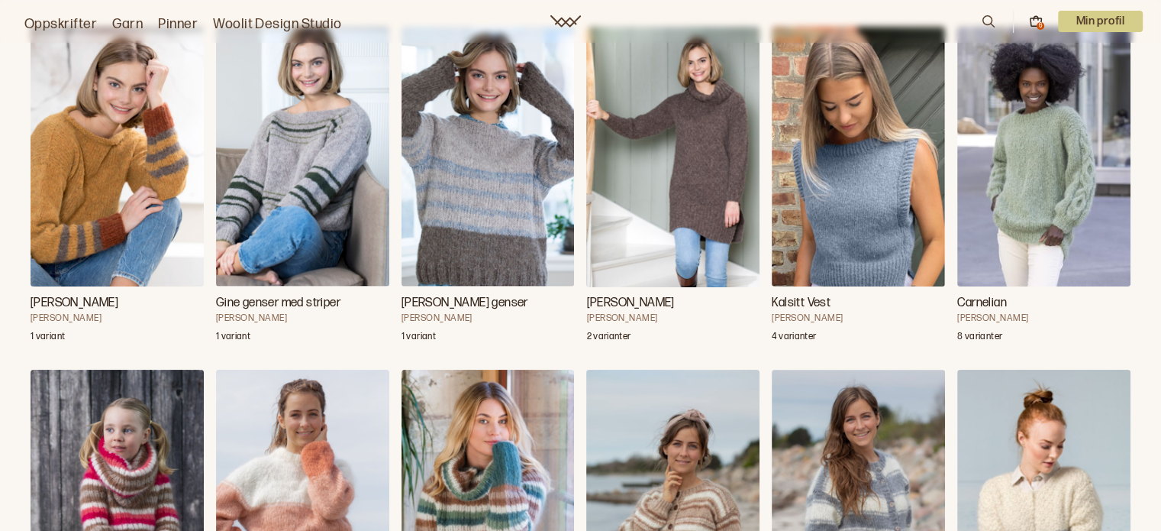
scroll to position [84533, 0]
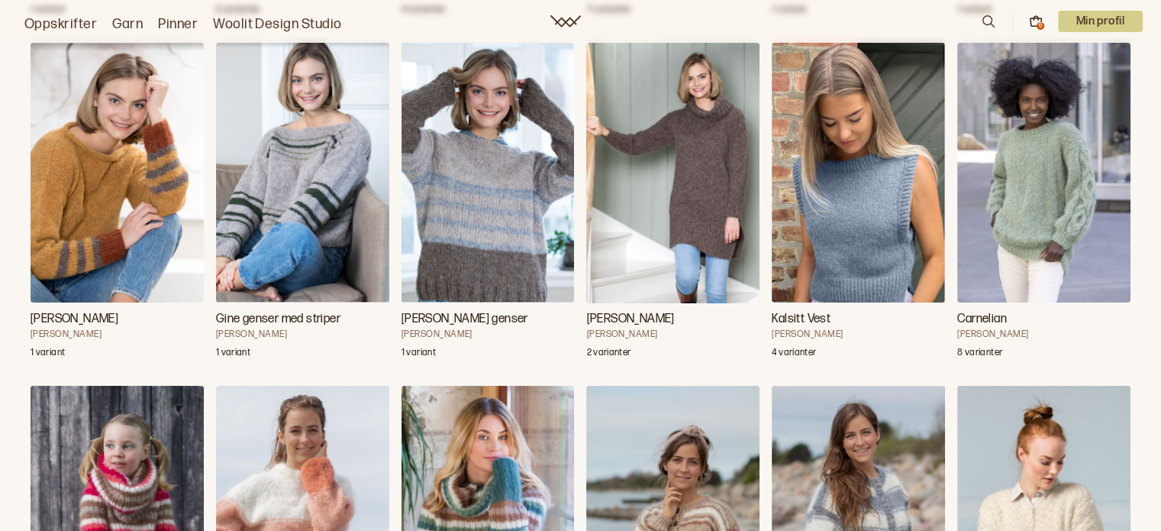
click at [864, 170] on img "Kalsitt Vest" at bounding box center [858, 173] width 173 height 260
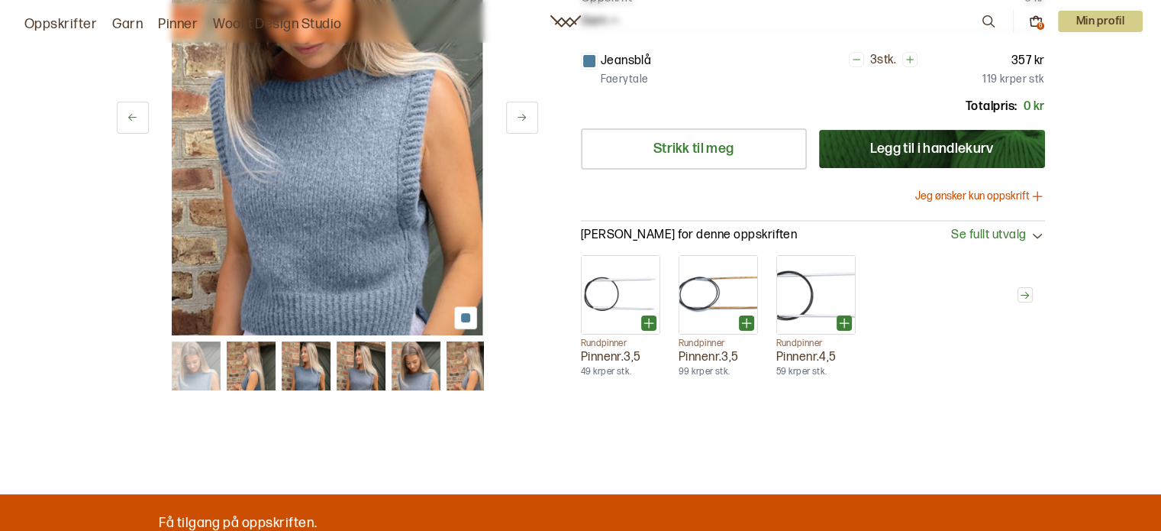
scroll to position [305, 0]
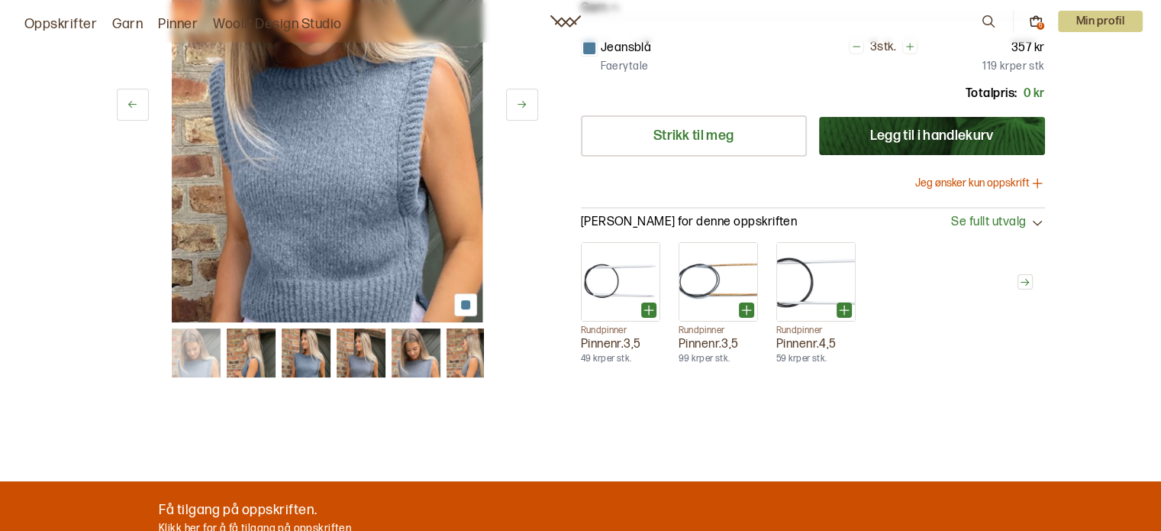
click at [525, 109] on button at bounding box center [522, 105] width 32 height 32
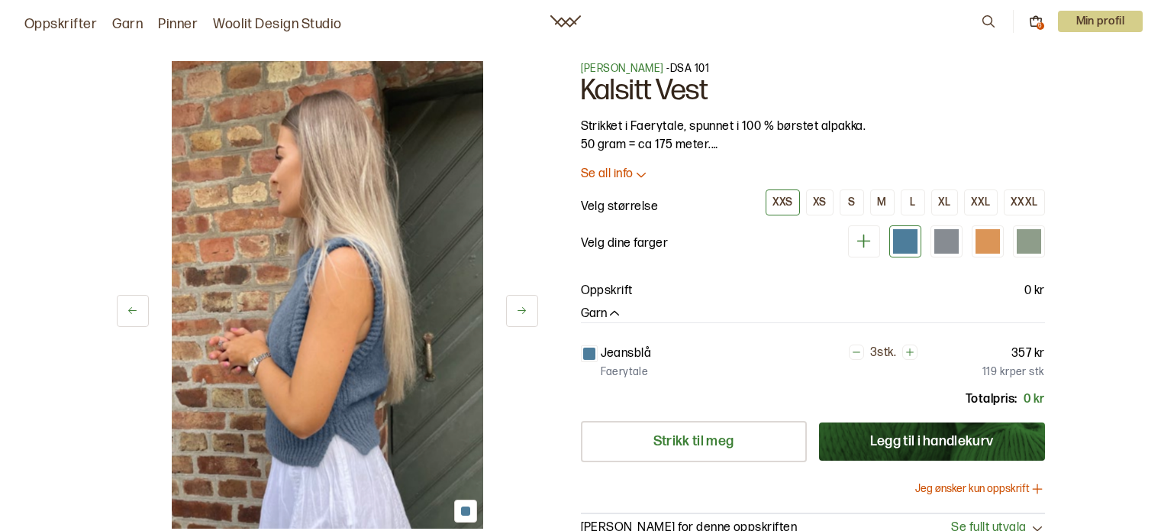
scroll to position [305, 0]
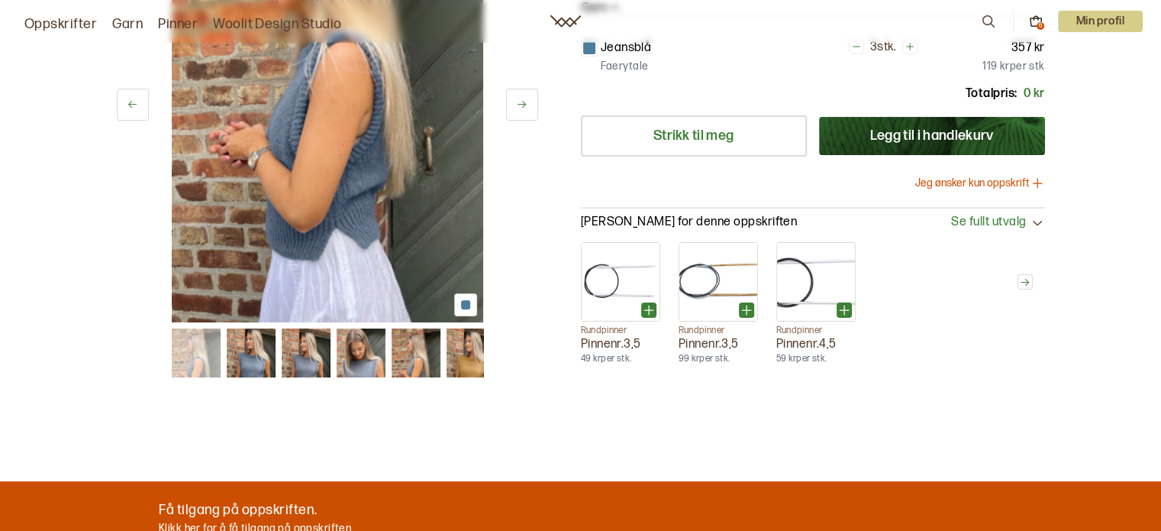
click at [525, 109] on button at bounding box center [522, 105] width 32 height 32
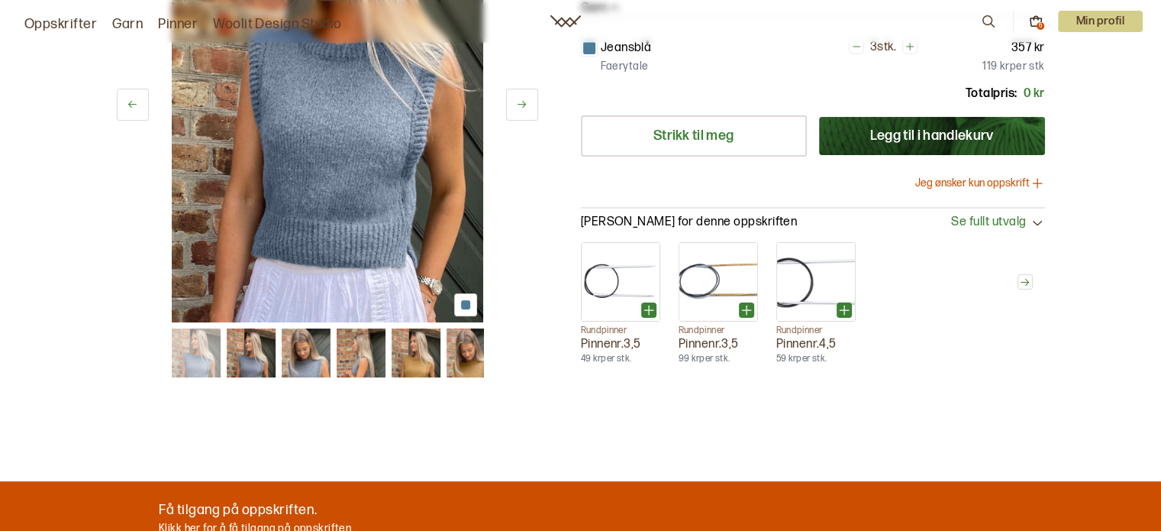
click at [522, 112] on button at bounding box center [522, 105] width 32 height 32
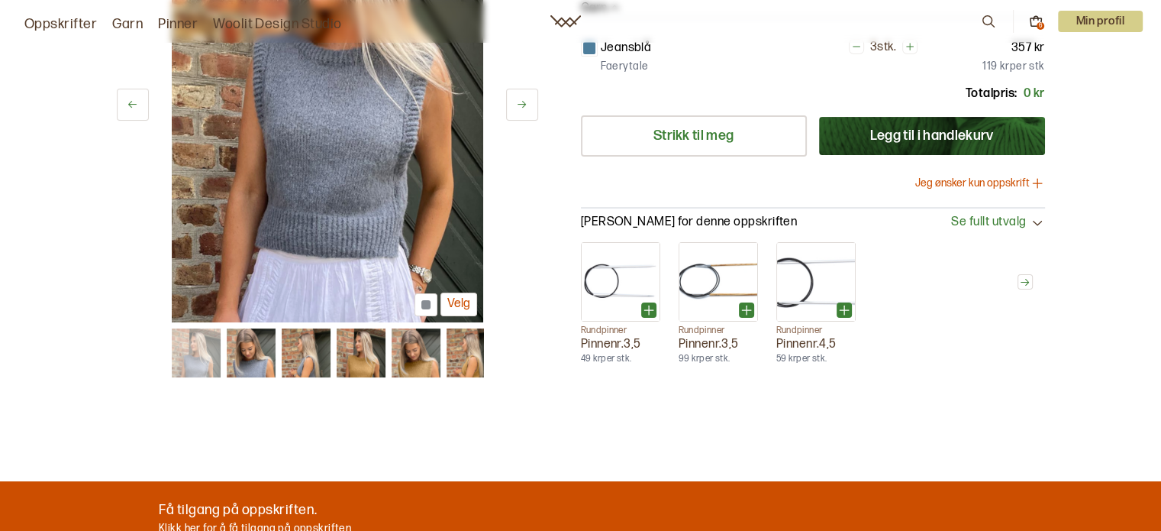
click at [522, 114] on button at bounding box center [522, 105] width 32 height 32
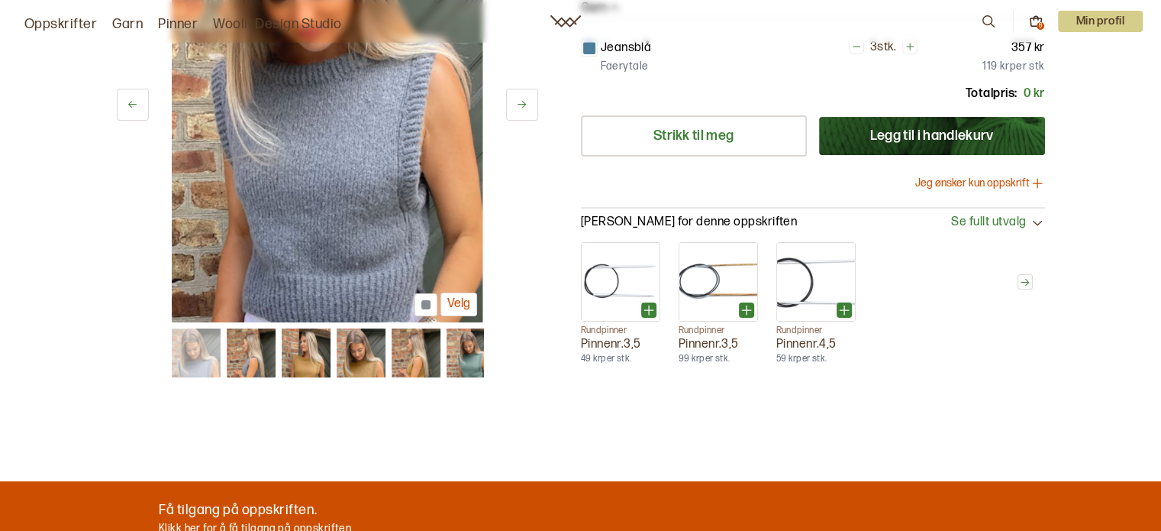
click at [522, 116] on button at bounding box center [522, 105] width 32 height 32
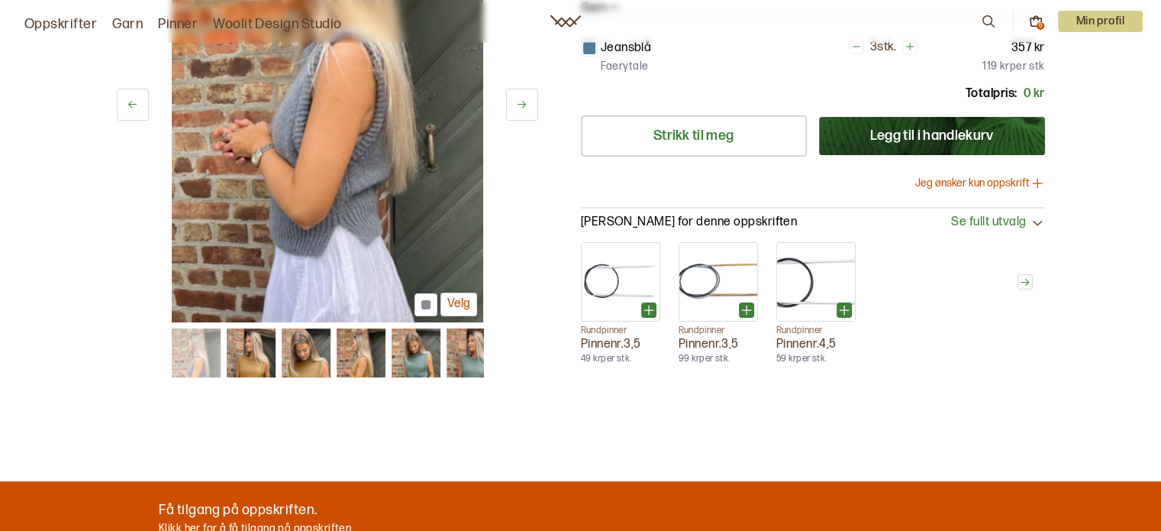
click at [521, 118] on button at bounding box center [522, 105] width 32 height 32
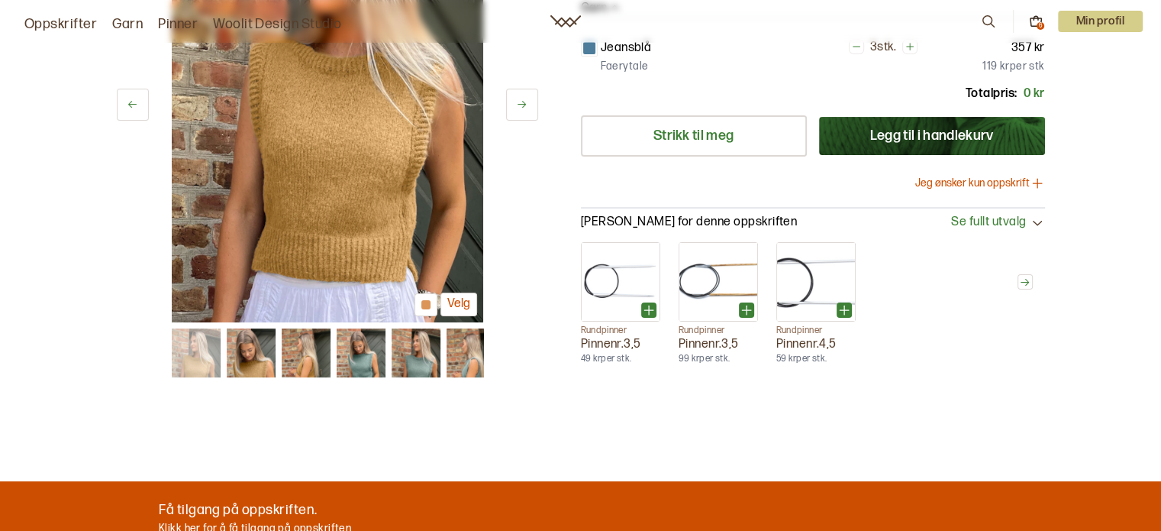
click at [521, 118] on div "7 av 12 Velg" at bounding box center [328, 88] width 422 height 467
click at [521, 121] on div "7 av 12 Velg" at bounding box center [328, 88] width 422 height 467
click at [519, 108] on icon at bounding box center [521, 104] width 11 height 11
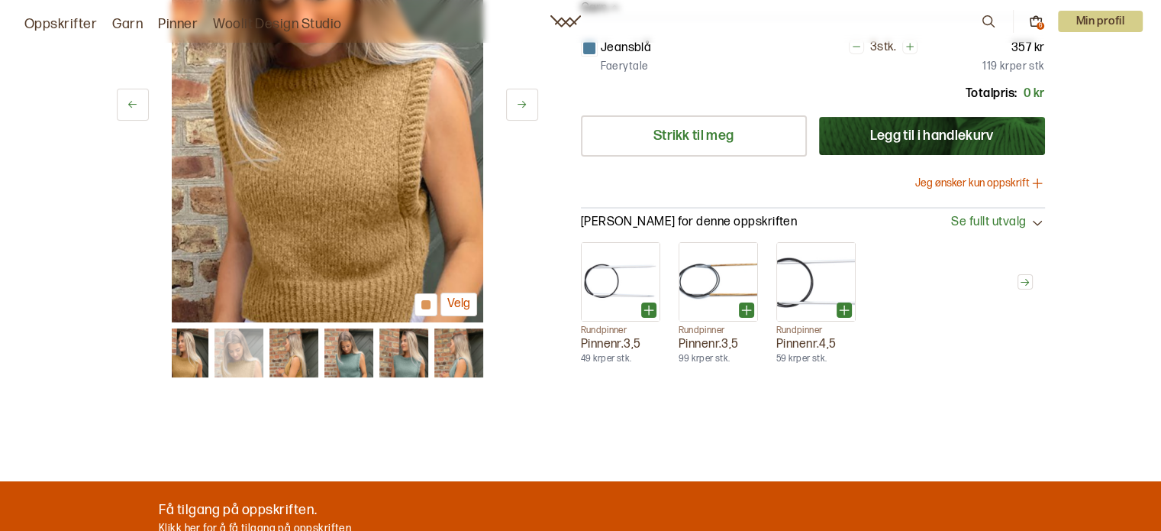
click at [519, 108] on icon at bounding box center [521, 104] width 11 height 11
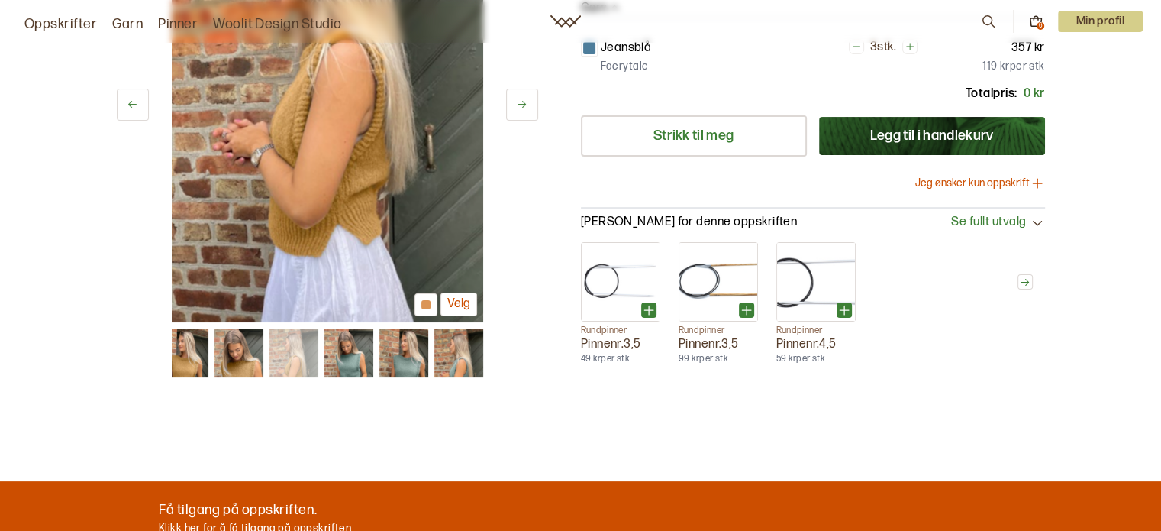
click at [519, 108] on icon at bounding box center [521, 104] width 11 height 11
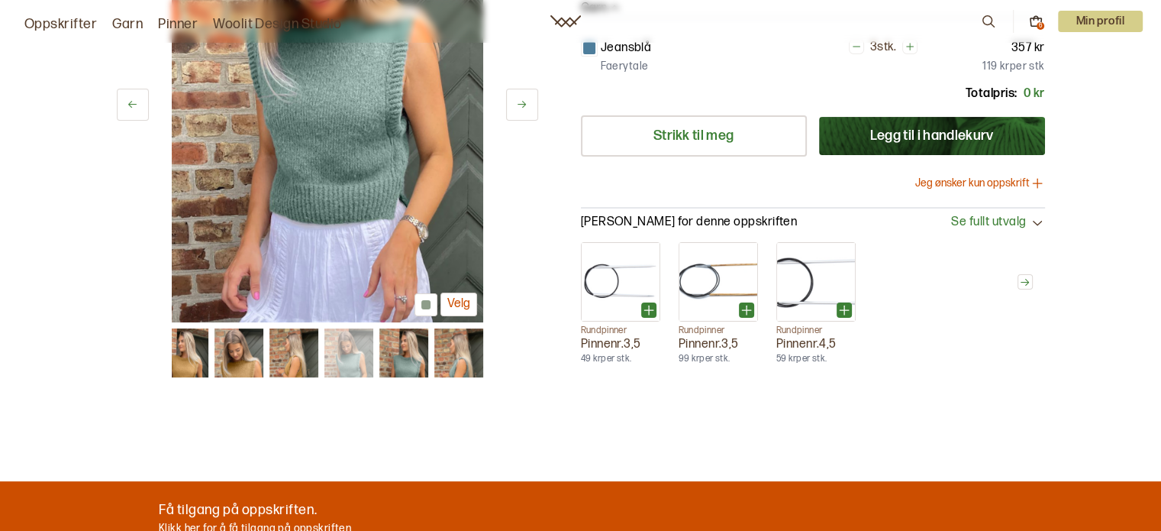
click at [519, 108] on icon at bounding box center [521, 104] width 11 height 11
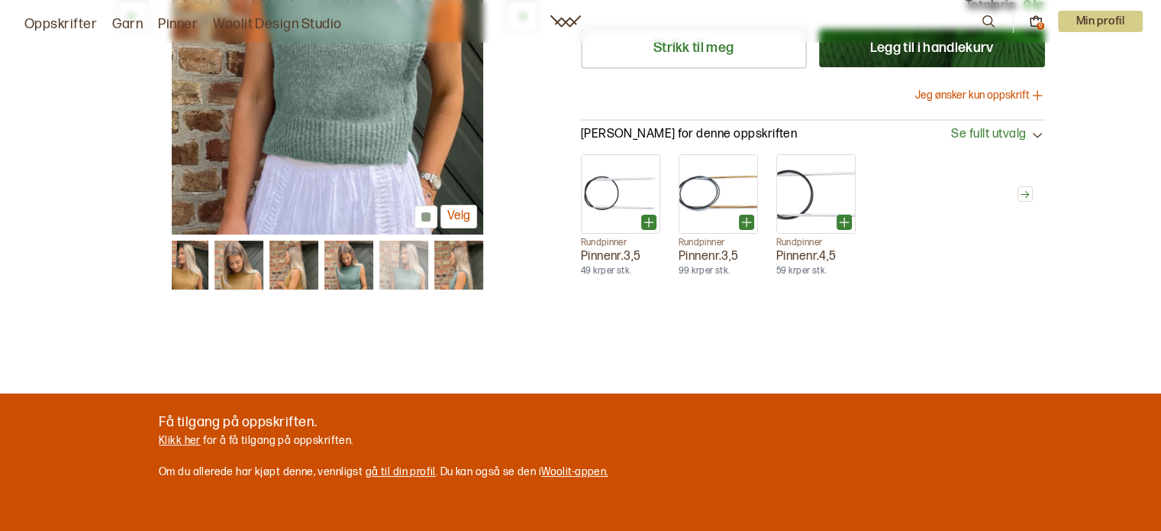
scroll to position [458, 0]
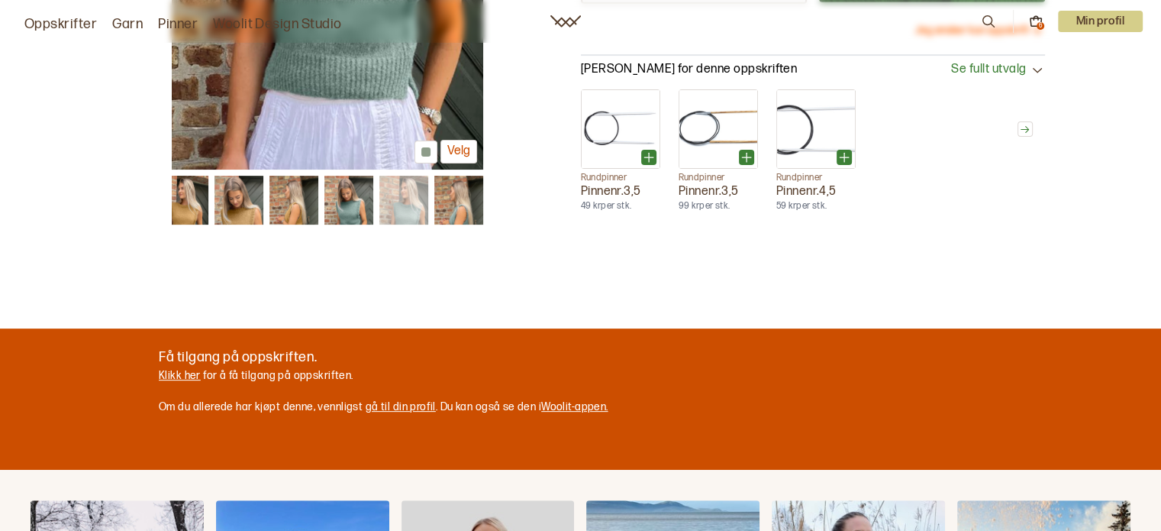
click at [180, 376] on link "Klikk her" at bounding box center [180, 375] width 42 height 13
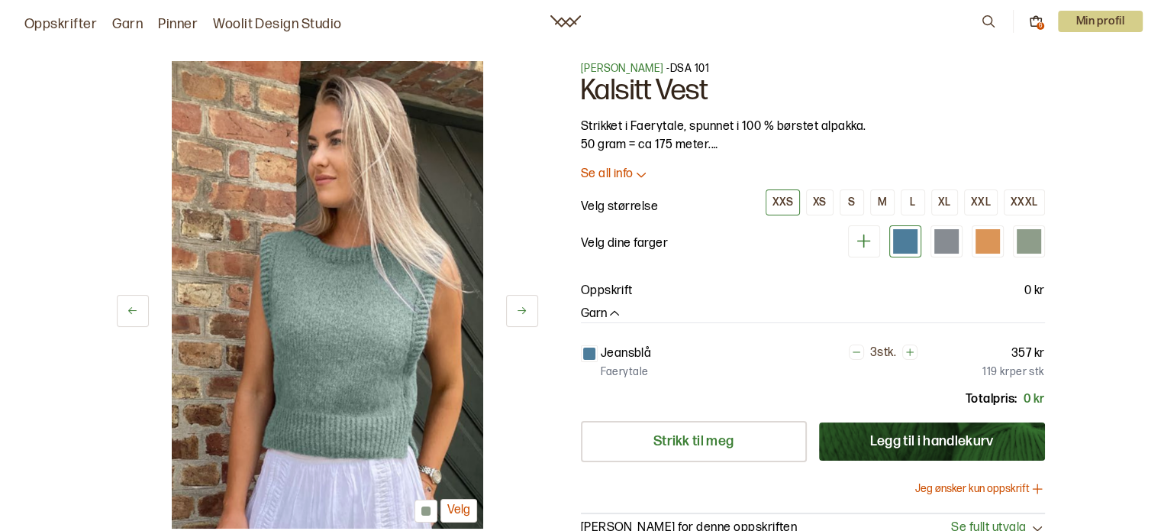
click at [992, 441] on button "Legg til i handlekurv" at bounding box center [932, 441] width 226 height 38
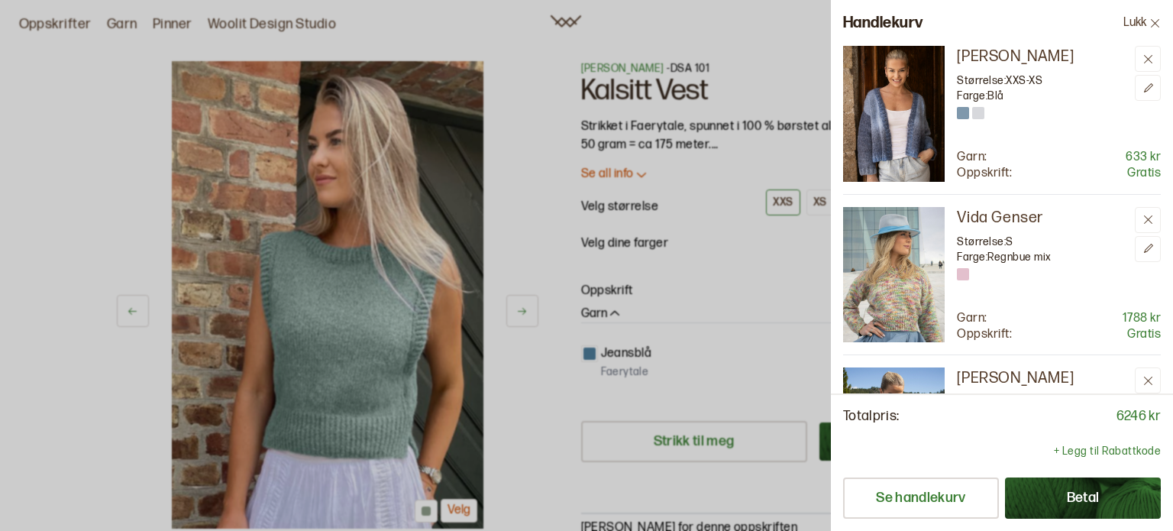
click at [1050, 496] on button "Betal" at bounding box center [1083, 497] width 156 height 41
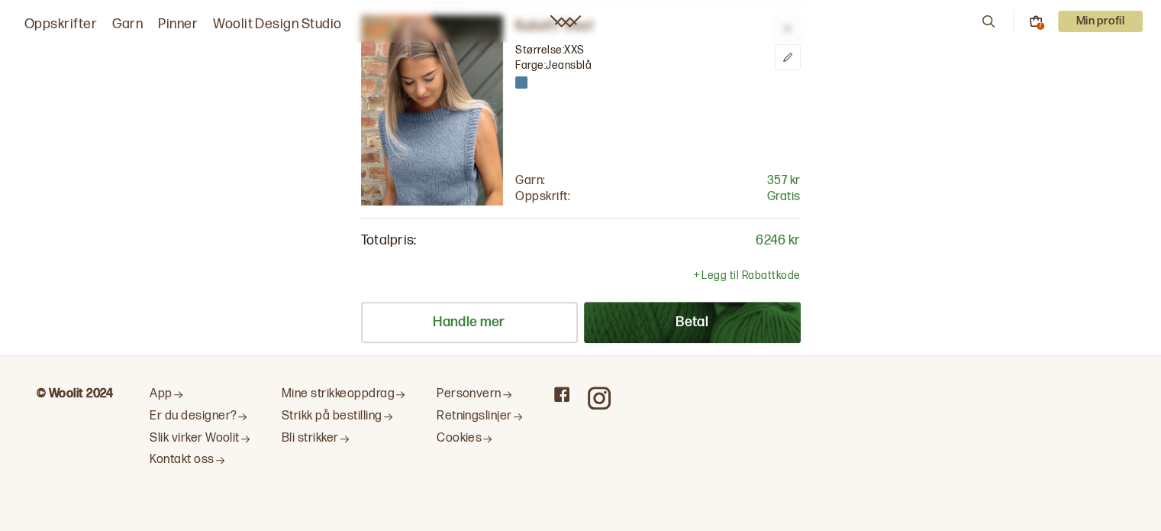
scroll to position [1363, 0]
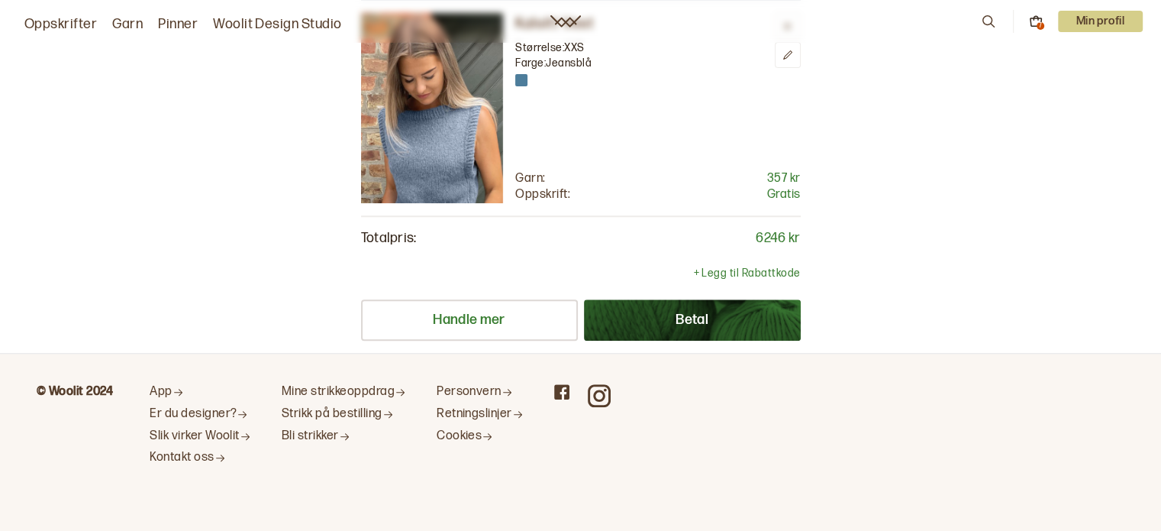
click at [464, 105] on img at bounding box center [432, 108] width 143 height 190
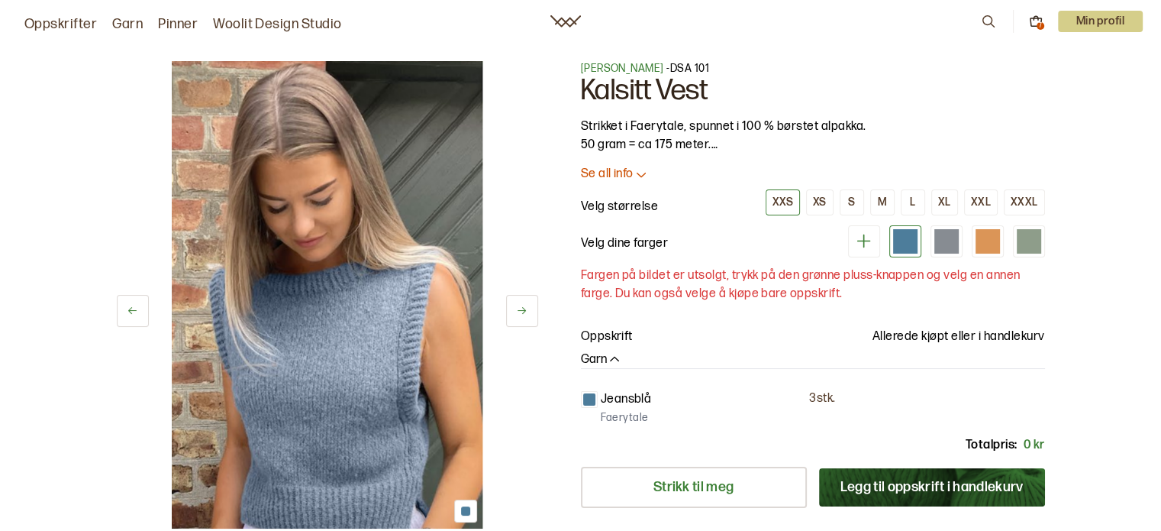
click at [1026, 27] on div "7 Min profil" at bounding box center [1061, 21] width 163 height 23
click at [1035, 24] on icon at bounding box center [1036, 22] width 14 height 14
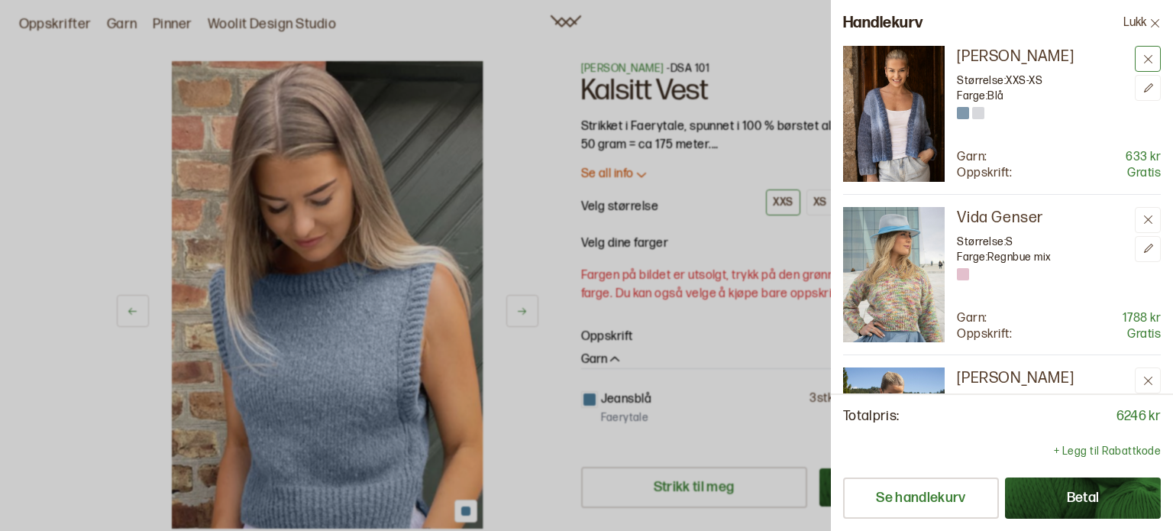
click at [1147, 59] on icon at bounding box center [1148, 59] width 8 height 8
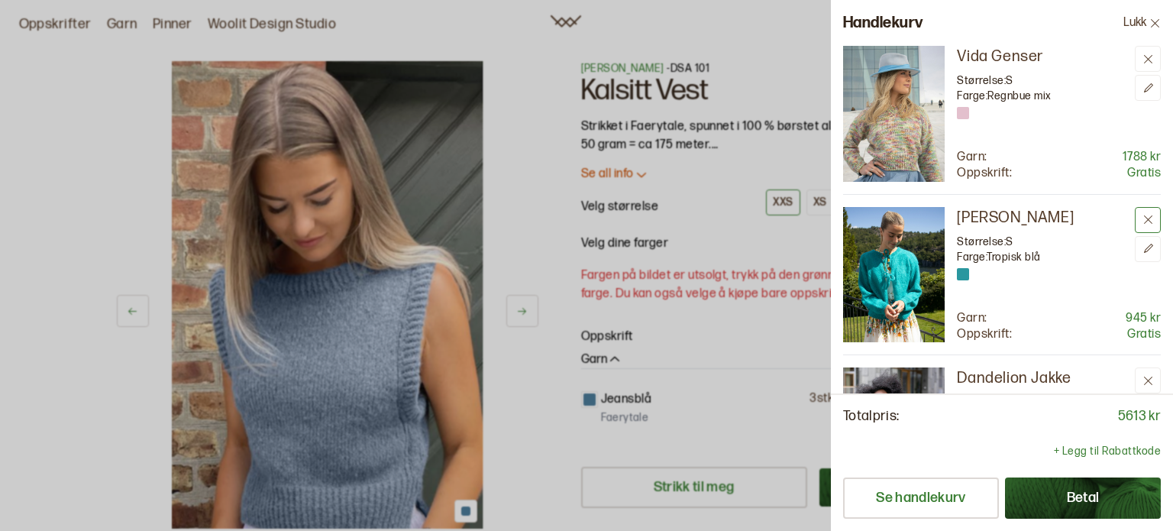
click at [1147, 223] on icon at bounding box center [1147, 219] width 11 height 11
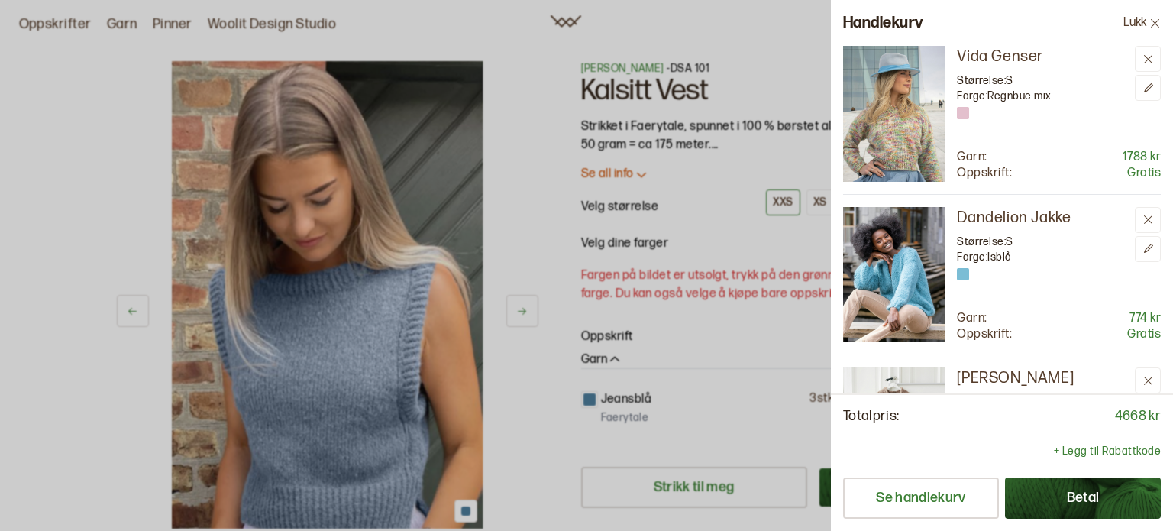
click at [1147, 223] on icon at bounding box center [1147, 219] width 11 height 11
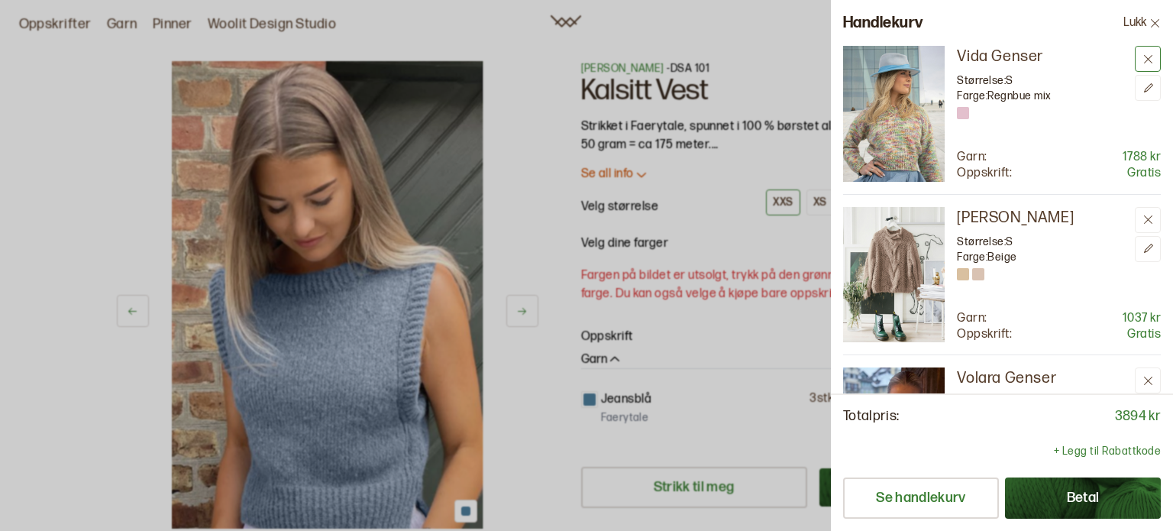
click at [1147, 55] on icon at bounding box center [1147, 58] width 11 height 11
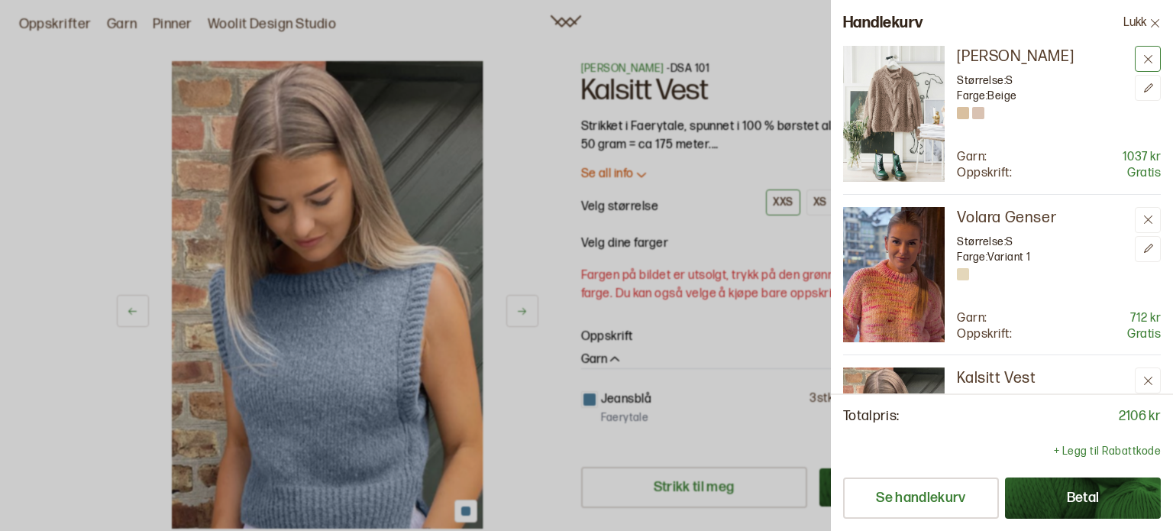
click at [1153, 57] on icon at bounding box center [1147, 58] width 11 height 11
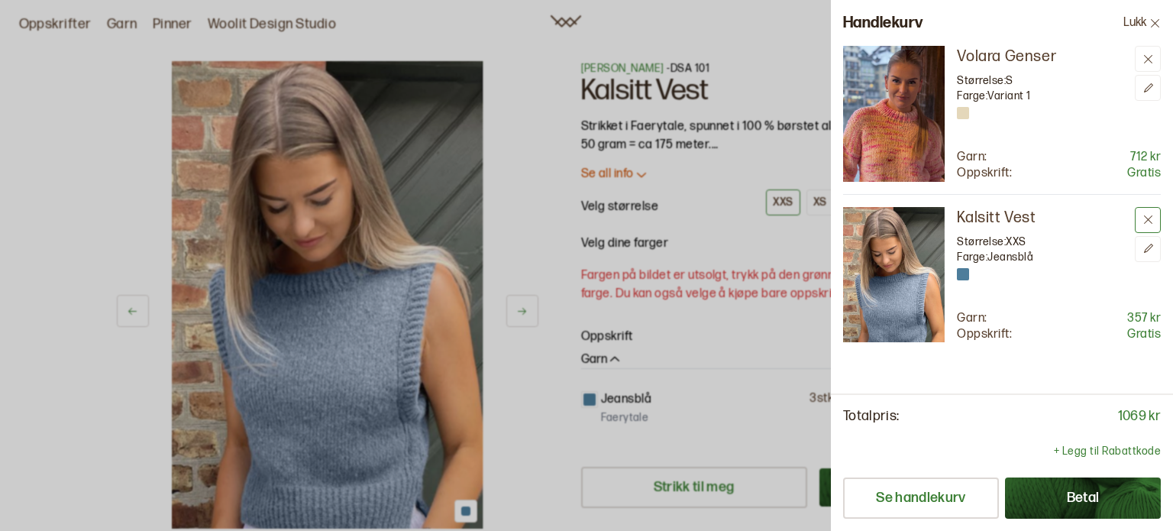
click at [1144, 226] on button at bounding box center [1148, 220] width 26 height 26
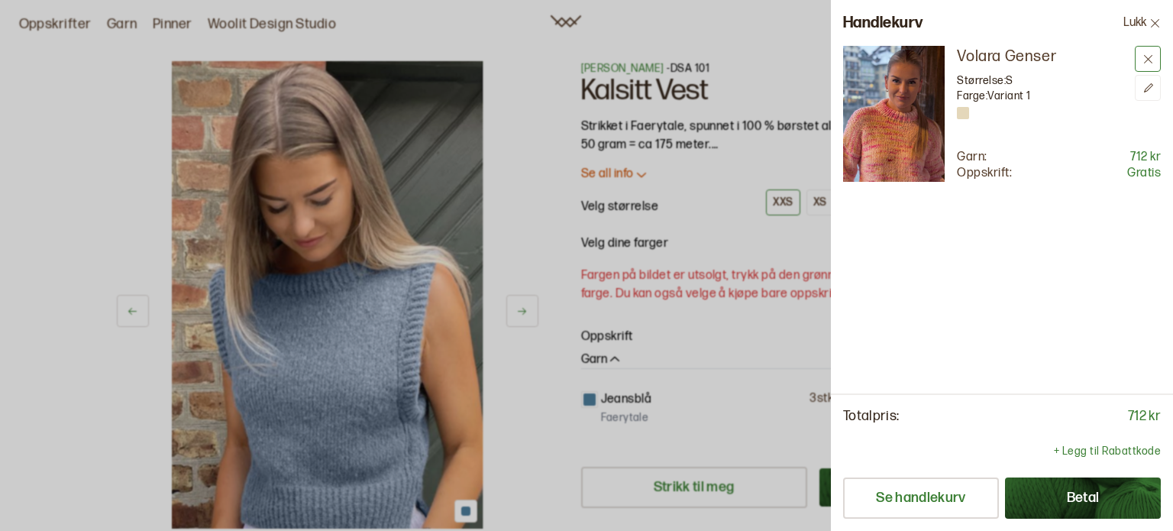
click at [1146, 57] on icon at bounding box center [1147, 58] width 11 height 11
